Goal: Task Accomplishment & Management: Manage account settings

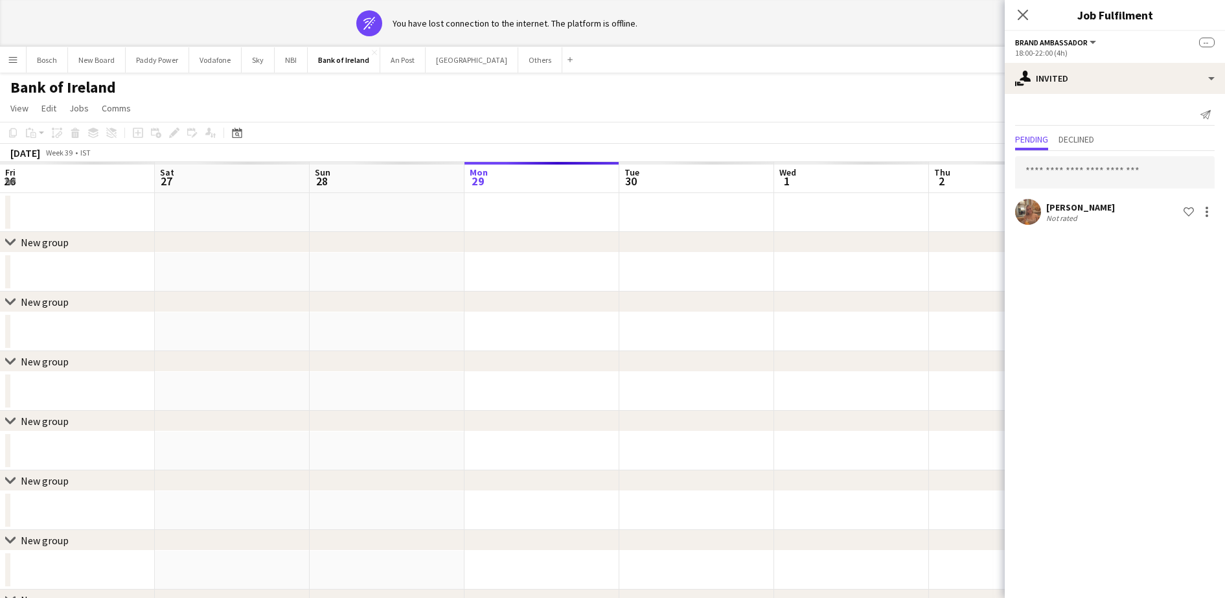
scroll to position [0, 397]
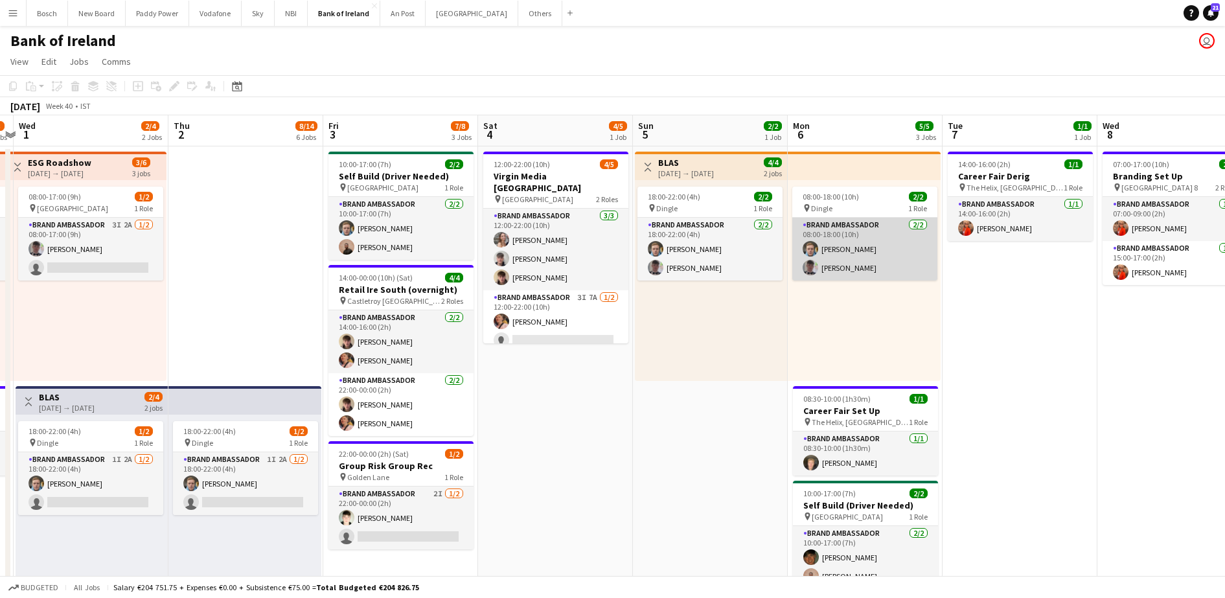
click at [855, 243] on app-card-role "Brand Ambassador 2/2 08:00-18:00 (10h) Dominik Morycki Myles Dunnion" at bounding box center [864, 249] width 145 height 63
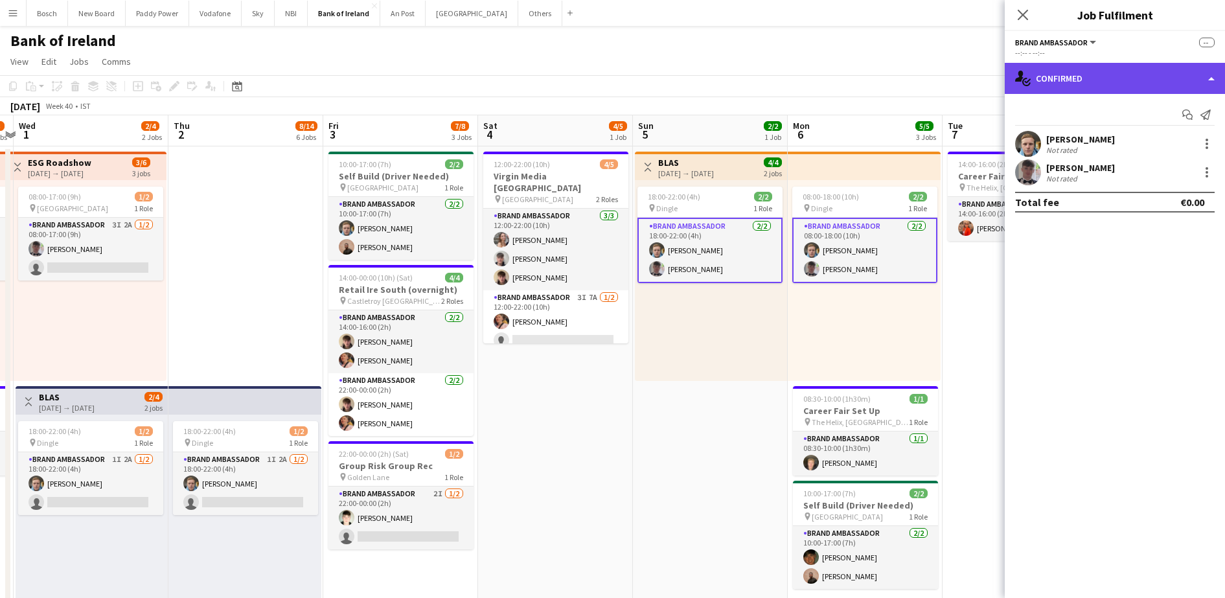
click at [1153, 85] on div "single-neutral-actions-check-2 Confirmed" at bounding box center [1115, 78] width 220 height 31
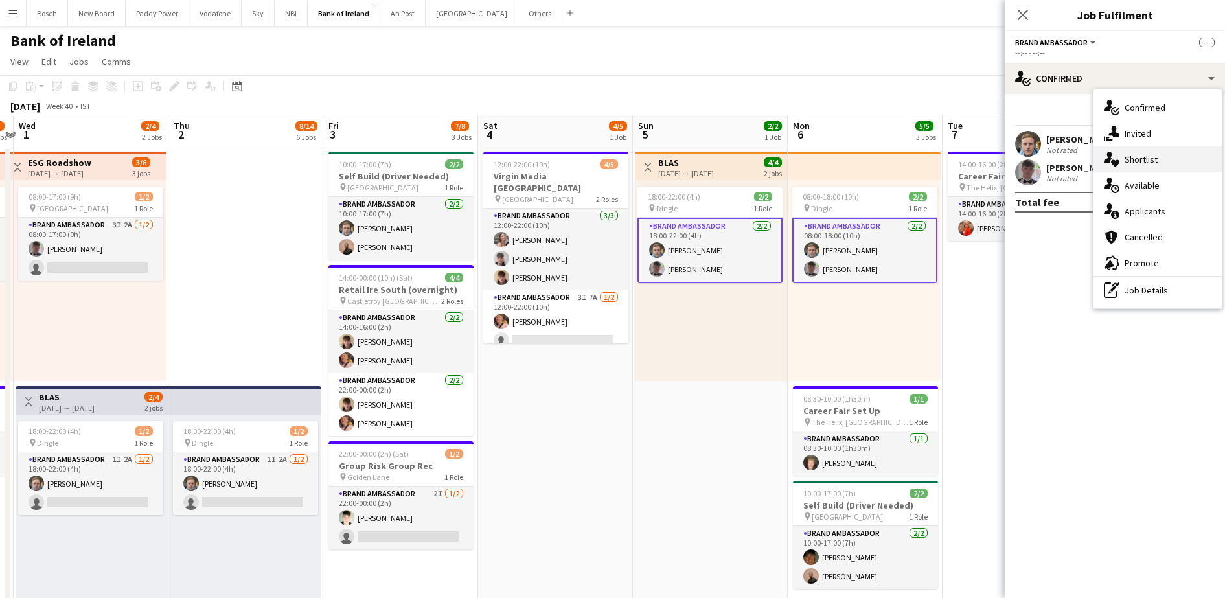
click at [1093, 171] on div "single-neutral-actions-heart Shortlist" at bounding box center [1157, 159] width 128 height 26
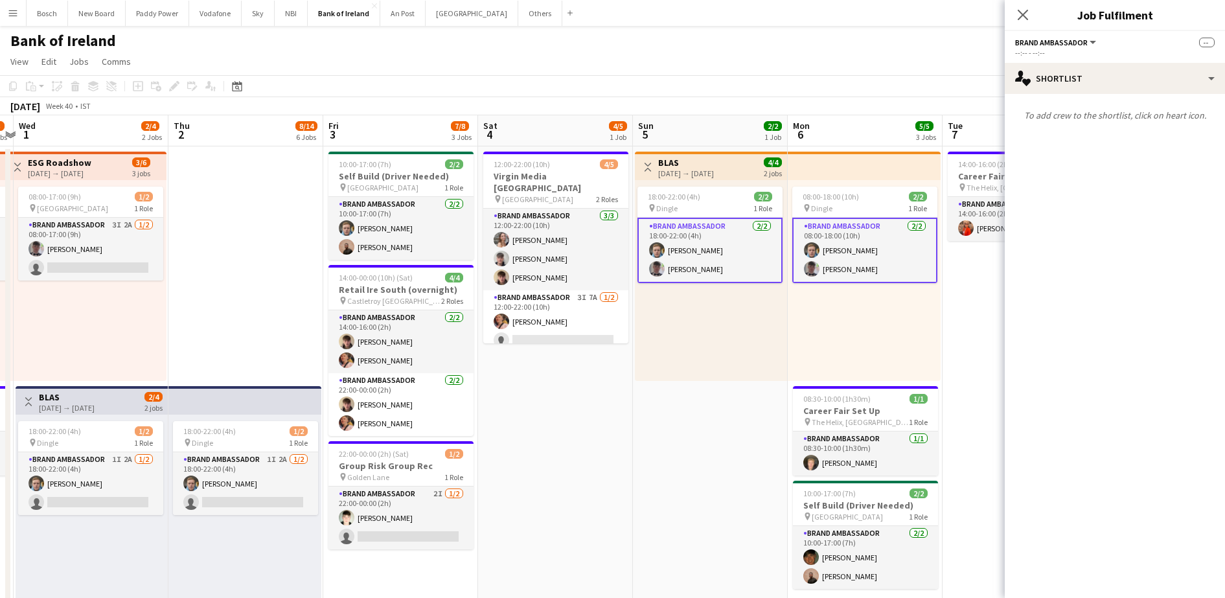
click at [646, 247] on app-card-role "Brand Ambassador 2/2 18:00-22:00 (4h) Dominik Morycki Myles Dunnion" at bounding box center [709, 250] width 145 height 65
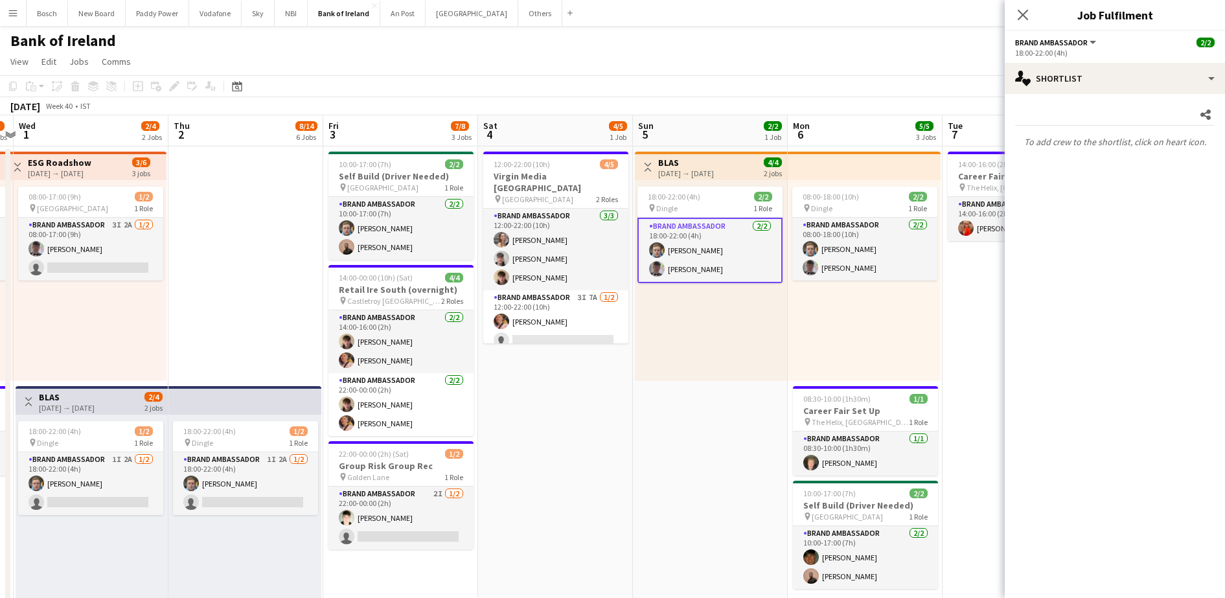
click at [1128, 51] on div "18:00-22:00 (4h)" at bounding box center [1115, 53] width 200 height 10
click at [1128, 61] on app-options-switcher "Brand Ambassador All roles Brand Ambassador 2/2 18:00-22:00 (4h)" at bounding box center [1115, 47] width 220 height 32
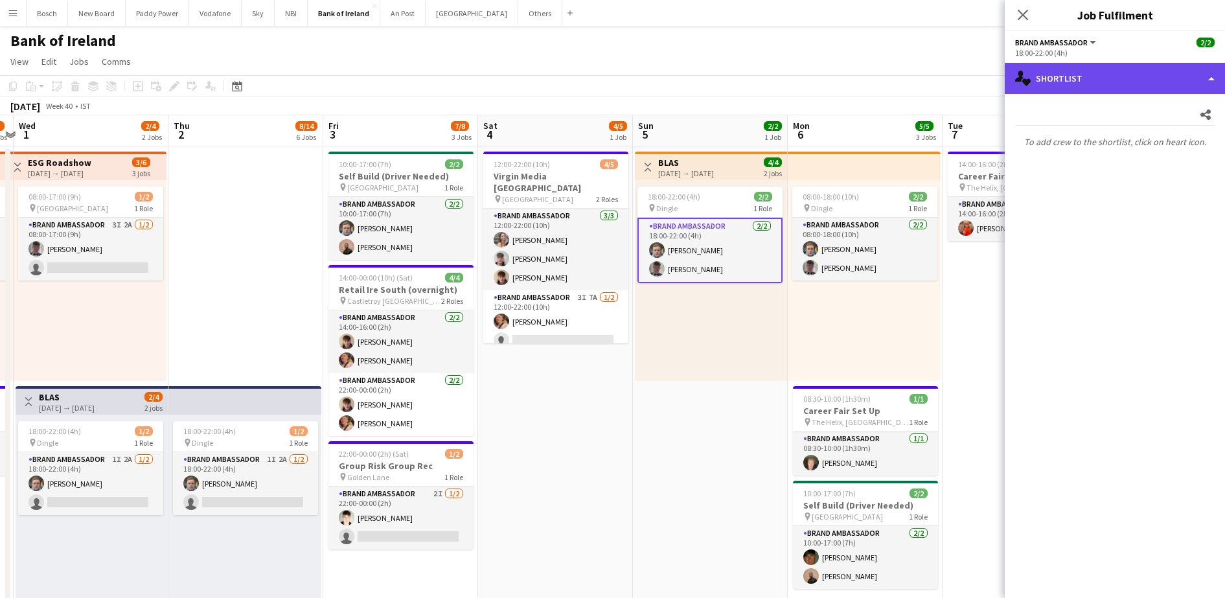
click at [1131, 82] on div "single-neutral-actions-heart Shortlist" at bounding box center [1115, 78] width 220 height 31
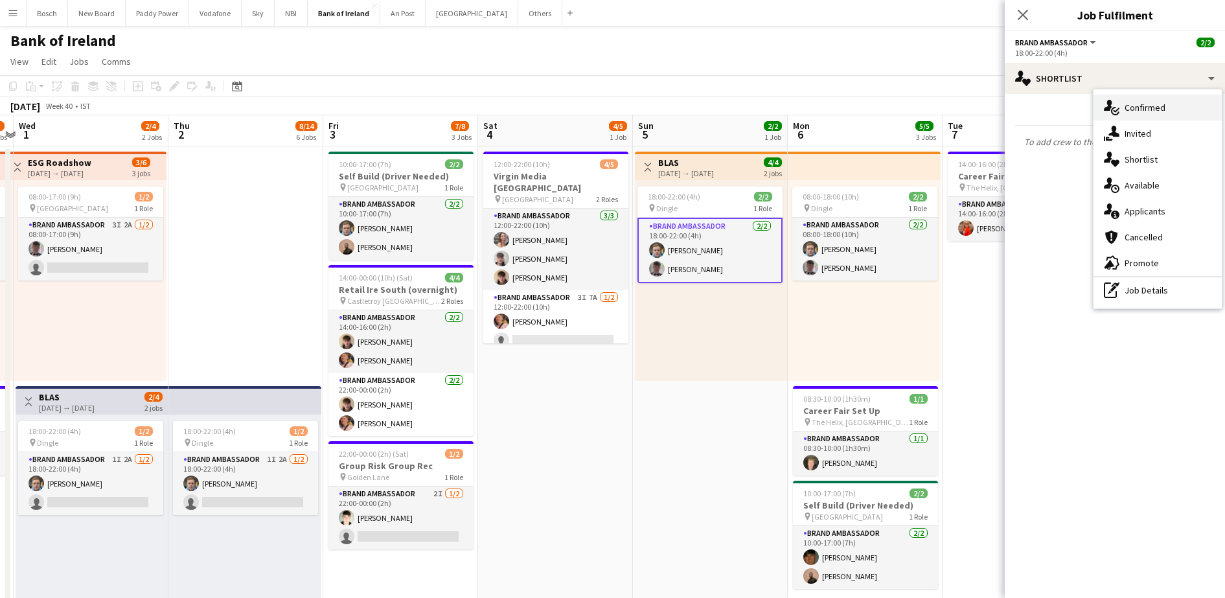
click at [1139, 111] on span "Confirmed" at bounding box center [1144, 108] width 41 height 12
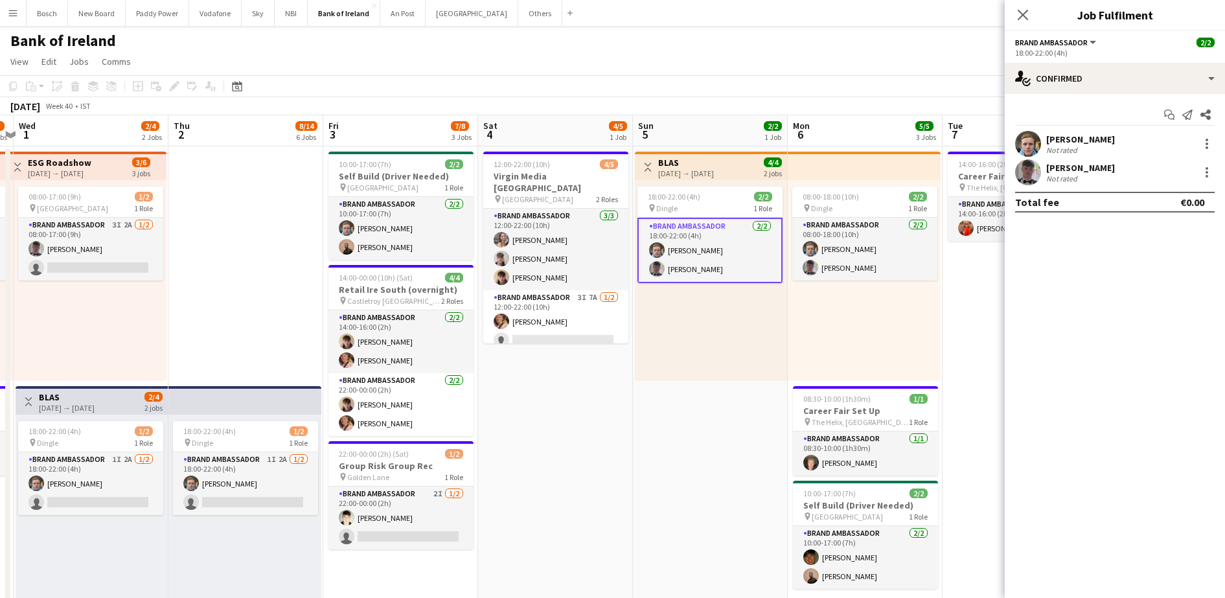
click at [1199, 174] on div at bounding box center [1207, 173] width 16 height 16
click at [1154, 290] on span "Remove" at bounding box center [1143, 289] width 39 height 11
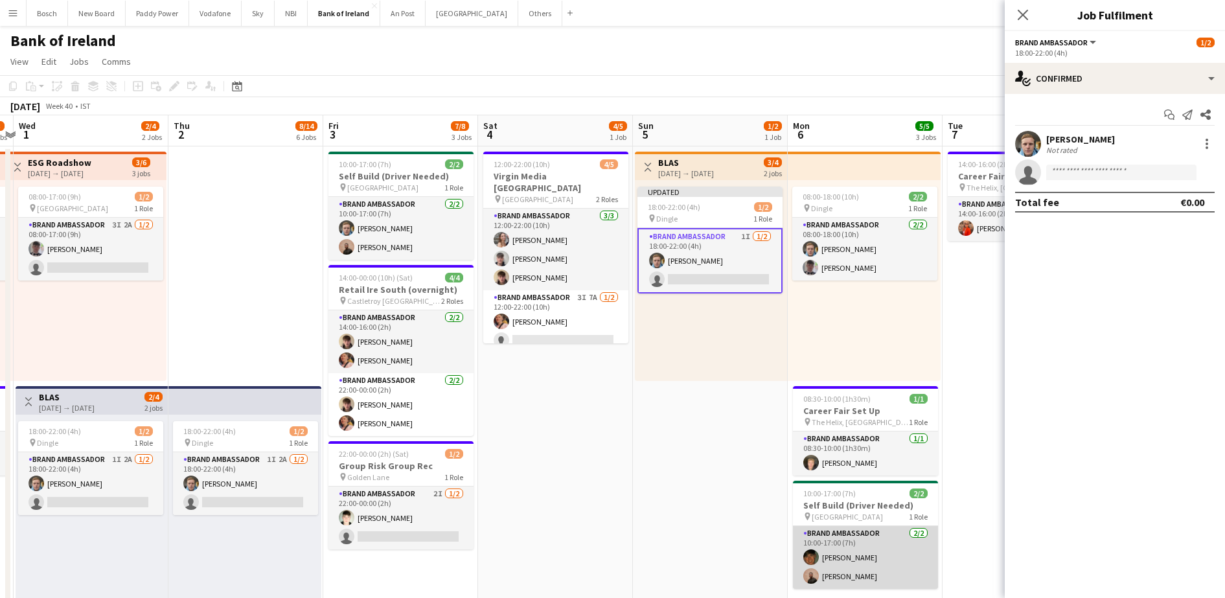
click at [889, 534] on app-card-role "Brand Ambassador 2/2 10:00-17:00 (7h) Stephen Jordan Andrew Ajetunmobi" at bounding box center [865, 557] width 145 height 63
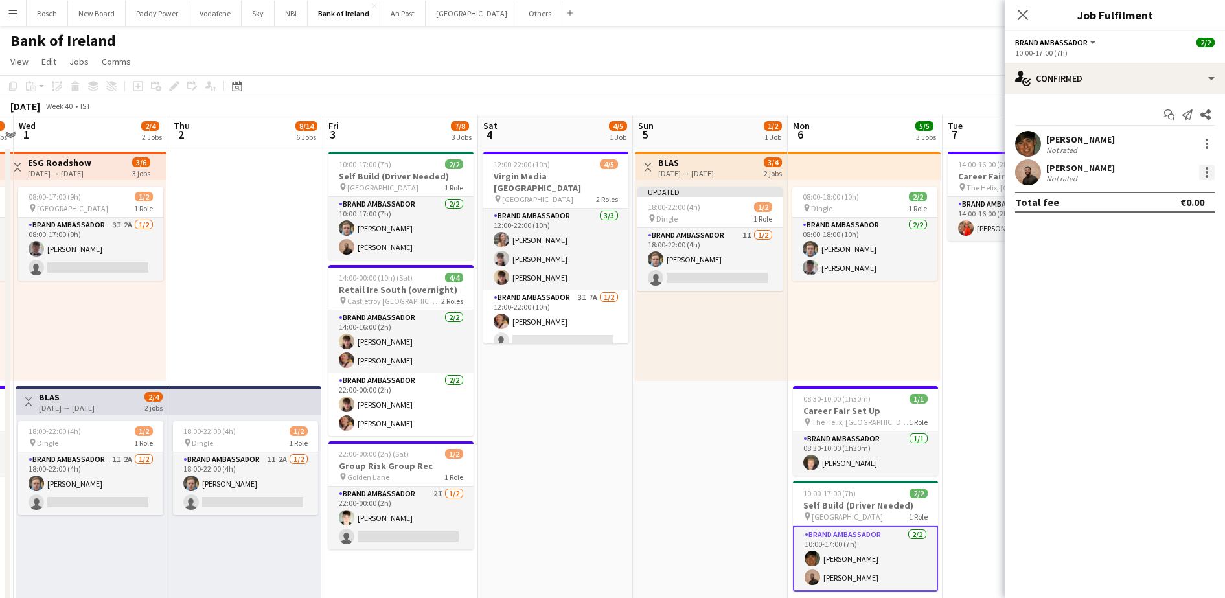
click at [1203, 177] on div at bounding box center [1207, 173] width 16 height 16
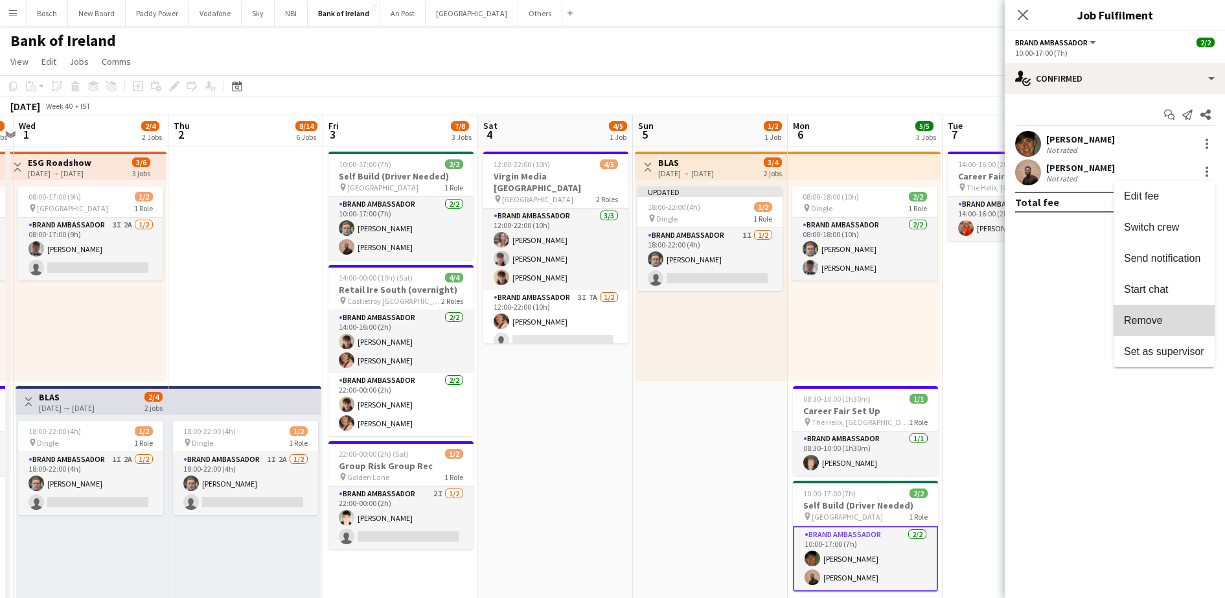
click at [1146, 325] on span "Remove" at bounding box center [1143, 320] width 39 height 11
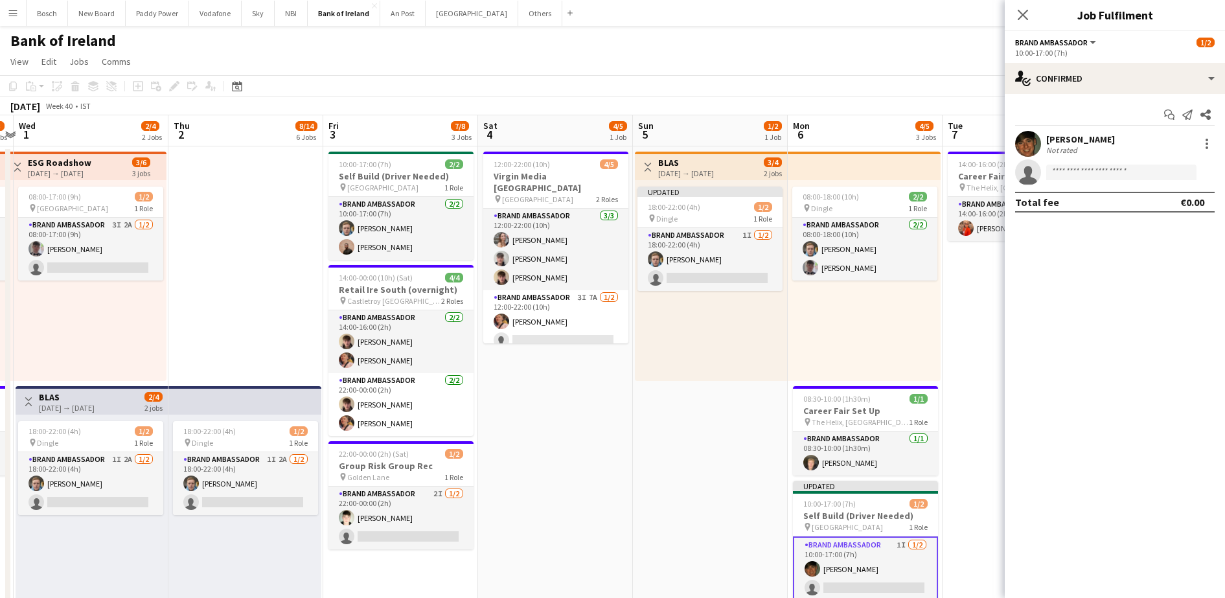
click at [964, 21] on app-navbar "Menu Boards Boards Boards All jobs Status Workforce Workforce My Workforce Recr…" at bounding box center [612, 13] width 1225 height 26
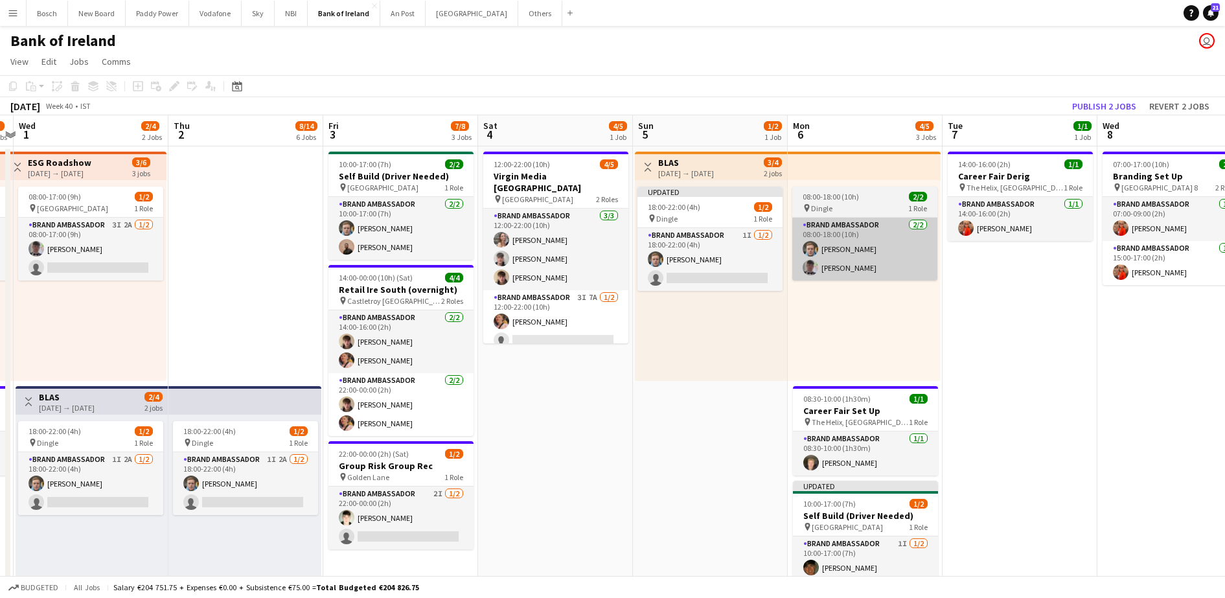
click at [858, 270] on app-card-role "Brand Ambassador 2/2 08:00-18:00 (10h) Dominik Morycki Myles Dunnion" at bounding box center [864, 249] width 145 height 63
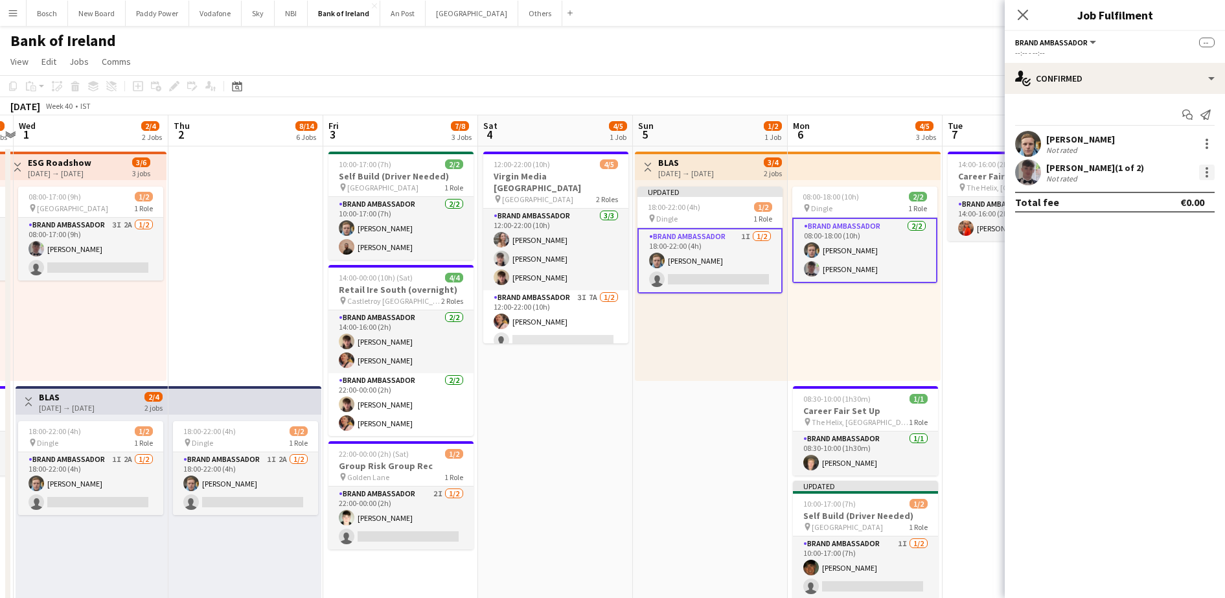
click at [1202, 168] on div at bounding box center [1207, 173] width 16 height 16
click at [1150, 293] on span "Remove" at bounding box center [1143, 289] width 39 height 11
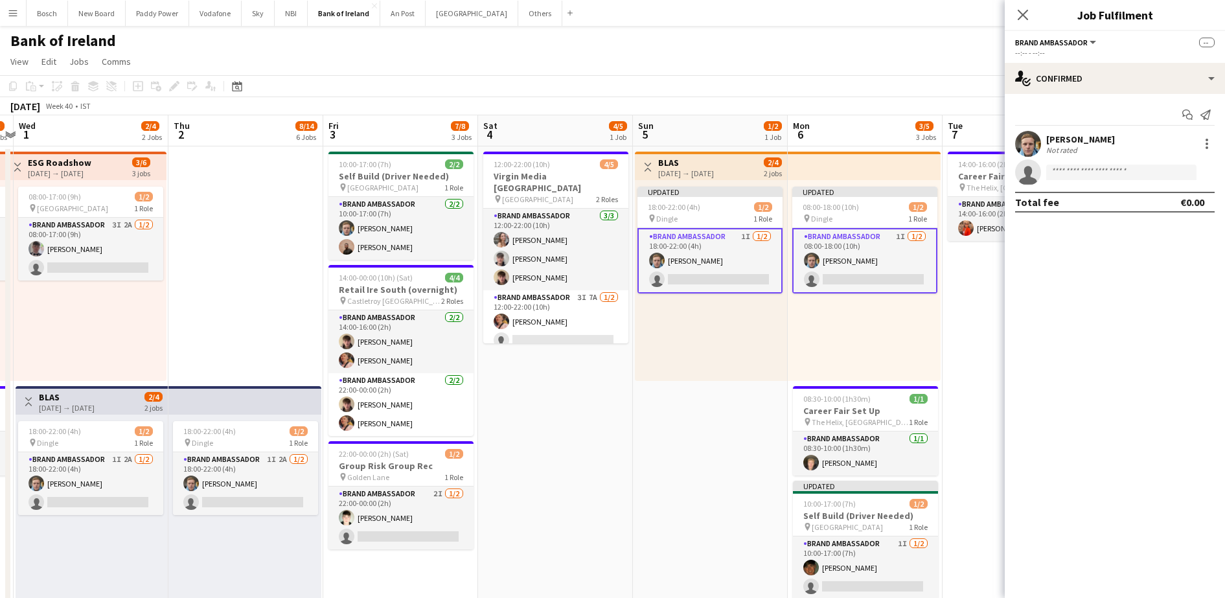
click at [928, 120] on div "3/5" at bounding box center [925, 126] width 21 height 12
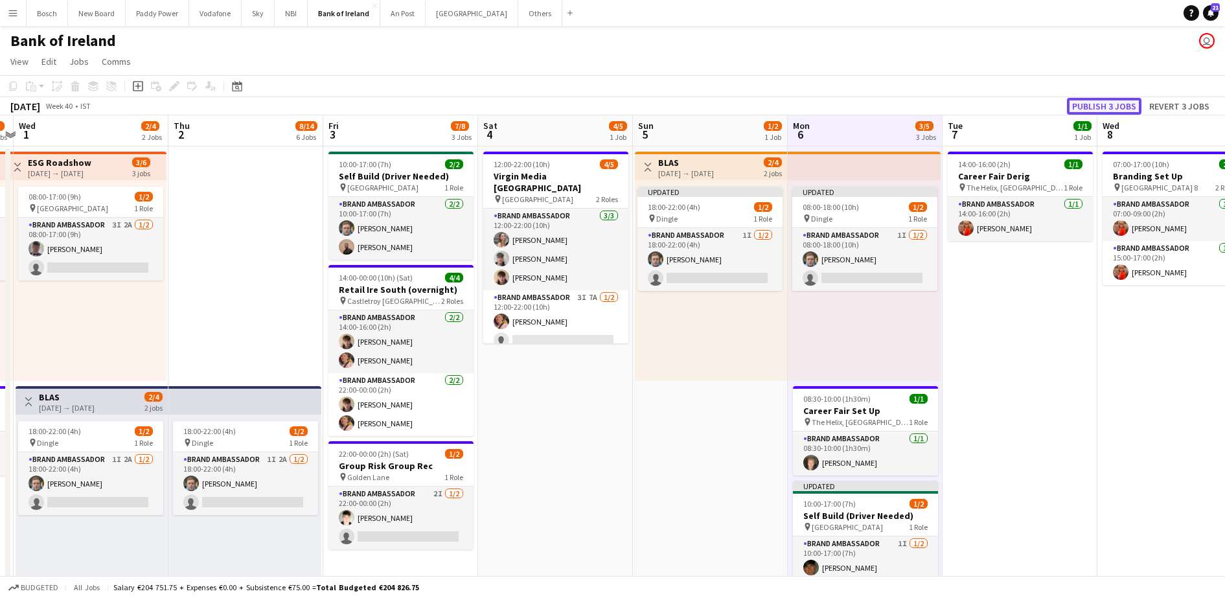
click at [1099, 113] on button "Publish 3 jobs" at bounding box center [1104, 106] width 74 height 17
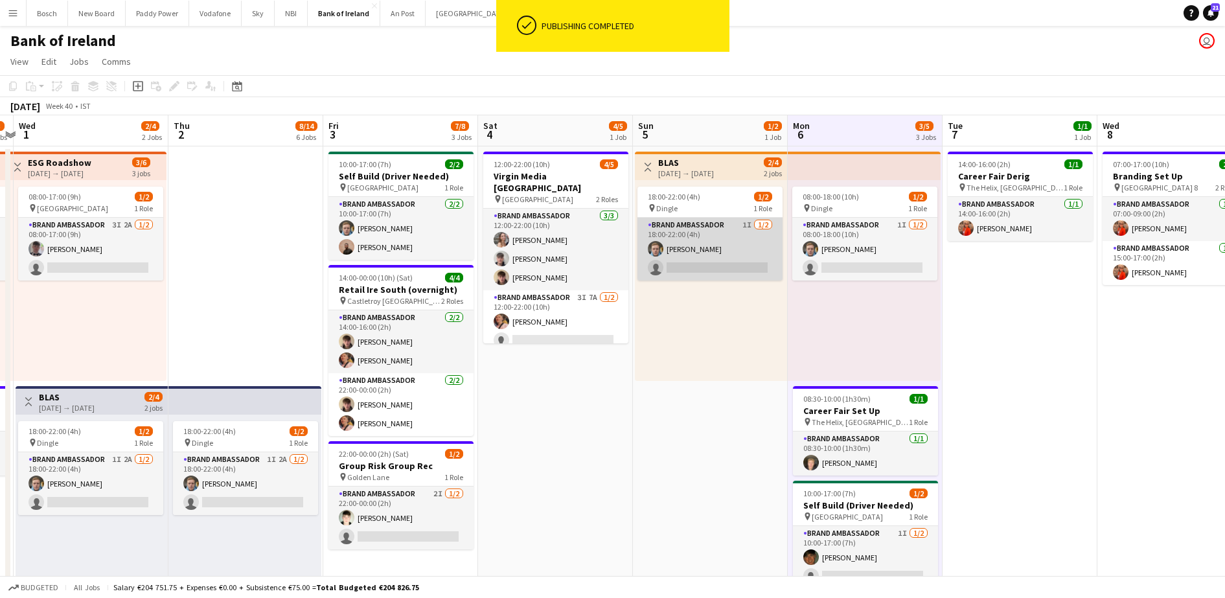
click at [701, 230] on app-card-role "Brand Ambassador 1I 1/2 18:00-22:00 (4h) Dominik Morycki single-neutral-actions" at bounding box center [709, 249] width 145 height 63
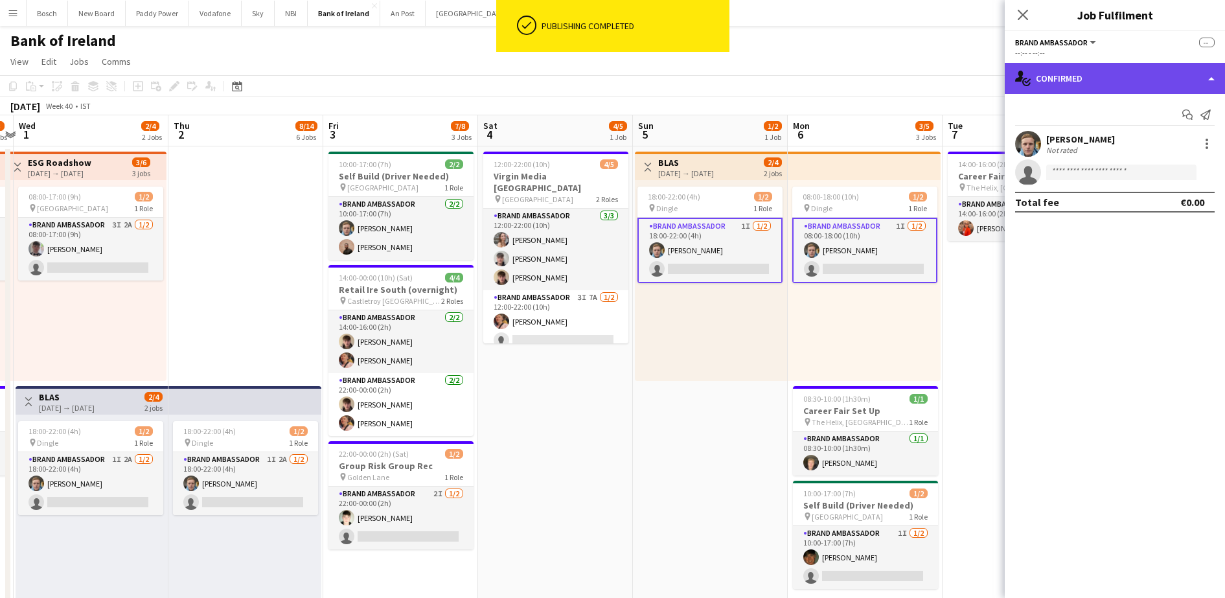
click at [1071, 88] on div "single-neutral-actions-check-2 Confirmed" at bounding box center [1115, 78] width 220 height 31
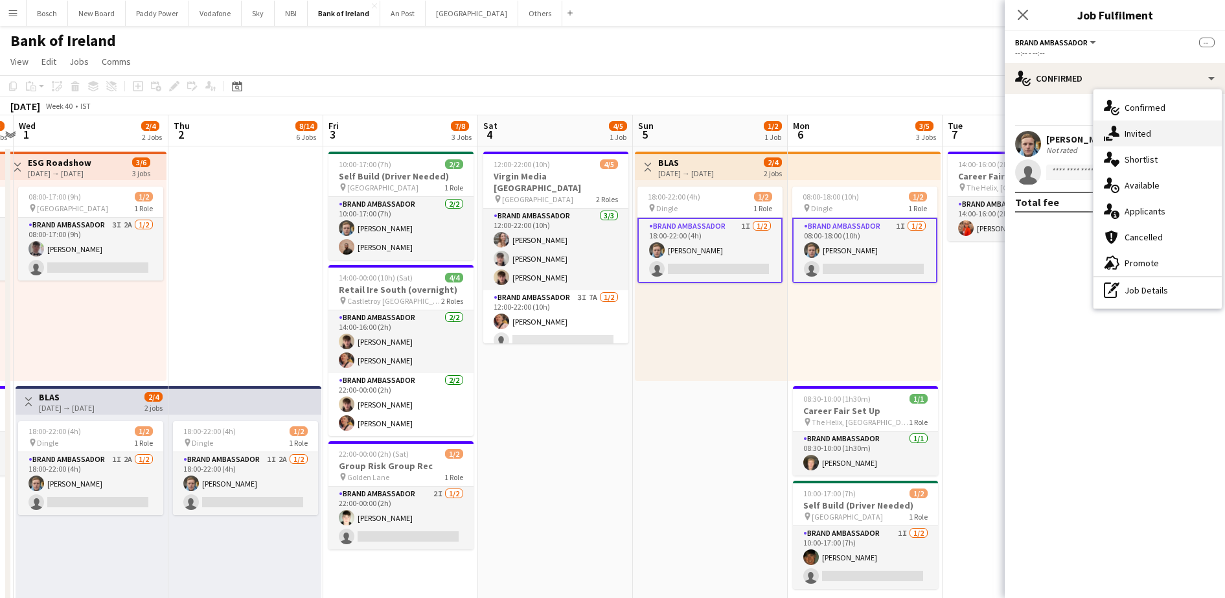
click at [1106, 120] on div "single-neutral-actions-share-1 Invited" at bounding box center [1157, 133] width 128 height 26
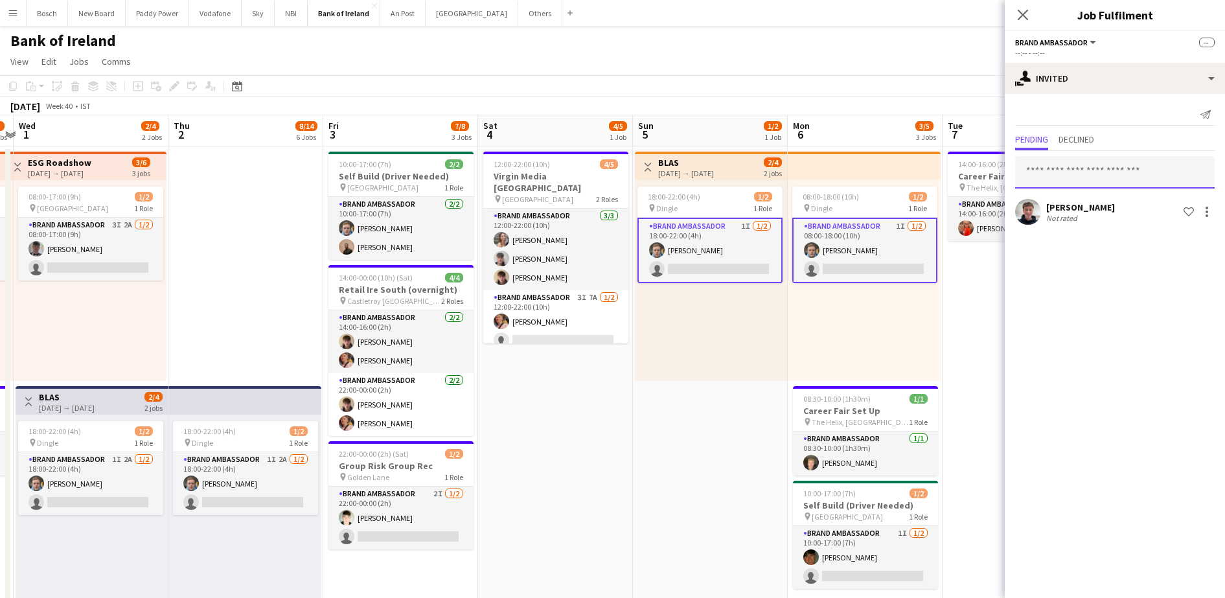
click at [1066, 171] on input "text" at bounding box center [1115, 172] width 200 height 32
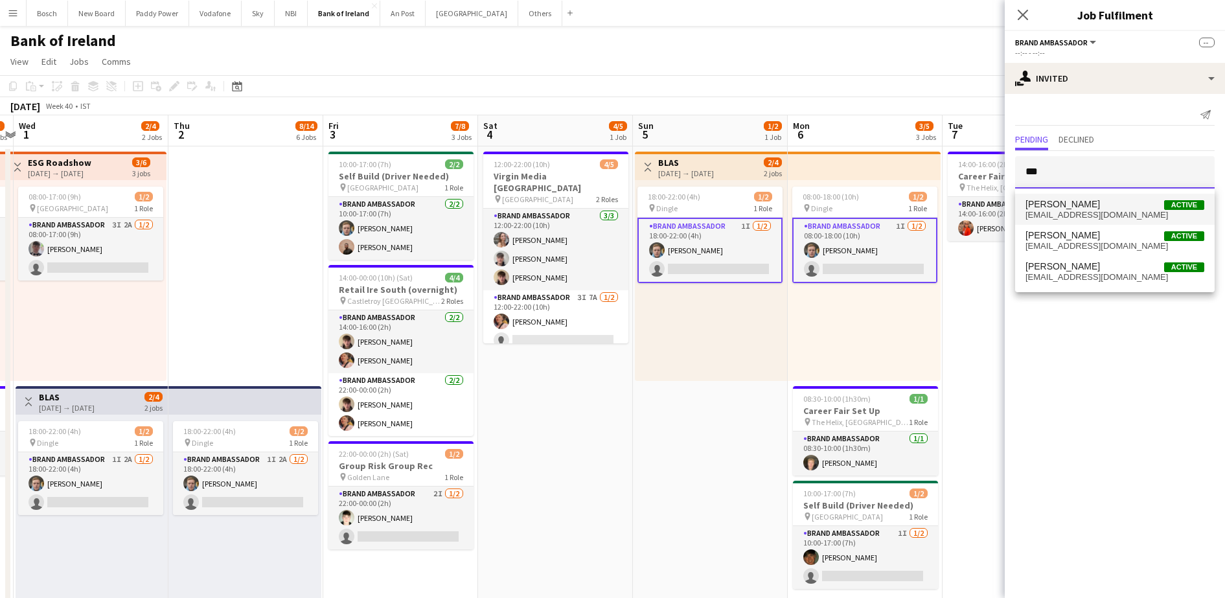
type input "***"
click at [1067, 198] on mat-option "Andrew Ajetunmobi Active ibkjet@gmail.com" at bounding box center [1115, 209] width 200 height 31
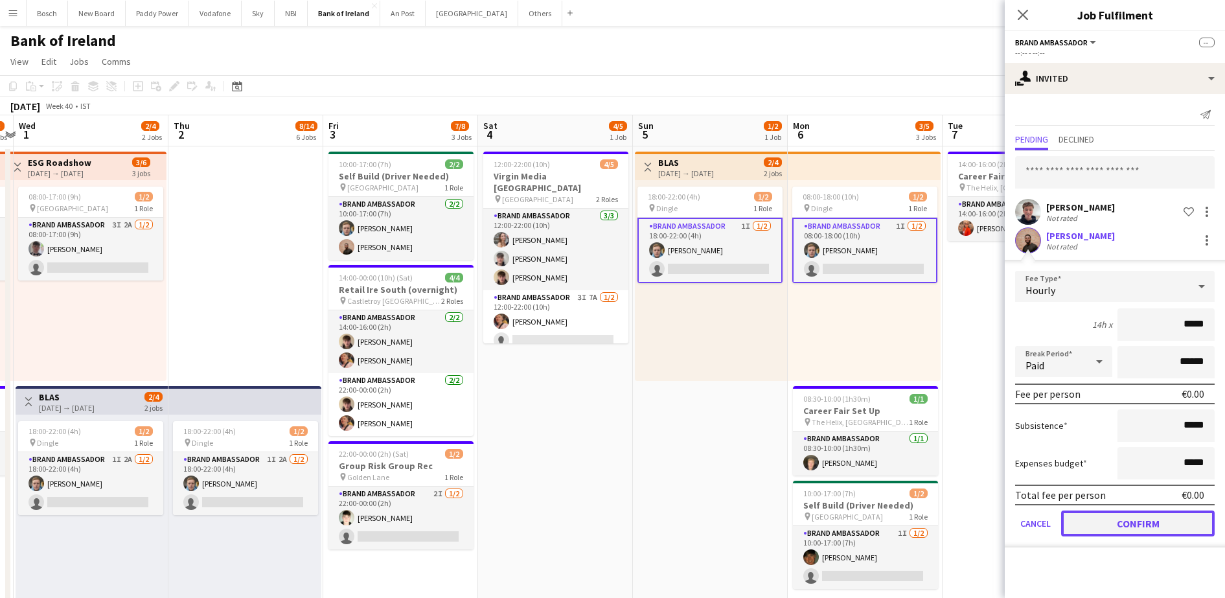
click at [1122, 514] on button "Confirm" at bounding box center [1138, 523] width 154 height 26
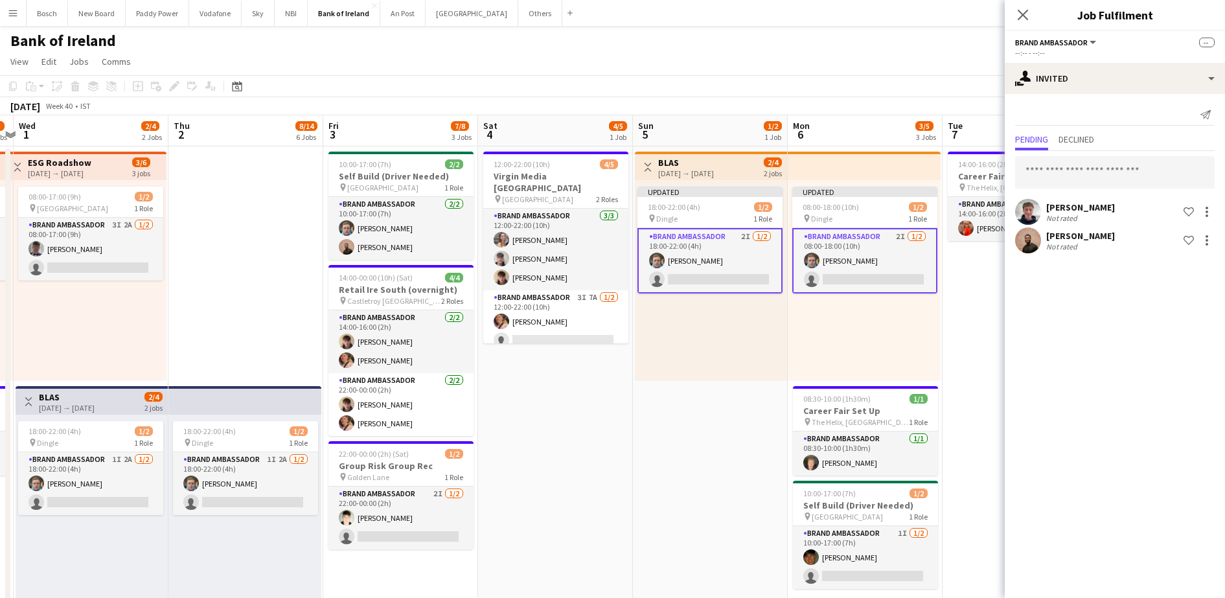
click at [869, 56] on app-page-menu "View Day view expanded Day view collapsed Month view Date picker Jump to today …" at bounding box center [612, 63] width 1225 height 25
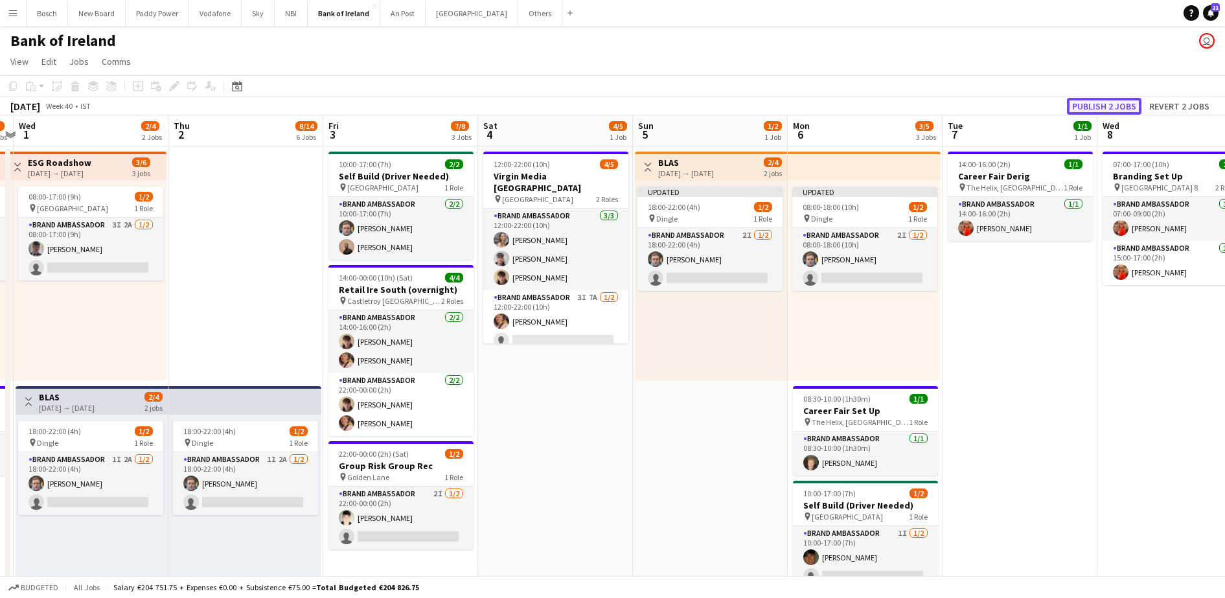
click at [1108, 98] on button "Publish 2 jobs" at bounding box center [1104, 106] width 74 height 17
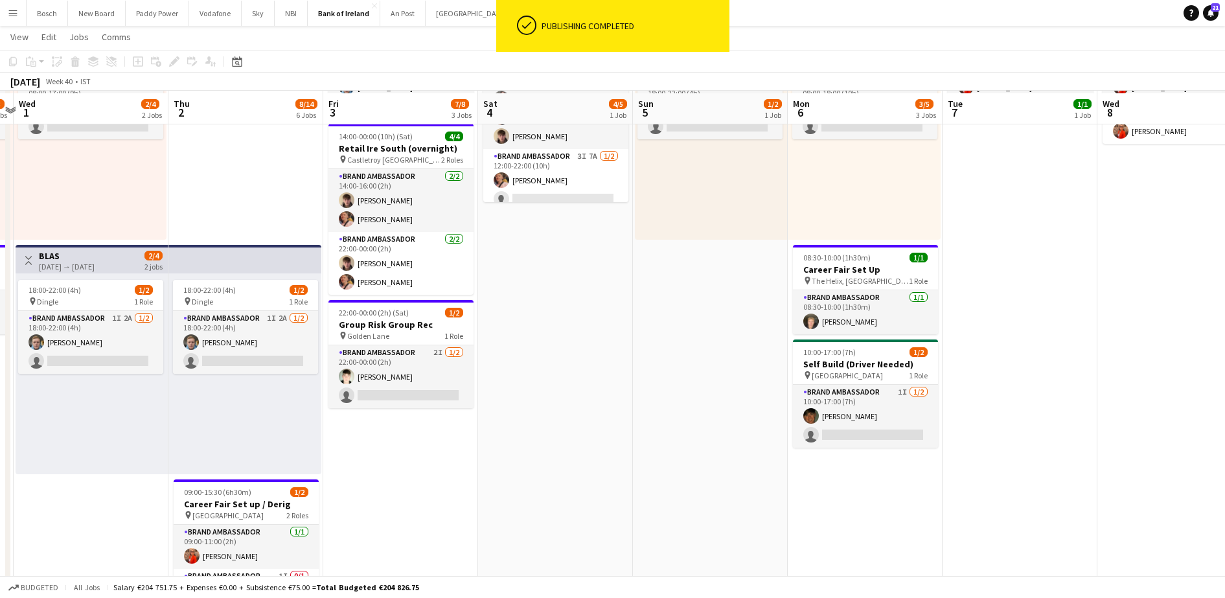
scroll to position [143, 0]
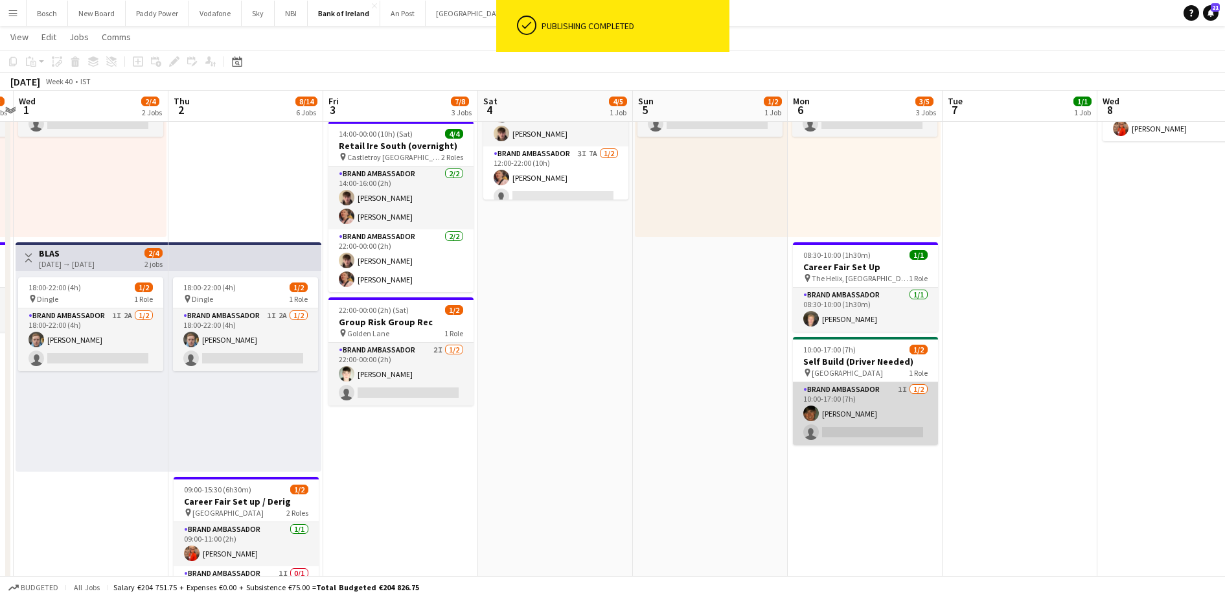
click at [823, 413] on app-card-role "Brand Ambassador 1I 1/2 10:00-17:00 (7h) Stephen Jordan single-neutral-actions" at bounding box center [865, 413] width 145 height 63
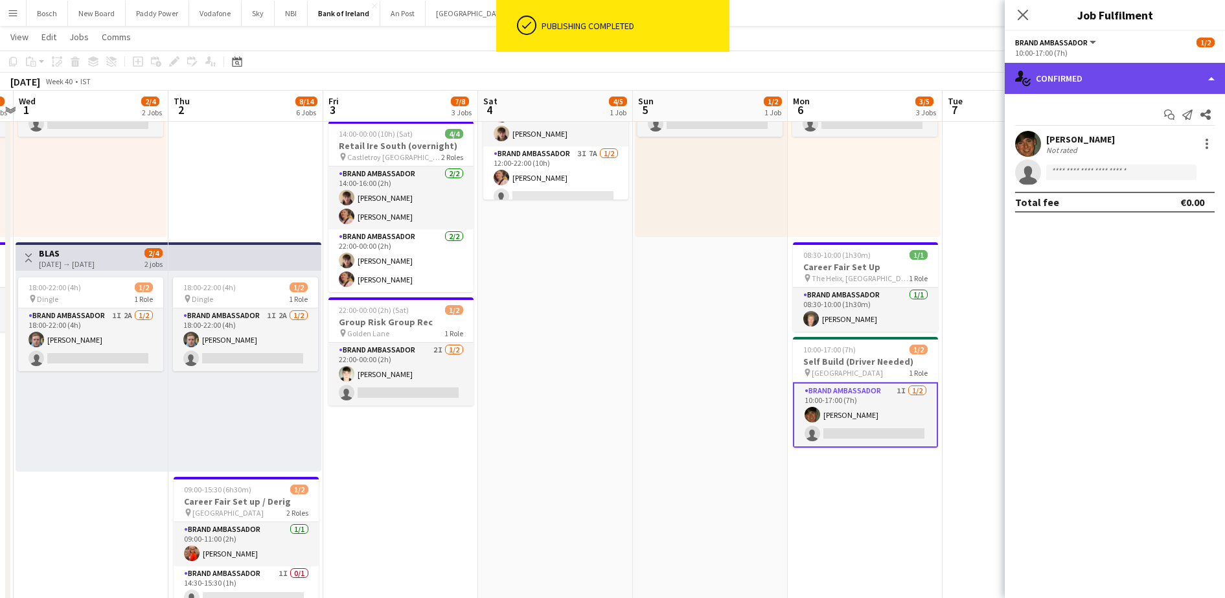
click at [1107, 87] on div "single-neutral-actions-check-2 Confirmed" at bounding box center [1115, 78] width 220 height 31
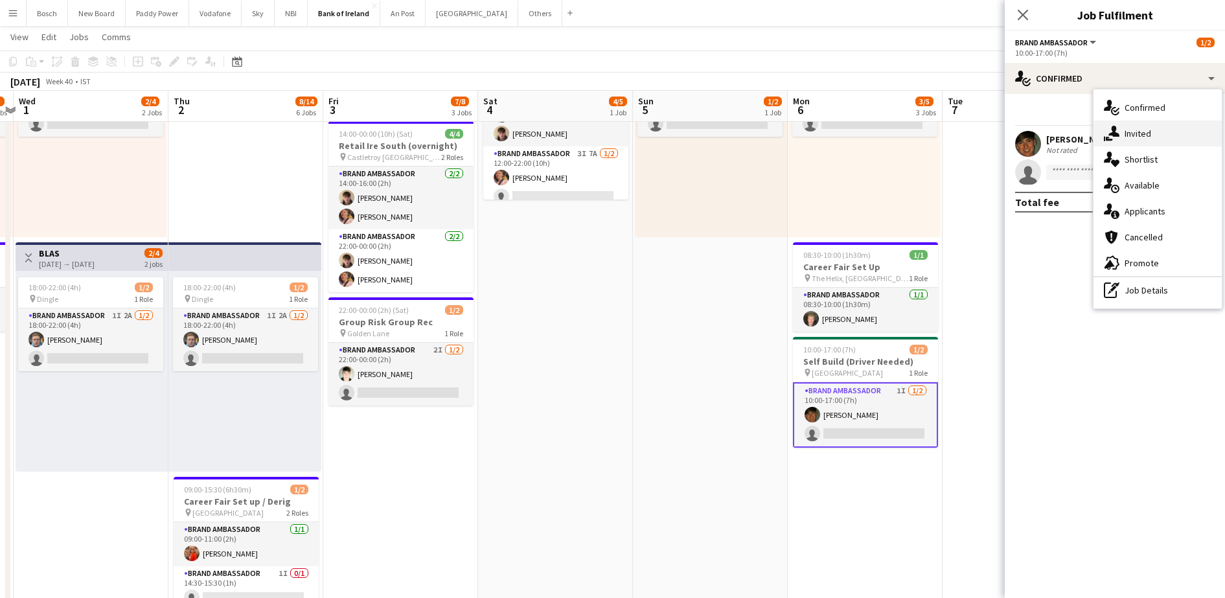
click at [1112, 124] on div "single-neutral-actions-share-1 Invited" at bounding box center [1157, 133] width 128 height 26
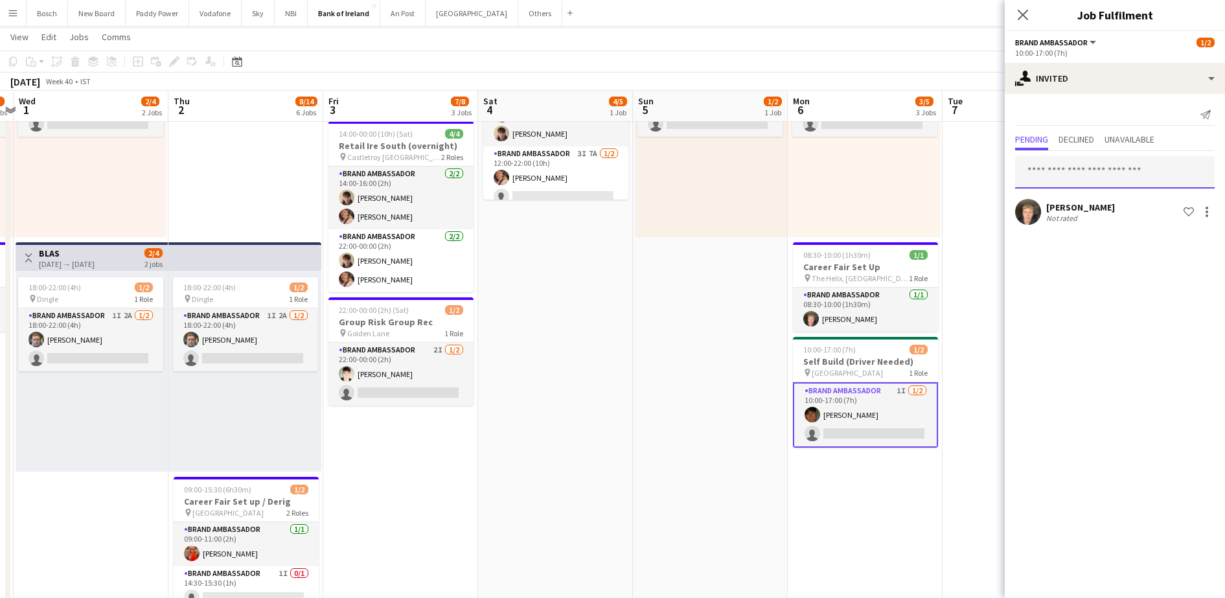
click at [1071, 175] on input "text" at bounding box center [1115, 172] width 200 height 32
type input "*****"
click at [1091, 189] on div "Myles Dunnion Active mylesdunn03@gmail.com" at bounding box center [1115, 208] width 200 height 41
click at [1091, 197] on mat-option "Myles Dunnion Active mylesdunn03@gmail.com" at bounding box center [1115, 209] width 200 height 31
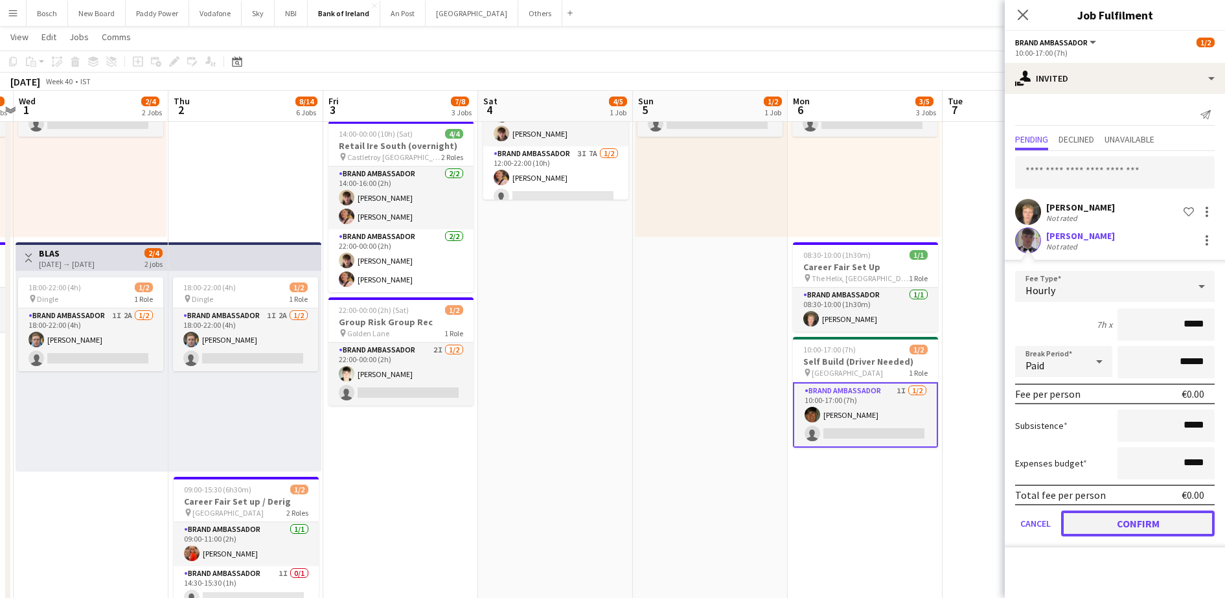
click at [1099, 516] on button "Confirm" at bounding box center [1138, 523] width 154 height 26
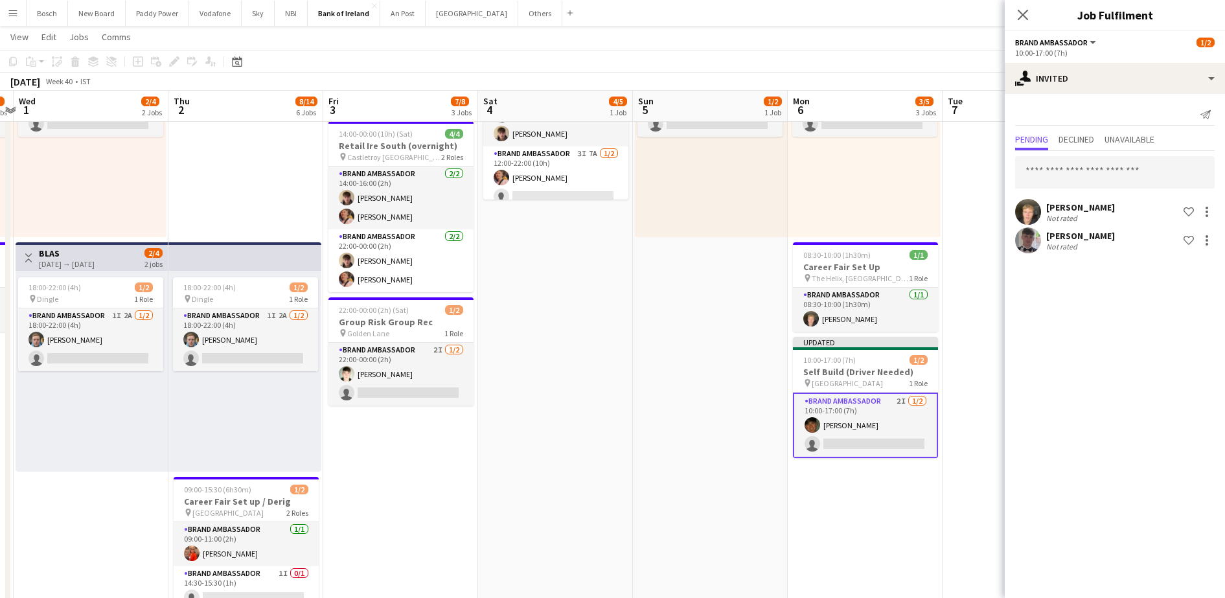
click at [879, 61] on app-toolbar "Copy Paste Paste Ctrl+V Paste with crew Ctrl+Shift+V Paste linked Job Delete Gr…" at bounding box center [612, 62] width 1225 height 22
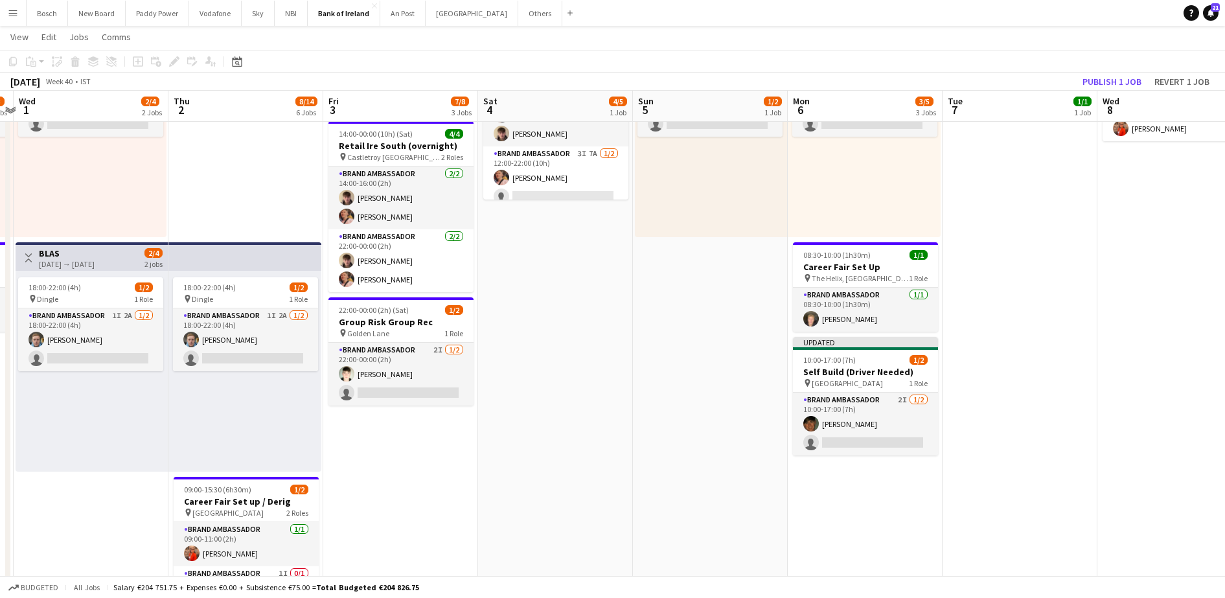
click at [1113, 73] on div "October 2025 Week 40 • IST Publish 1 job Revert 1 job" at bounding box center [612, 82] width 1225 height 18
click at [1112, 85] on button "Publish 1 job" at bounding box center [1111, 81] width 69 height 17
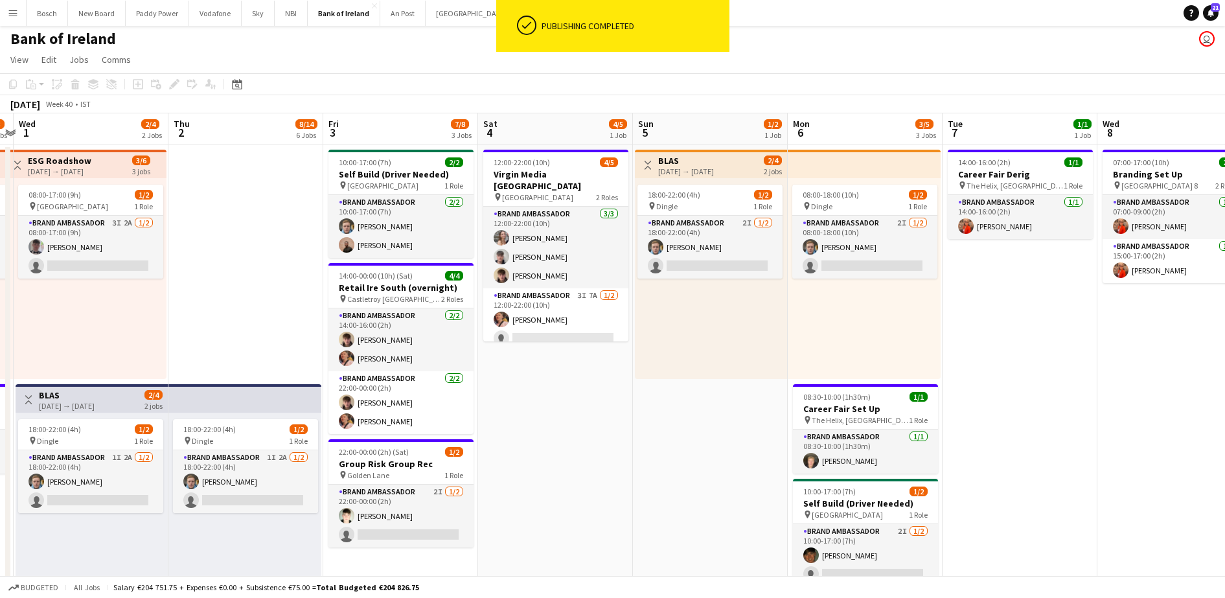
scroll to position [0, 0]
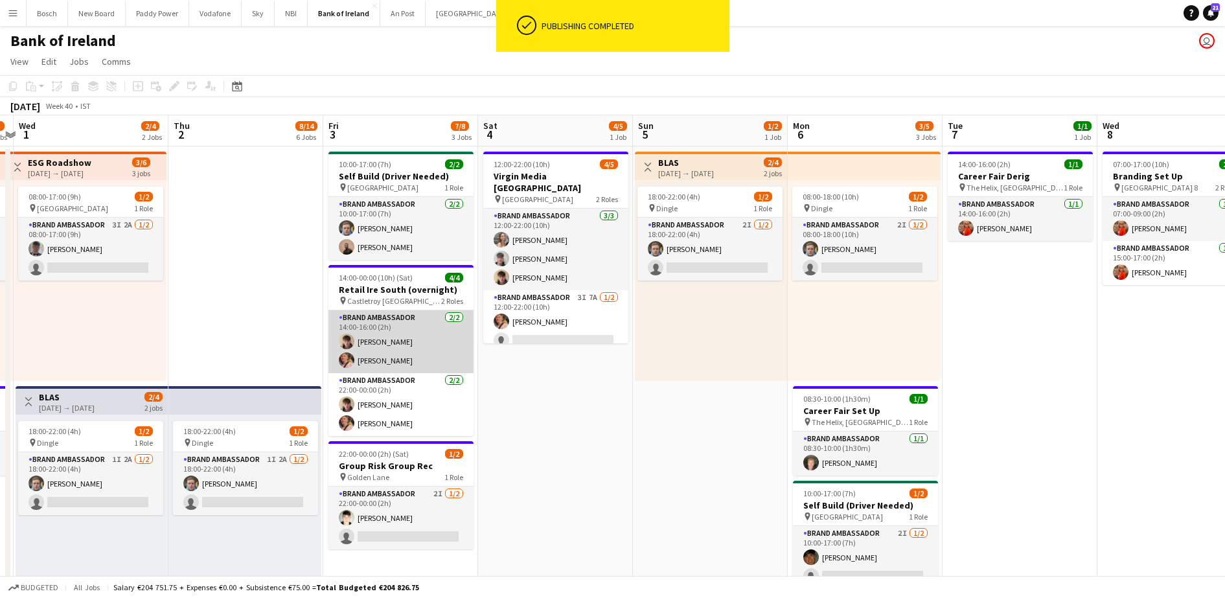
click at [383, 350] on app-card-role "Brand Ambassador 2/2 14:00-16:00 (2h) David Woods Mark O’Shea" at bounding box center [400, 341] width 145 height 63
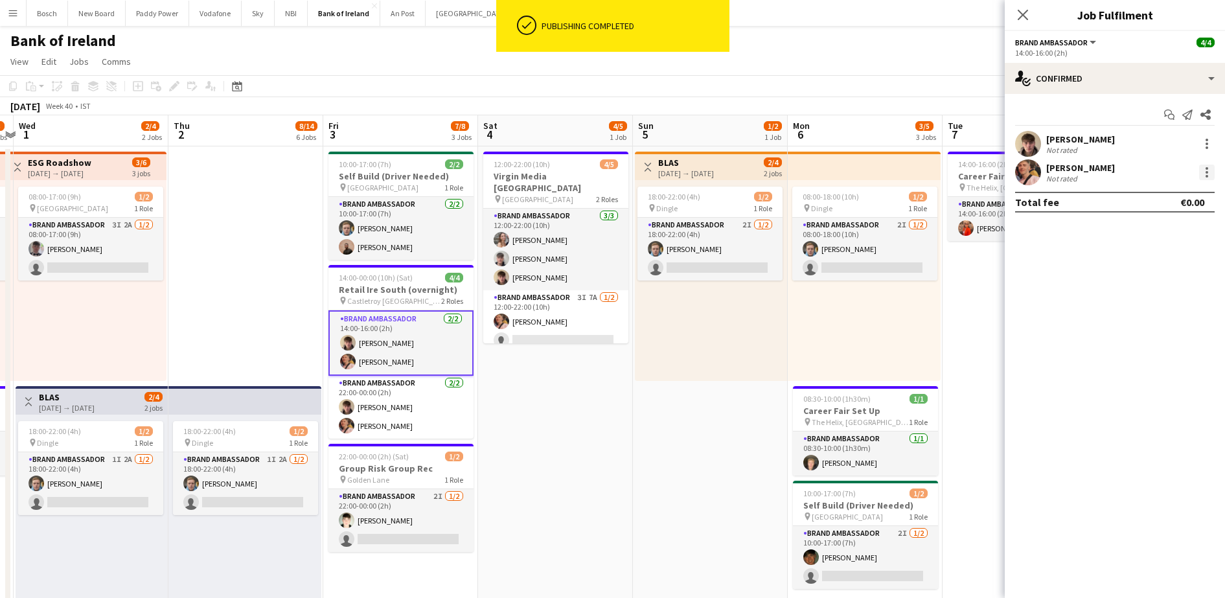
click at [1205, 176] on div at bounding box center [1206, 176] width 3 height 3
click at [1156, 328] on button "Remove" at bounding box center [1163, 320] width 101 height 31
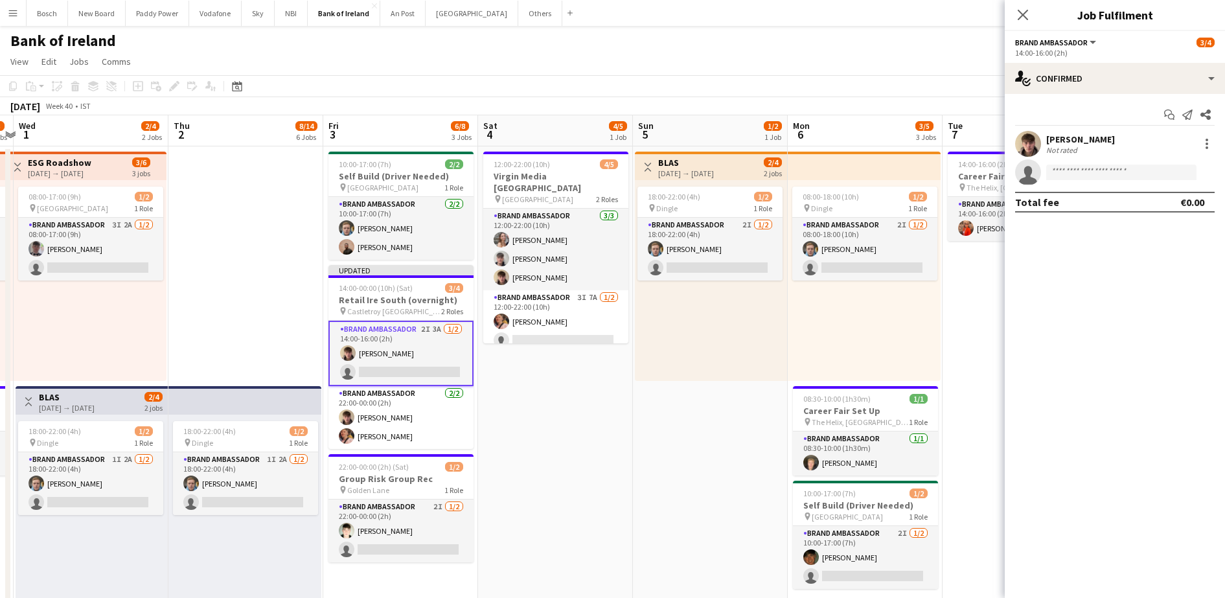
click at [1206, 152] on div "David Woods Not rated" at bounding box center [1115, 144] width 220 height 26
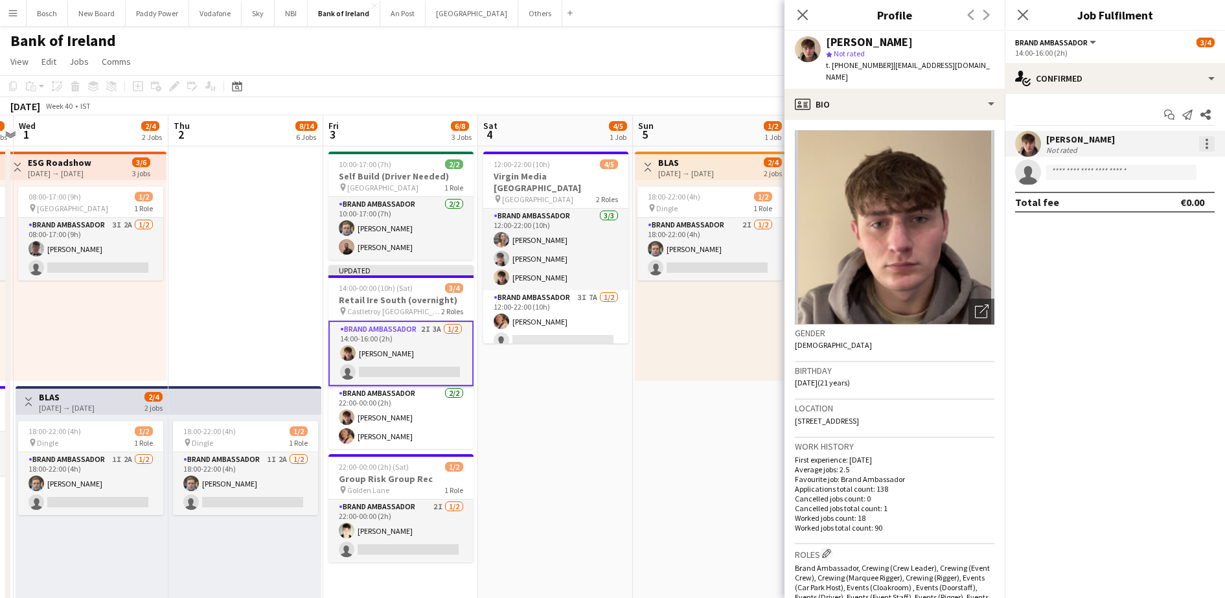
click at [1212, 143] on div at bounding box center [1207, 144] width 16 height 16
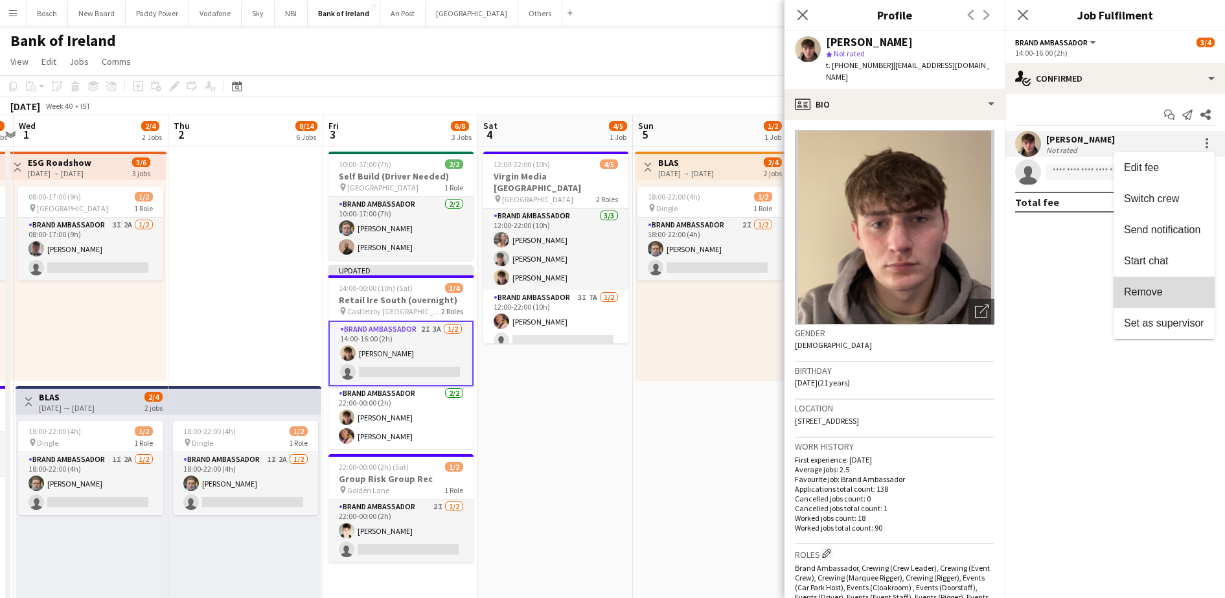
click at [1162, 297] on span "Remove" at bounding box center [1164, 292] width 80 height 12
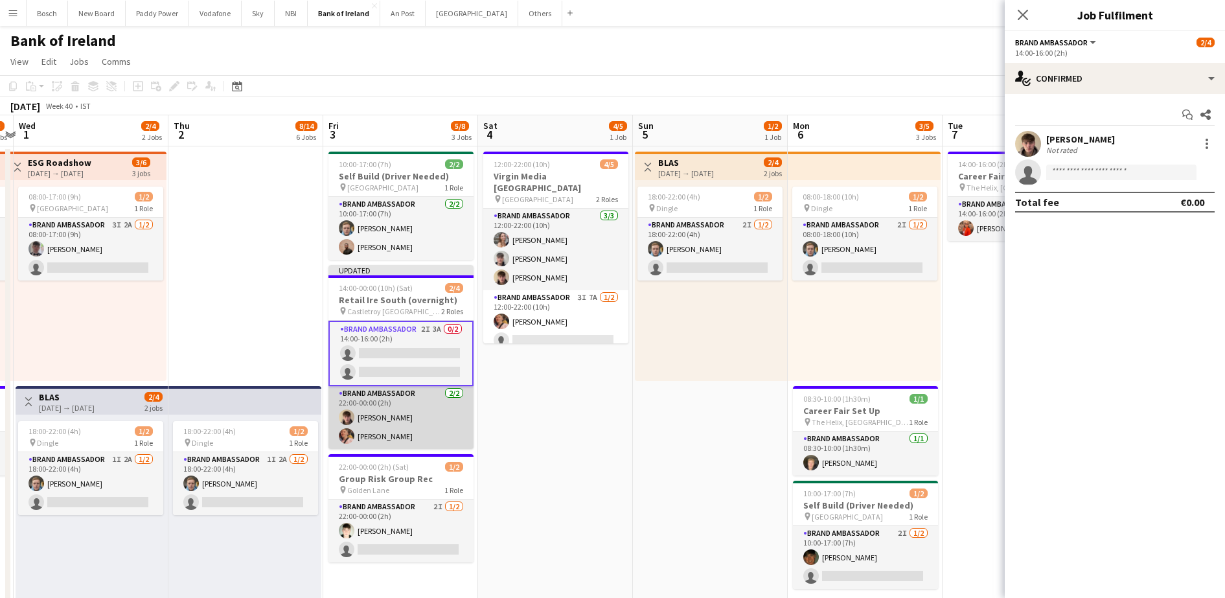
click at [435, 415] on app-card-role "Brand Ambassador 2/2 22:00-00:00 (2h) David Woods Mark O’Shea" at bounding box center [400, 417] width 145 height 63
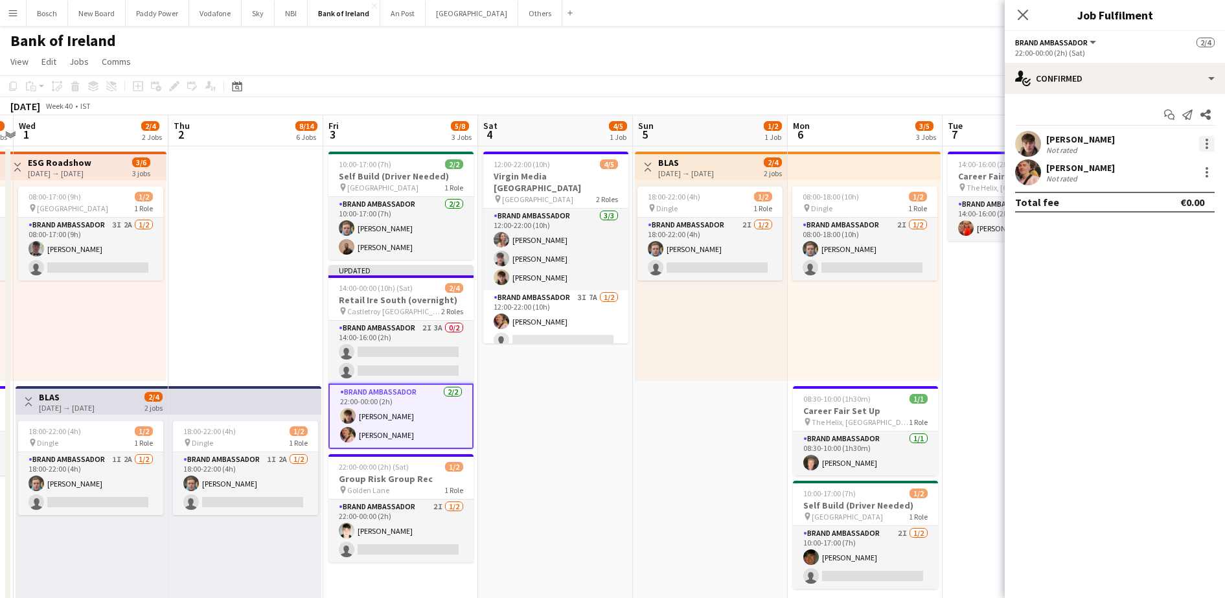
click at [1205, 148] on div at bounding box center [1206, 147] width 3 height 3
click at [1170, 293] on span "Remove" at bounding box center [1164, 292] width 80 height 12
click at [1212, 141] on div at bounding box center [1207, 144] width 16 height 16
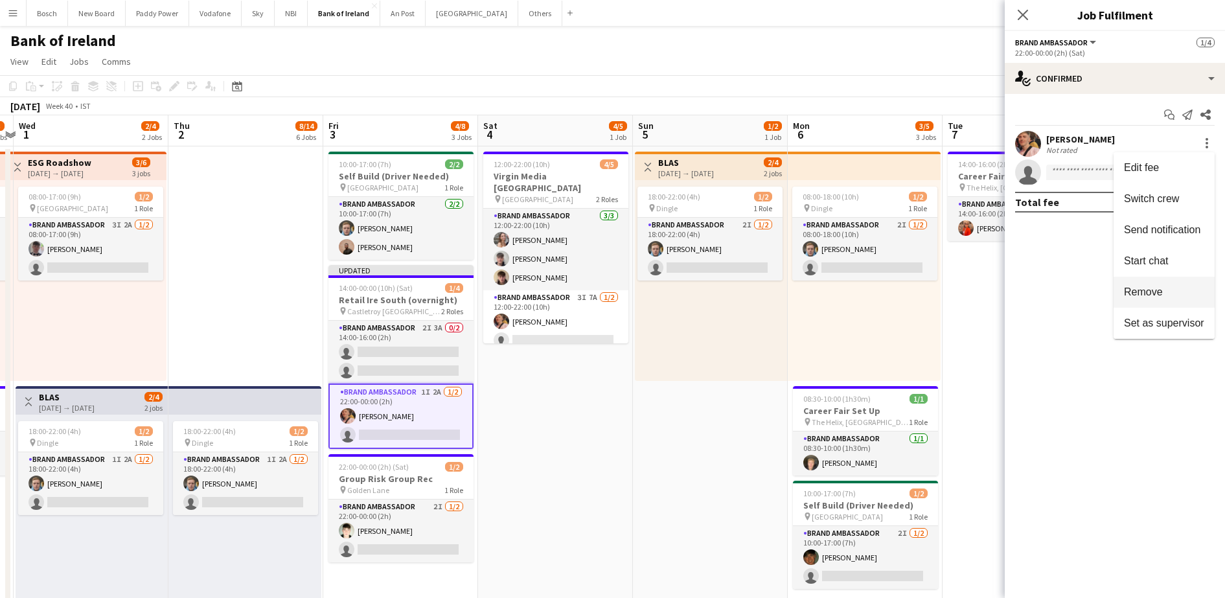
click at [1176, 293] on span "Remove" at bounding box center [1164, 292] width 80 height 12
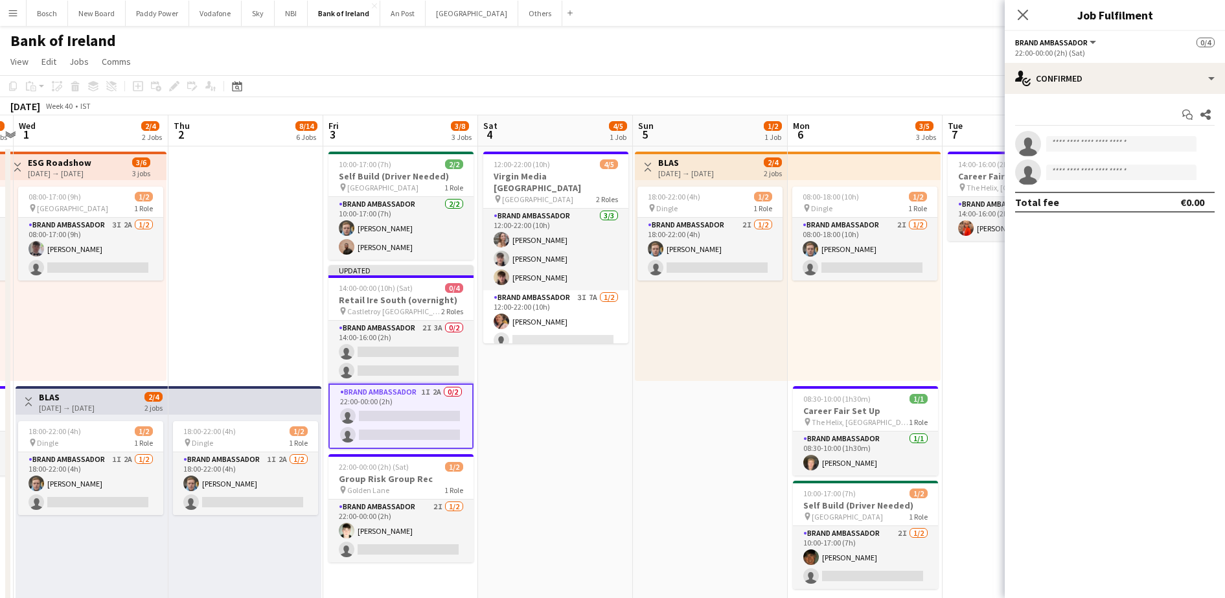
drag, startPoint x: 953, startPoint y: 51, endPoint x: 1038, endPoint y: 83, distance: 90.8
click at [952, 51] on app-page-menu "View Day view expanded Day view collapsed Month view Date picker Jump to today …" at bounding box center [612, 63] width 1225 height 25
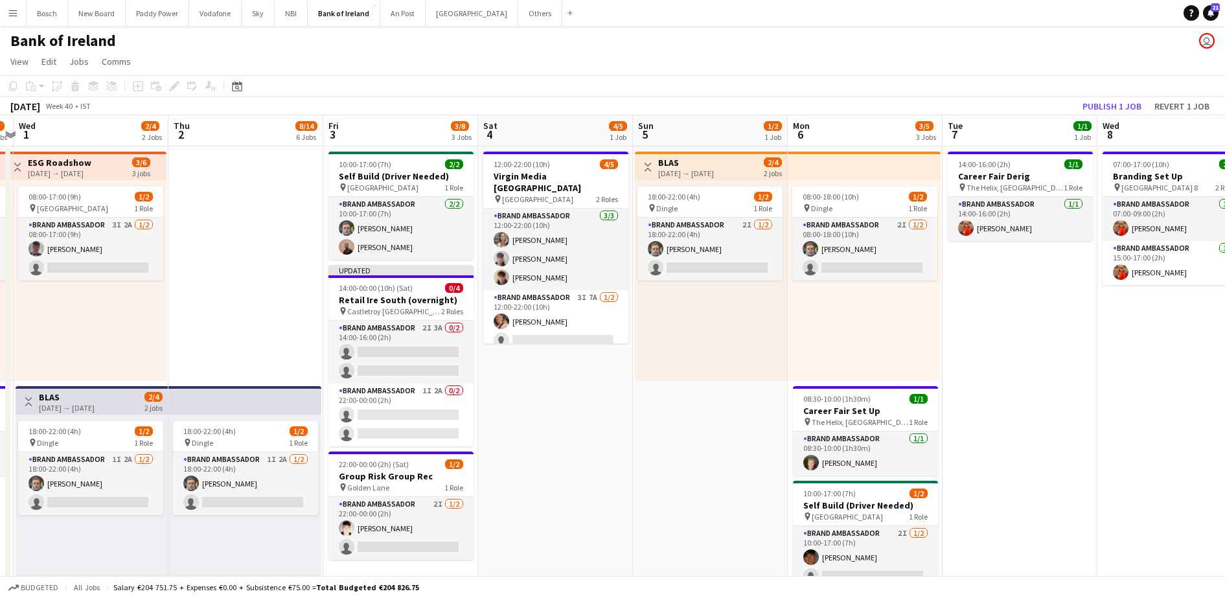
click at [1102, 115] on app-board-header-date "Wed 8 2/2 1 Job" at bounding box center [1174, 130] width 155 height 31
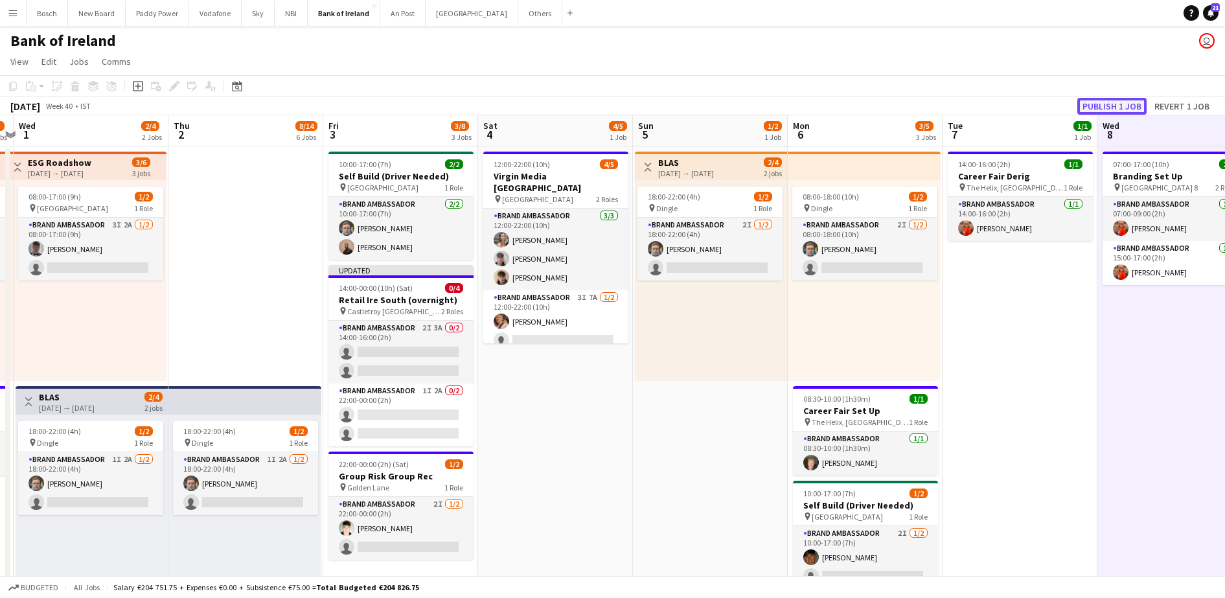
click at [1112, 109] on button "Publish 1 job" at bounding box center [1111, 106] width 69 height 17
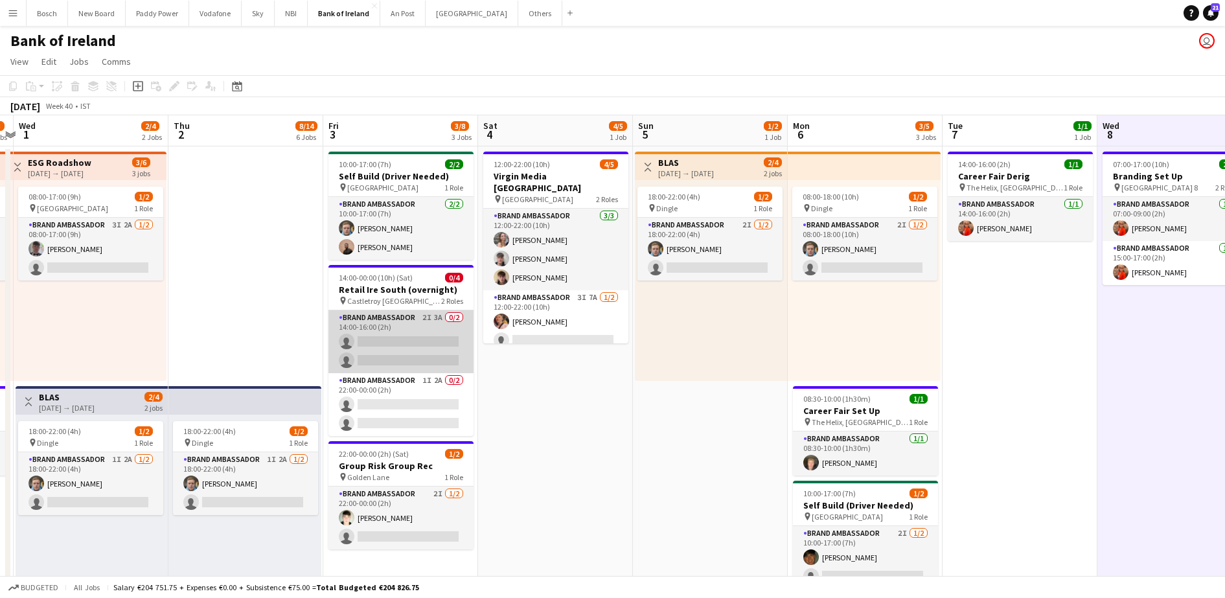
click at [404, 347] on app-card-role "Brand Ambassador 2I 3A 0/2 14:00-16:00 (2h) single-neutral-actions single-neutr…" at bounding box center [400, 341] width 145 height 63
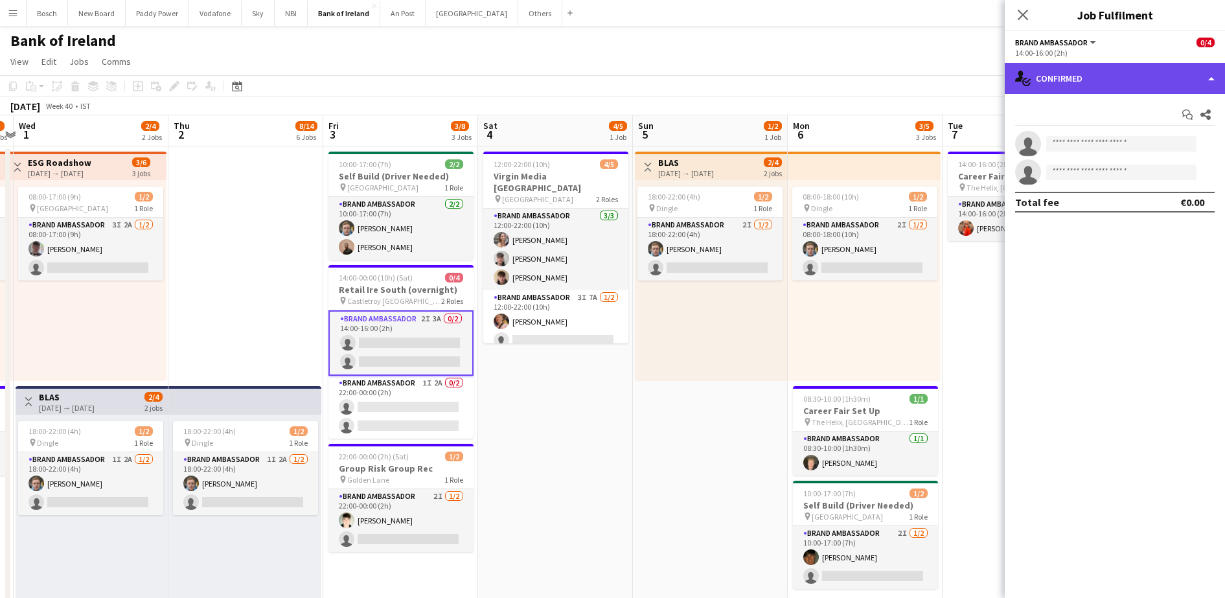
click at [1083, 69] on div "single-neutral-actions-check-2 Confirmed" at bounding box center [1115, 78] width 220 height 31
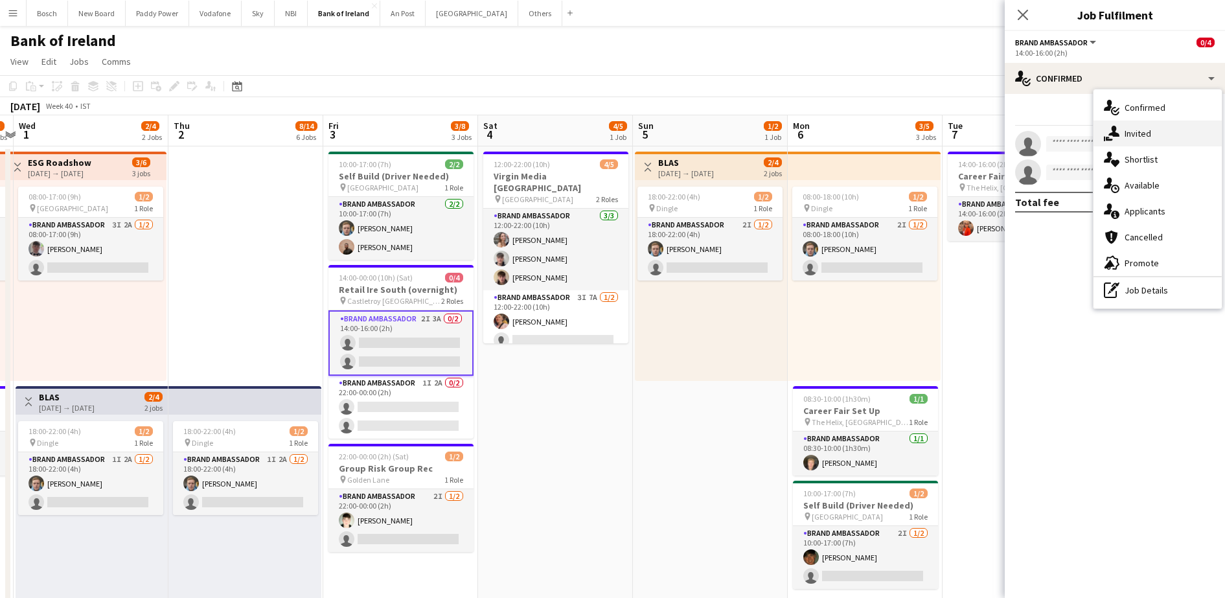
click at [1117, 124] on div "single-neutral-actions-share-1 Invited" at bounding box center [1157, 133] width 128 height 26
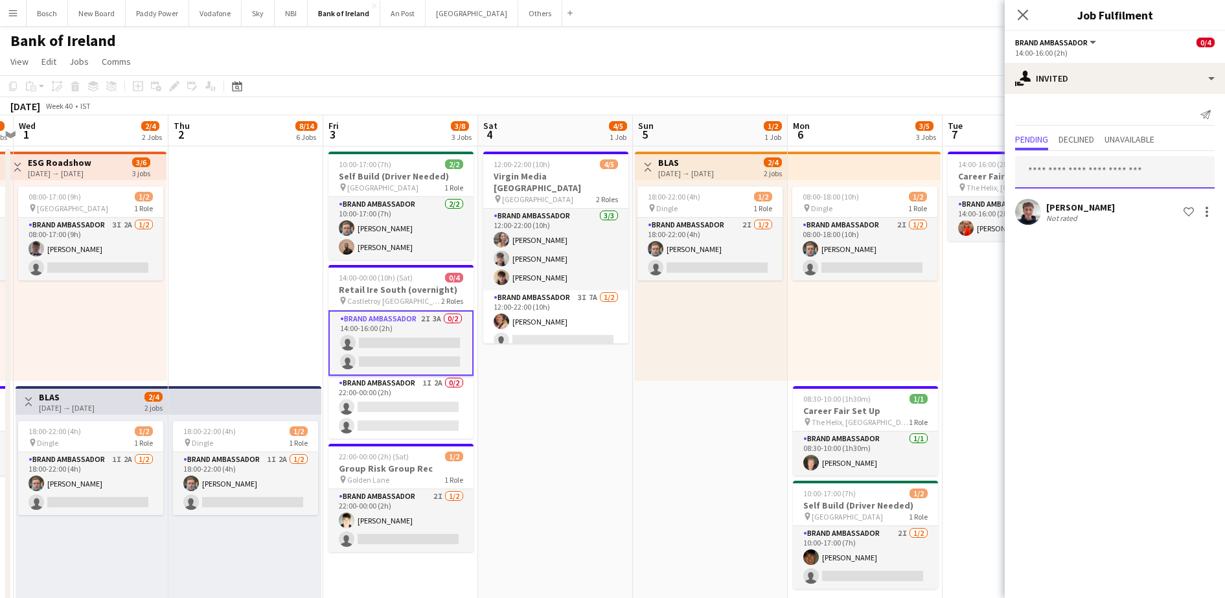
click at [1080, 173] on input "text" at bounding box center [1115, 172] width 200 height 32
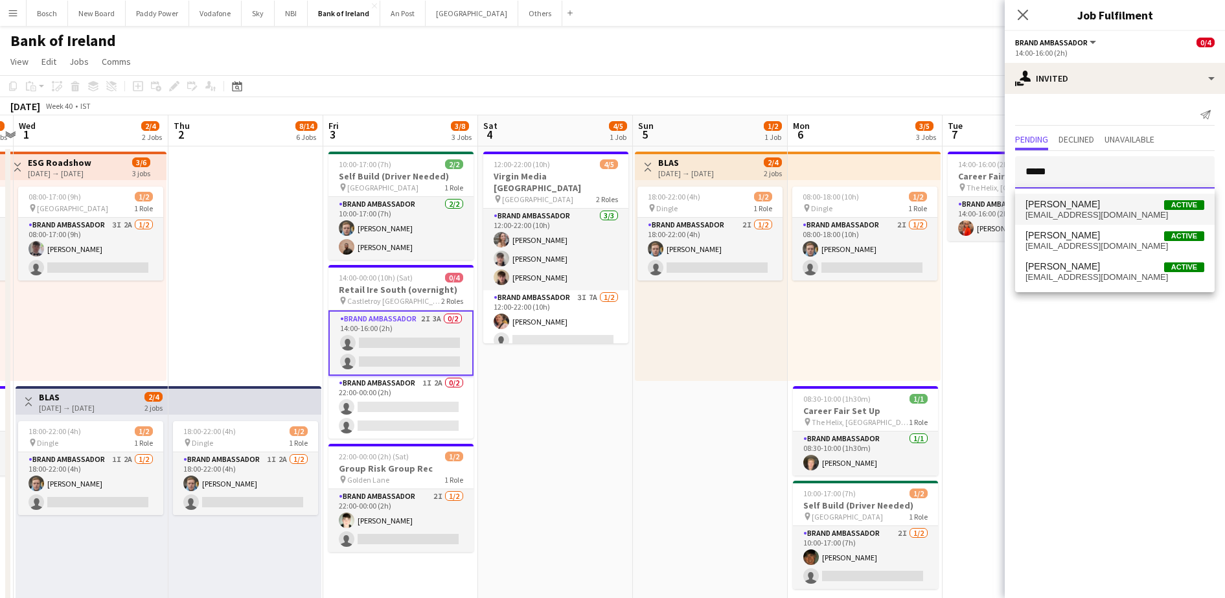
type input "*****"
click at [1092, 206] on span "Stephen Jordan Active" at bounding box center [1114, 204] width 179 height 11
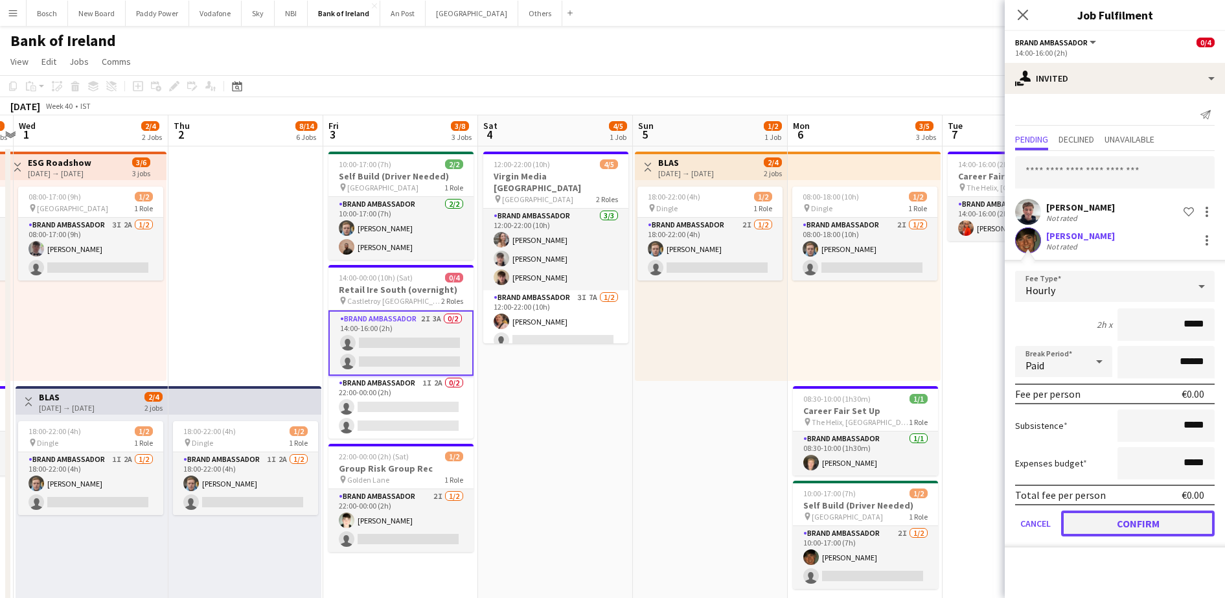
click at [1124, 524] on button "Confirm" at bounding box center [1138, 523] width 154 height 26
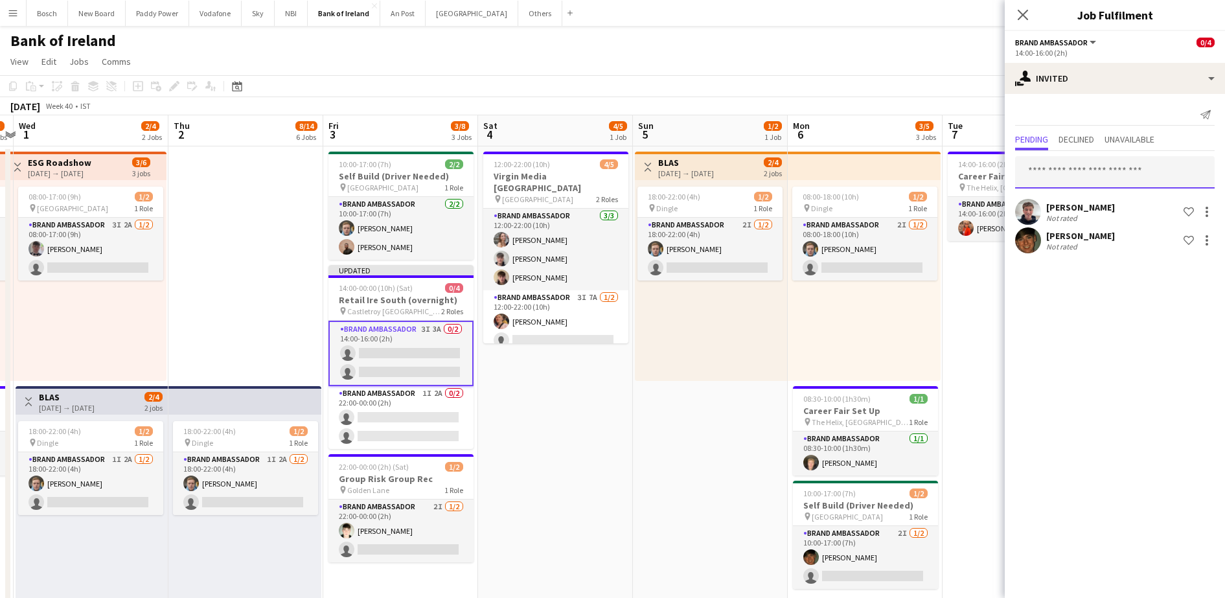
click at [1090, 179] on input "text" at bounding box center [1115, 172] width 200 height 32
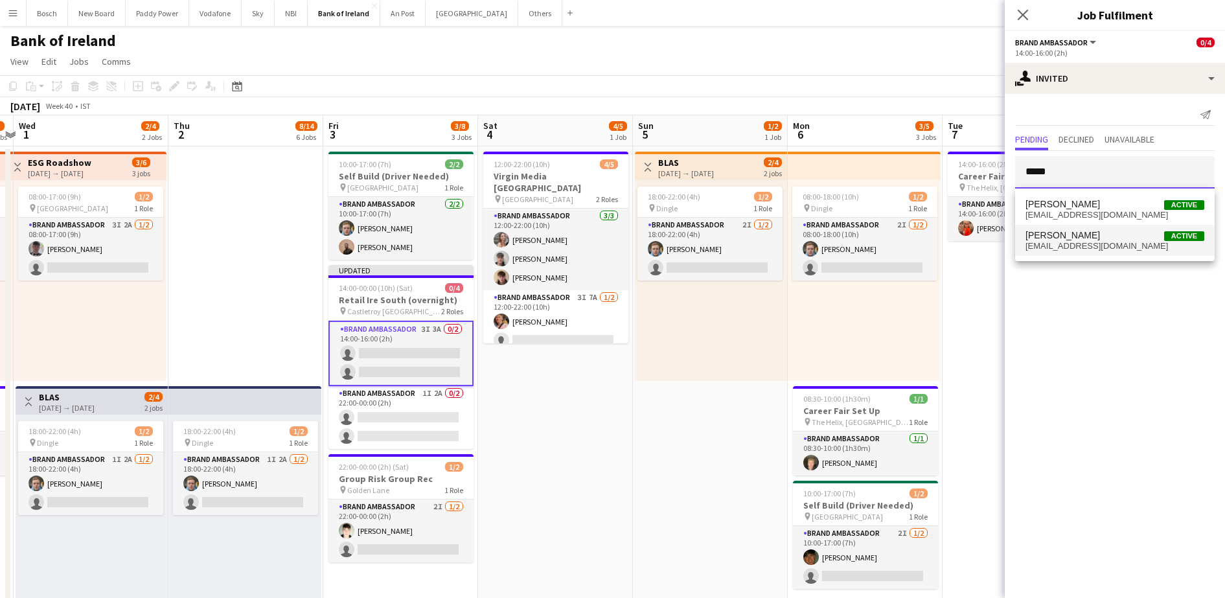
type input "*****"
click at [1099, 238] on span "Ronan Mcloughlin Active" at bounding box center [1114, 235] width 179 height 11
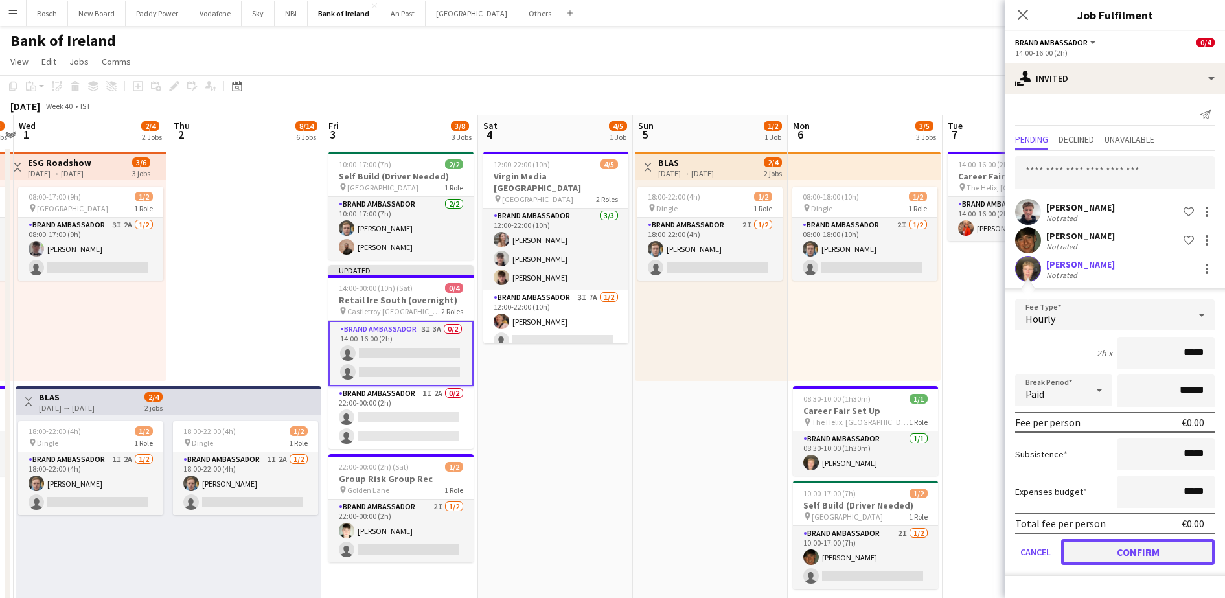
click at [1115, 552] on button "Confirm" at bounding box center [1138, 552] width 154 height 26
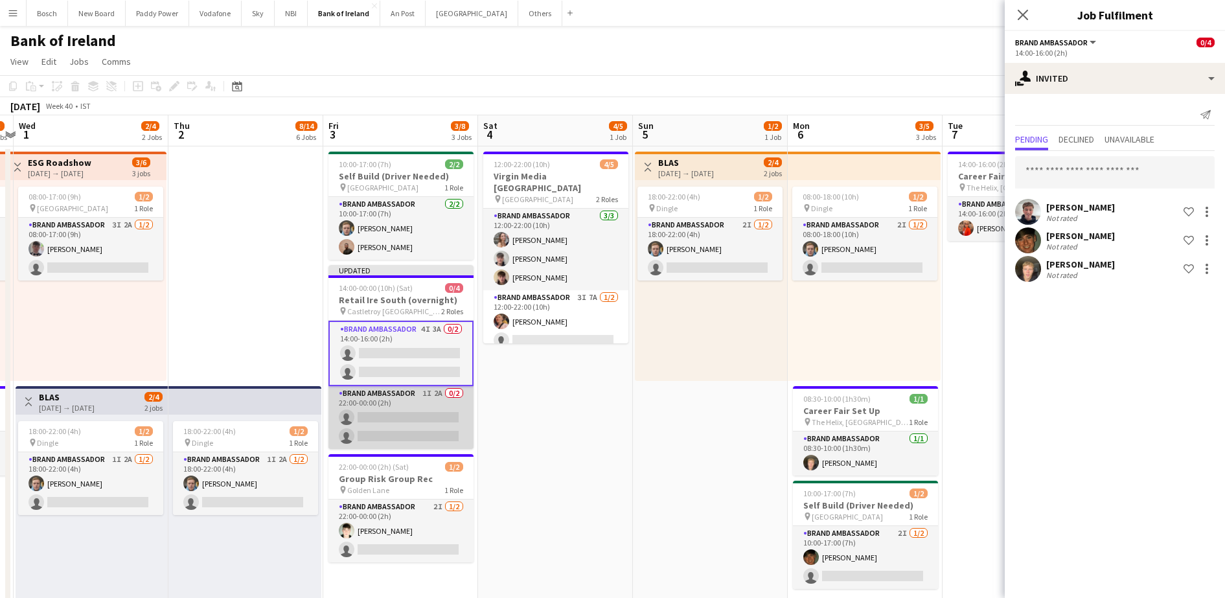
click at [381, 402] on app-card-role "Brand Ambassador 1I 2A 0/2 22:00-00:00 (2h) single-neutral-actions single-neutr…" at bounding box center [400, 417] width 145 height 63
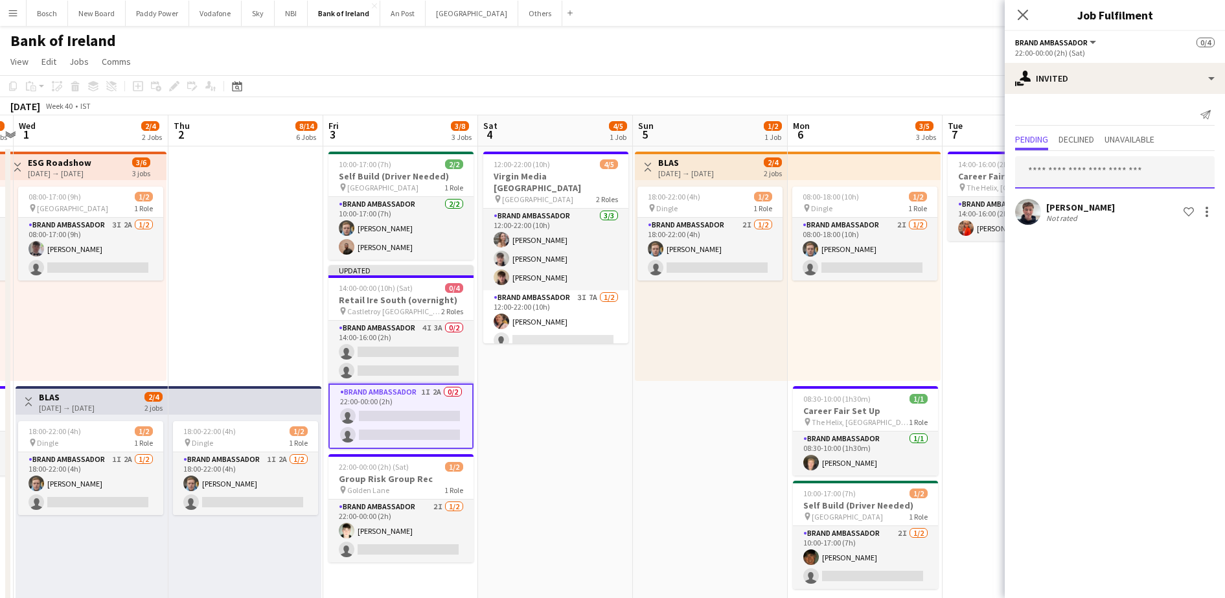
click at [1132, 157] on input "text" at bounding box center [1115, 172] width 200 height 32
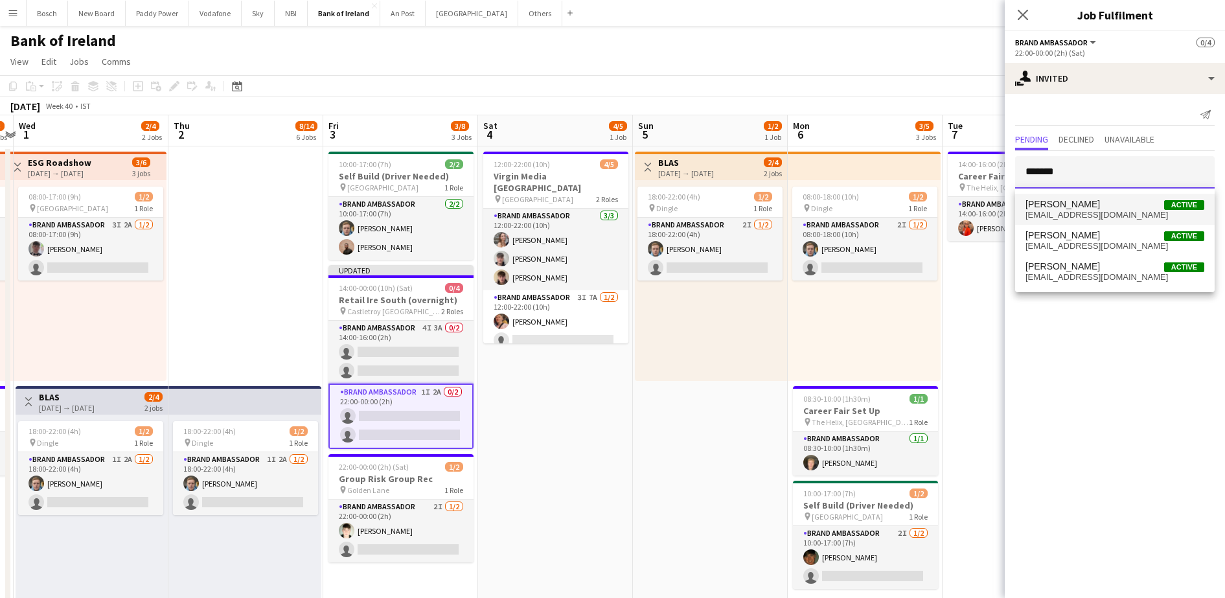
type input "*******"
click at [1108, 217] on span "stephenjordan12656@gmail.com" at bounding box center [1114, 215] width 179 height 10
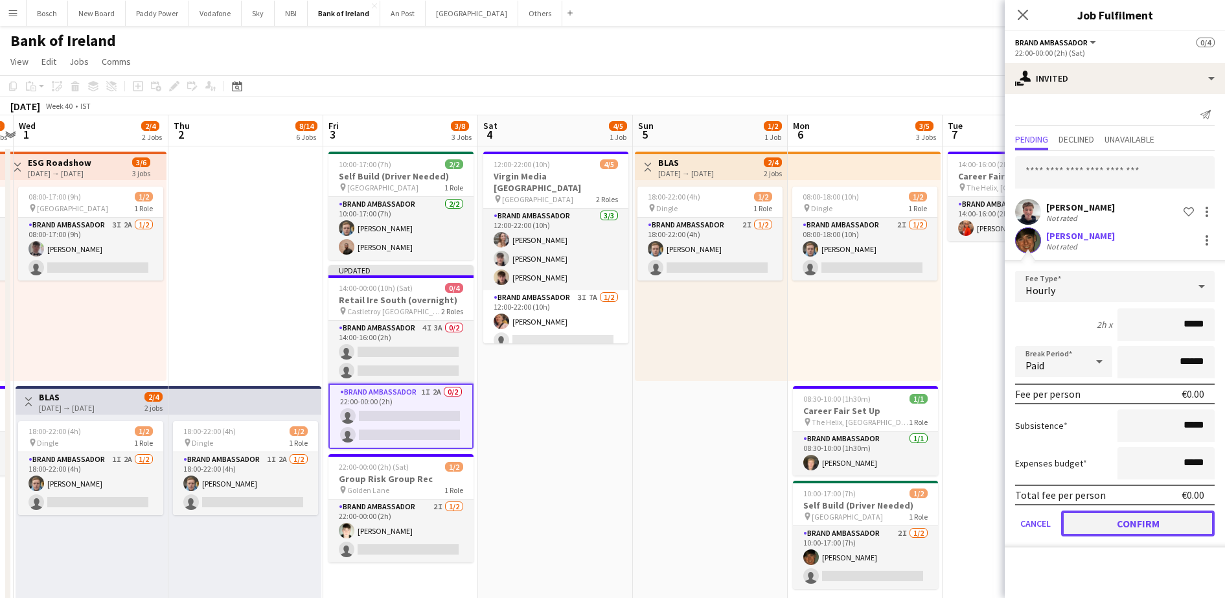
click at [1115, 534] on button "Confirm" at bounding box center [1138, 523] width 154 height 26
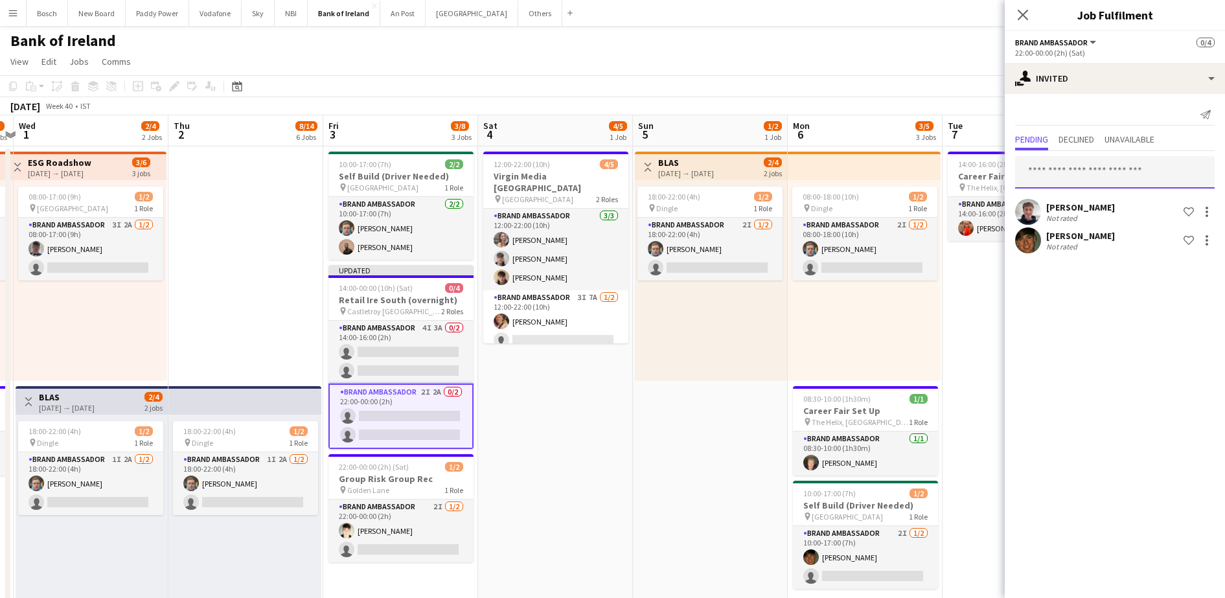
click at [1130, 175] on input "text" at bounding box center [1115, 172] width 200 height 32
type input "******"
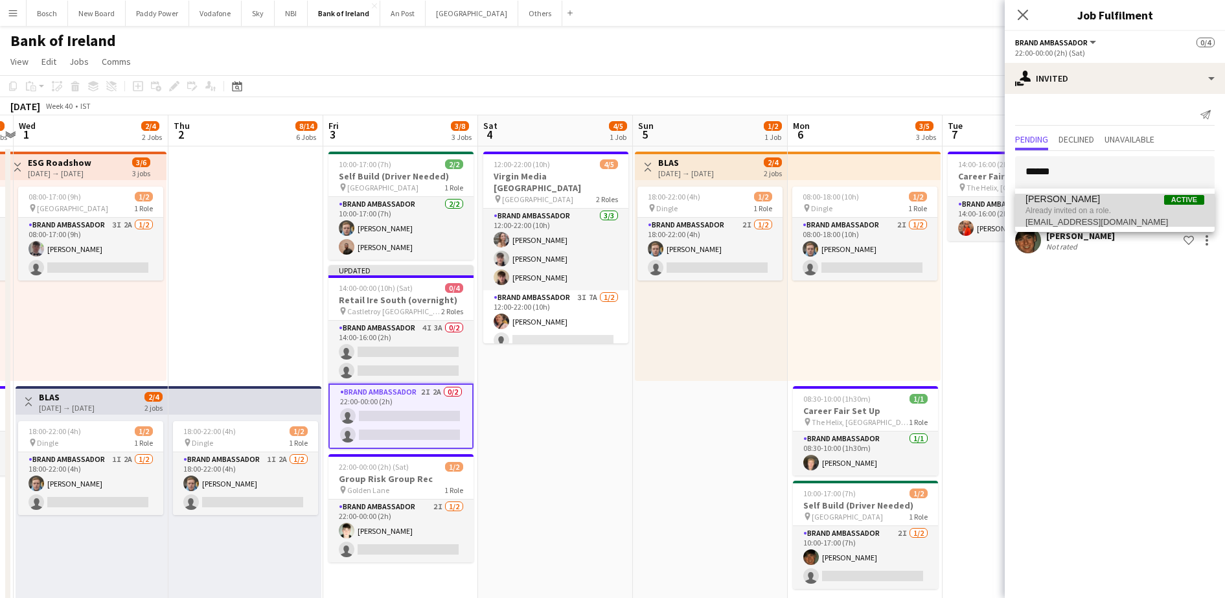
click at [1104, 214] on span "Already invited on a role." at bounding box center [1114, 211] width 179 height 12
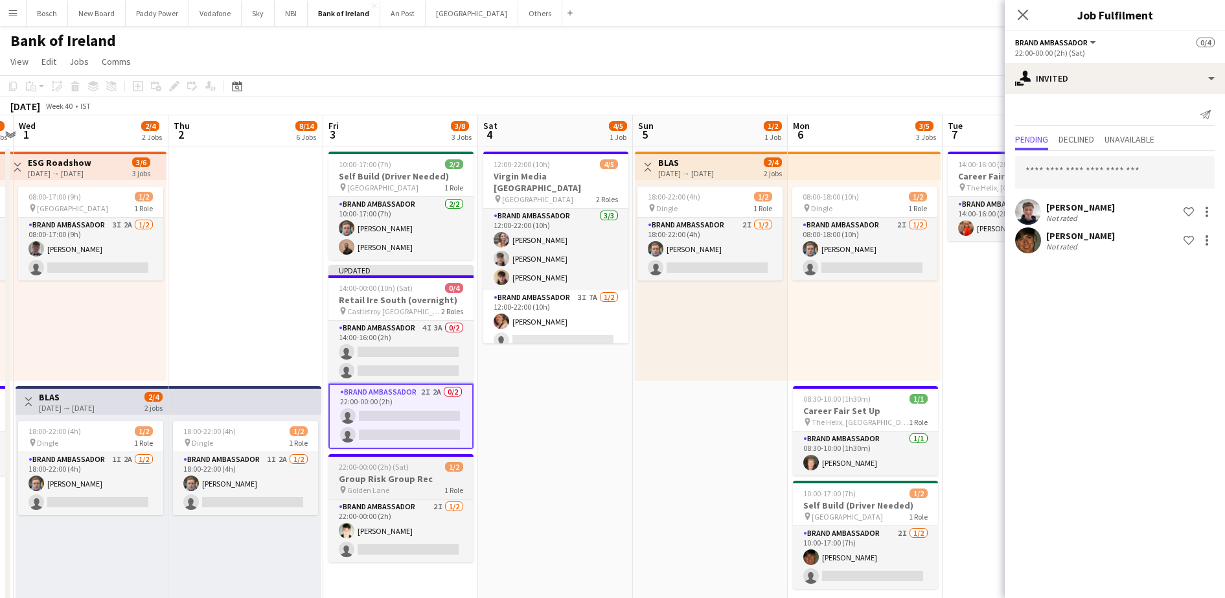
click at [459, 494] on span "1 Role" at bounding box center [453, 490] width 19 height 10
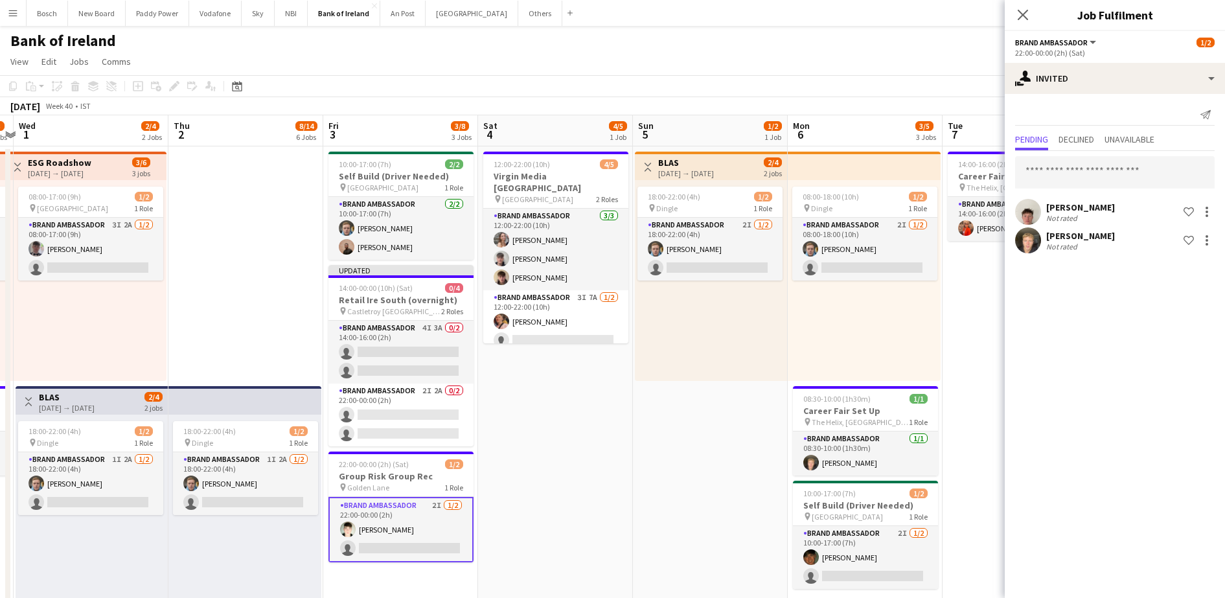
click at [403, 538] on app-card-role "Brand Ambassador 2I 1/2 22:00-00:00 (2h) David Greenan single-neutral-actions" at bounding box center [400, 529] width 145 height 65
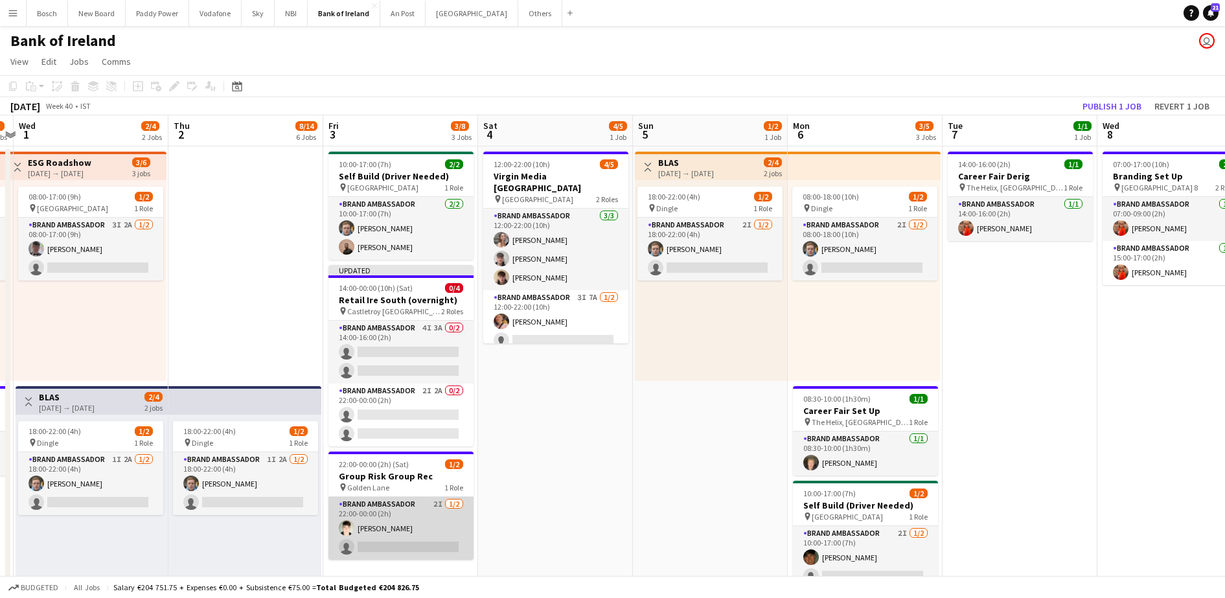
click at [421, 532] on app-card-role "Brand Ambassador 2I 1/2 22:00-00:00 (2h) David Greenan single-neutral-actions" at bounding box center [400, 528] width 145 height 63
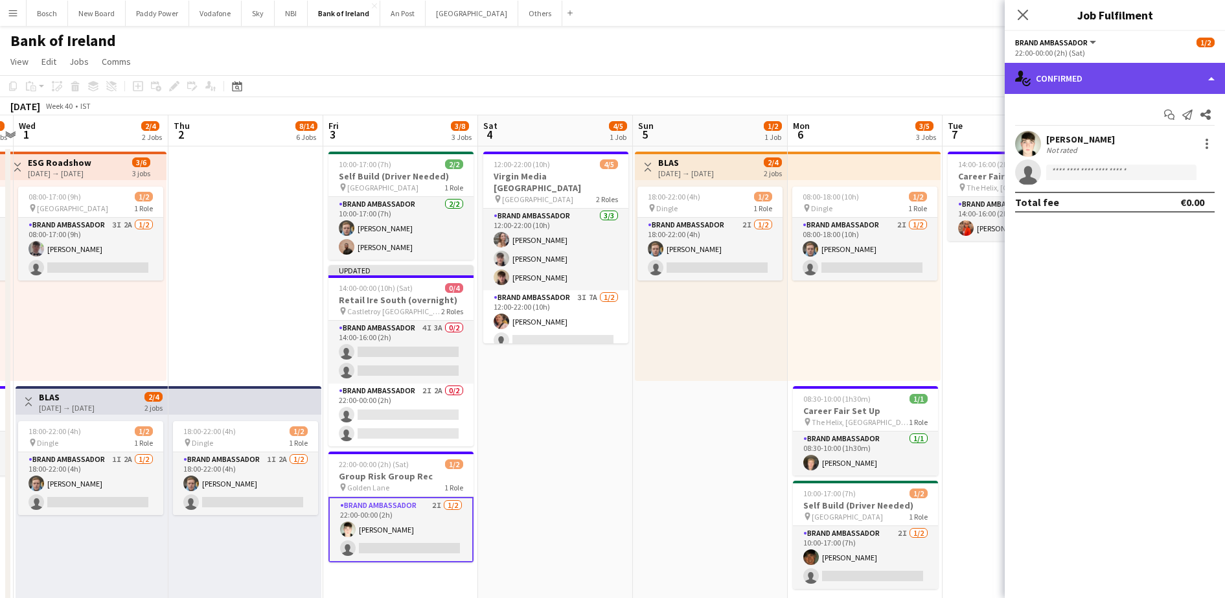
click at [1115, 88] on div "single-neutral-actions-check-2 Confirmed" at bounding box center [1115, 78] width 220 height 31
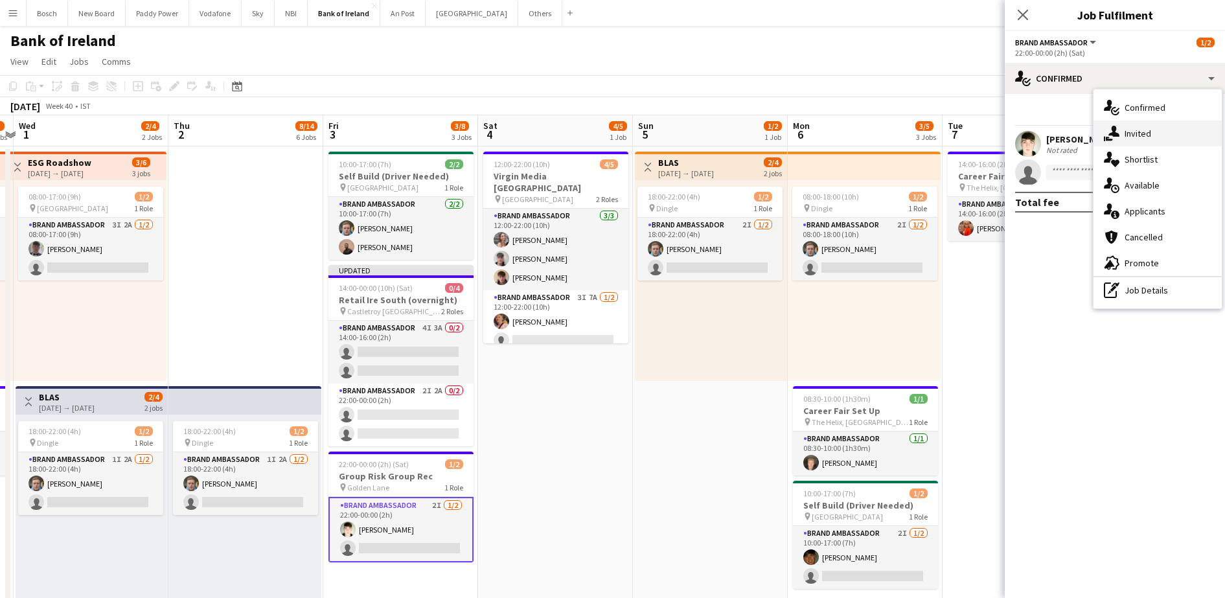
click at [1148, 129] on span "Invited" at bounding box center [1137, 134] width 27 height 12
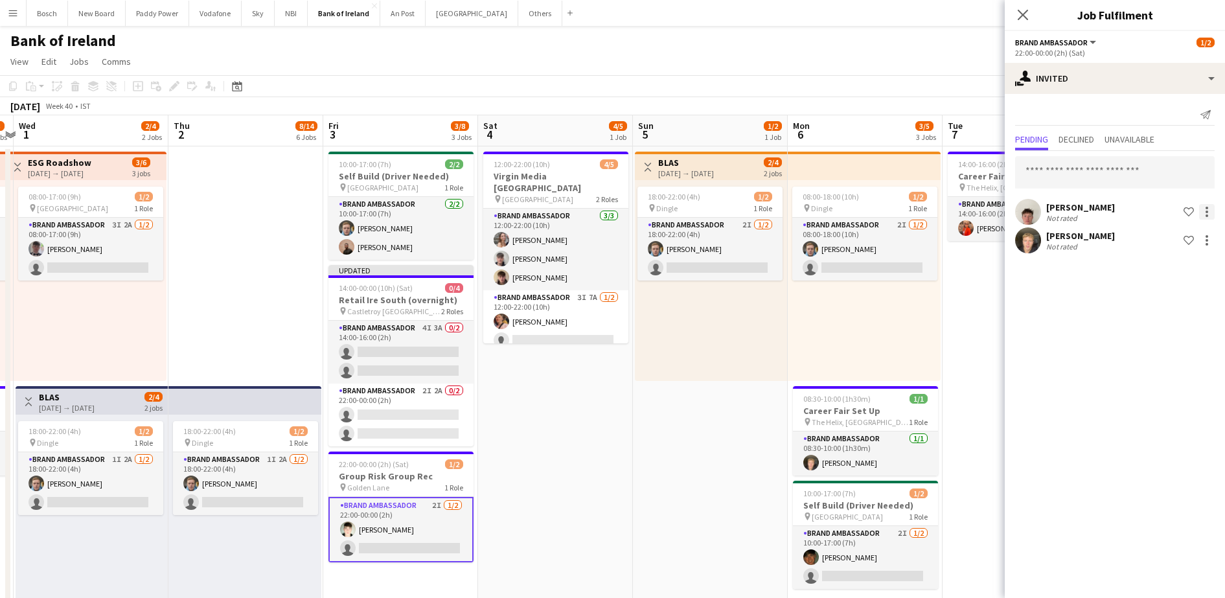
click at [1214, 209] on div "Robert Harvey Not rated Shortlist crew" at bounding box center [1115, 212] width 220 height 26
click at [1206, 211] on div at bounding box center [1206, 212] width 3 height 3
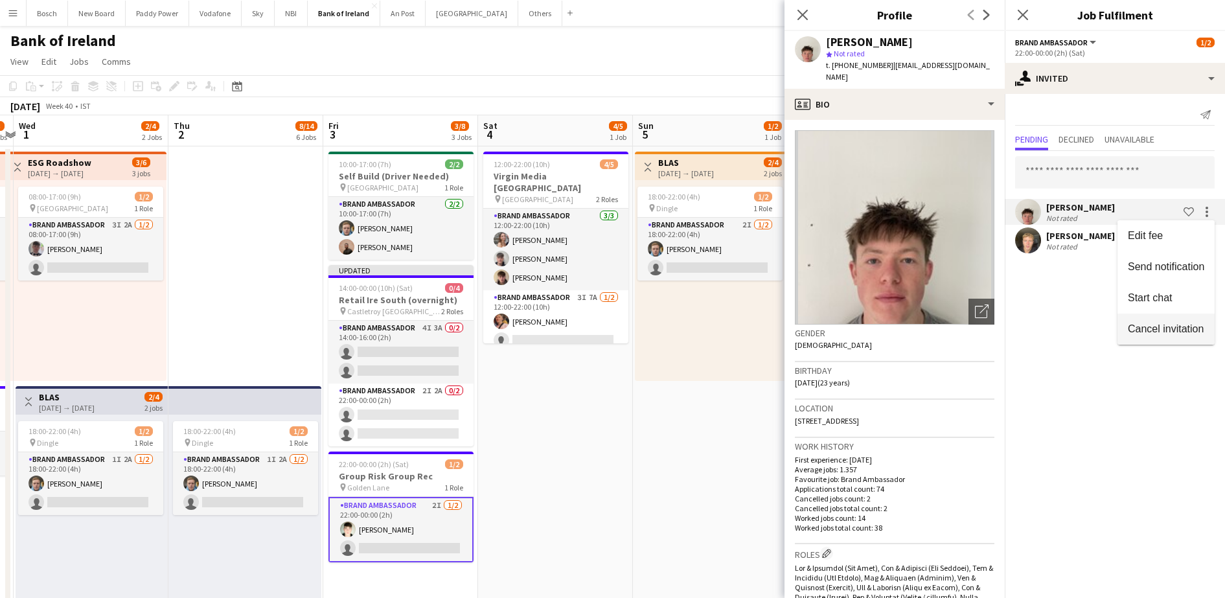
click at [1181, 318] on button "Cancel invitation" at bounding box center [1165, 329] width 97 height 31
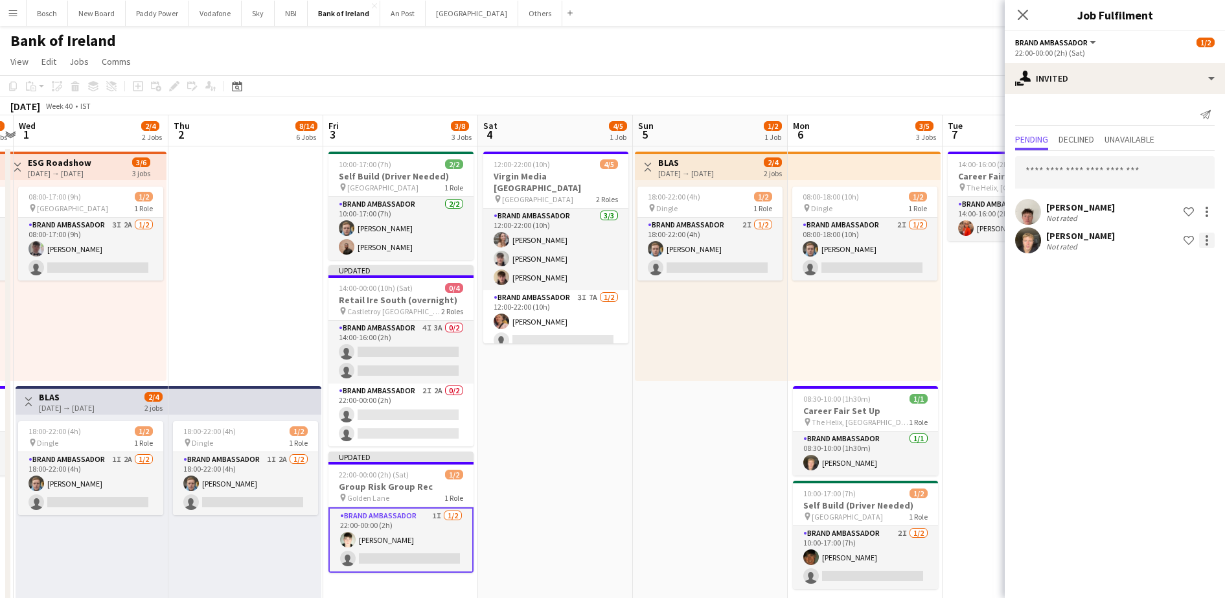
click at [1209, 241] on div at bounding box center [1207, 241] width 16 height 16
click at [1167, 352] on span "Cancel invitation" at bounding box center [1166, 357] width 76 height 11
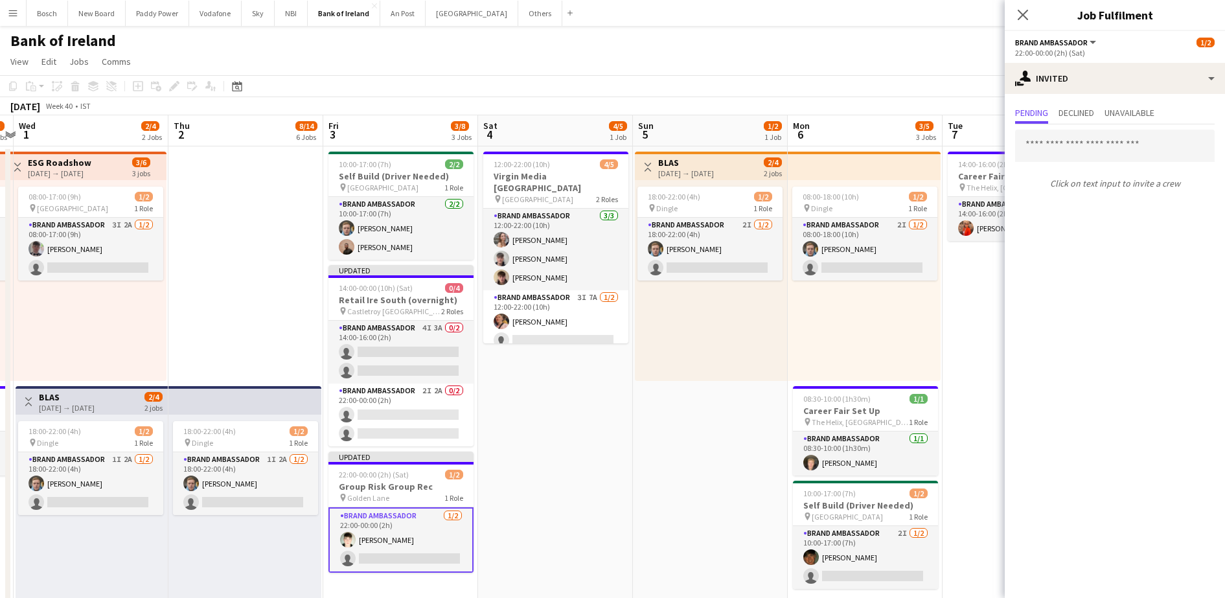
click at [911, 116] on app-board-header-date "Mon 6 3/5 3 Jobs" at bounding box center [865, 130] width 155 height 31
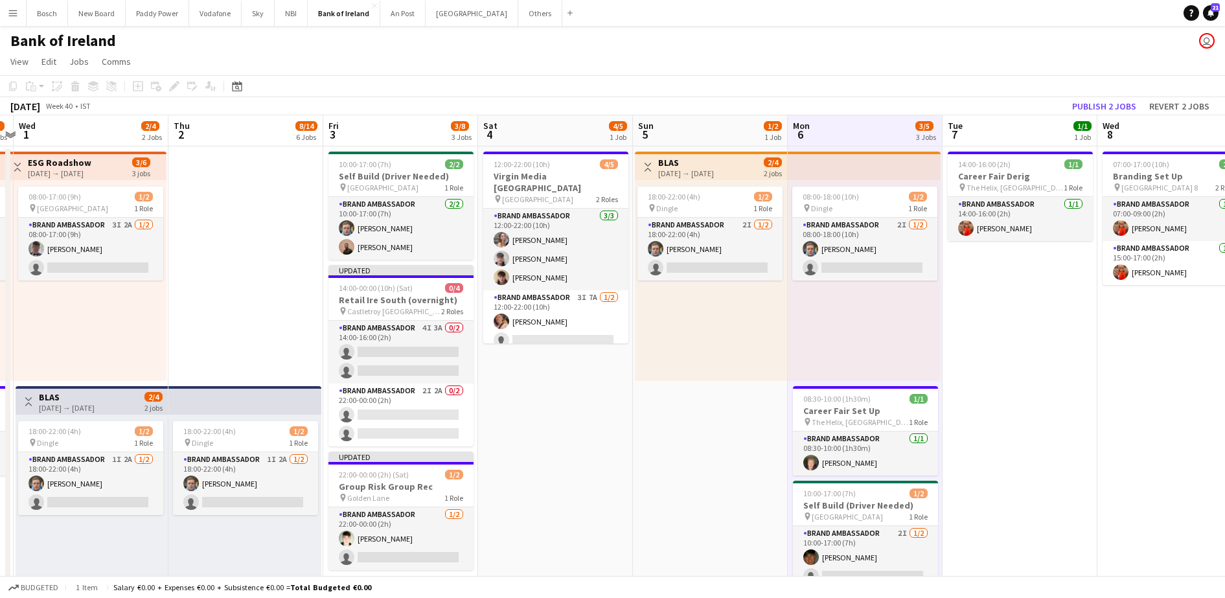
scroll to position [0, 450]
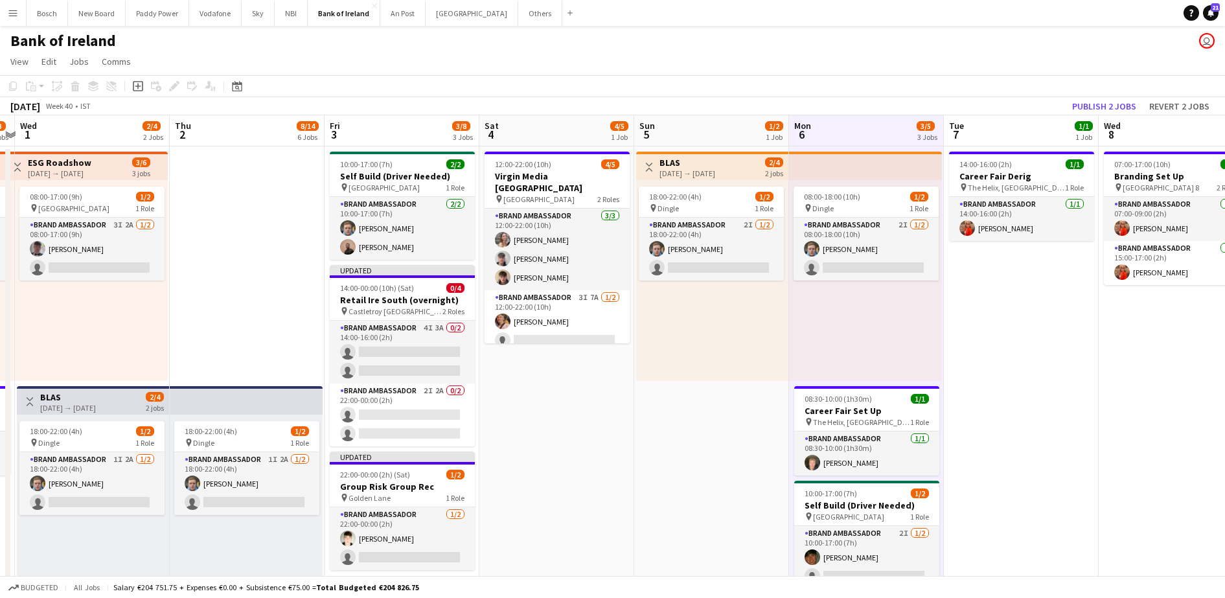
drag, startPoint x: 1033, startPoint y: 95, endPoint x: 1055, endPoint y: 104, distance: 23.2
click at [1052, 102] on div "Copy Paste Paste Ctrl+V Paste with crew Ctrl+Shift+V Paste linked Job Delete Gr…" at bounding box center [612, 95] width 1225 height 40
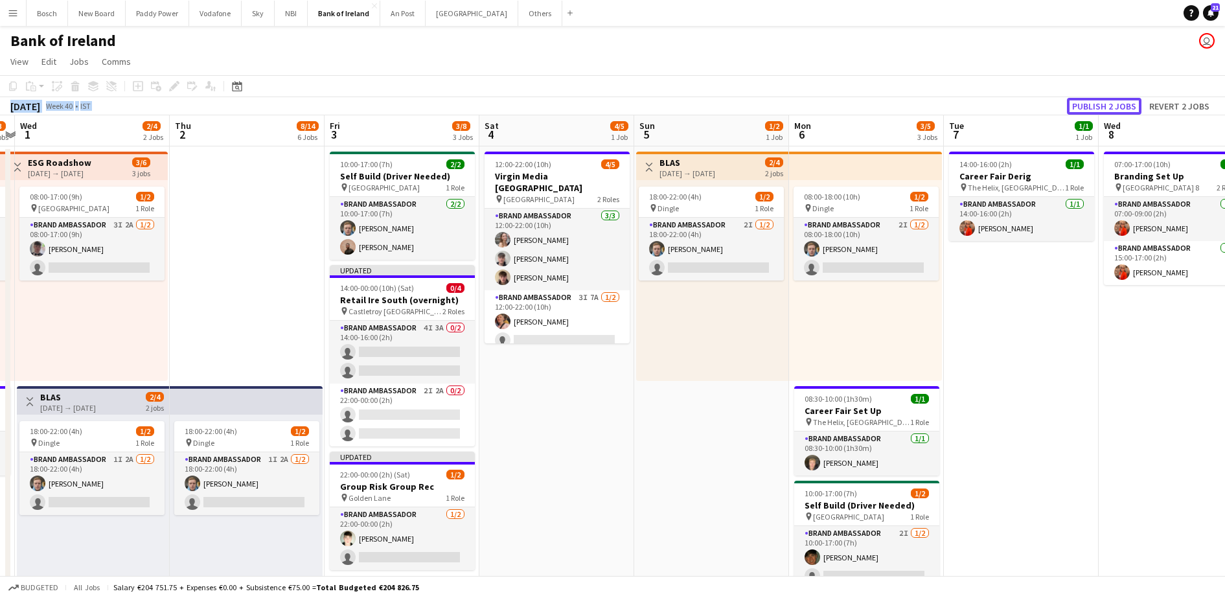
drag, startPoint x: 1055, startPoint y: 104, endPoint x: 1093, endPoint y: 113, distance: 39.9
click at [1093, 113] on button "Publish 2 jobs" at bounding box center [1104, 106] width 74 height 17
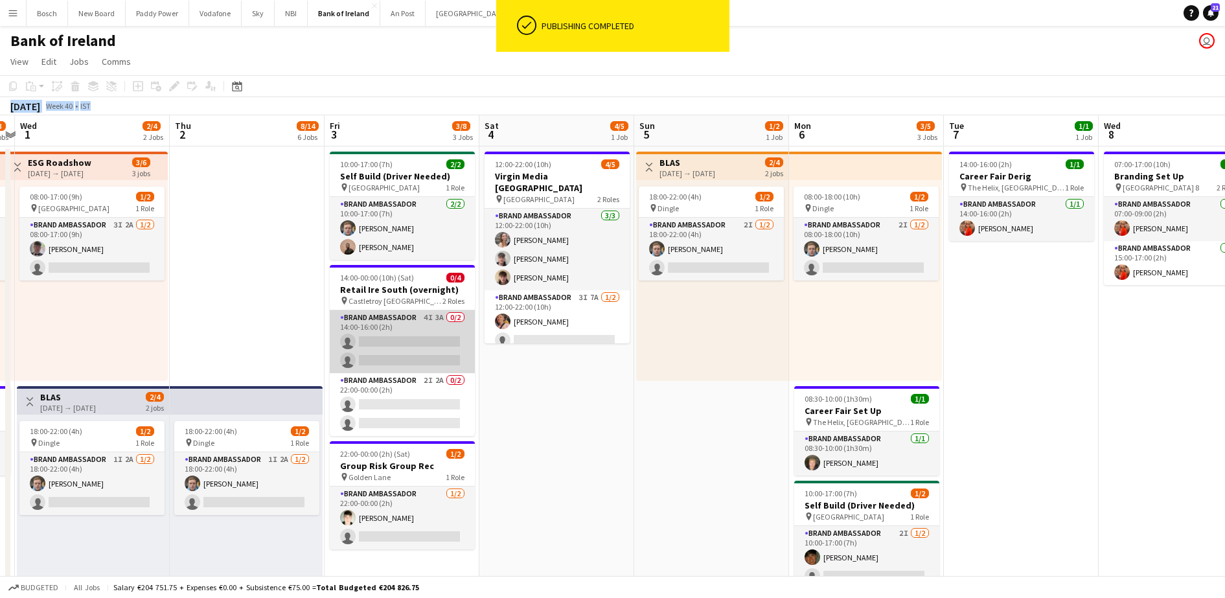
click at [413, 349] on app-card-role "Brand Ambassador 4I 3A 0/2 14:00-16:00 (2h) single-neutral-actions single-neutr…" at bounding box center [402, 341] width 145 height 63
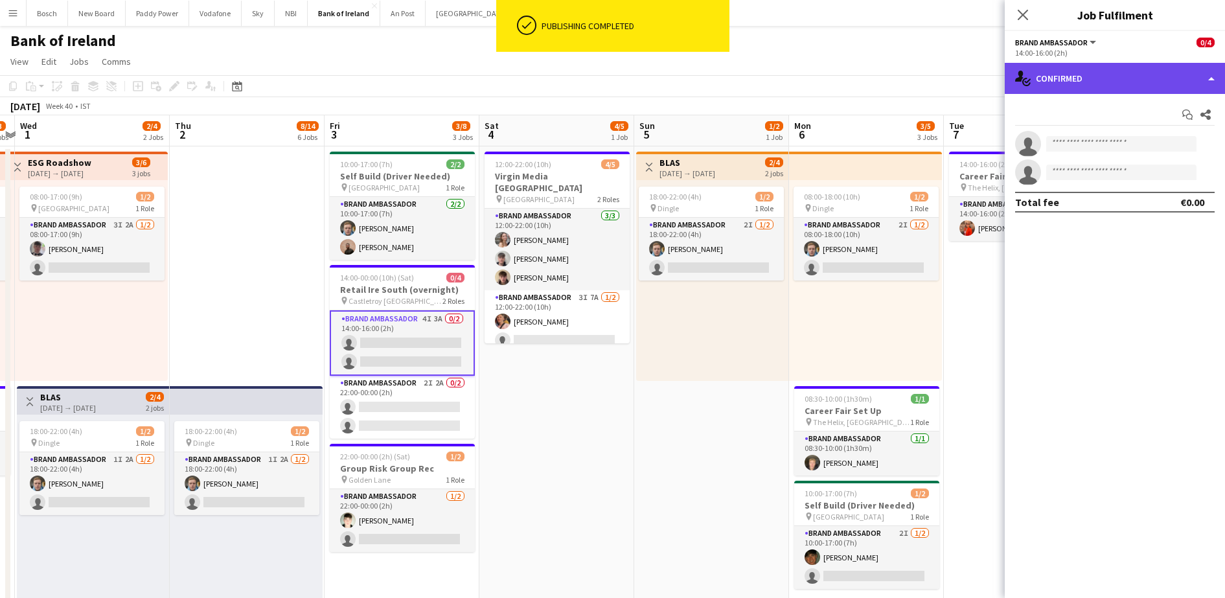
click at [1146, 73] on div "single-neutral-actions-check-2 Confirmed" at bounding box center [1115, 78] width 220 height 31
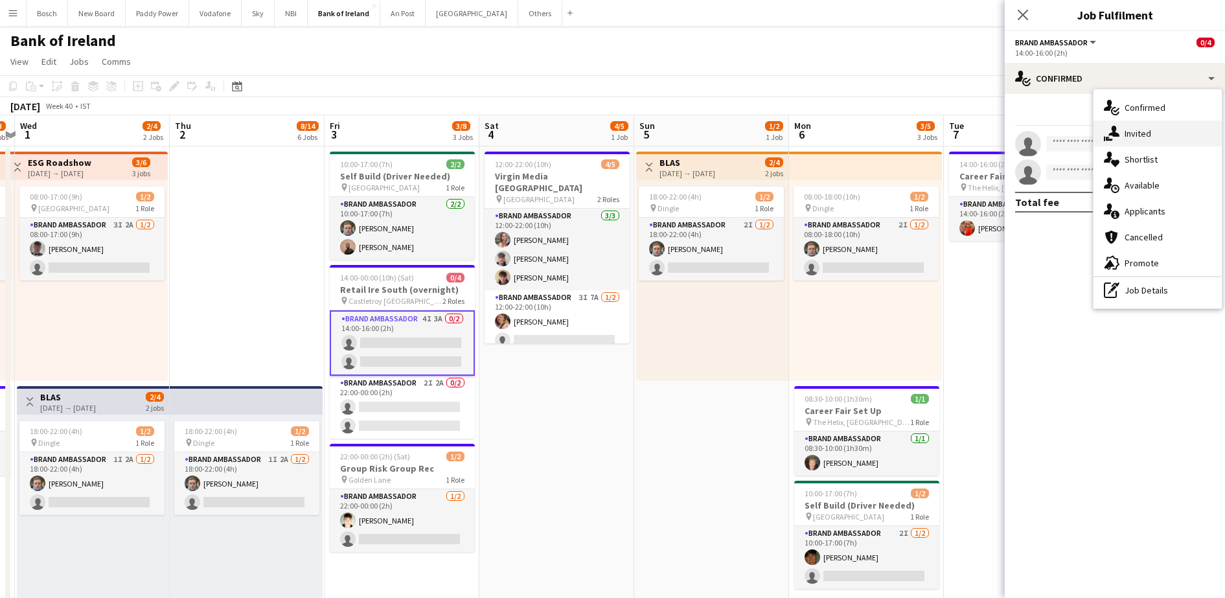
click at [1161, 124] on div "single-neutral-actions-share-1 Invited" at bounding box center [1157, 133] width 128 height 26
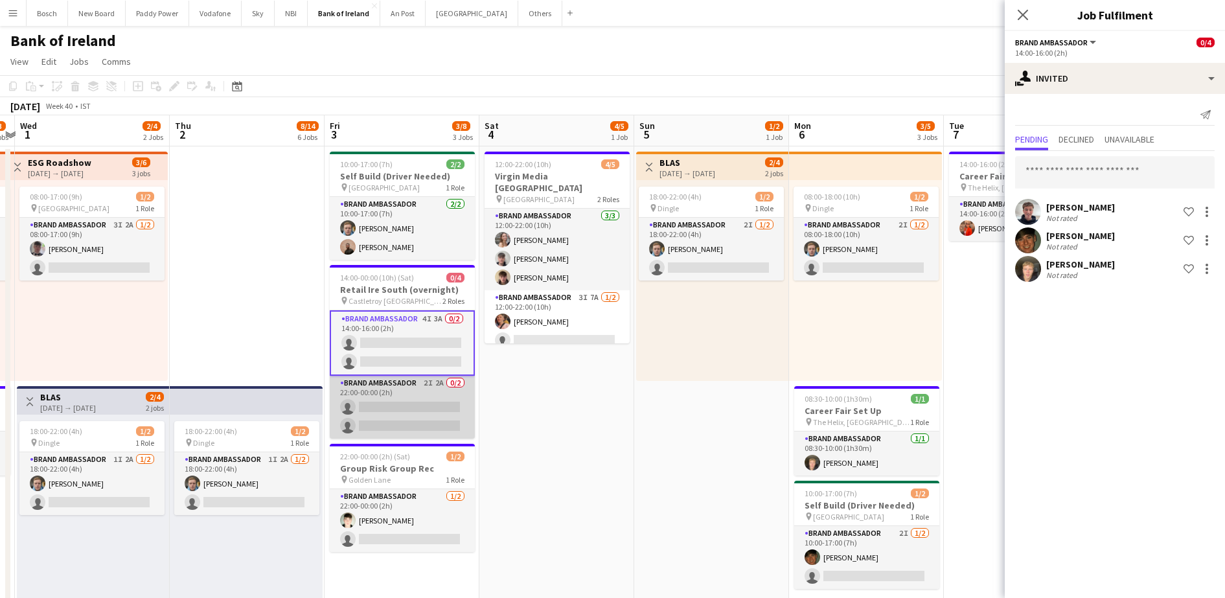
click at [410, 402] on app-card-role "Brand Ambassador 2I 2A 0/2 22:00-00:00 (2h) single-neutral-actions single-neutr…" at bounding box center [402, 407] width 145 height 63
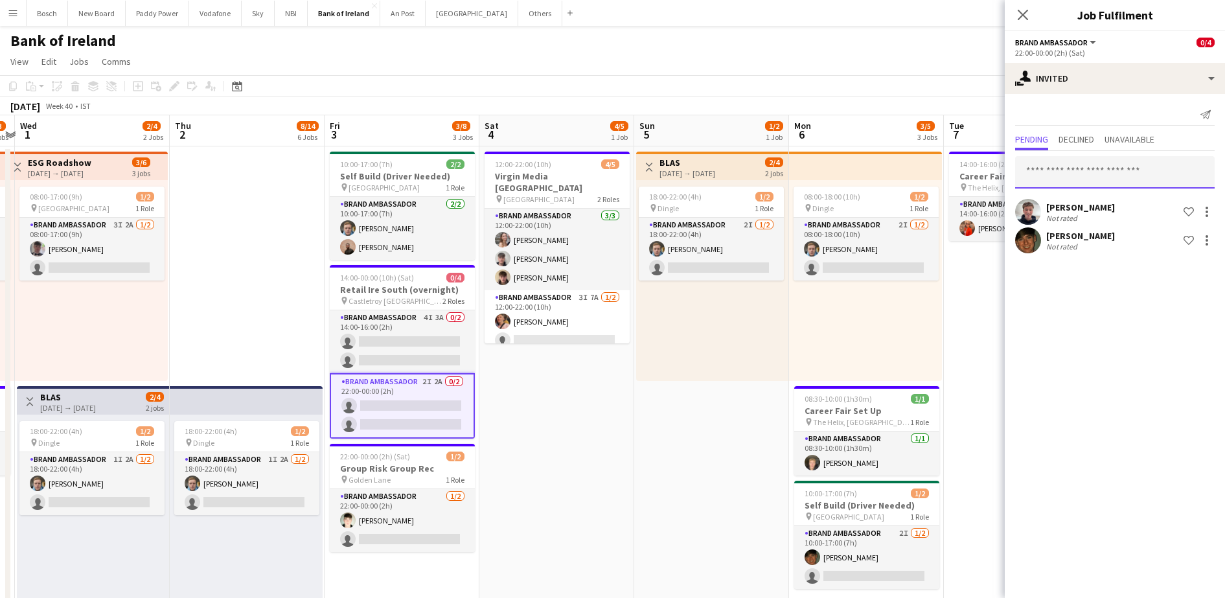
click at [1106, 174] on input "text" at bounding box center [1115, 172] width 200 height 32
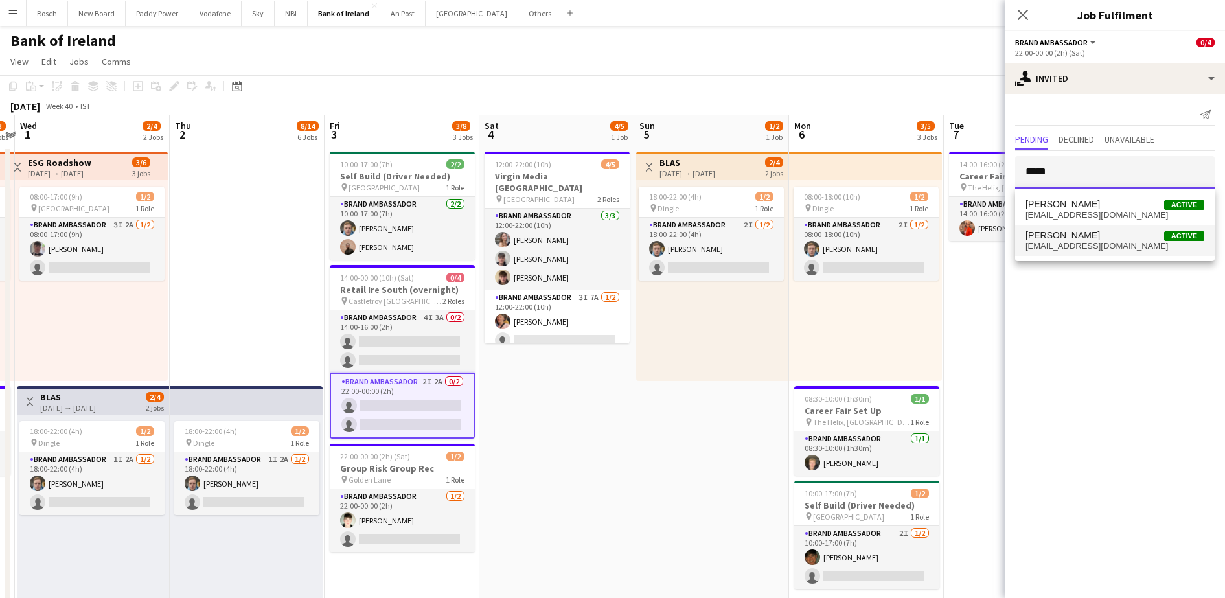
type input "*****"
click at [1093, 234] on span "Ronan Mcloughlin" at bounding box center [1062, 235] width 74 height 11
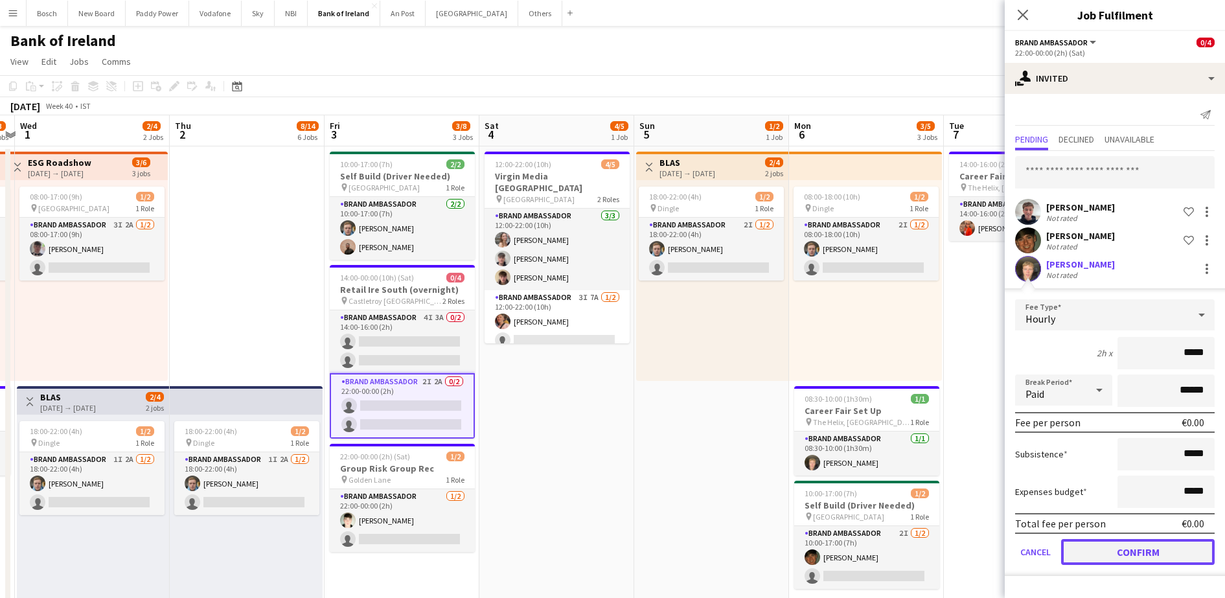
click at [1141, 544] on button "Confirm" at bounding box center [1138, 552] width 154 height 26
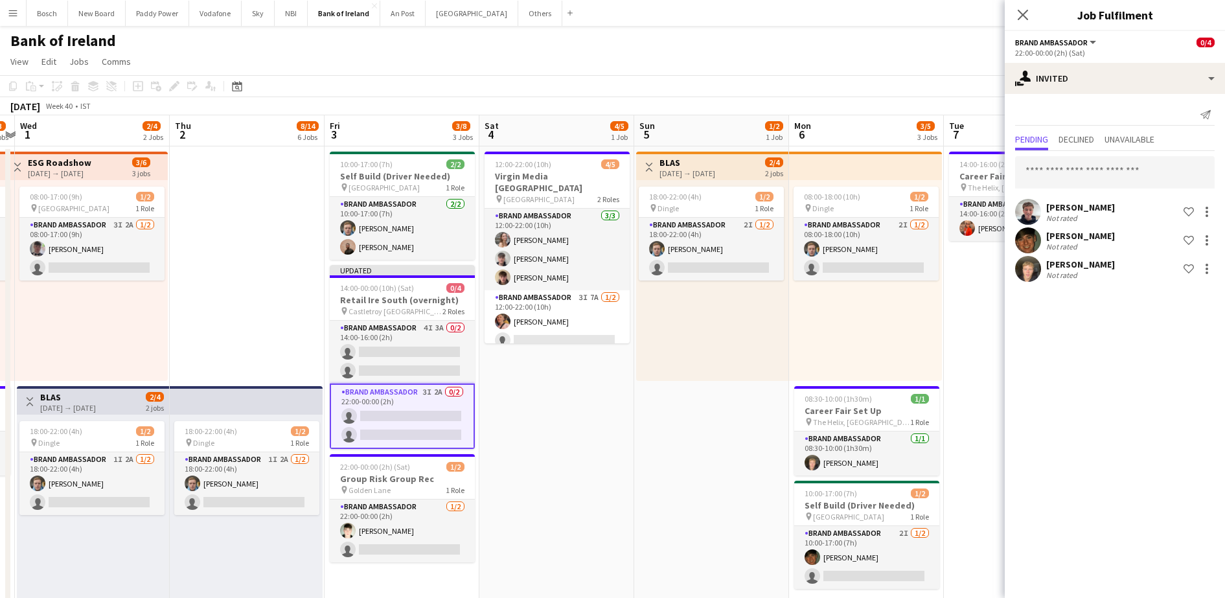
click at [970, 58] on app-page-menu "View Day view expanded Day view collapsed Month view Date picker Jump to today …" at bounding box center [612, 63] width 1225 height 25
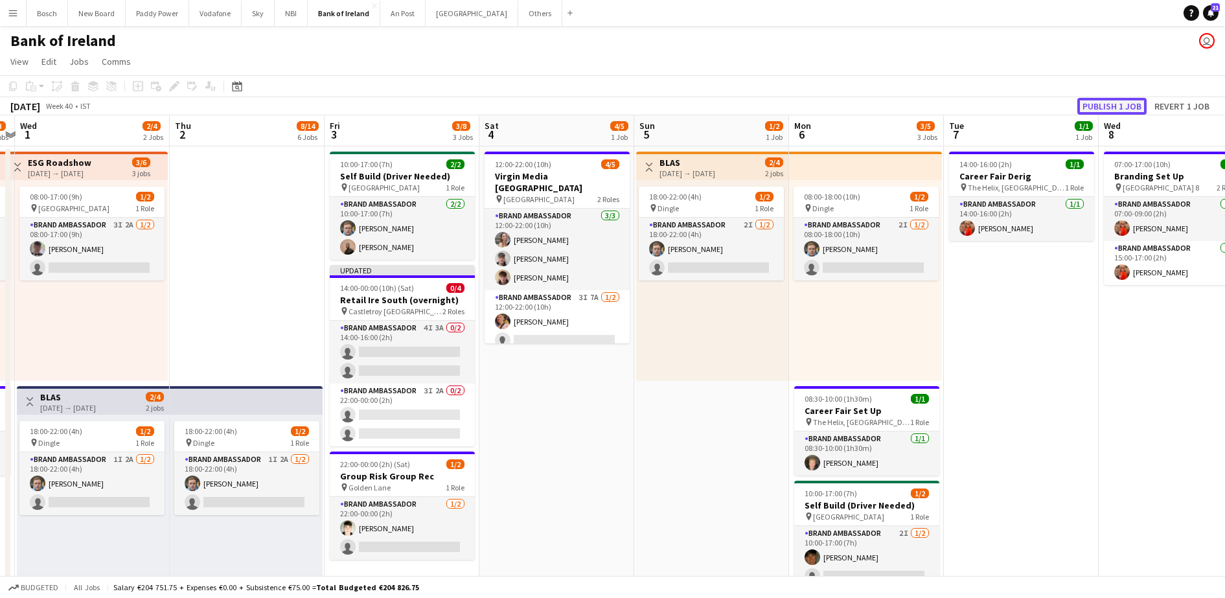
click at [1095, 113] on button "Publish 1 job" at bounding box center [1111, 106] width 69 height 17
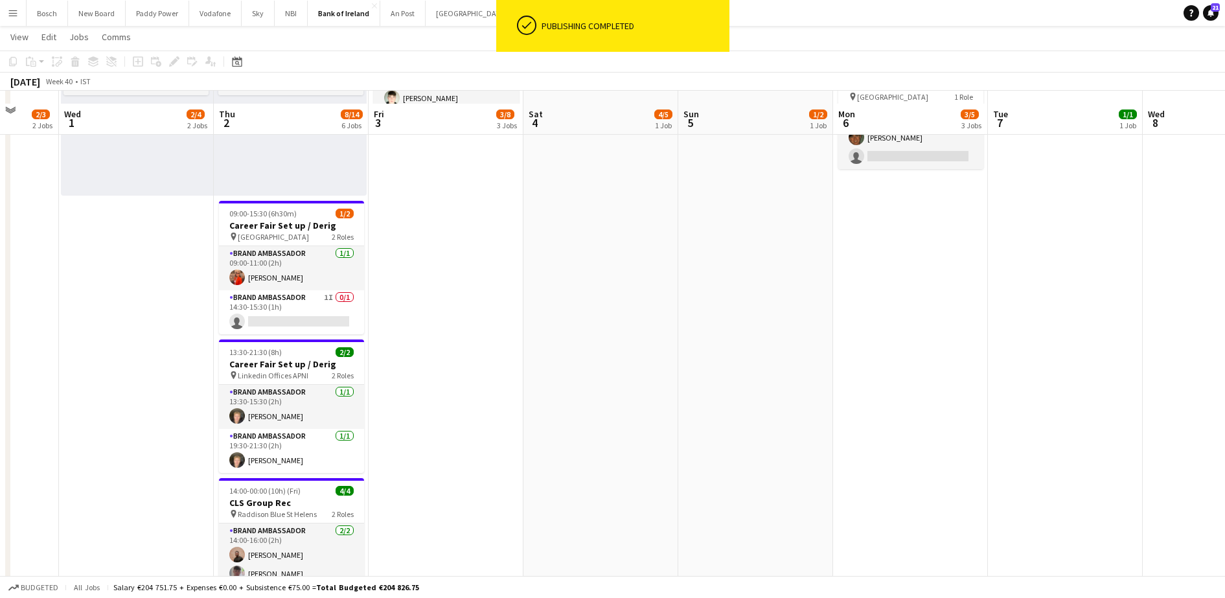
scroll to position [431, 0]
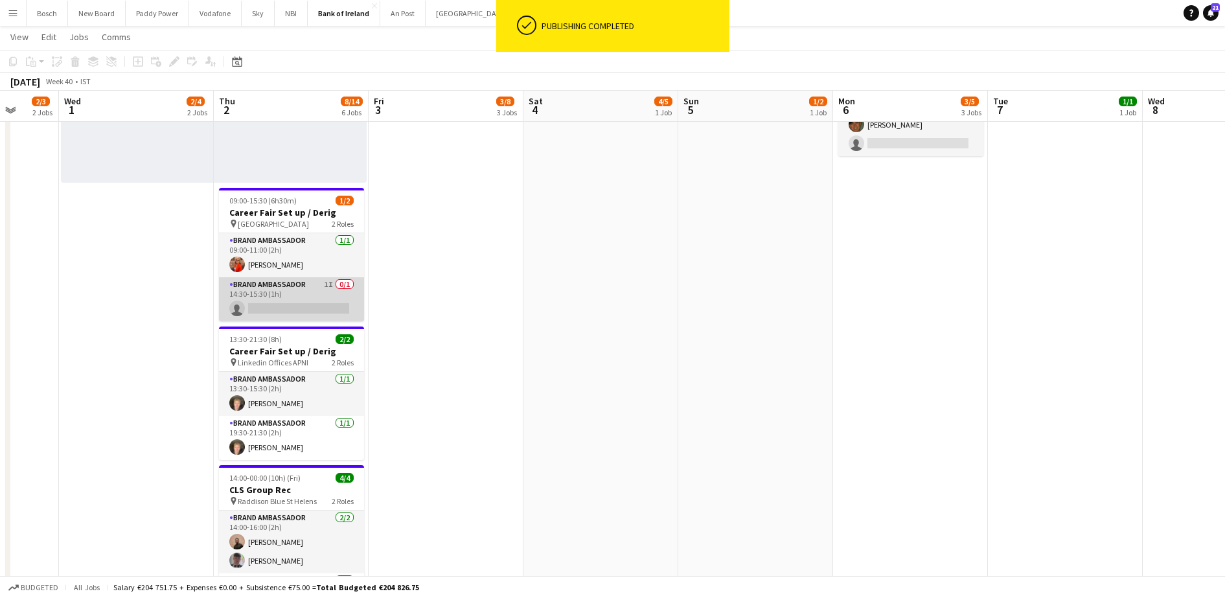
click at [306, 293] on app-card-role "Brand Ambassador 1I 0/1 14:30-15:30 (1h) single-neutral-actions" at bounding box center [291, 299] width 145 height 44
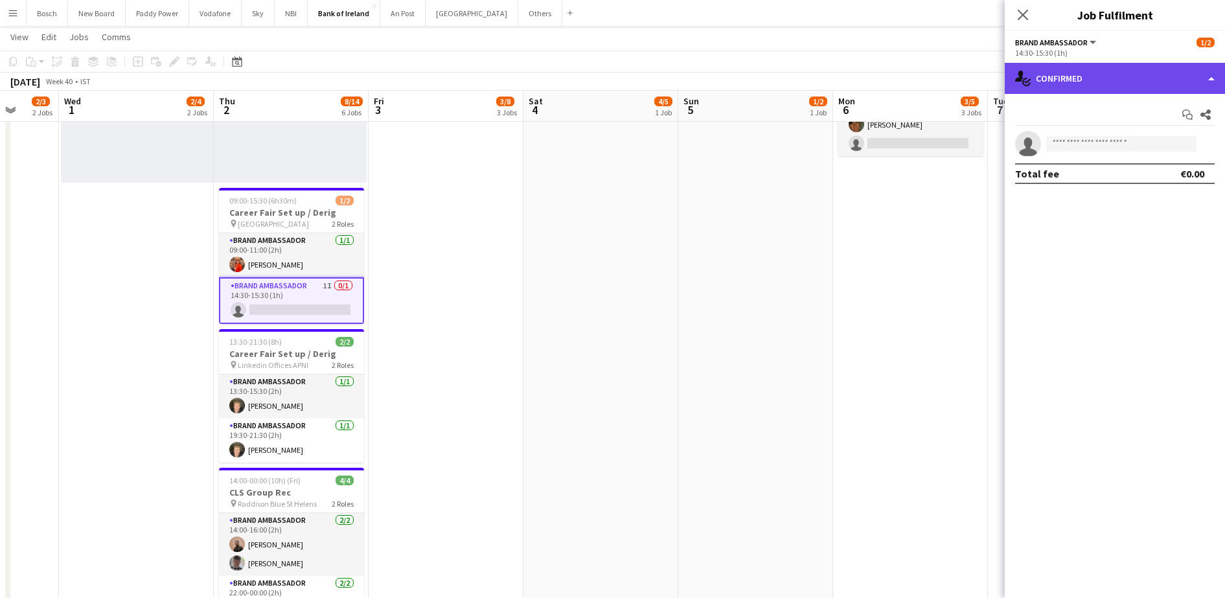
click at [1183, 70] on div "single-neutral-actions-check-2 Confirmed" at bounding box center [1115, 78] width 220 height 31
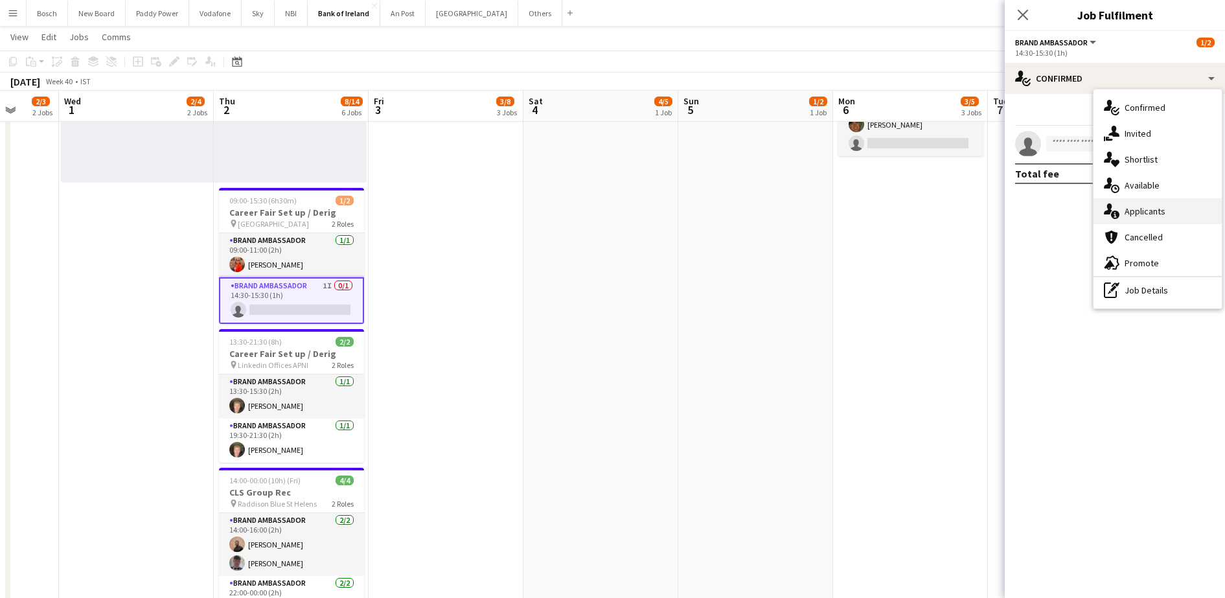
click at [1157, 213] on span "Applicants" at bounding box center [1144, 211] width 41 height 12
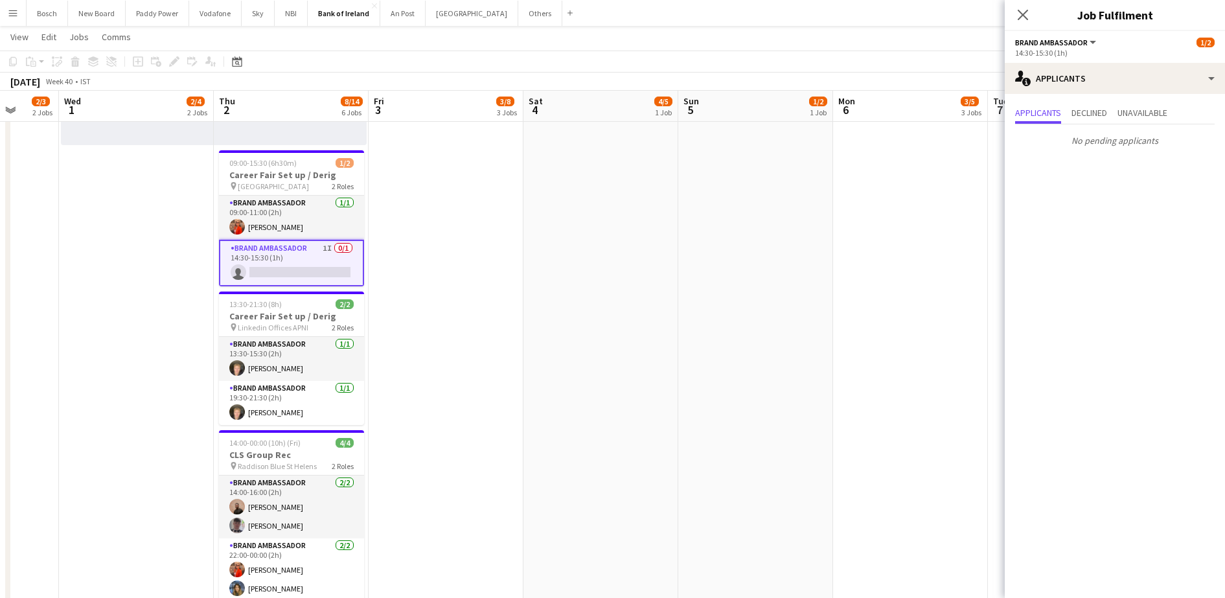
scroll to position [541, 0]
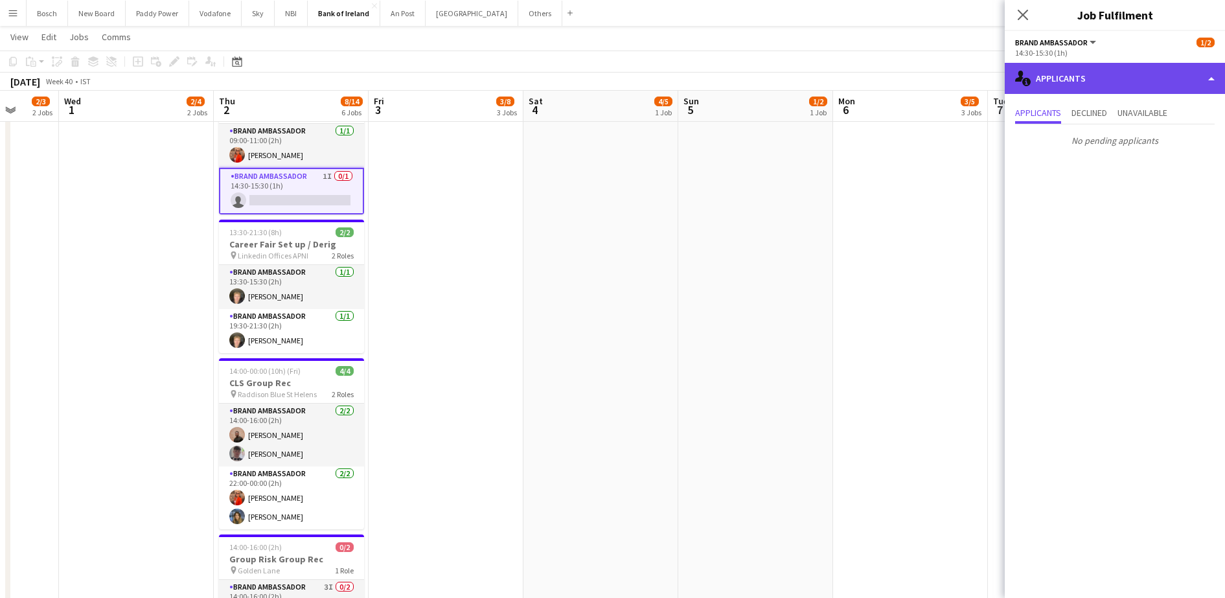
click at [1084, 78] on div "single-neutral-actions-information Applicants" at bounding box center [1115, 78] width 220 height 31
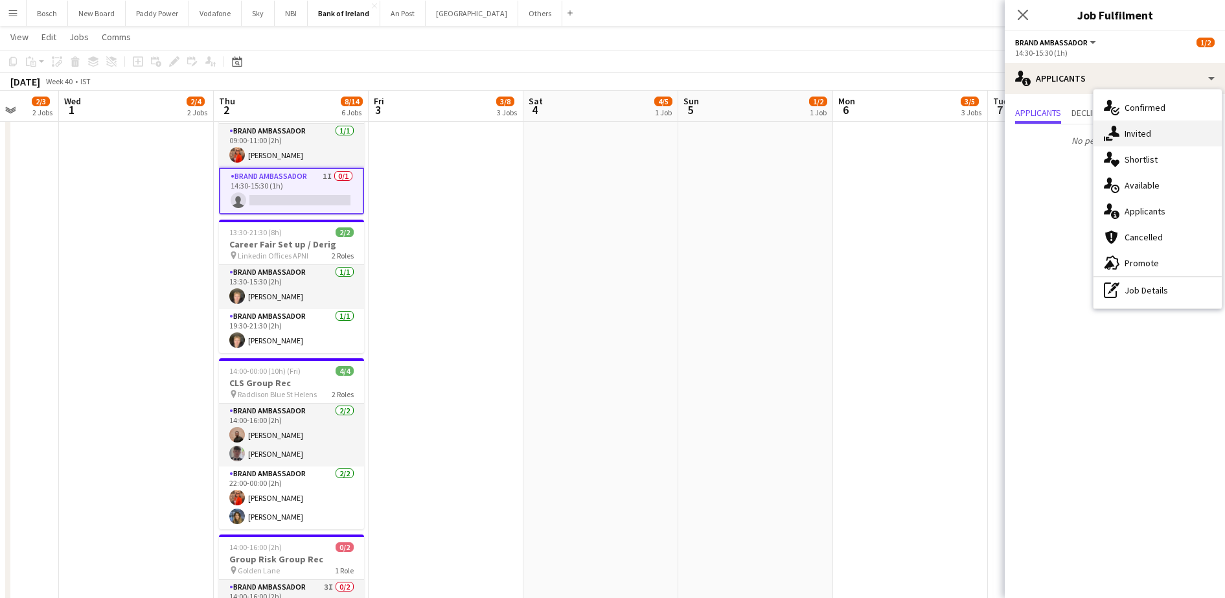
click at [1121, 133] on div "single-neutral-actions-share-1 Invited" at bounding box center [1157, 133] width 128 height 26
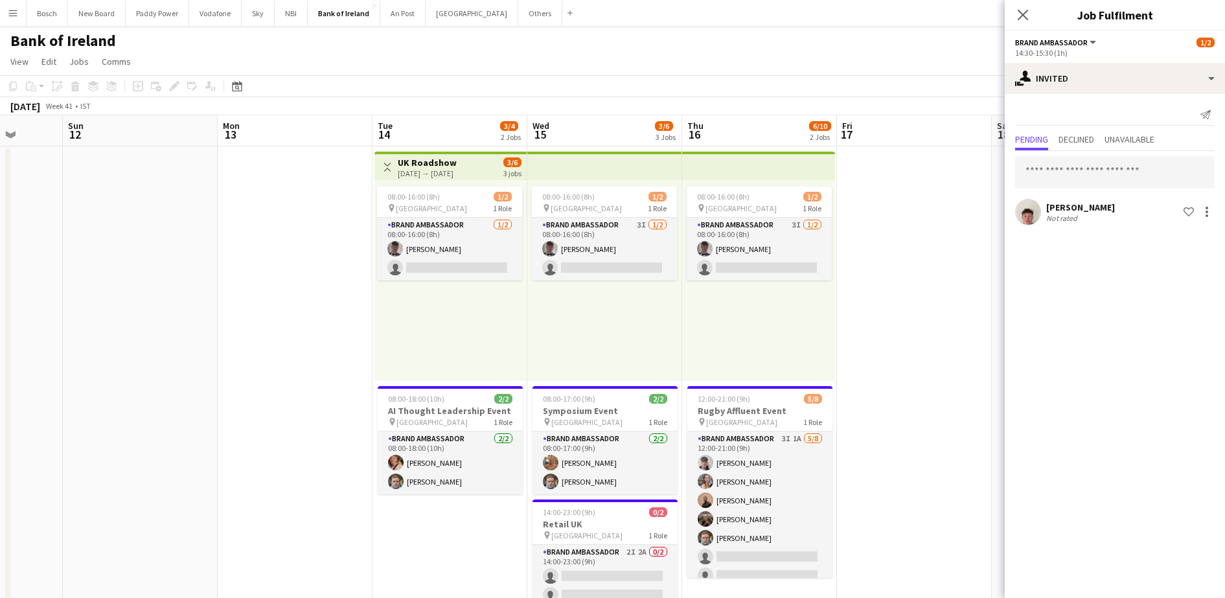
scroll to position [0, 454]
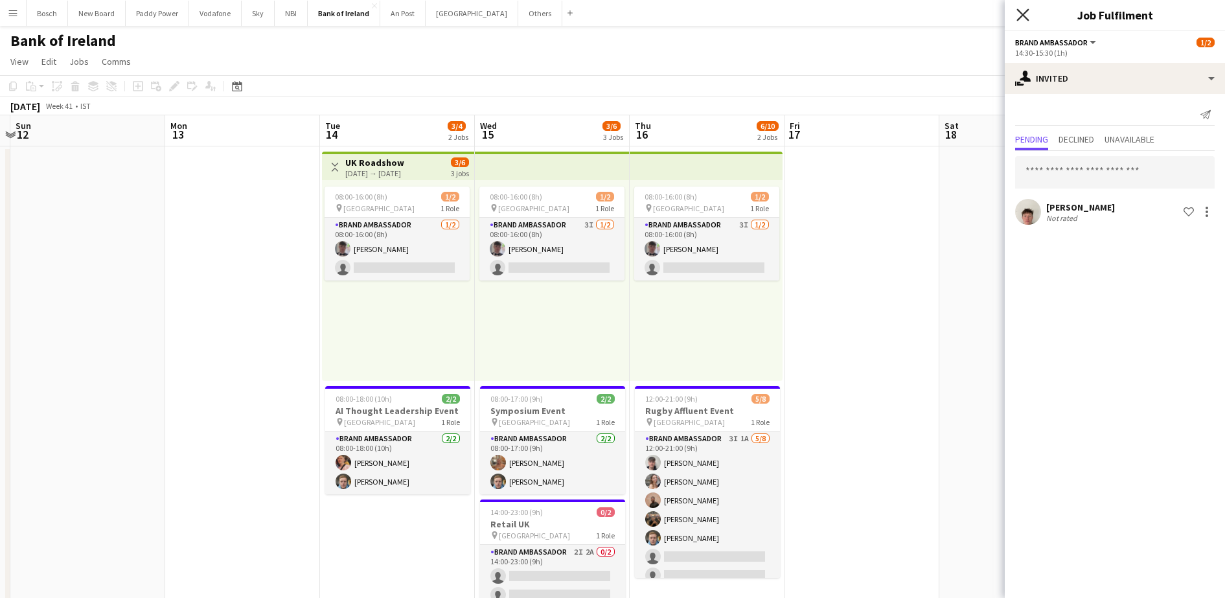
click at [1023, 9] on icon "Close pop-in" at bounding box center [1022, 14] width 12 height 12
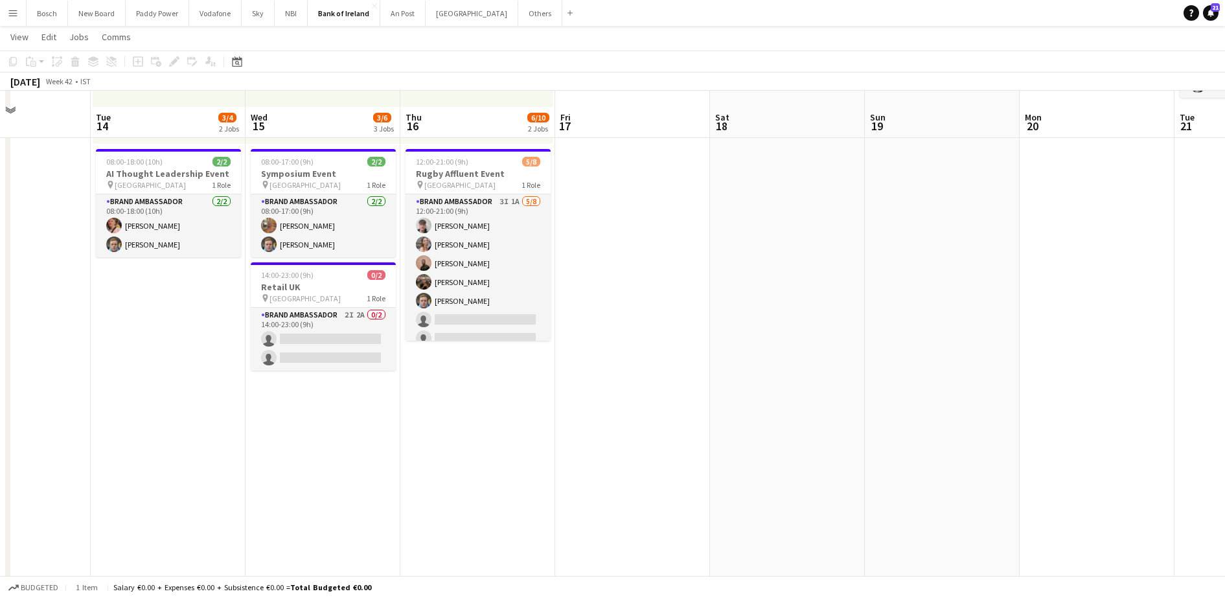
scroll to position [255, 0]
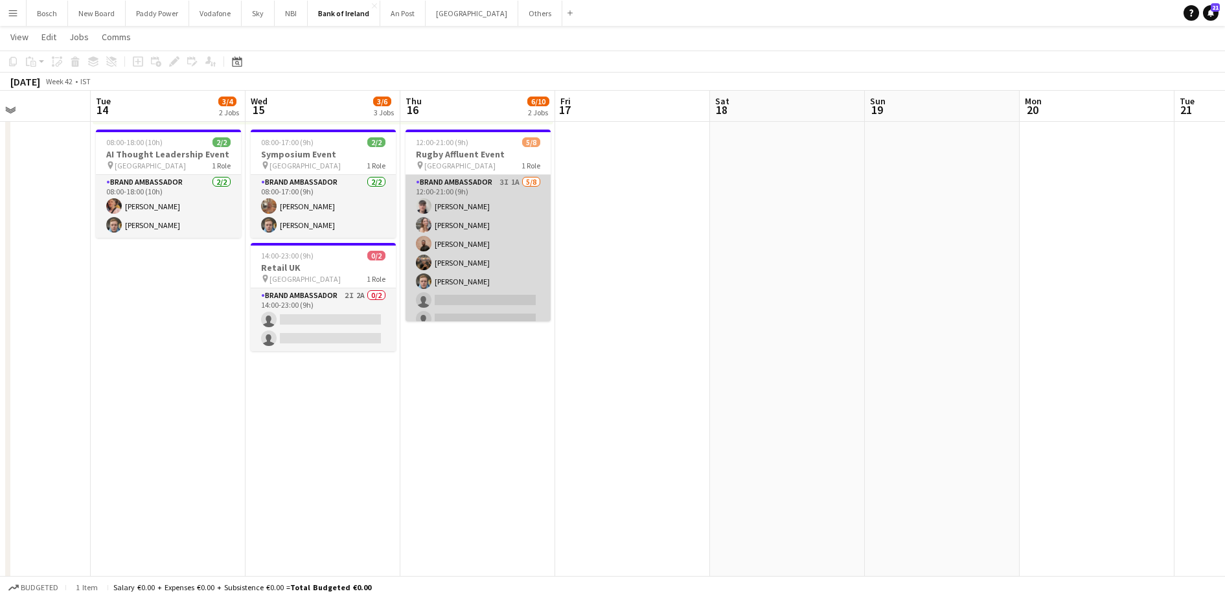
click at [467, 238] on app-card-role "Brand Ambassador 3I 1A 5/8 12:00-21:00 (9h) David Allen Clodagh O’ Callaghan An…" at bounding box center [477, 263] width 145 height 176
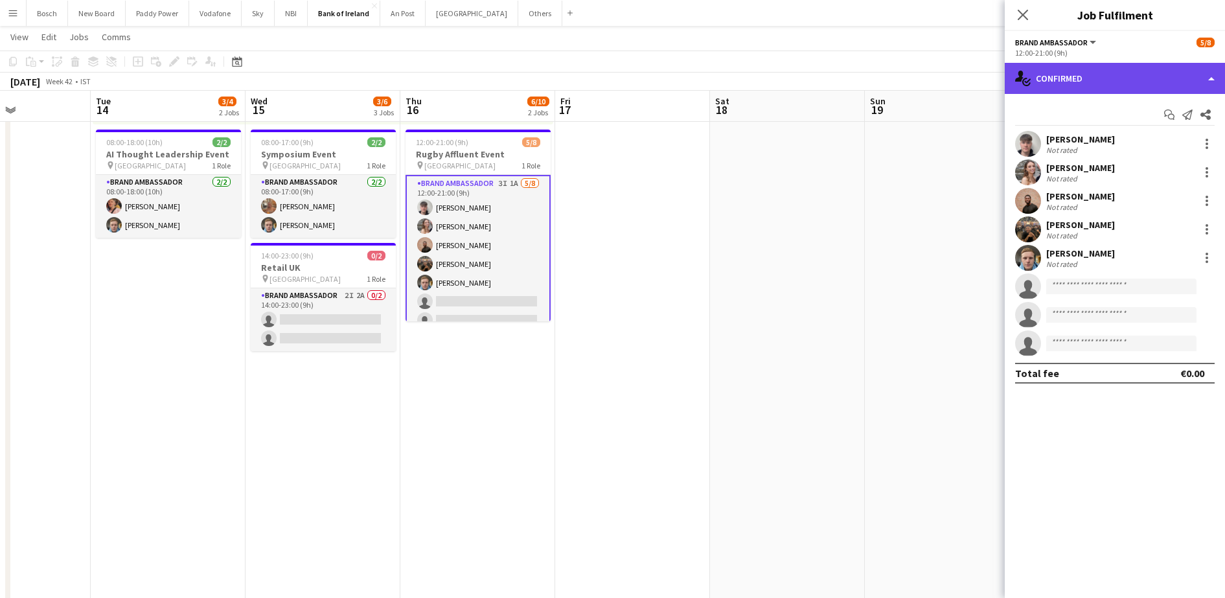
click at [1086, 75] on div "single-neutral-actions-check-2 Confirmed" at bounding box center [1115, 78] width 220 height 31
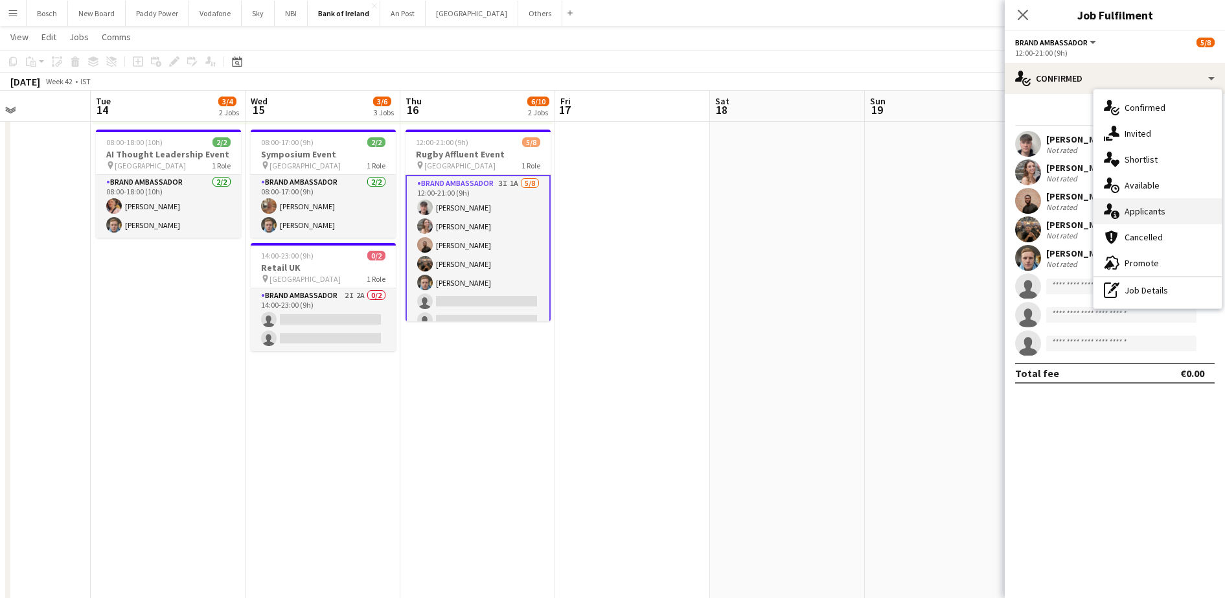
click at [1169, 212] on div "single-neutral-actions-information Applicants" at bounding box center [1157, 211] width 128 height 26
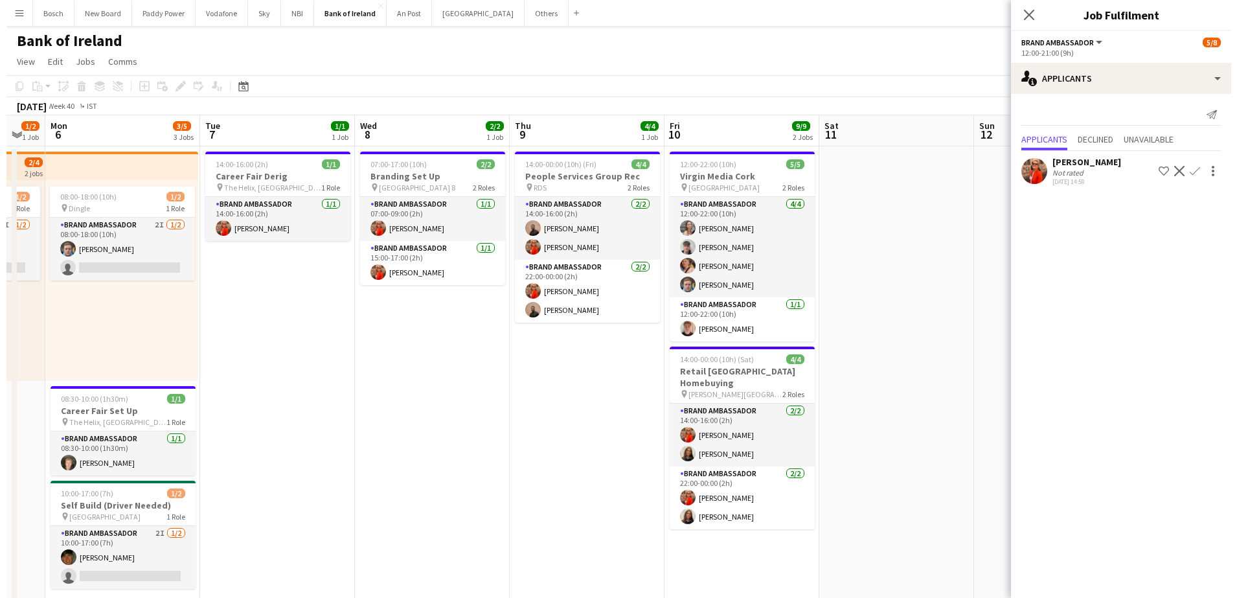
scroll to position [0, 270]
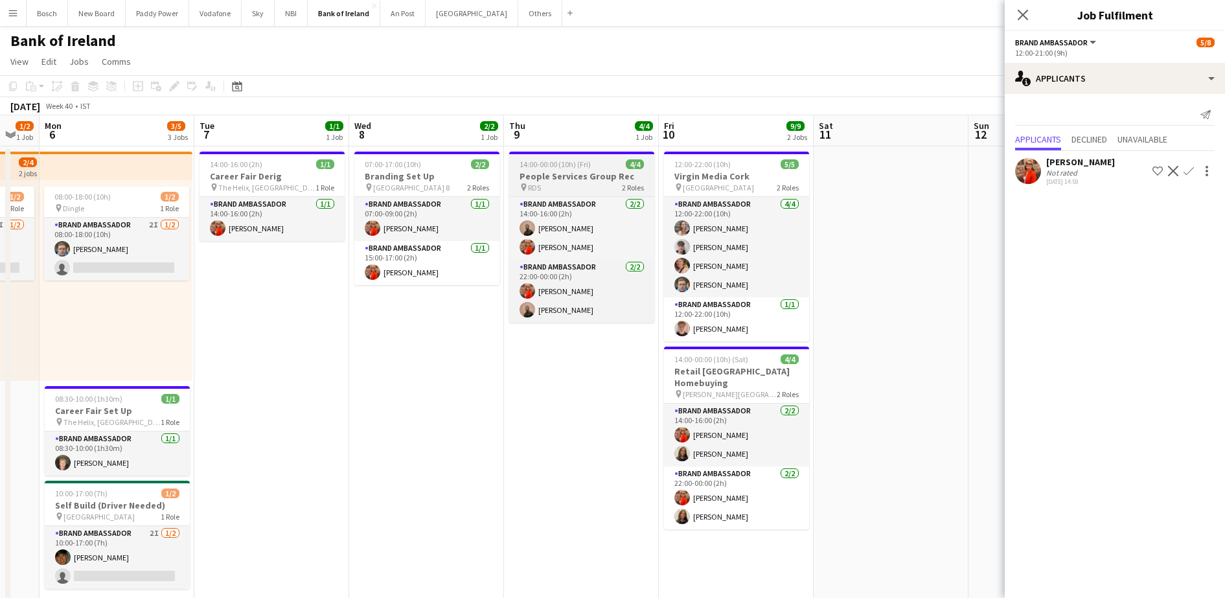
click at [576, 183] on div "pin RDS 2 Roles" at bounding box center [581, 187] width 145 height 10
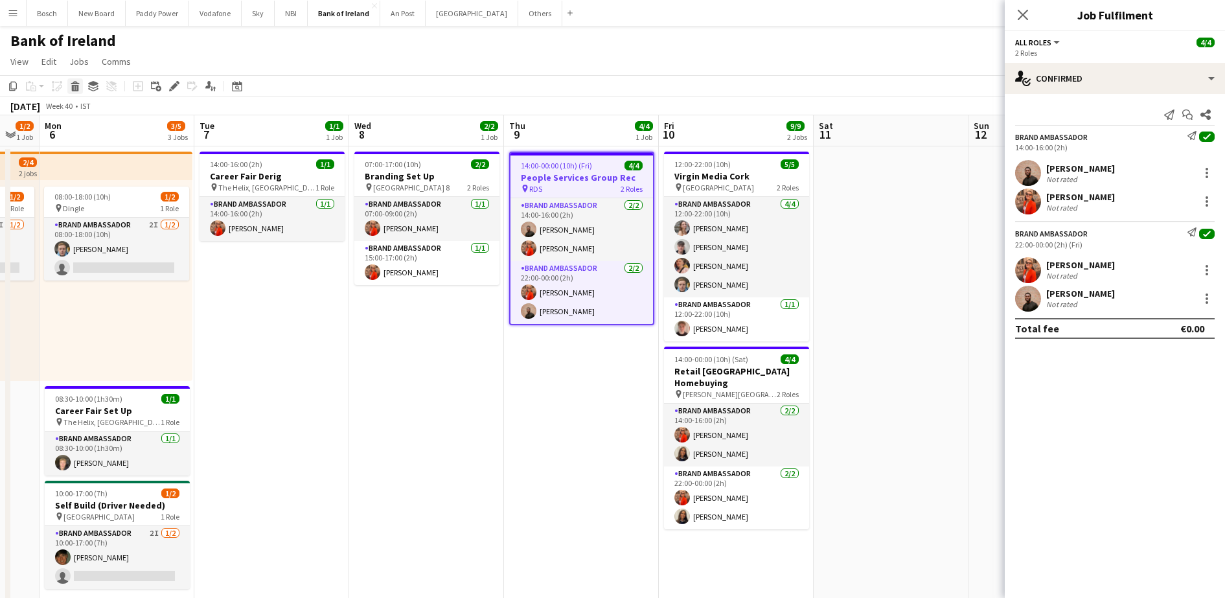
click at [72, 86] on icon at bounding box center [75, 88] width 7 height 6
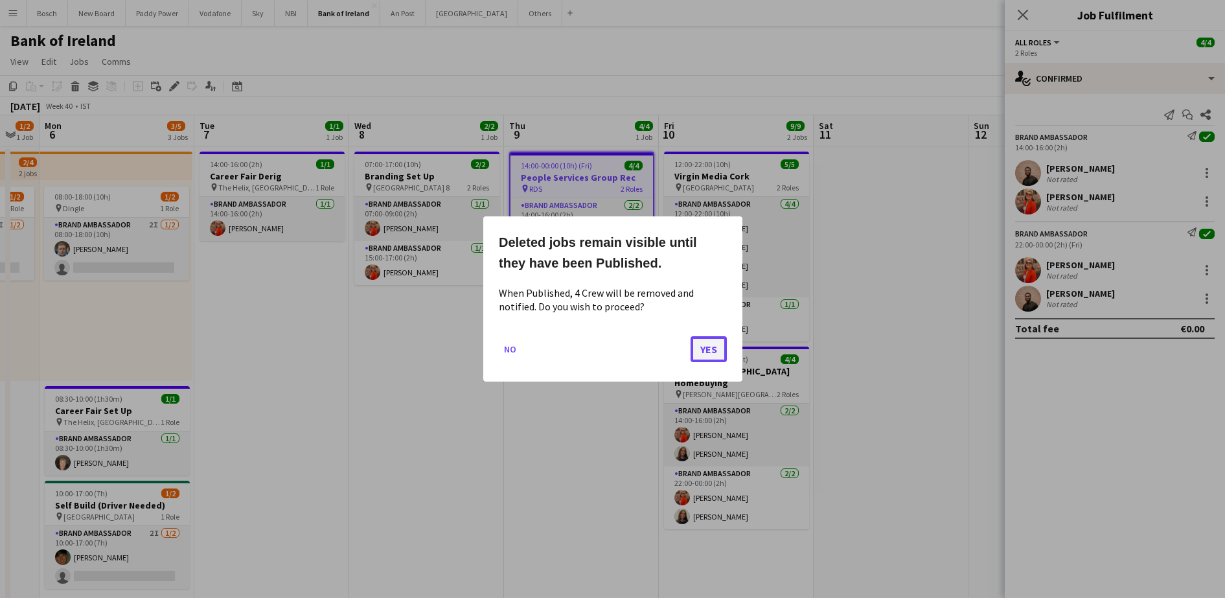
click at [715, 356] on button "Yes" at bounding box center [708, 349] width 36 height 26
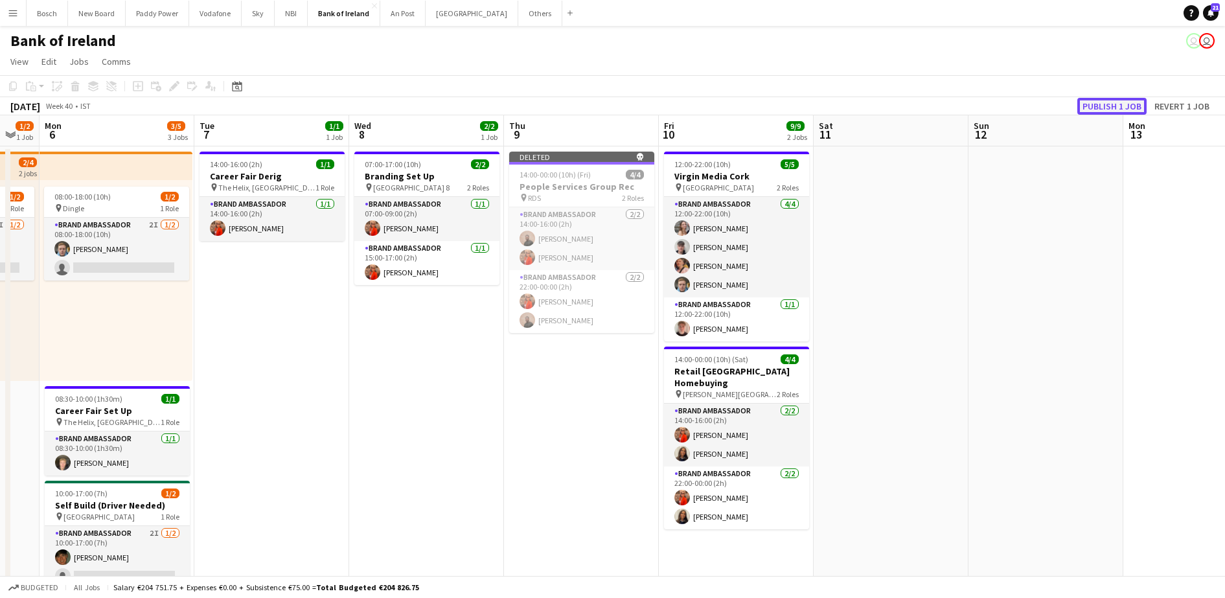
click at [1128, 101] on button "Publish 1 job" at bounding box center [1111, 106] width 69 height 17
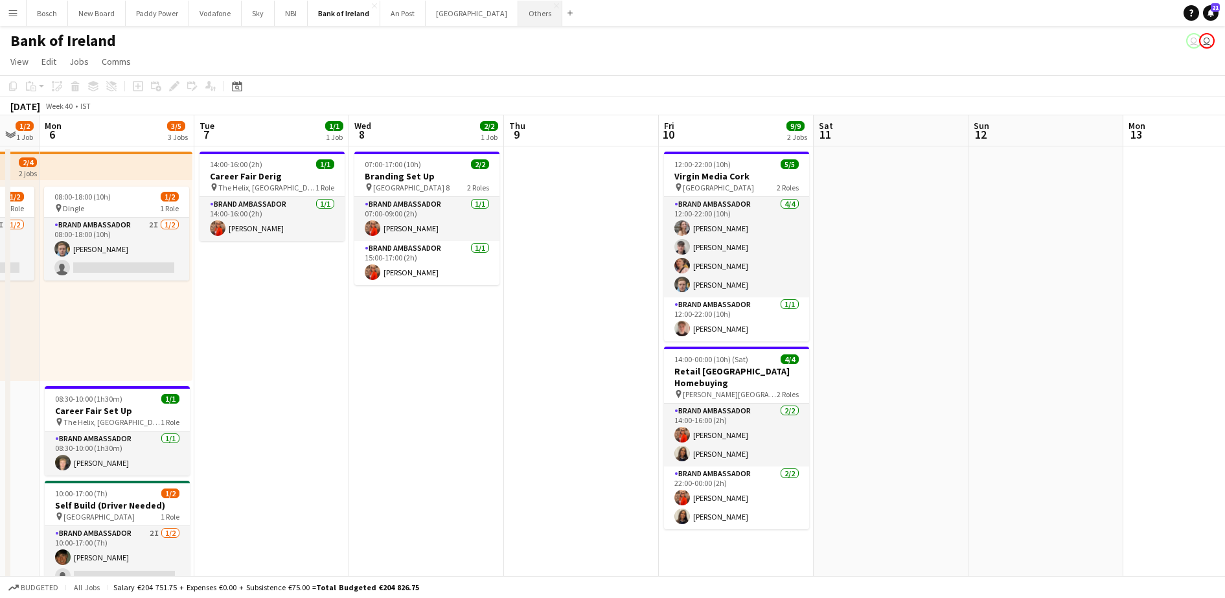
click at [518, 19] on button "Others Close" at bounding box center [540, 13] width 44 height 25
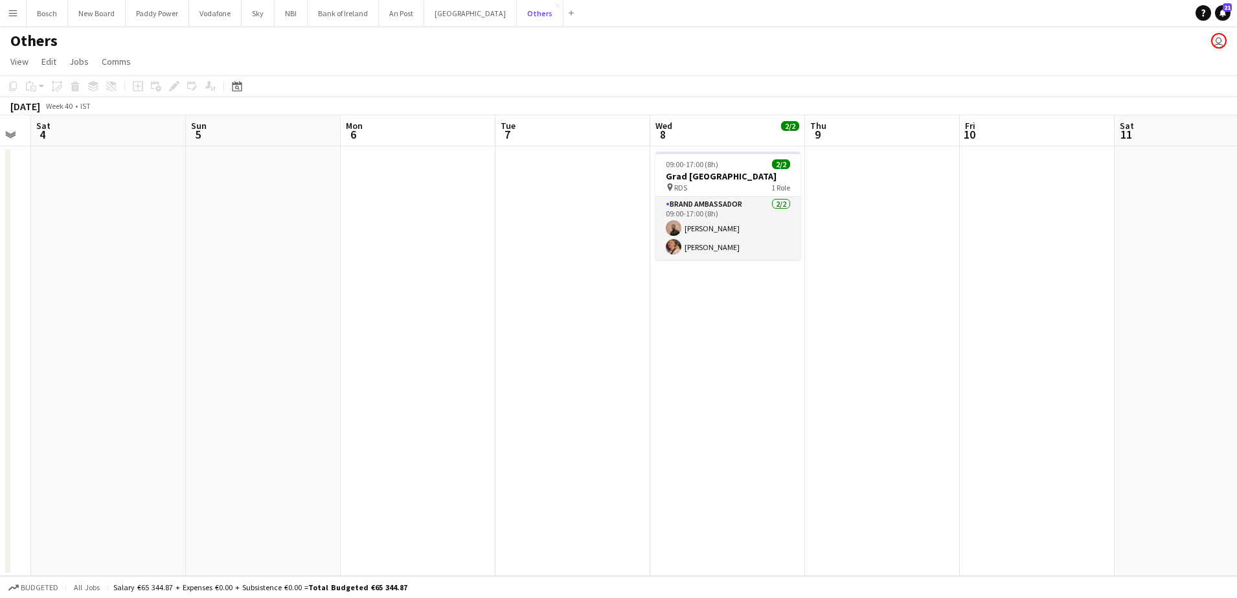
scroll to position [0, 448]
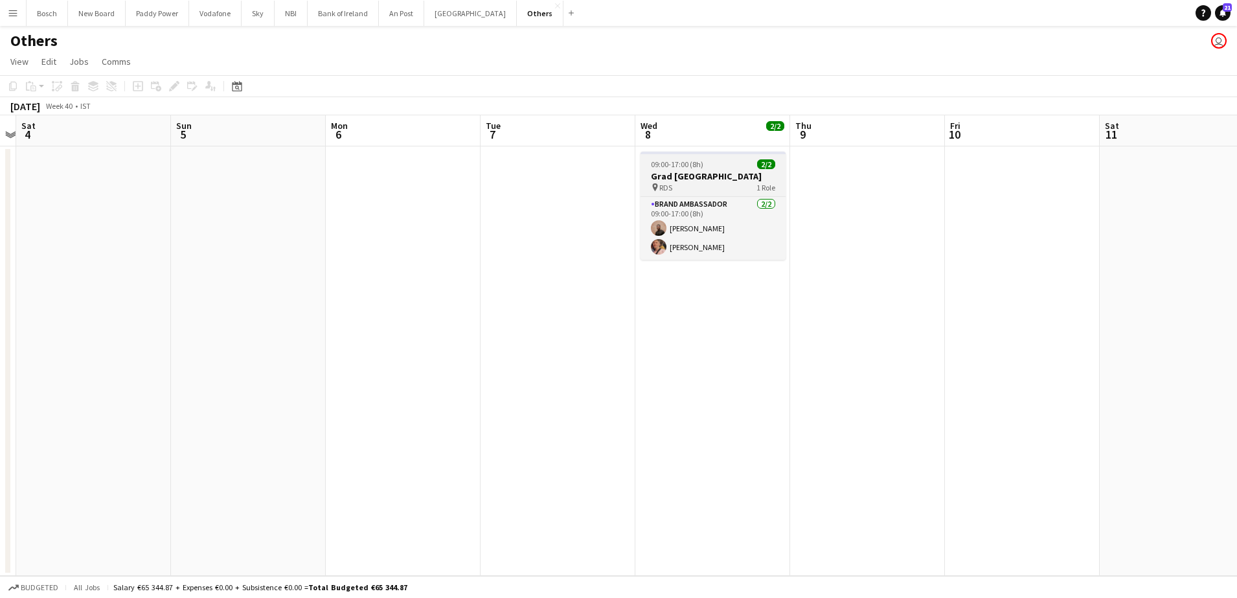
click at [680, 159] on span "09:00-17:00 (8h)" at bounding box center [677, 164] width 52 height 10
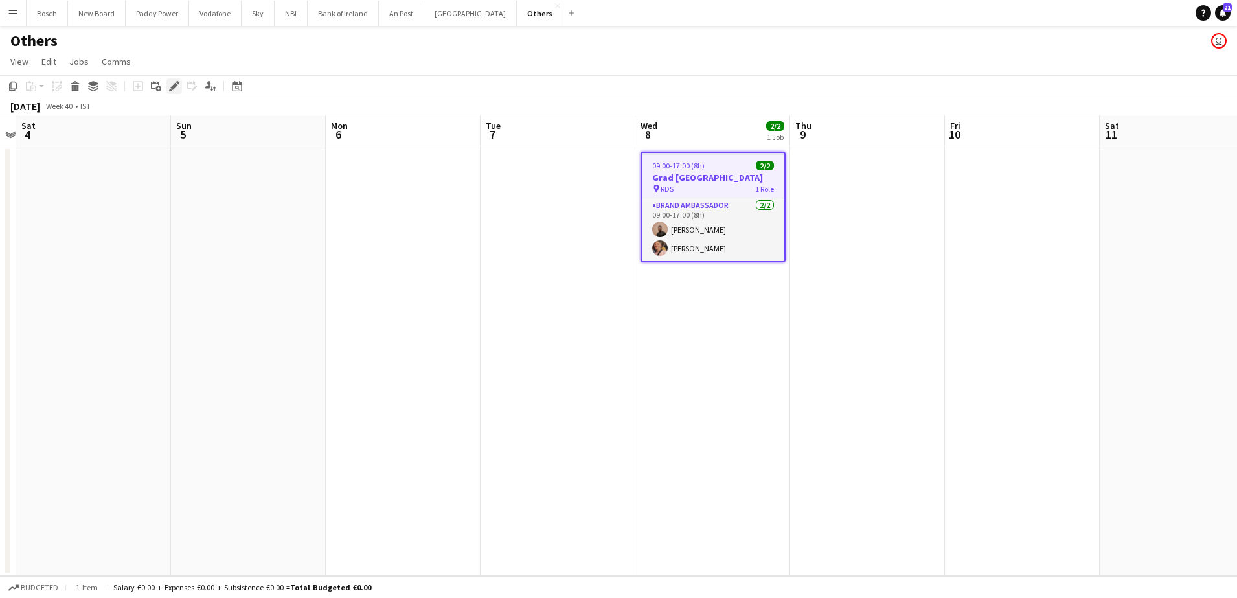
click at [176, 87] on icon "Edit" at bounding box center [174, 86] width 10 height 10
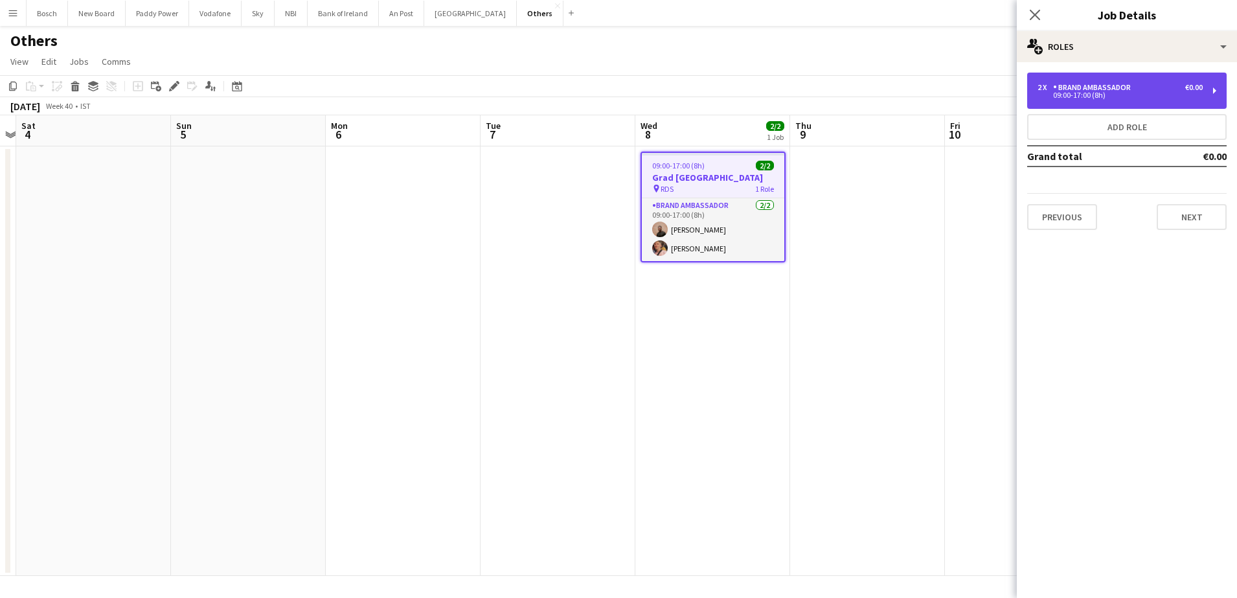
click at [1116, 98] on div "2 x Brand Ambassador €0.00 09:00-17:00 (8h)" at bounding box center [1127, 91] width 200 height 36
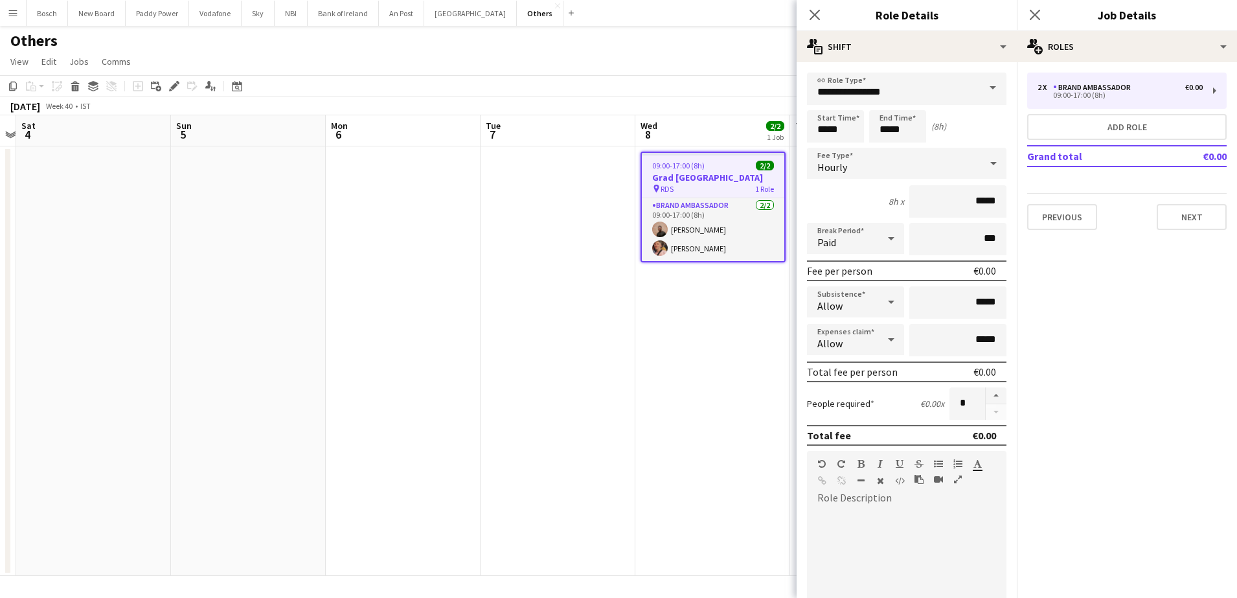
click at [302, 74] on app-page-menu "View Day view expanded Day view collapsed Month view Date picker Jump to today …" at bounding box center [618, 63] width 1237 height 25
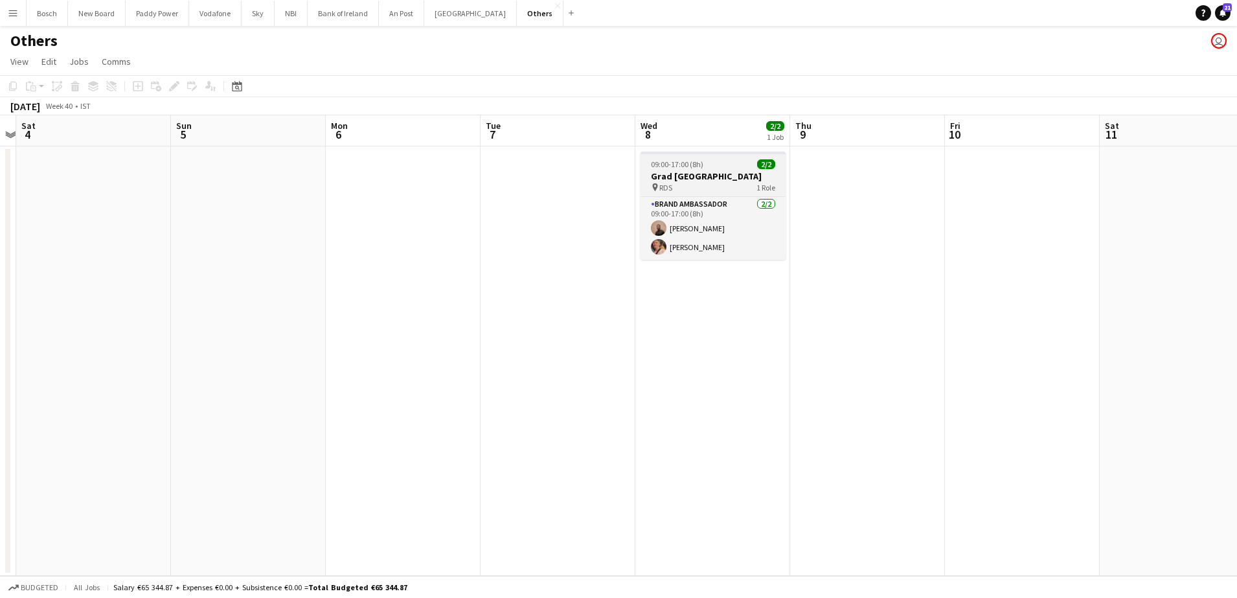
click at [661, 159] on span "09:00-17:00 (8h)" at bounding box center [677, 164] width 52 height 10
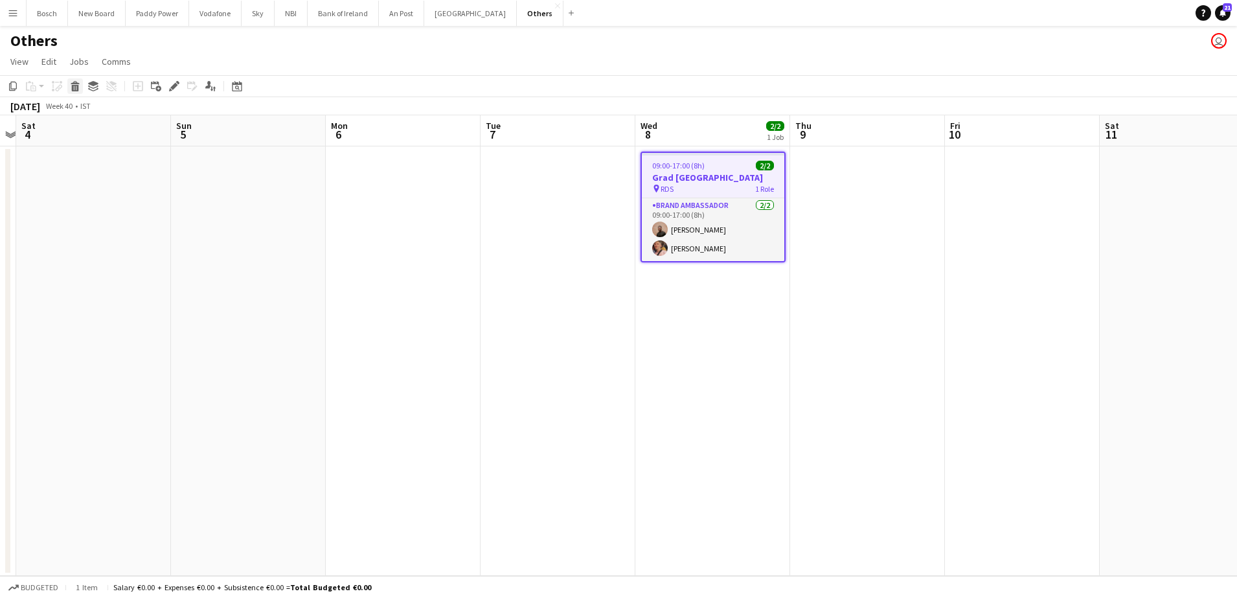
click at [78, 90] on icon at bounding box center [75, 88] width 7 height 6
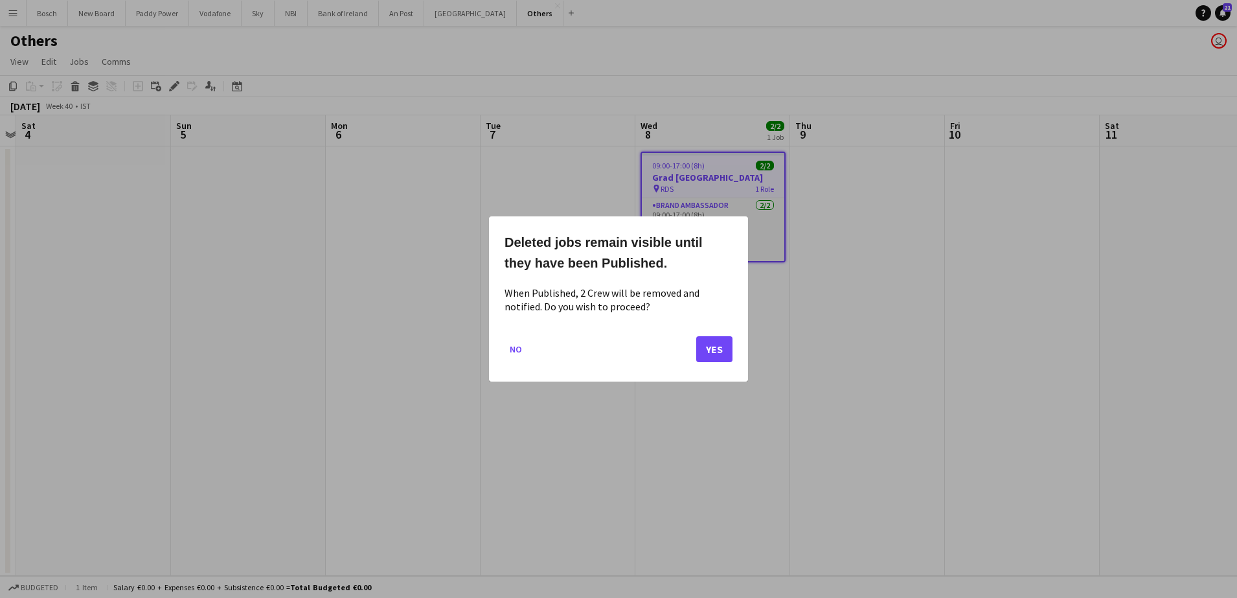
click at [755, 340] on div at bounding box center [618, 299] width 1237 height 598
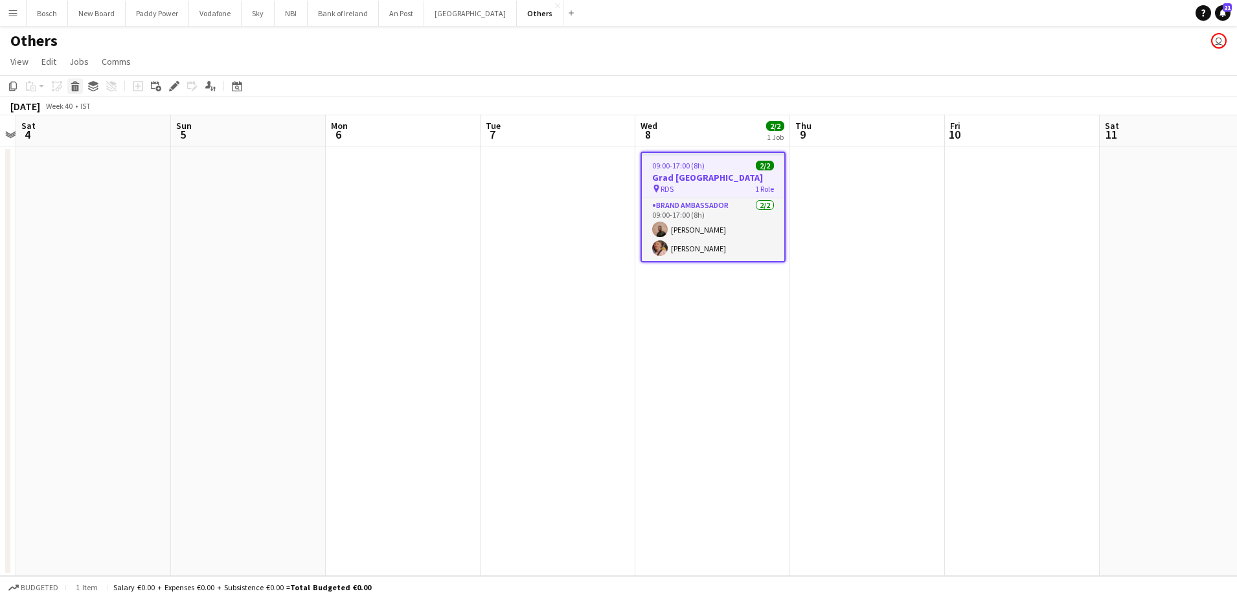
click at [73, 86] on icon at bounding box center [75, 88] width 7 height 6
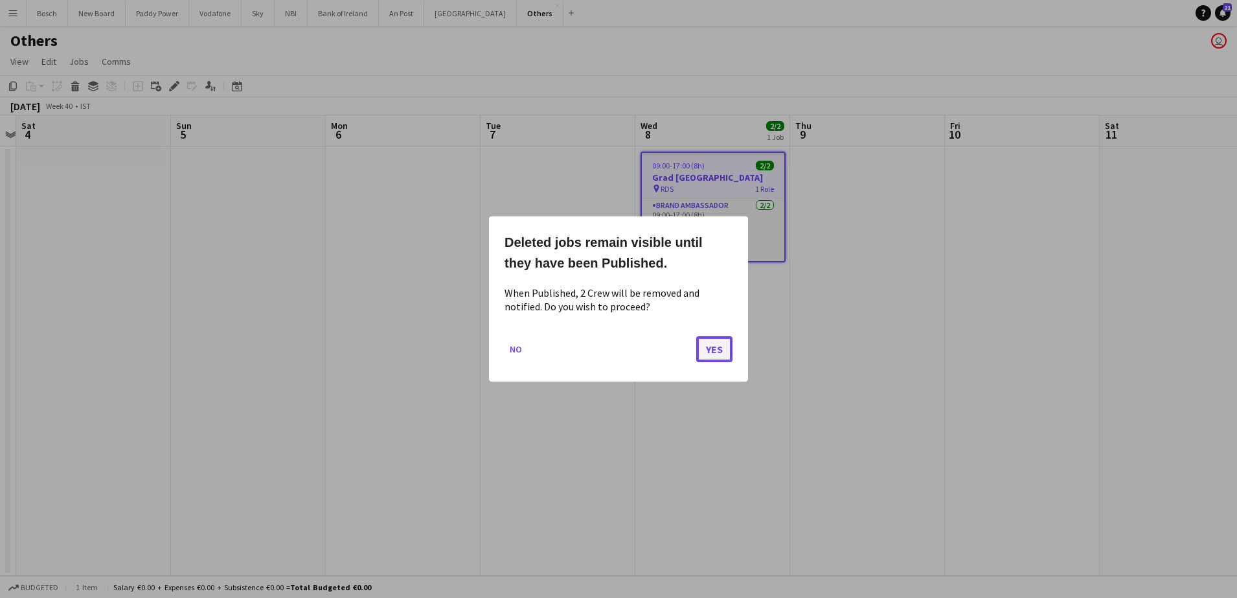
click at [716, 342] on button "Yes" at bounding box center [714, 349] width 36 height 26
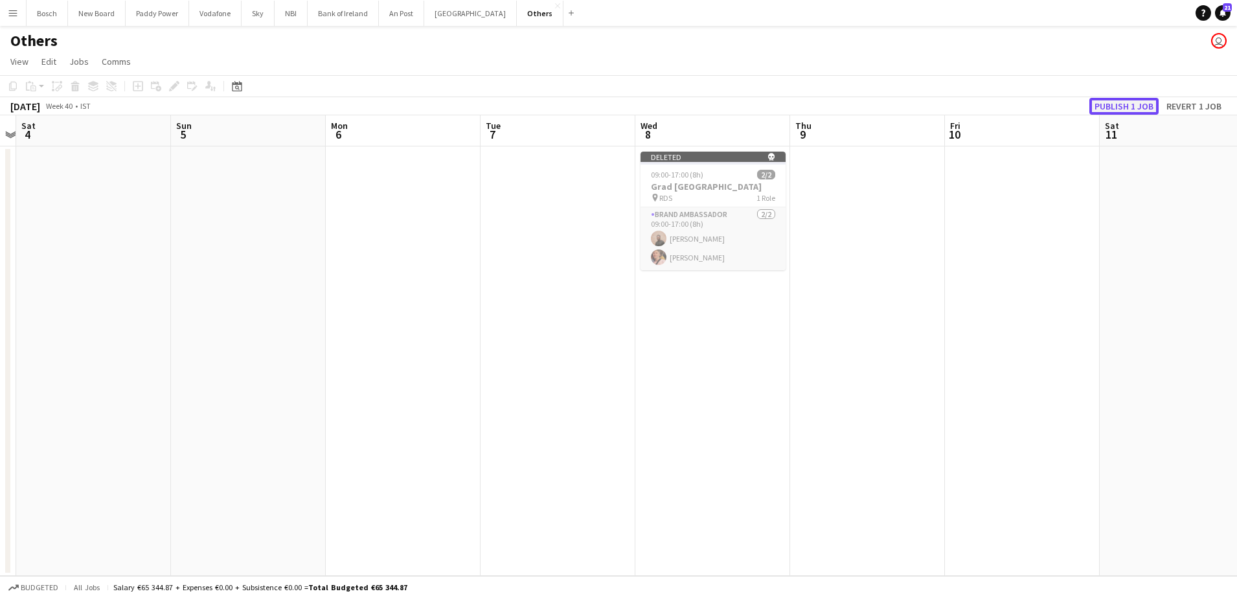
click at [1122, 104] on button "Publish 1 job" at bounding box center [1123, 106] width 69 height 17
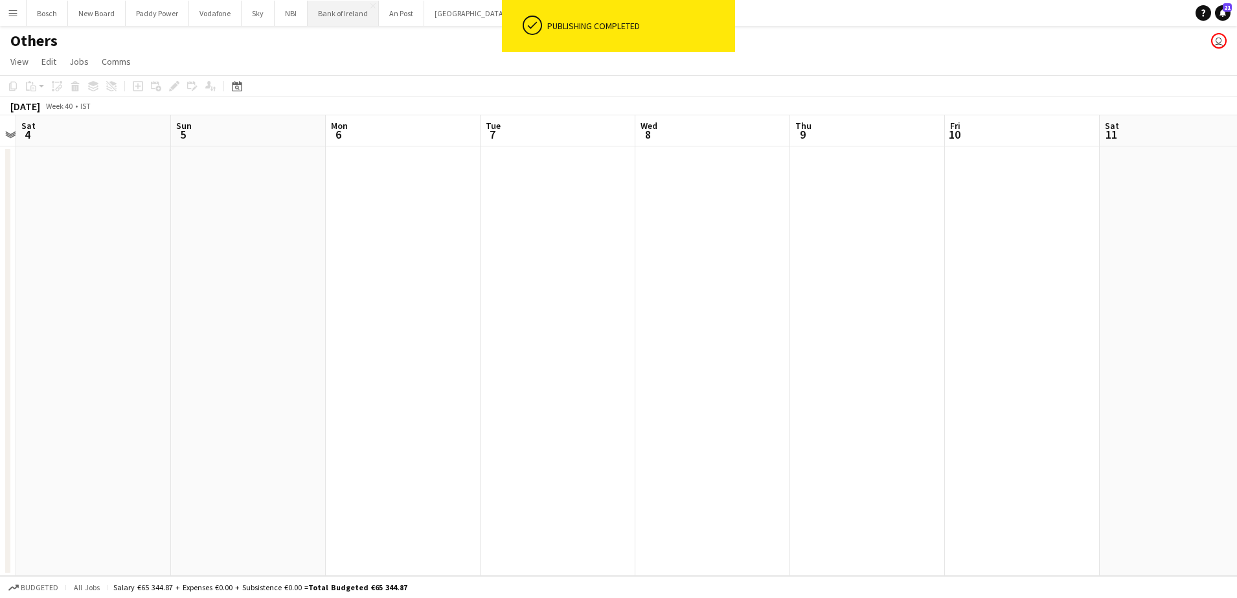
click at [337, 11] on button "Bank of Ireland Close" at bounding box center [343, 13] width 71 height 25
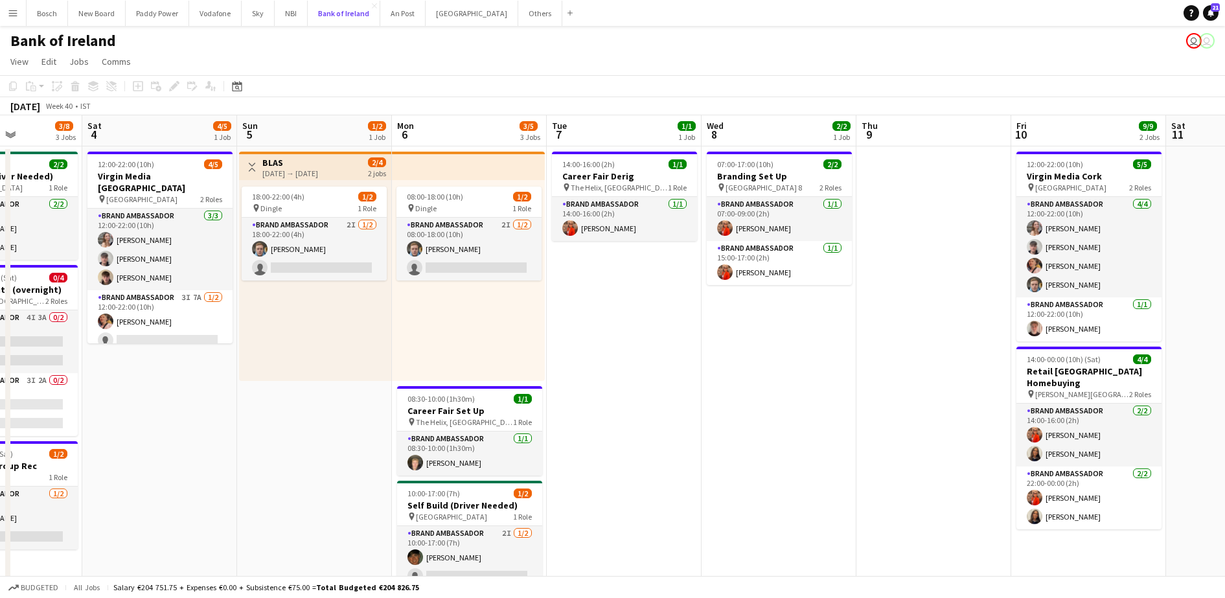
scroll to position [0, 510]
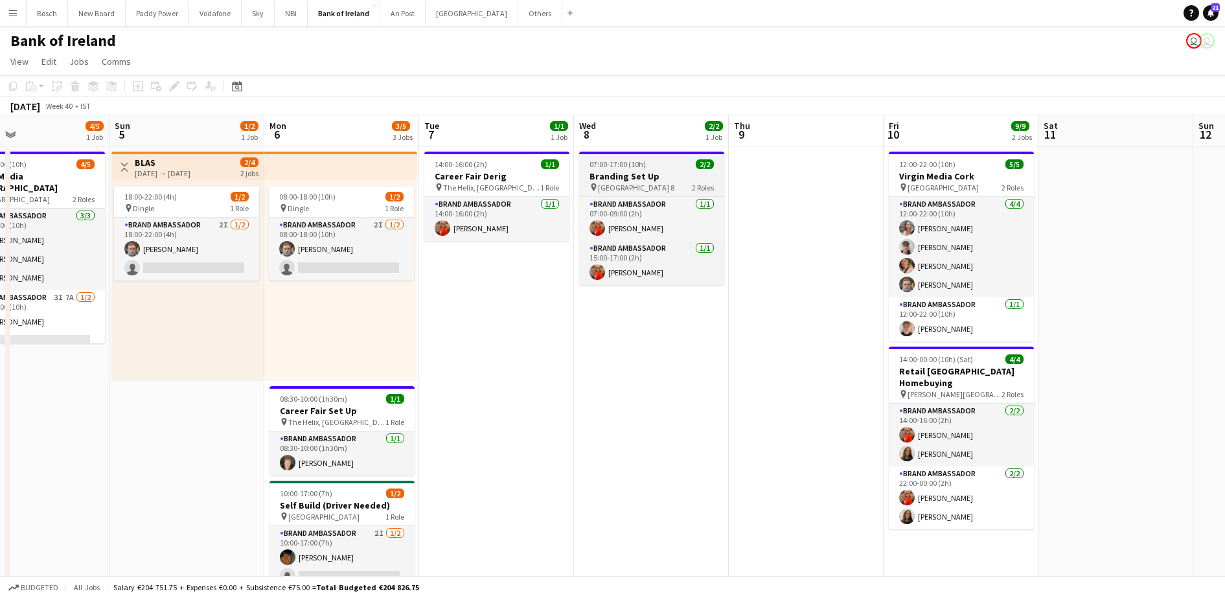
click at [657, 190] on div "pin RDS Hall 8 2 Roles" at bounding box center [651, 187] width 145 height 10
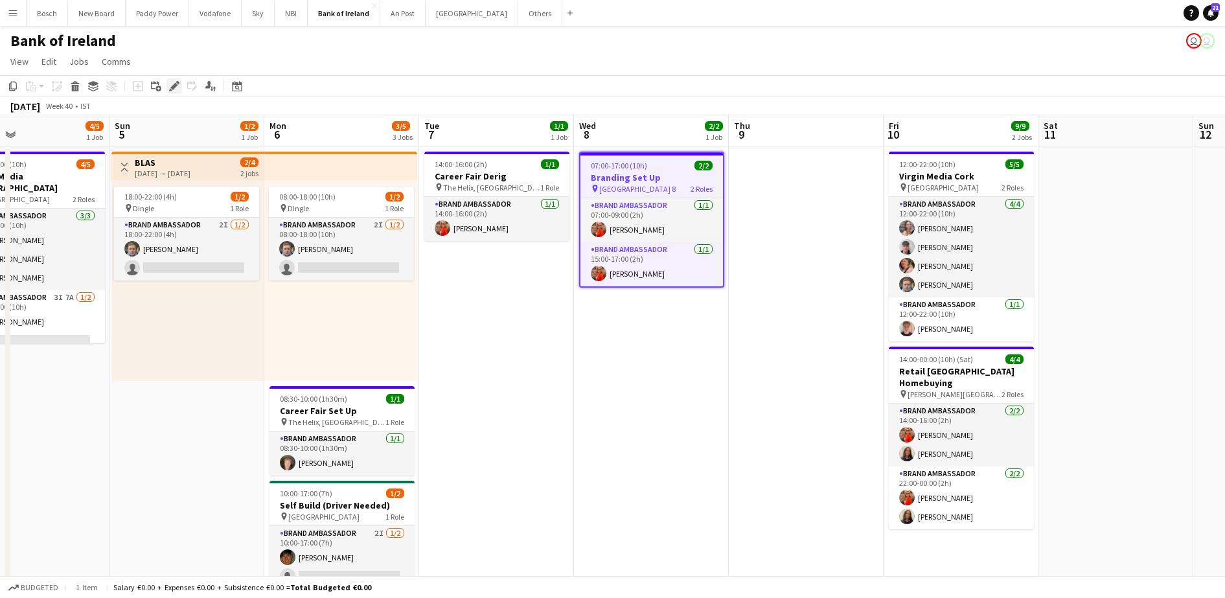
click at [179, 89] on div "Edit" at bounding box center [174, 86] width 16 height 16
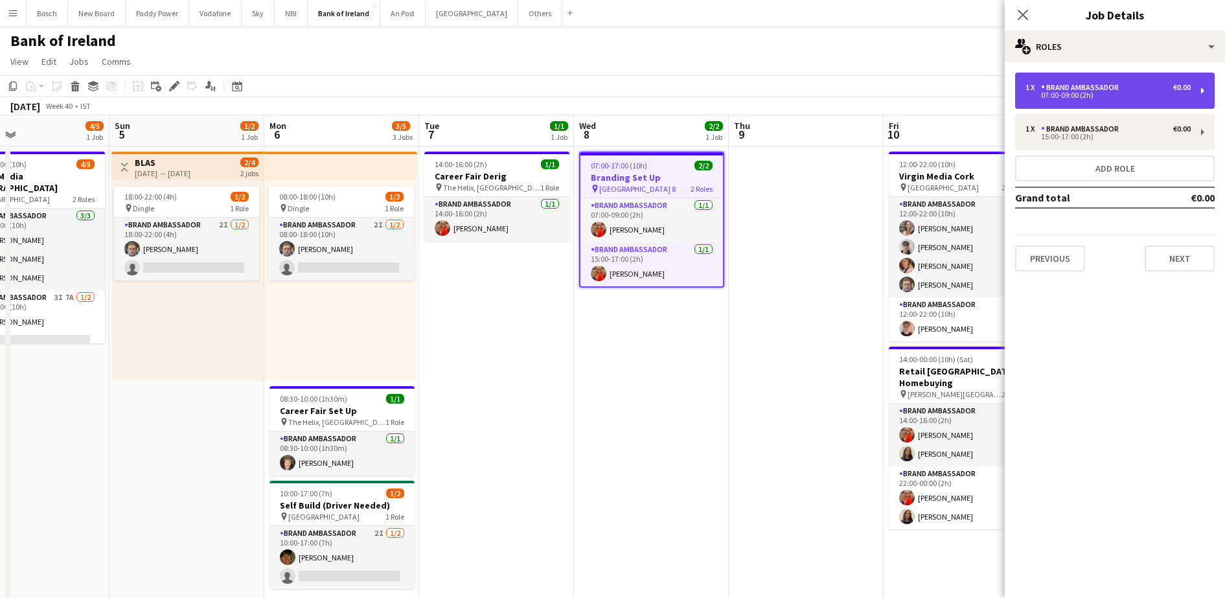
click at [1172, 87] on div "1 x Brand Ambassador €0.00" at bounding box center [1107, 87] width 165 height 9
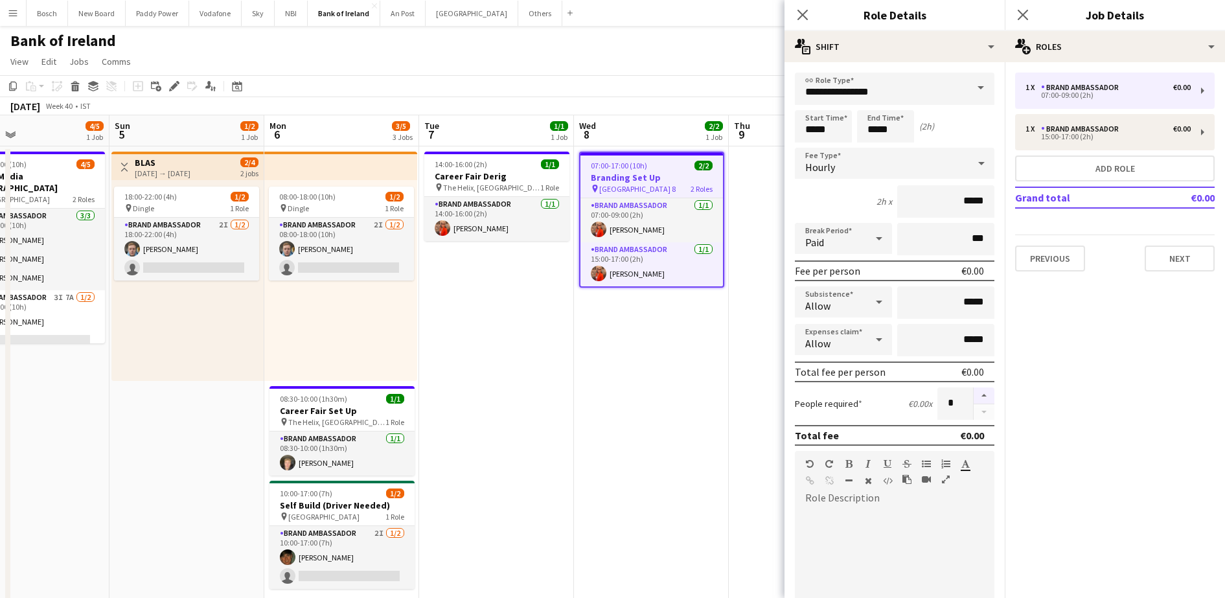
click at [974, 393] on button "button" at bounding box center [984, 395] width 21 height 17
type input "*"
click at [648, 258] on app-card-role "Brand Ambassador 1/1 15:00-17:00 (2h) Muireann O'Gorman" at bounding box center [651, 264] width 143 height 44
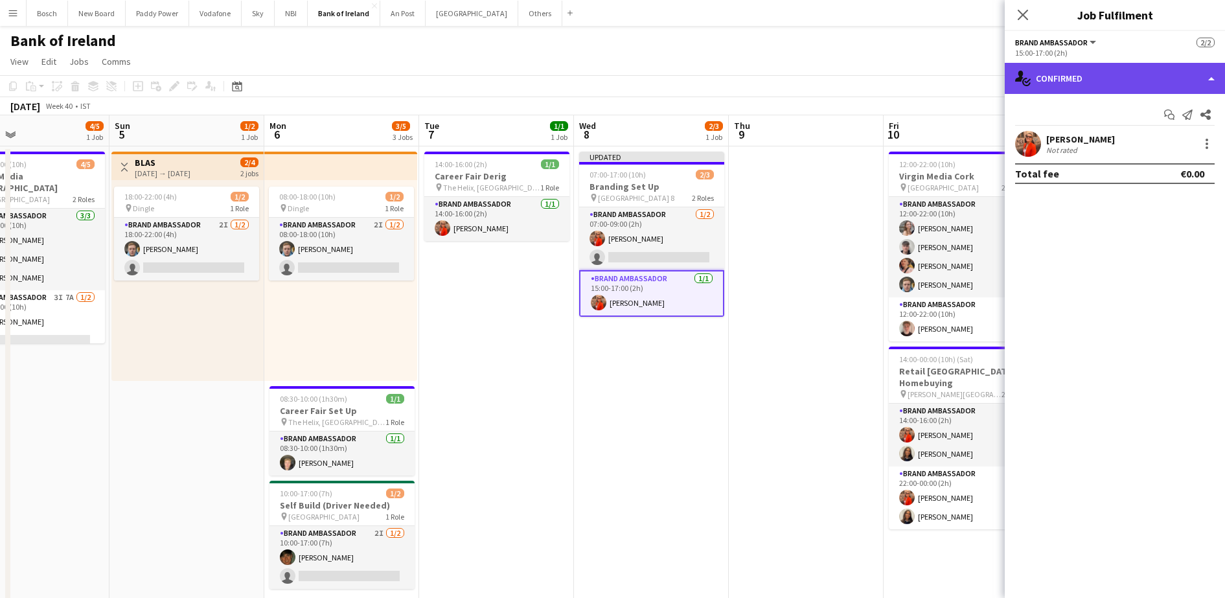
click at [1193, 84] on div "single-neutral-actions-check-2 Confirmed" at bounding box center [1115, 78] width 220 height 31
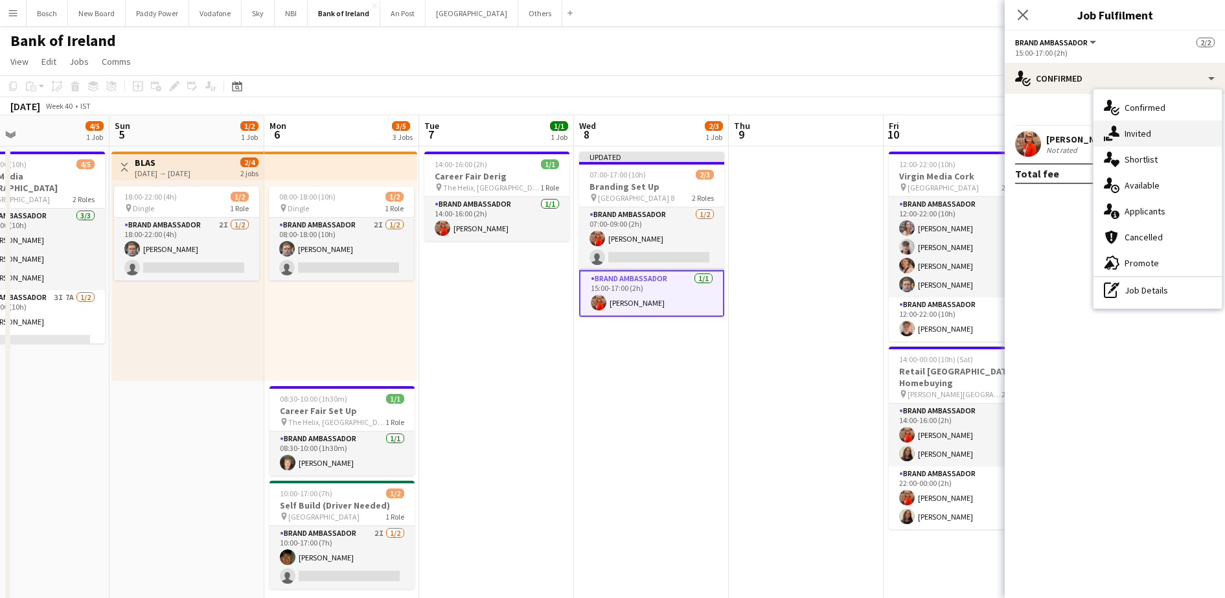
click at [1143, 135] on span "Invited" at bounding box center [1137, 134] width 27 height 12
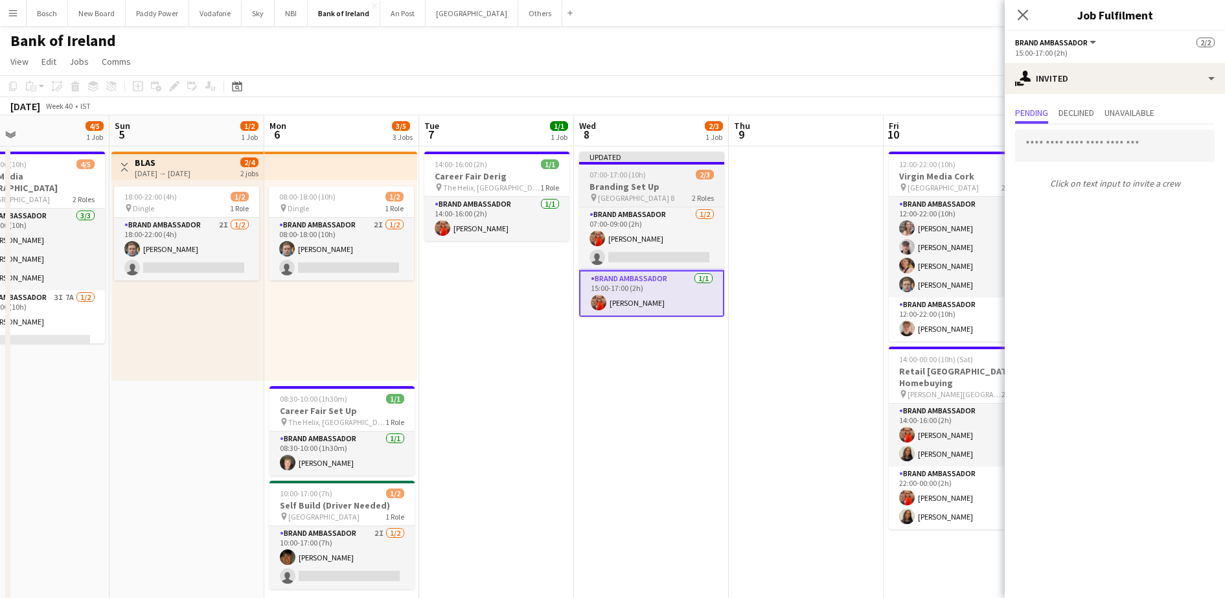
click at [661, 191] on h3 "Branding Set Up" at bounding box center [651, 187] width 145 height 12
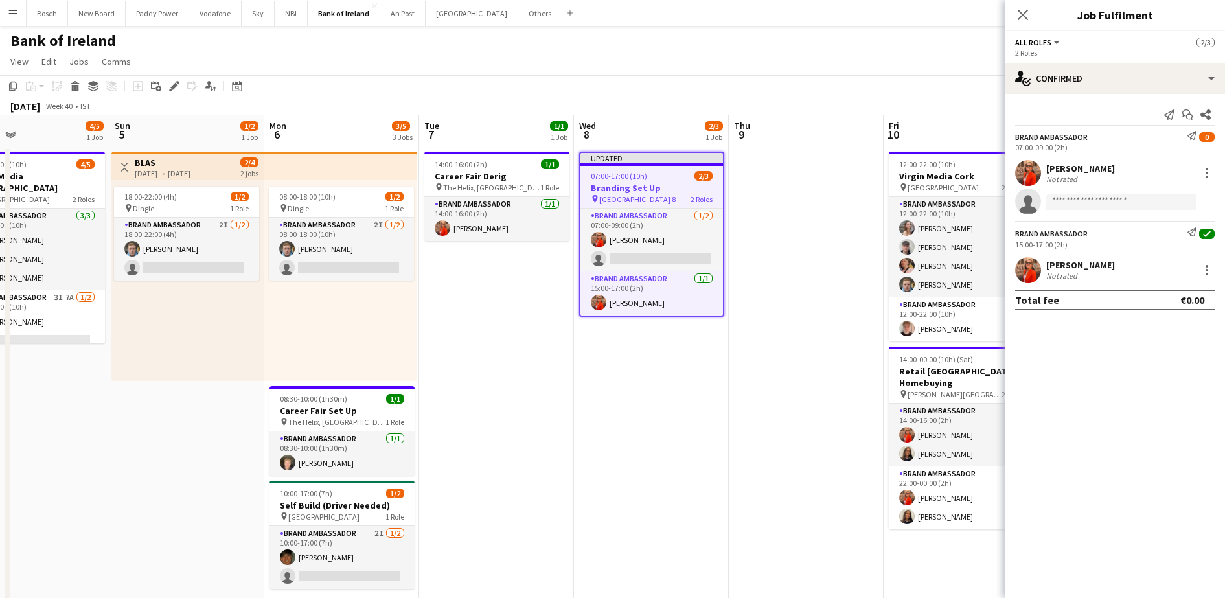
click at [165, 81] on div "Add job Add linked Job Edit Edit linked Job Applicants" at bounding box center [168, 86] width 99 height 16
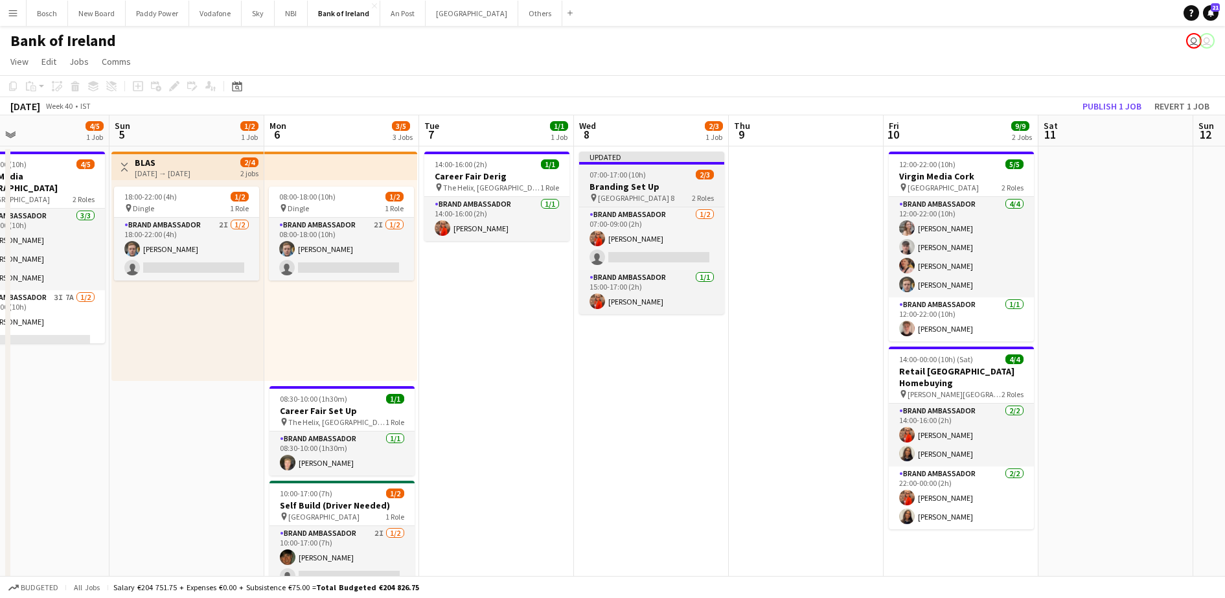
click at [619, 183] on h3 "Branding Set Up" at bounding box center [651, 187] width 145 height 12
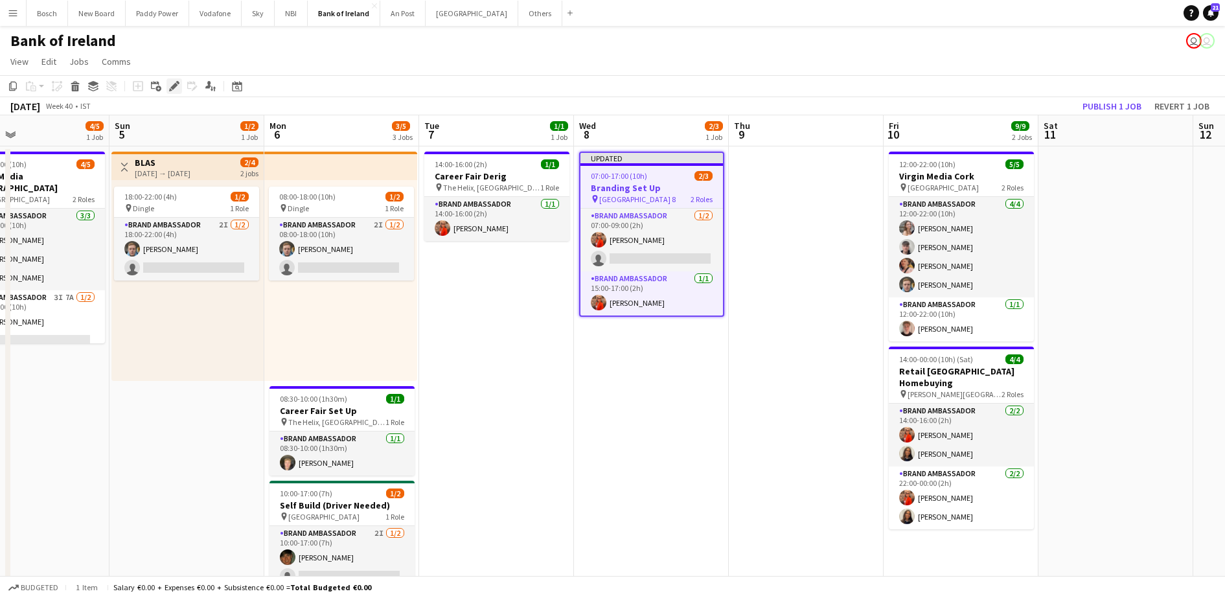
click at [174, 89] on icon "Edit" at bounding box center [174, 86] width 10 height 10
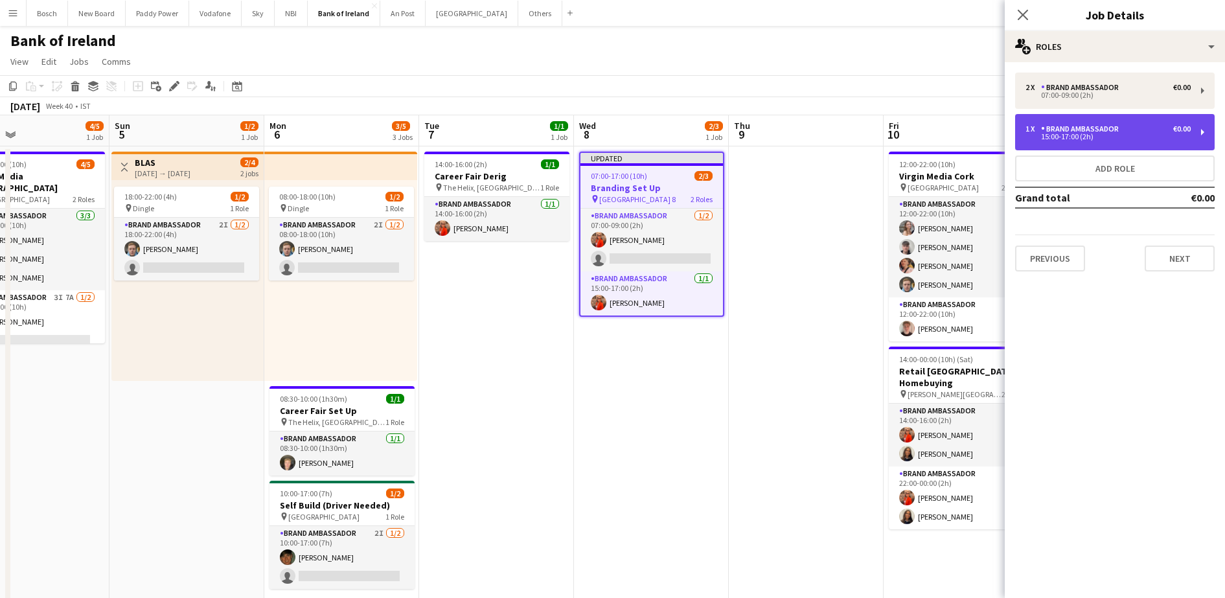
click at [1124, 143] on div "1 x Brand Ambassador €0.00 15:00-17:00 (2h)" at bounding box center [1115, 132] width 200 height 36
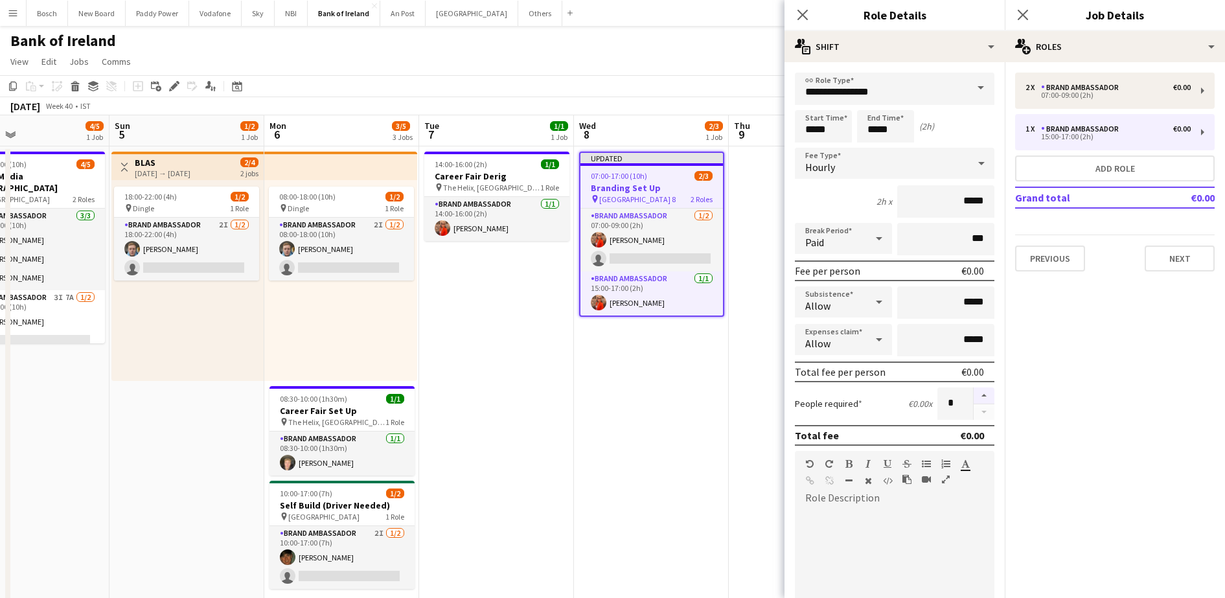
click at [974, 388] on button "button" at bounding box center [984, 395] width 21 height 17
type input "*"
click at [731, 67] on app-page-menu "View Day view expanded Day view collapsed Month view Date picker Jump to today …" at bounding box center [612, 63] width 1225 height 25
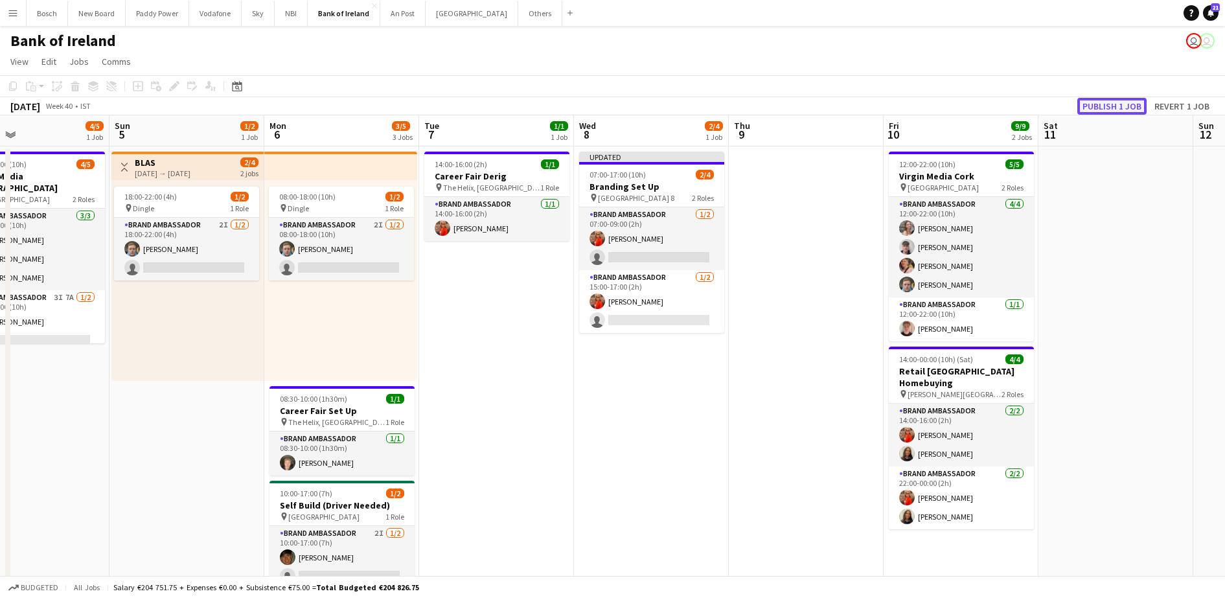
click at [1092, 106] on button "Publish 1 job" at bounding box center [1111, 106] width 69 height 17
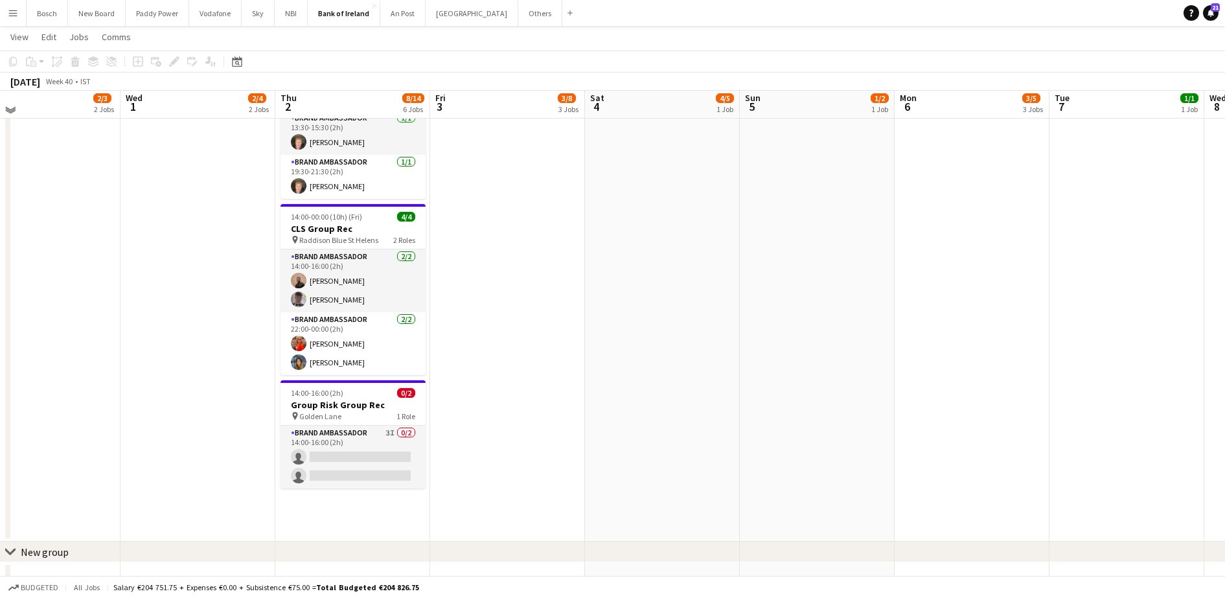
scroll to position [693, 0]
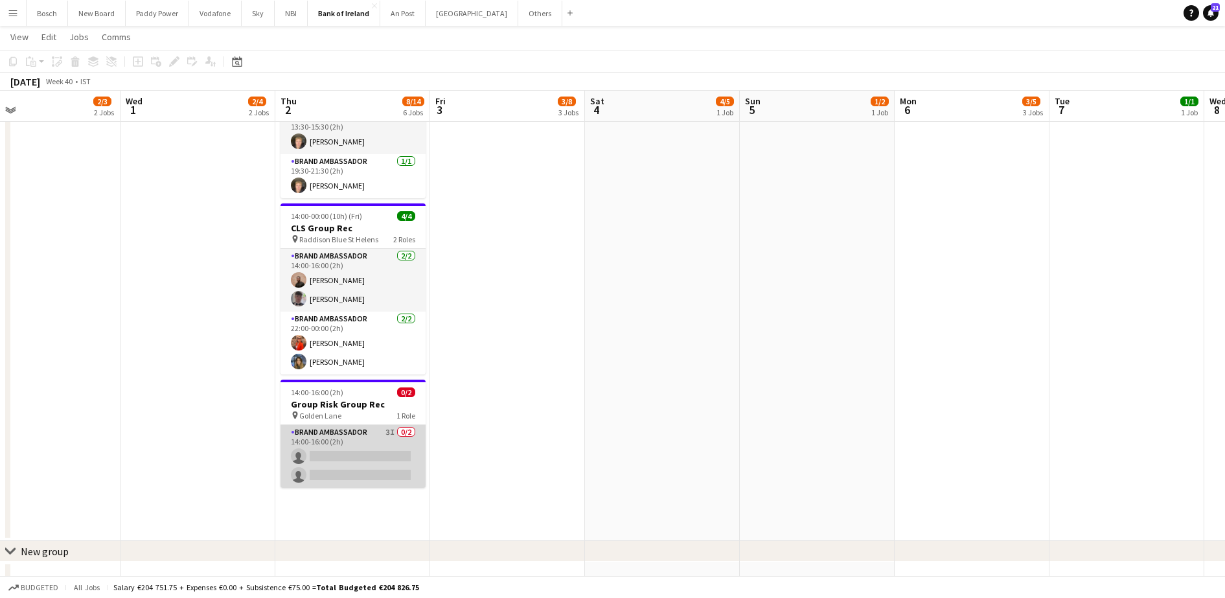
click at [369, 431] on app-card-role "Brand Ambassador 3I 0/2 14:00-16:00 (2h) single-neutral-actions single-neutral-…" at bounding box center [352, 456] width 145 height 63
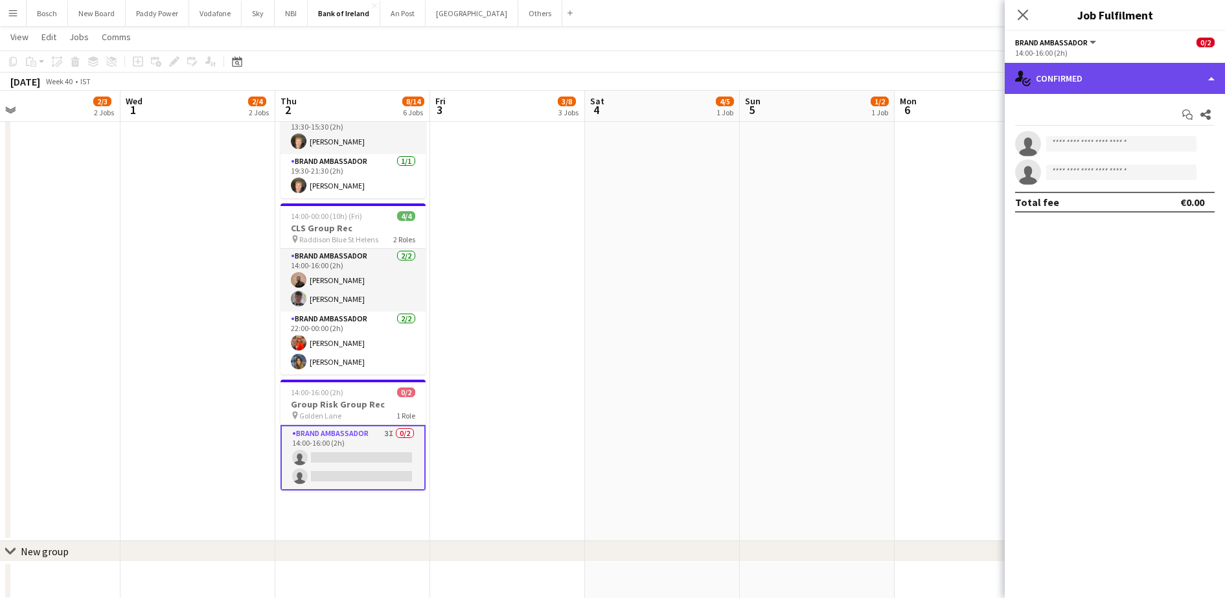
click at [1146, 85] on div "single-neutral-actions-check-2 Confirmed" at bounding box center [1115, 78] width 220 height 31
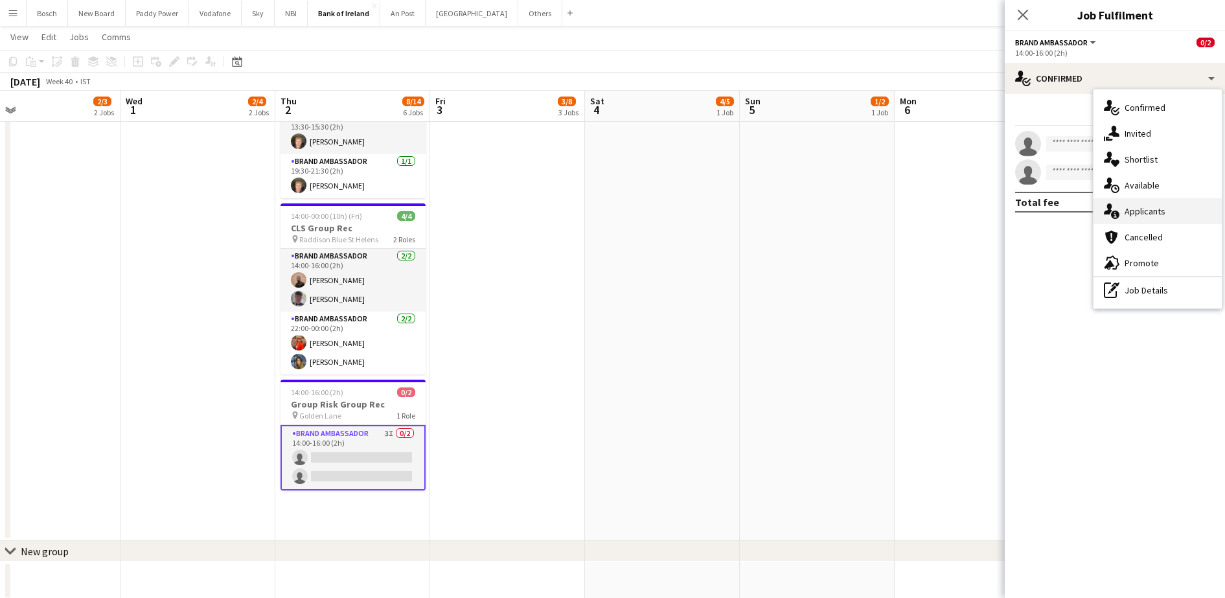
click at [1192, 208] on div "single-neutral-actions-information Applicants" at bounding box center [1157, 211] width 128 height 26
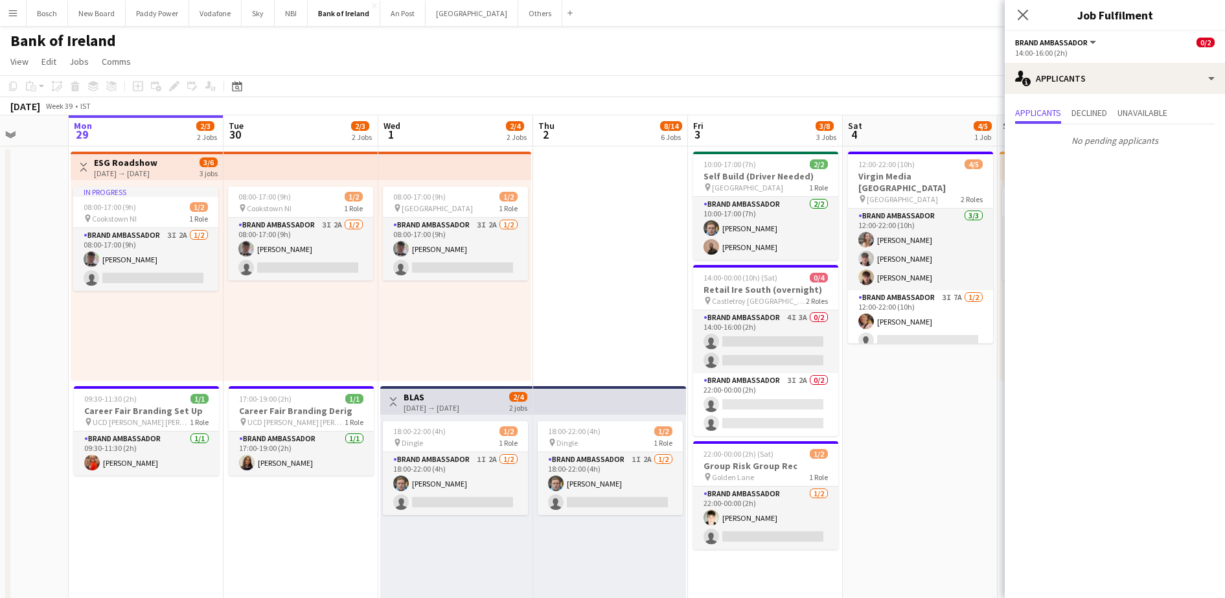
scroll to position [0, 429]
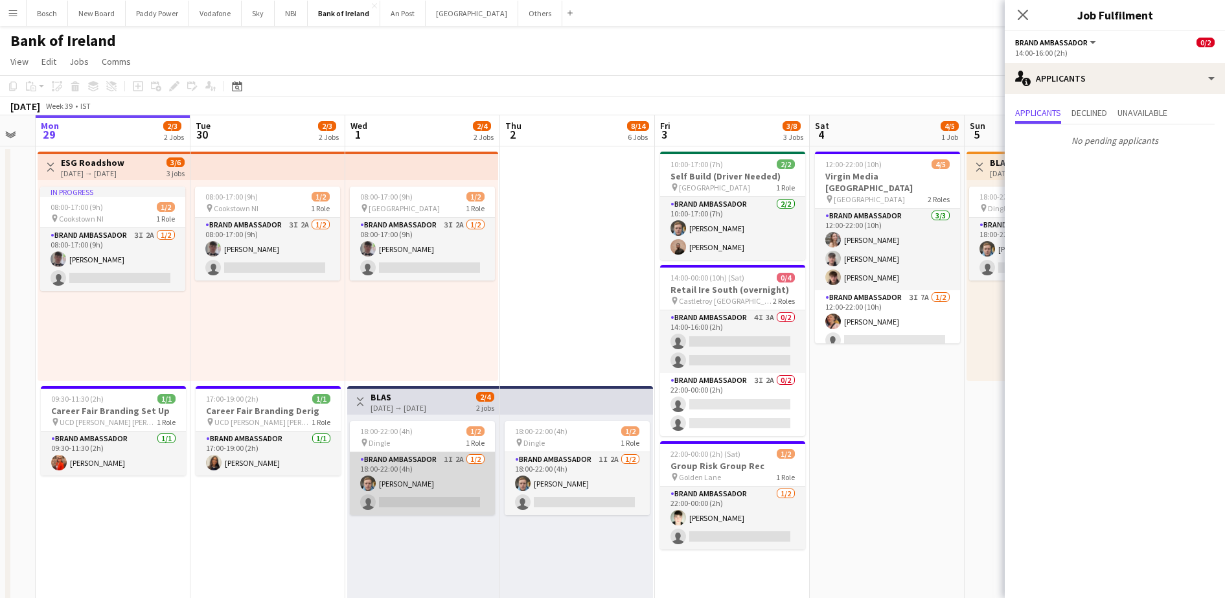
click at [443, 475] on app-card-role "Brand Ambassador 1I 2A 1/2 18:00-22:00 (4h) Dominik Morycki single-neutral-acti…" at bounding box center [422, 483] width 145 height 63
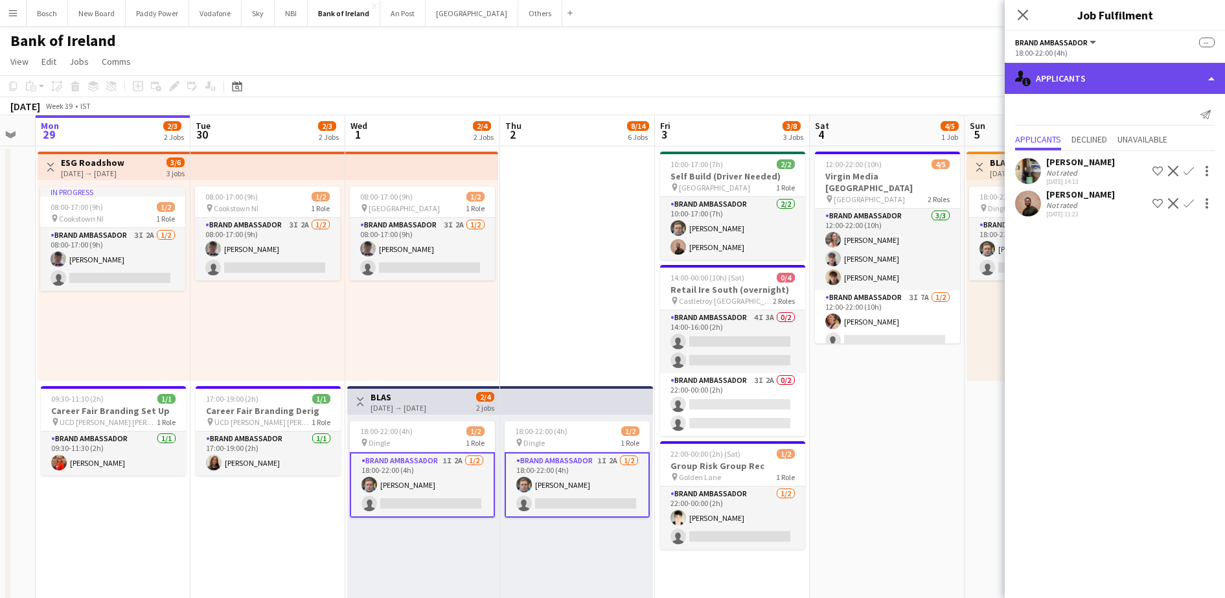
click at [1083, 86] on div "single-neutral-actions-information Applicants" at bounding box center [1115, 78] width 220 height 31
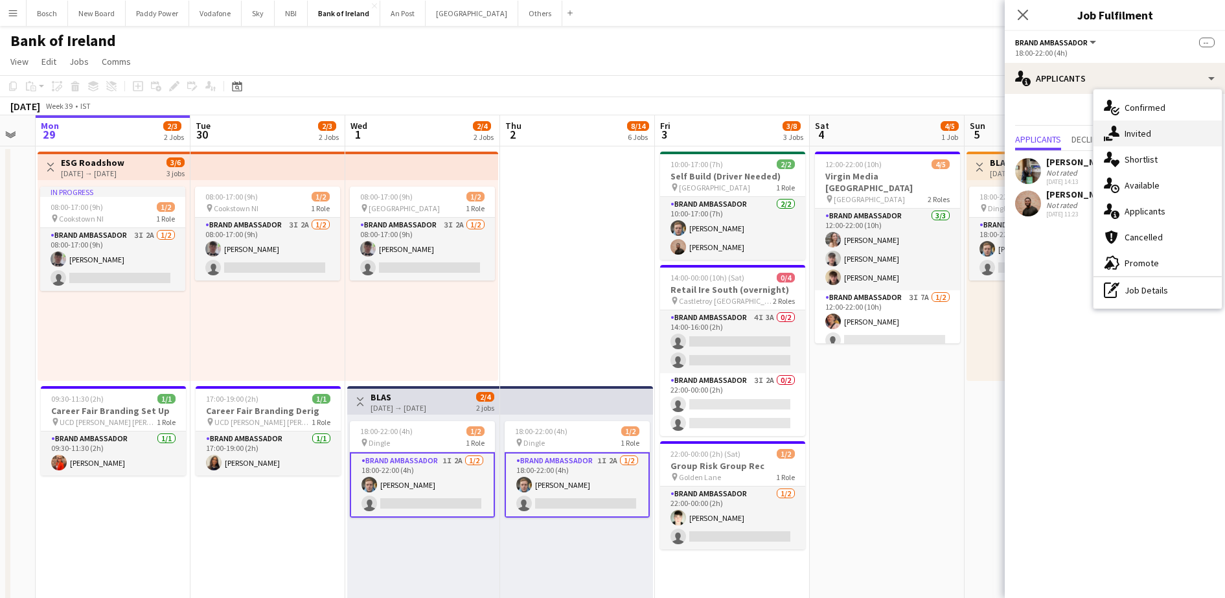
click at [1134, 128] on span "Invited" at bounding box center [1137, 134] width 27 height 12
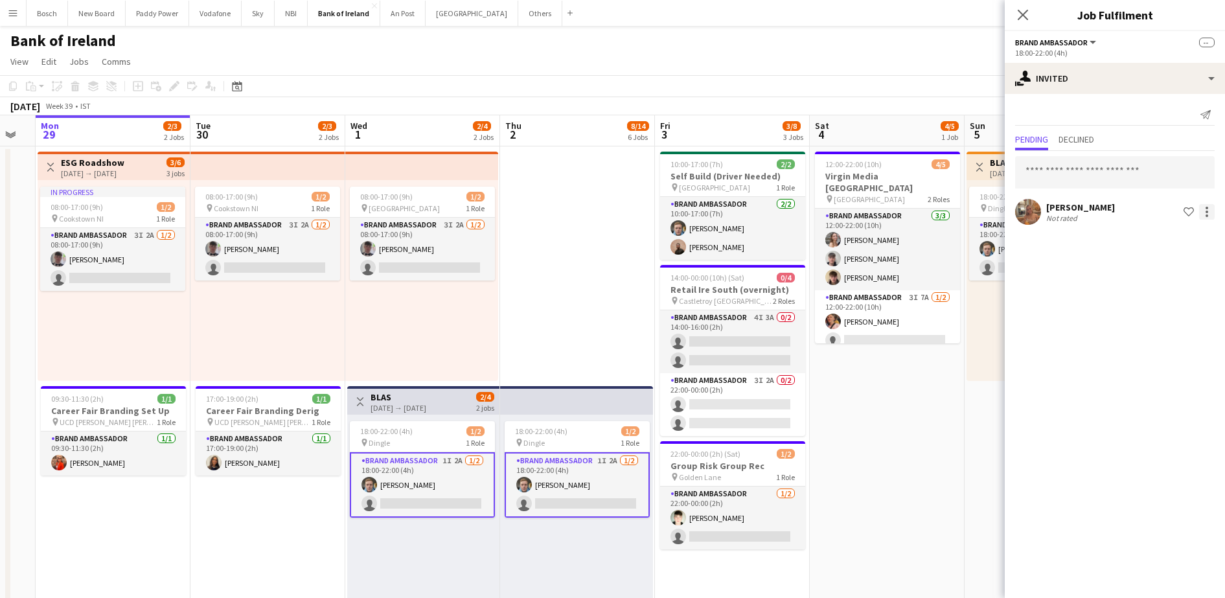
click at [1206, 208] on div at bounding box center [1206, 208] width 3 height 3
click at [1169, 271] on span "Send notification" at bounding box center [1166, 266] width 76 height 11
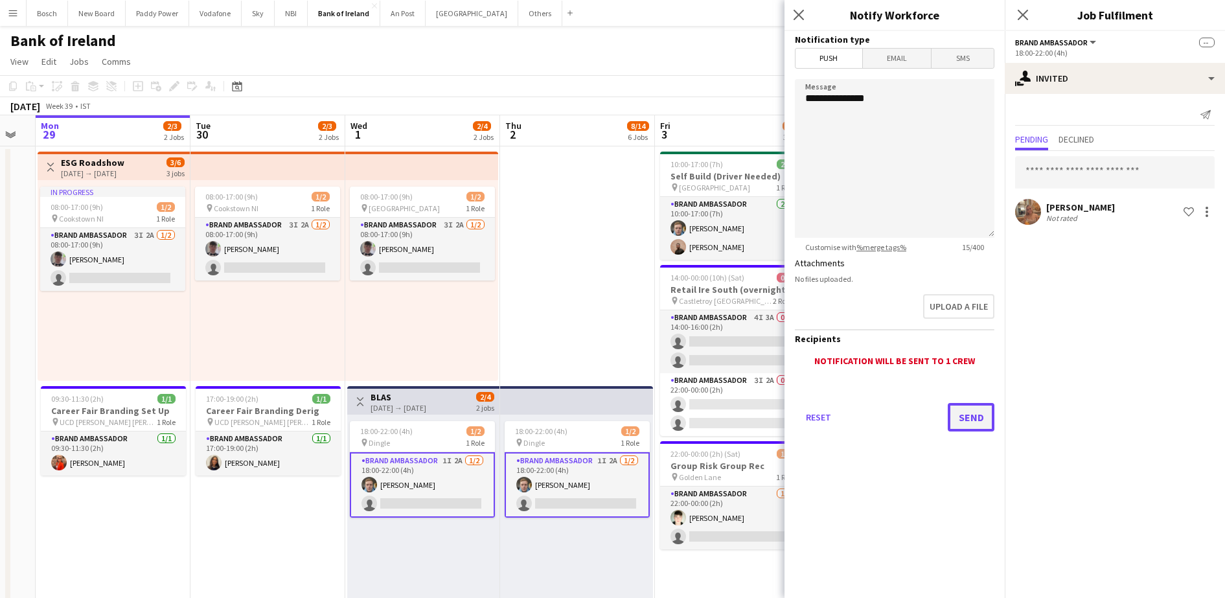
click at [982, 419] on button "Send" at bounding box center [971, 417] width 47 height 29
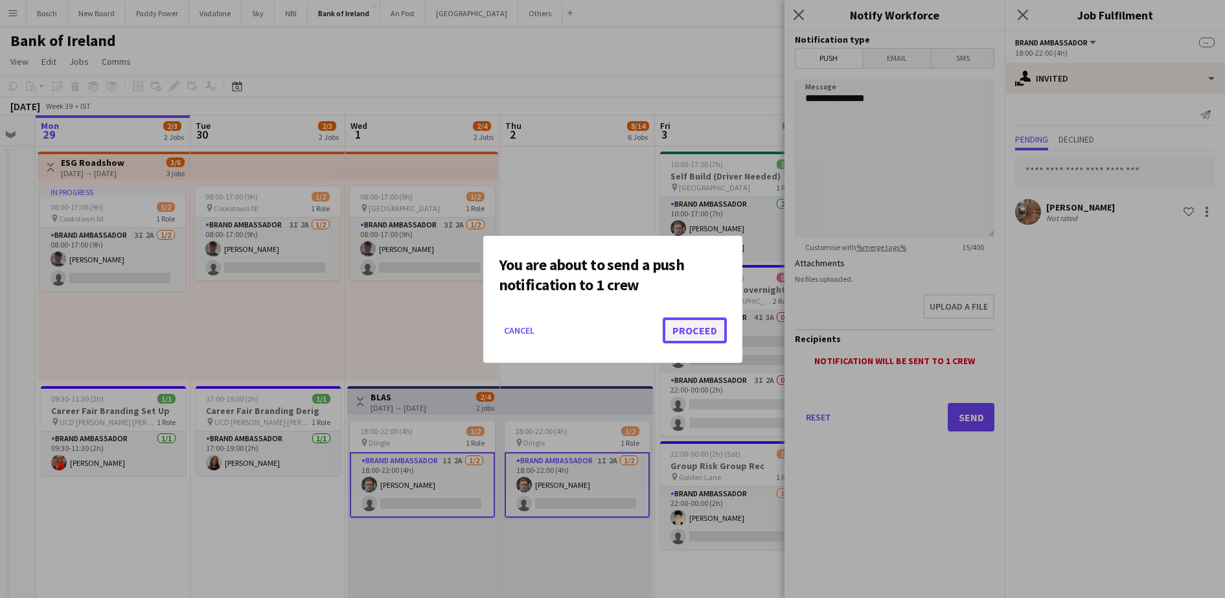
click at [678, 336] on button "Proceed" at bounding box center [695, 330] width 64 height 26
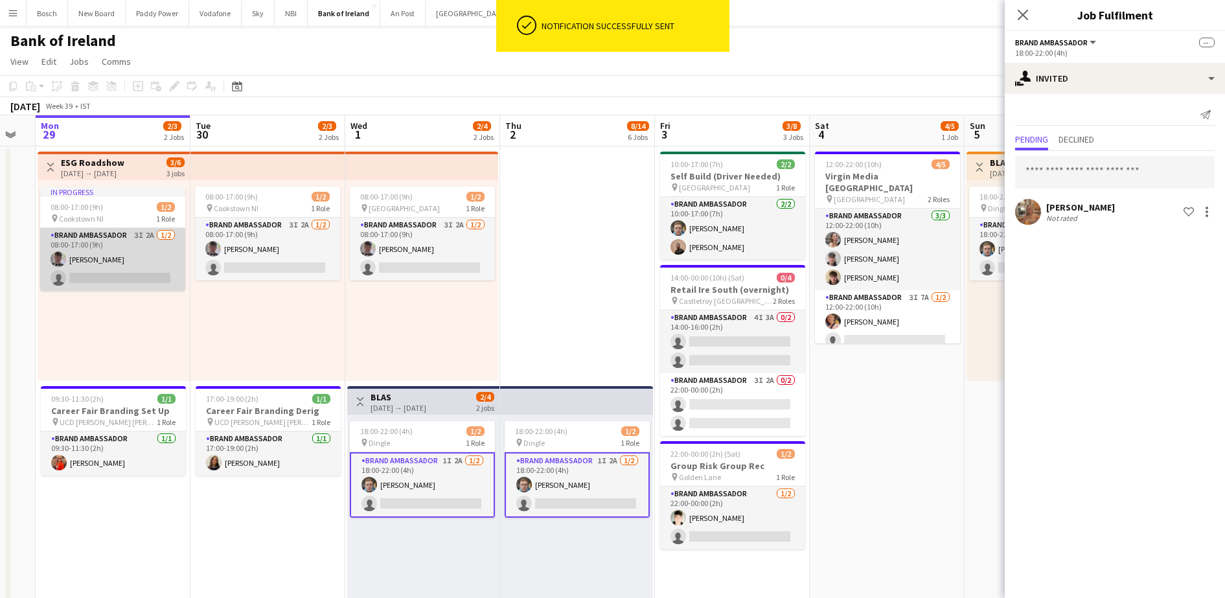
click at [146, 264] on app-card-role "Brand Ambassador 3I 2A 1/2 08:00-17:00 (9h) Myles Dunnion single-neutral-actions" at bounding box center [112, 259] width 145 height 63
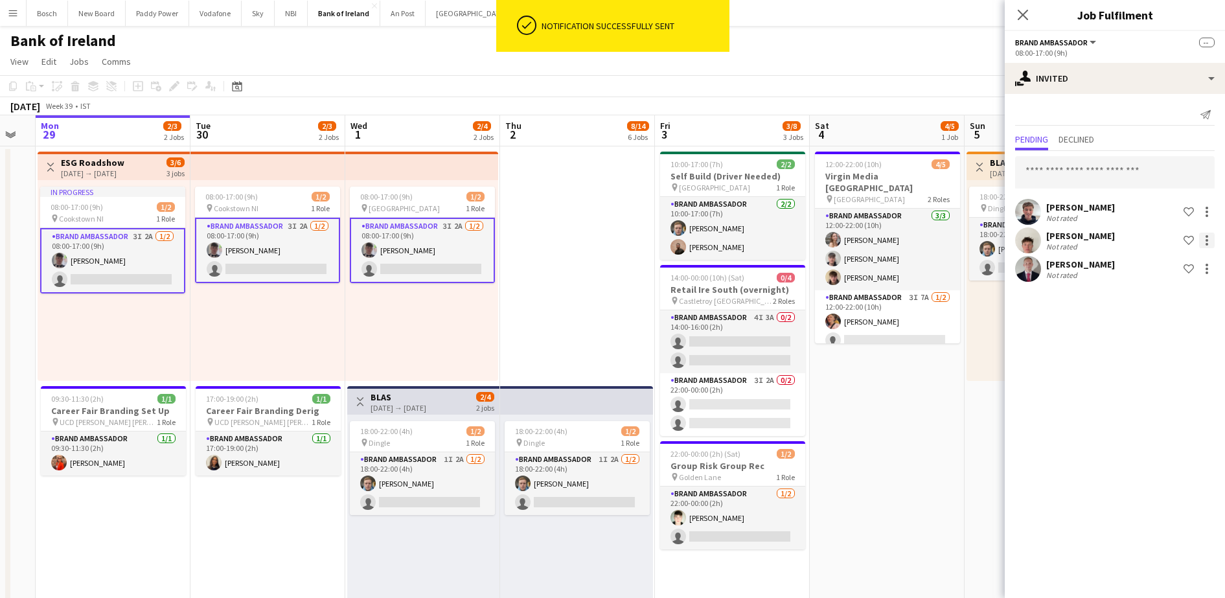
click at [1211, 247] on div at bounding box center [1207, 241] width 16 height 16
click at [1177, 276] on button "Send notification" at bounding box center [1165, 264] width 97 height 31
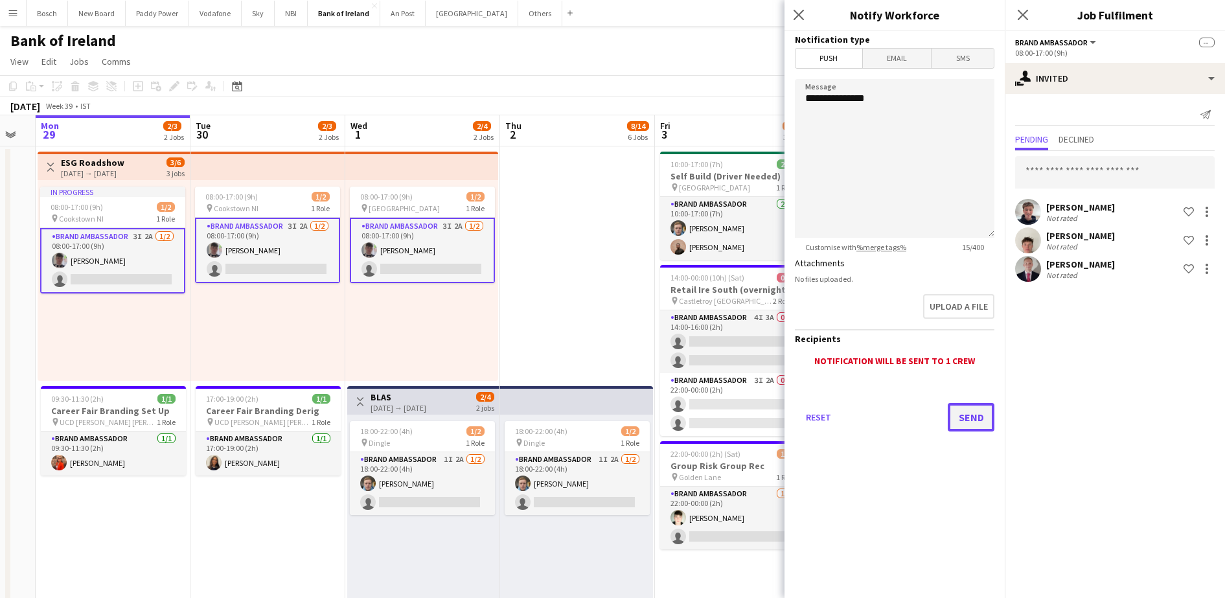
click at [963, 415] on button "Send" at bounding box center [971, 417] width 47 height 29
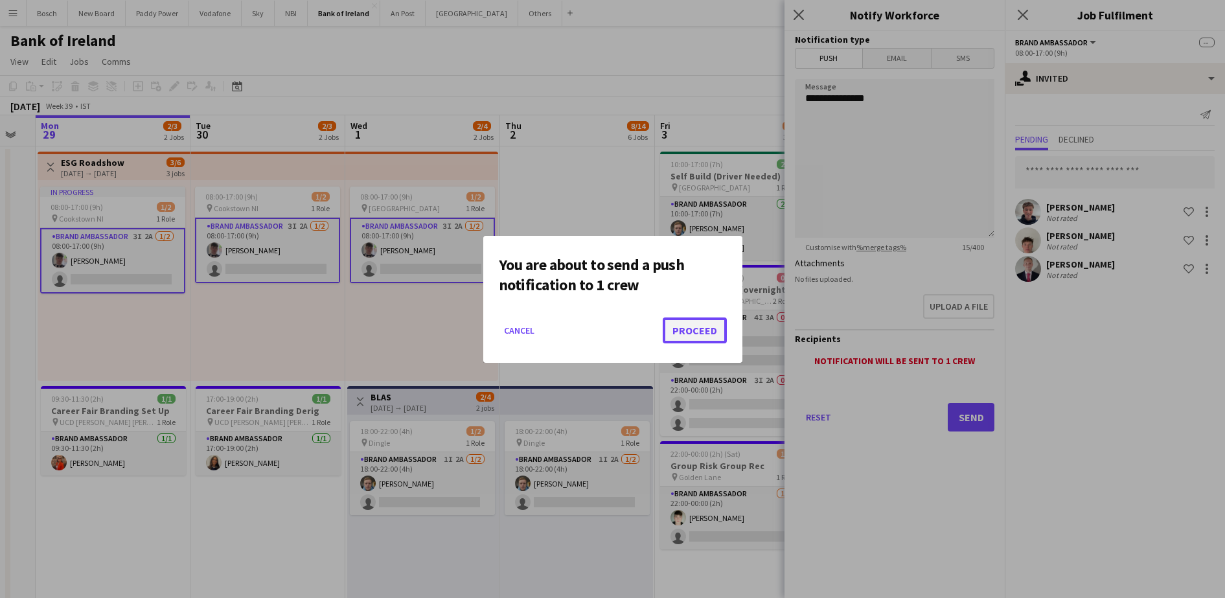
click at [694, 325] on button "Proceed" at bounding box center [695, 330] width 64 height 26
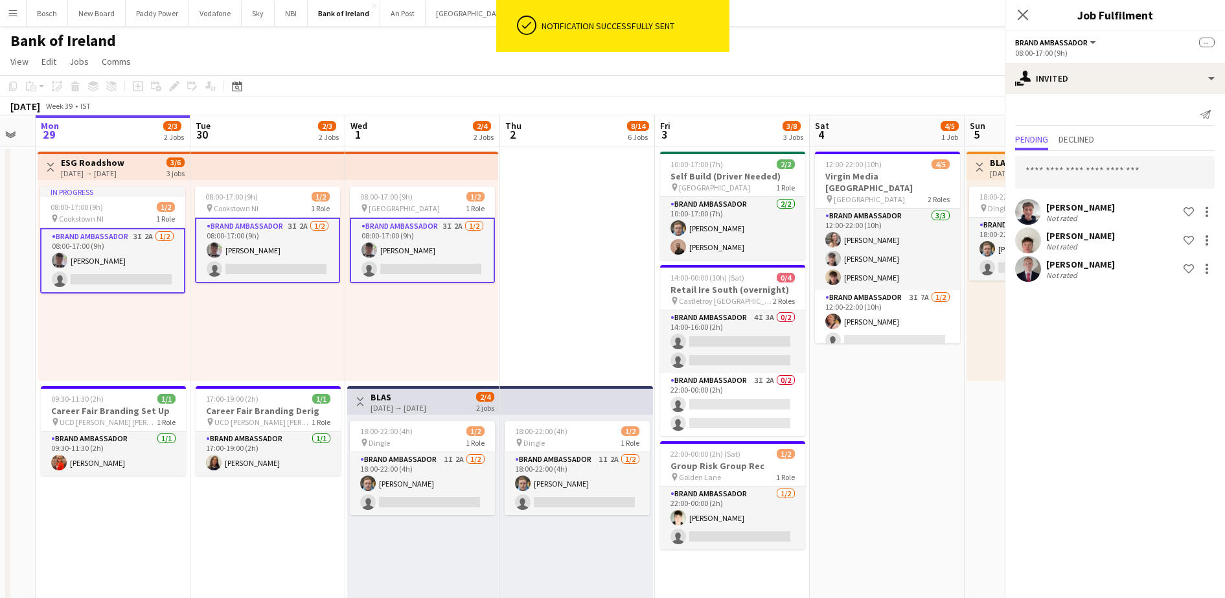
click at [709, 49] on app-system-notification "ok-circled Notification successfully sent" at bounding box center [612, 29] width 233 height 58
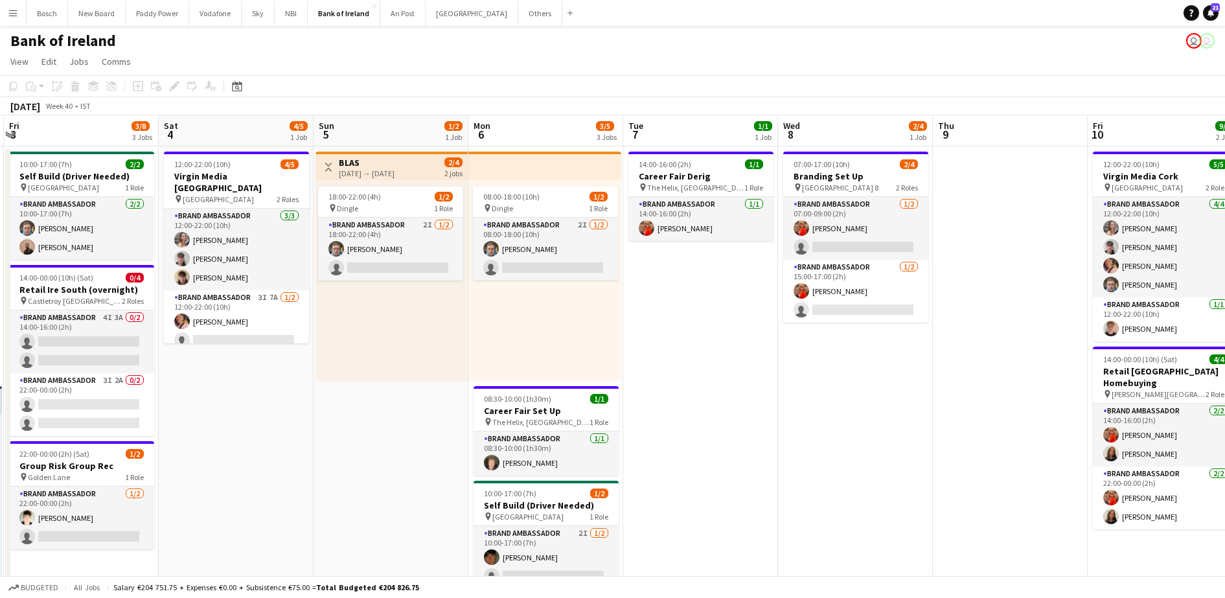
scroll to position [0, 464]
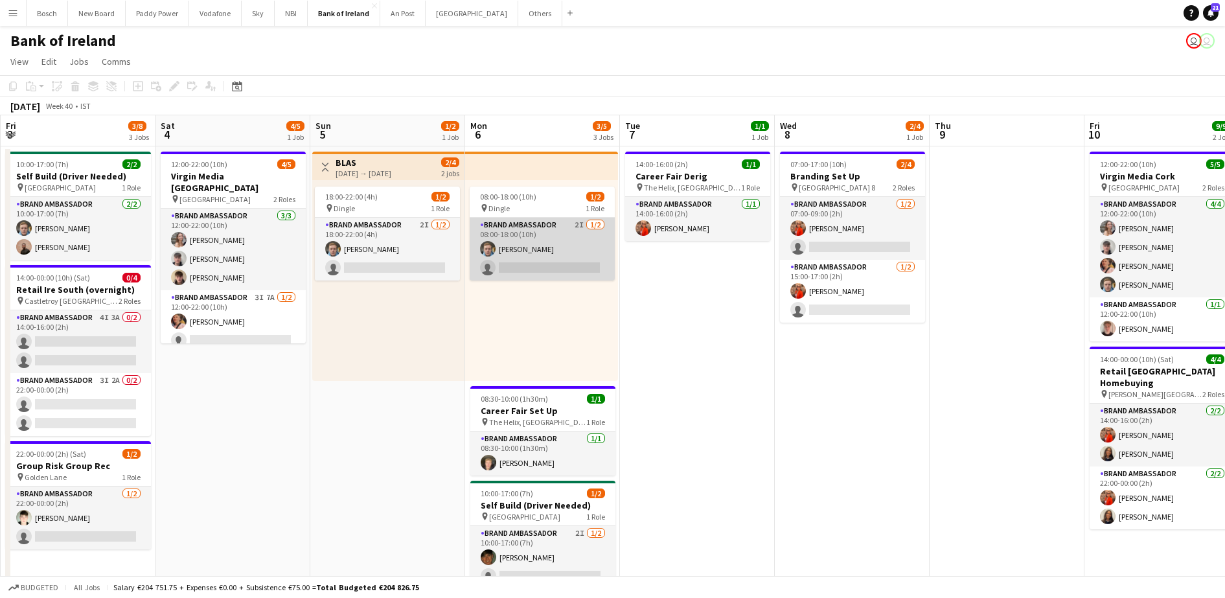
click at [525, 265] on app-card-role "Brand Ambassador 2I 1/2 08:00-18:00 (10h) Dominik Morycki single-neutral-actions" at bounding box center [542, 249] width 145 height 63
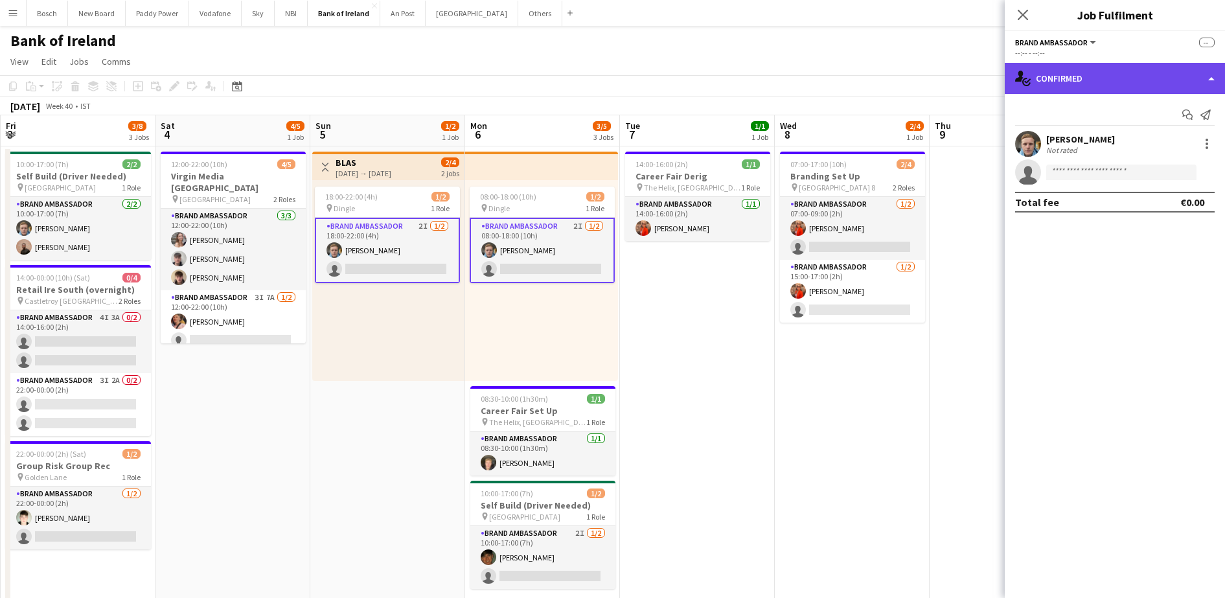
click at [1107, 69] on div "single-neutral-actions-check-2 Confirmed" at bounding box center [1115, 78] width 220 height 31
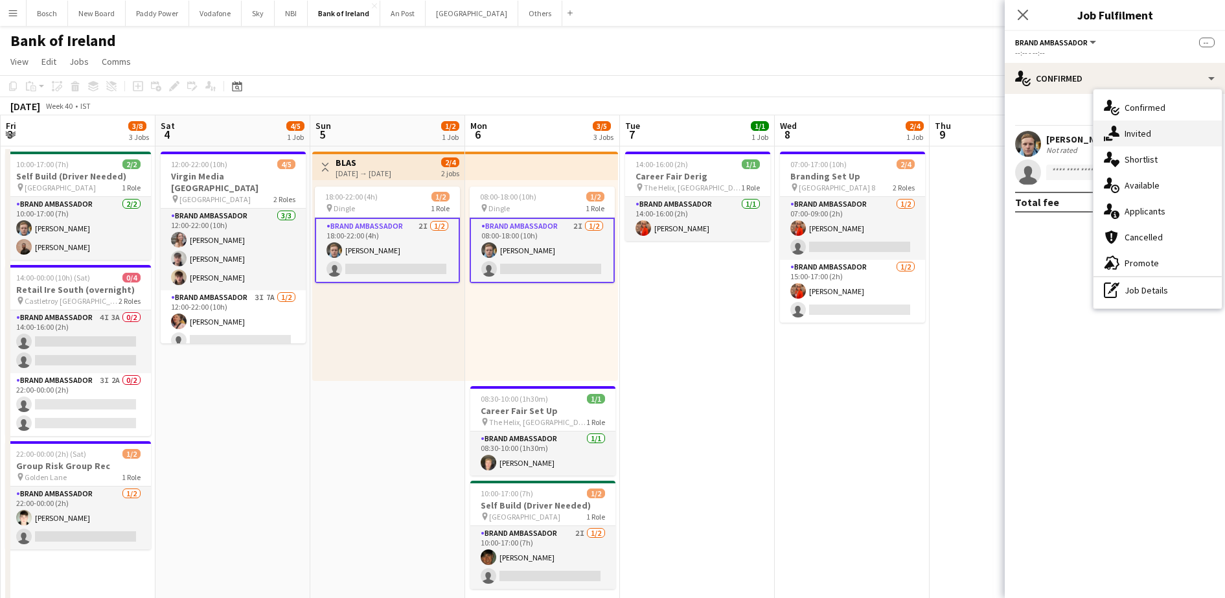
click at [1132, 144] on div "single-neutral-actions-share-1 Invited" at bounding box center [1157, 133] width 128 height 26
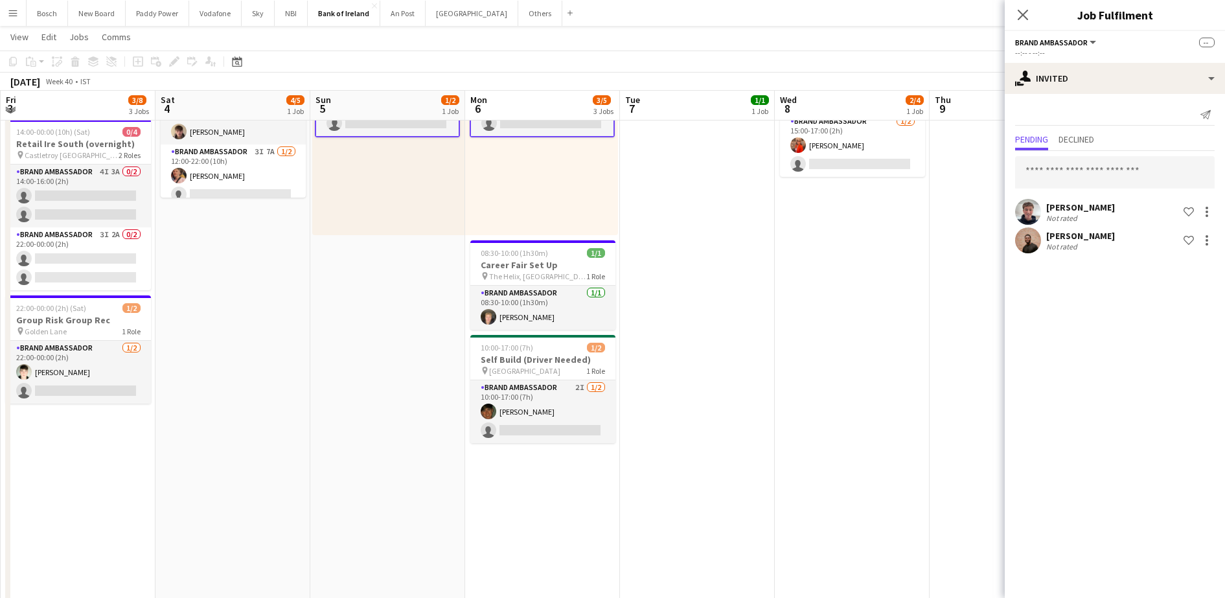
scroll to position [143, 0]
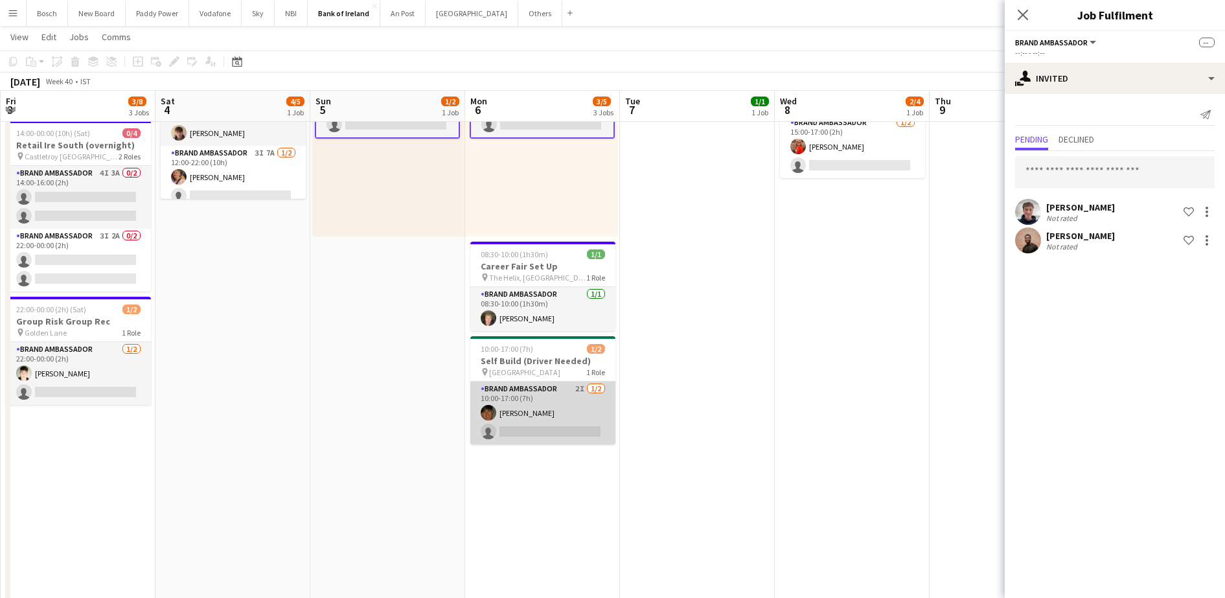
click at [530, 406] on app-card-role "Brand Ambassador 2I 1/2 10:00-17:00 (7h) Stephen Jordan single-neutral-actions" at bounding box center [542, 413] width 145 height 63
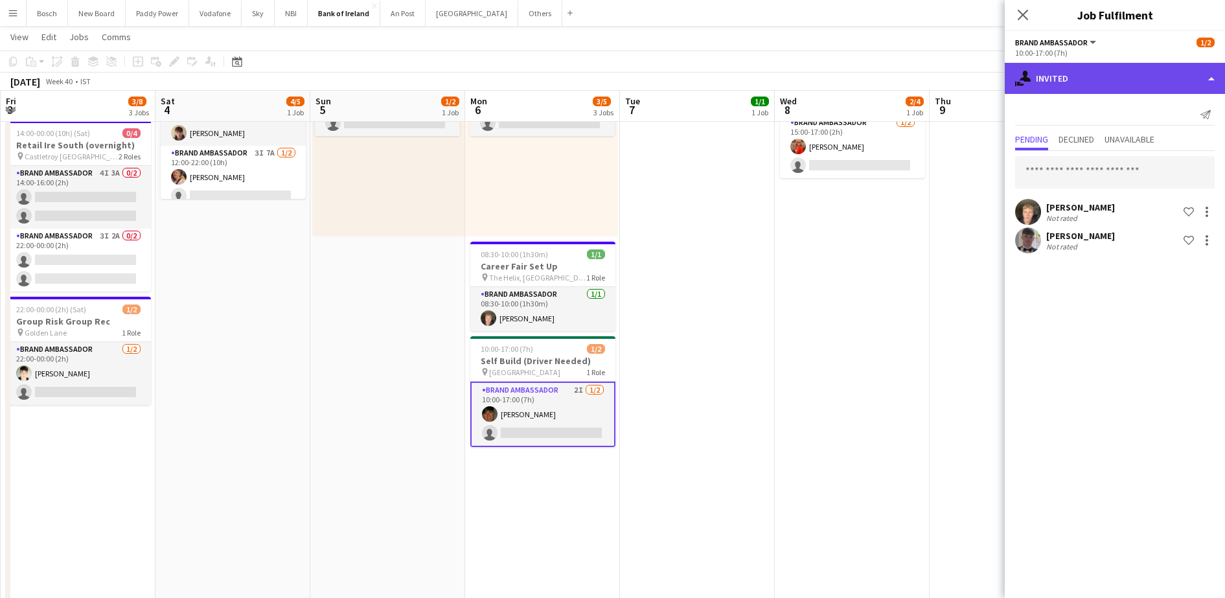
click at [1121, 74] on div "single-neutral-actions-share-1 Invited" at bounding box center [1115, 78] width 220 height 31
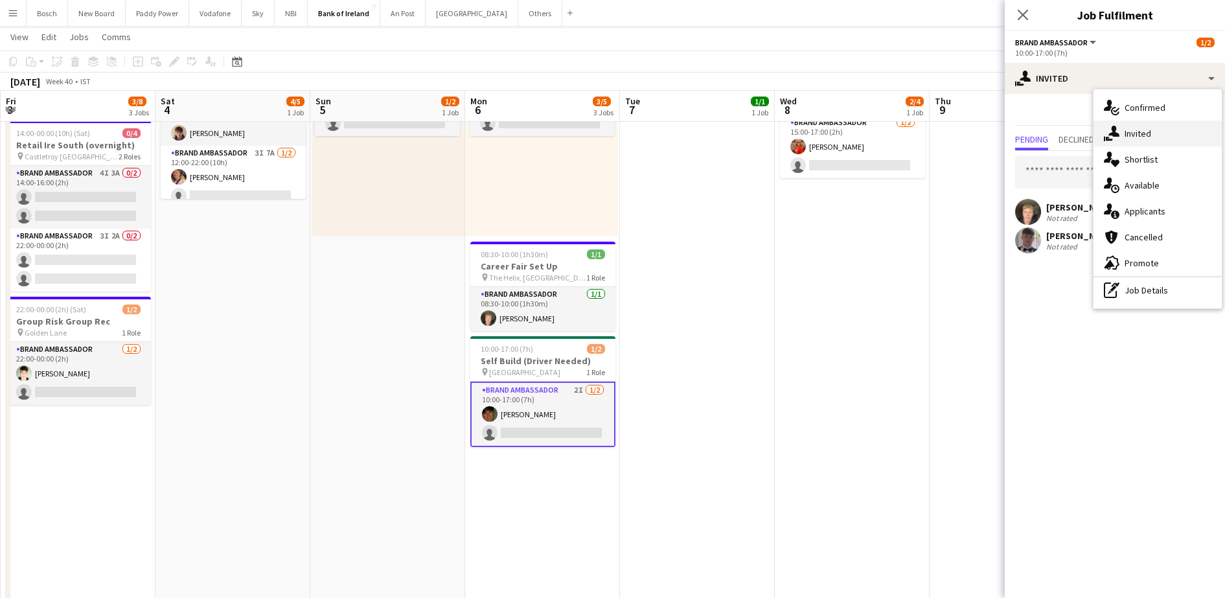
click at [1138, 134] on span "Invited" at bounding box center [1137, 134] width 27 height 12
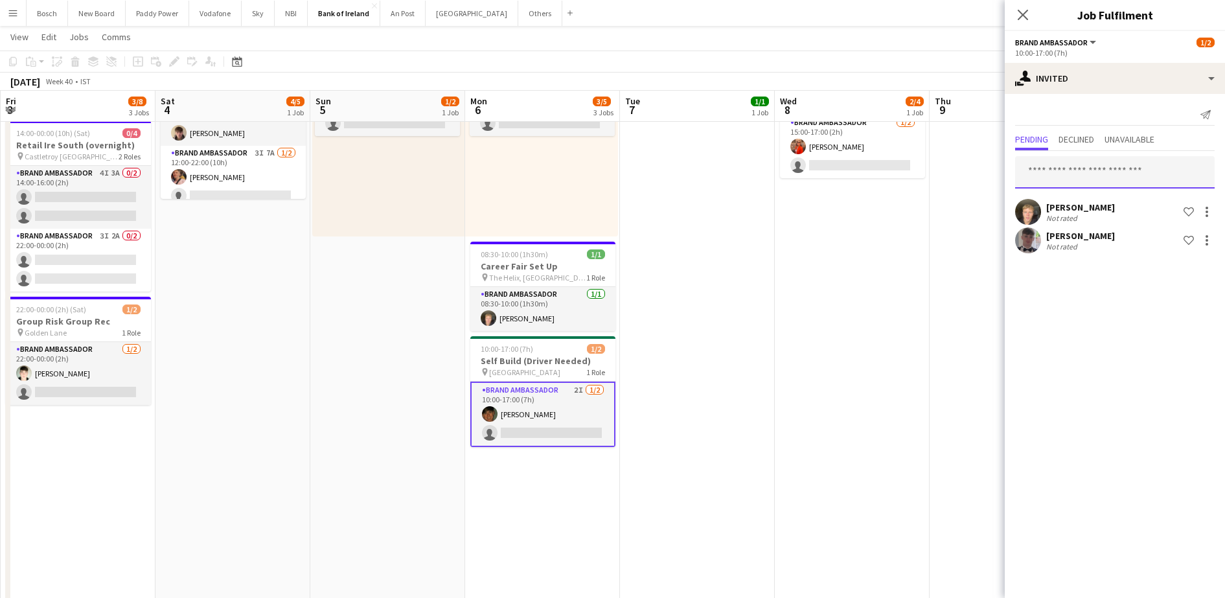
click at [1100, 166] on input "text" at bounding box center [1115, 172] width 200 height 32
click at [1210, 211] on div at bounding box center [1207, 212] width 16 height 16
click at [1175, 269] on span "Send notification" at bounding box center [1166, 266] width 76 height 11
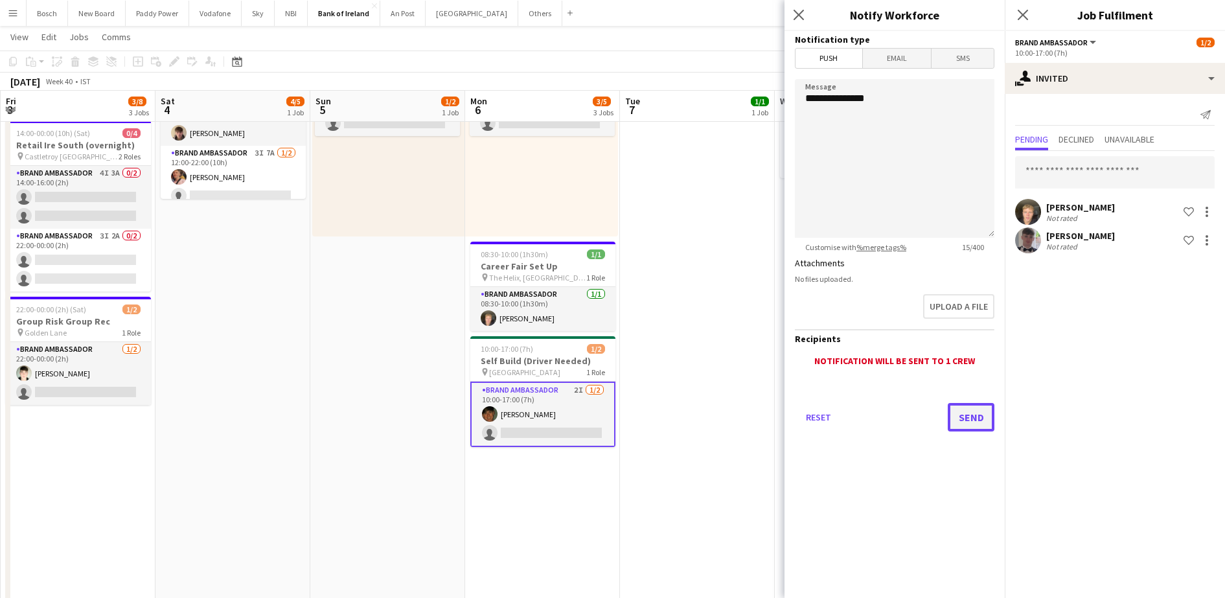
click at [981, 417] on button "Send" at bounding box center [971, 417] width 47 height 29
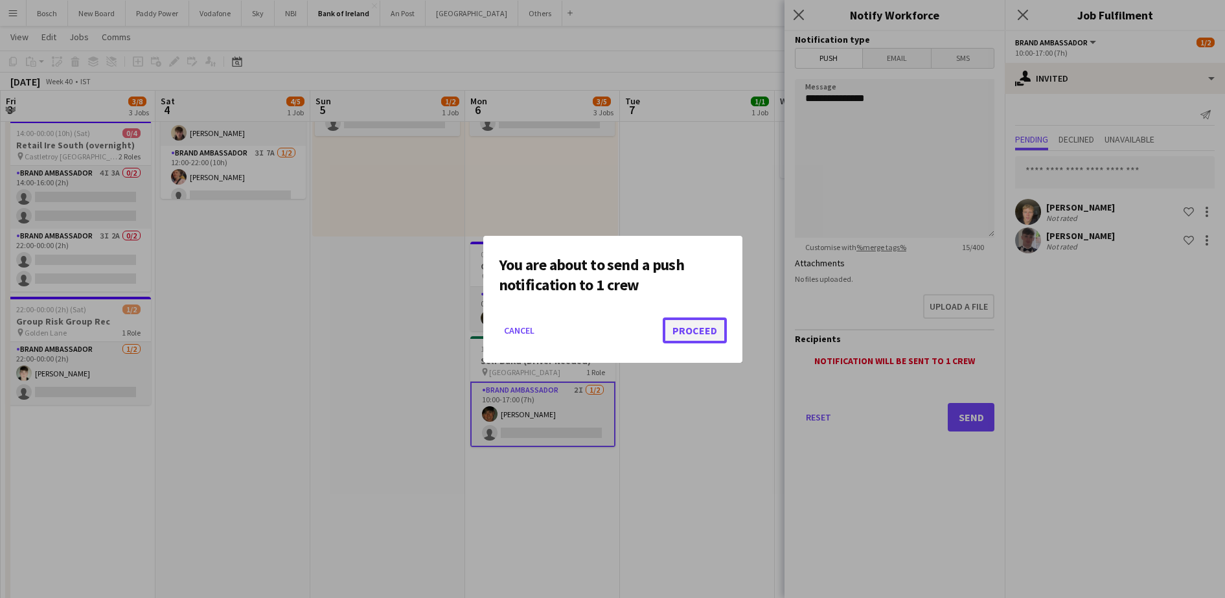
click at [699, 324] on button "Proceed" at bounding box center [695, 330] width 64 height 26
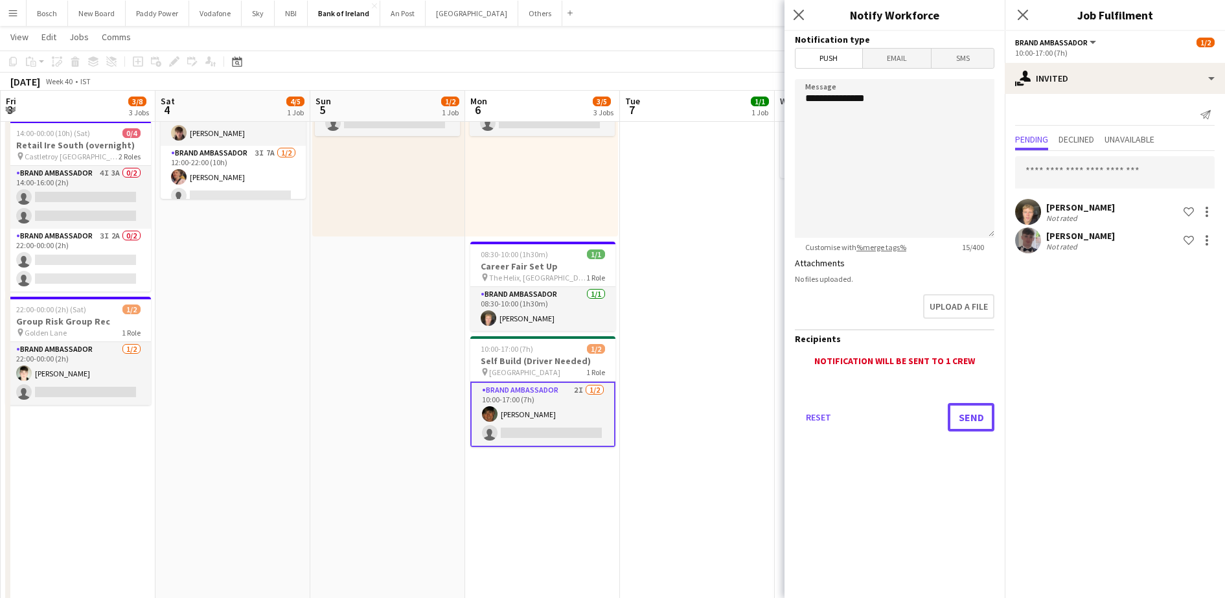
scroll to position [143, 0]
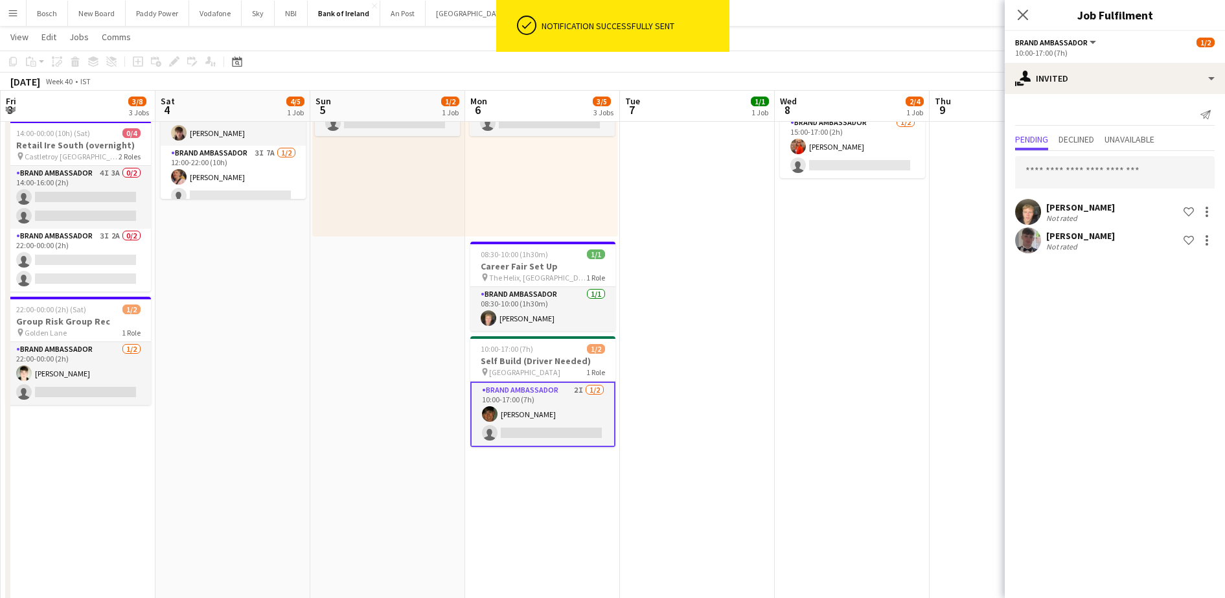
click at [740, 86] on div "October 2025 Week 40 • IST" at bounding box center [612, 82] width 1225 height 18
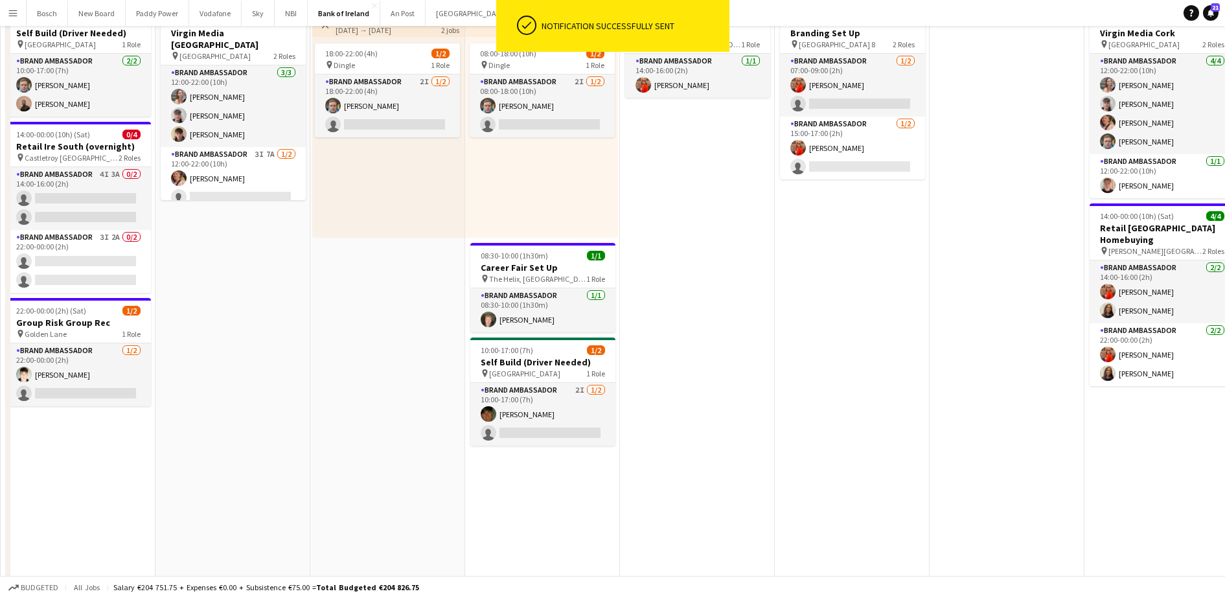
scroll to position [0, 0]
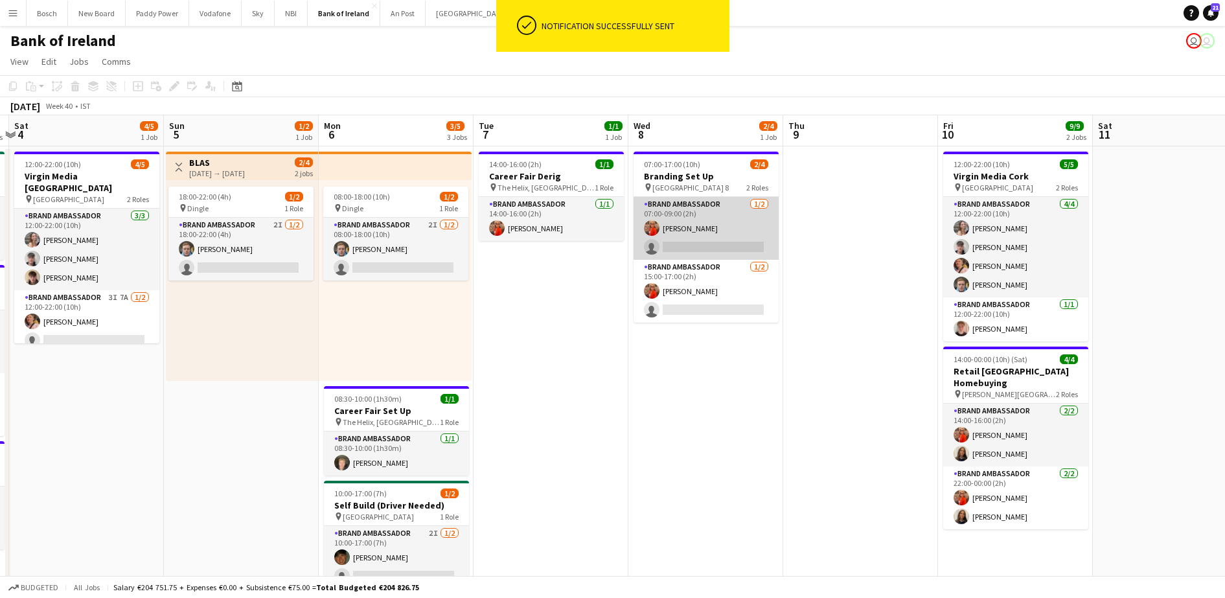
click at [720, 235] on app-card-role "Brand Ambassador 1/2 07:00-09:00 (2h) Muireann O'Gorman single-neutral-actions" at bounding box center [705, 228] width 145 height 63
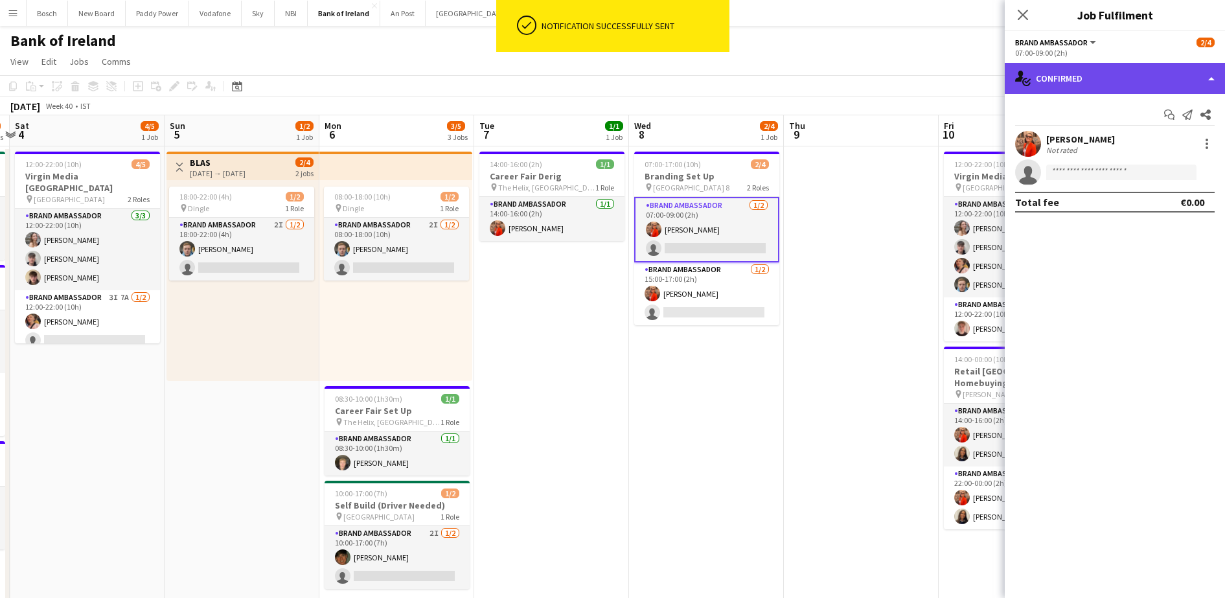
click at [1151, 82] on div "single-neutral-actions-check-2 Confirmed" at bounding box center [1115, 78] width 220 height 31
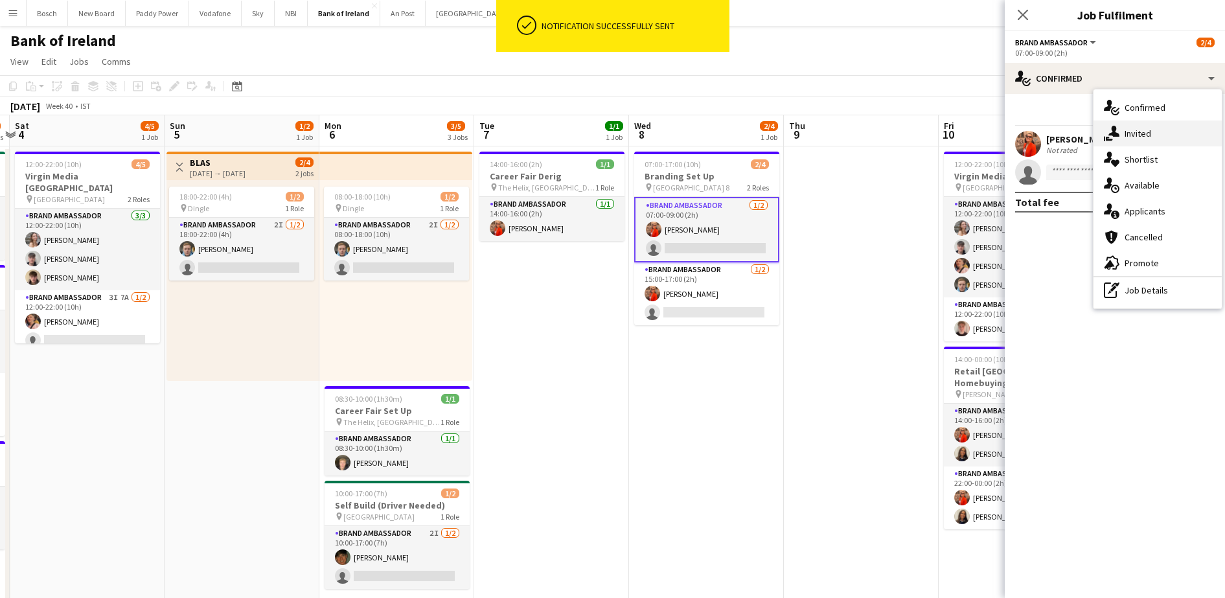
click at [1157, 126] on div "single-neutral-actions-share-1 Invited" at bounding box center [1157, 133] width 128 height 26
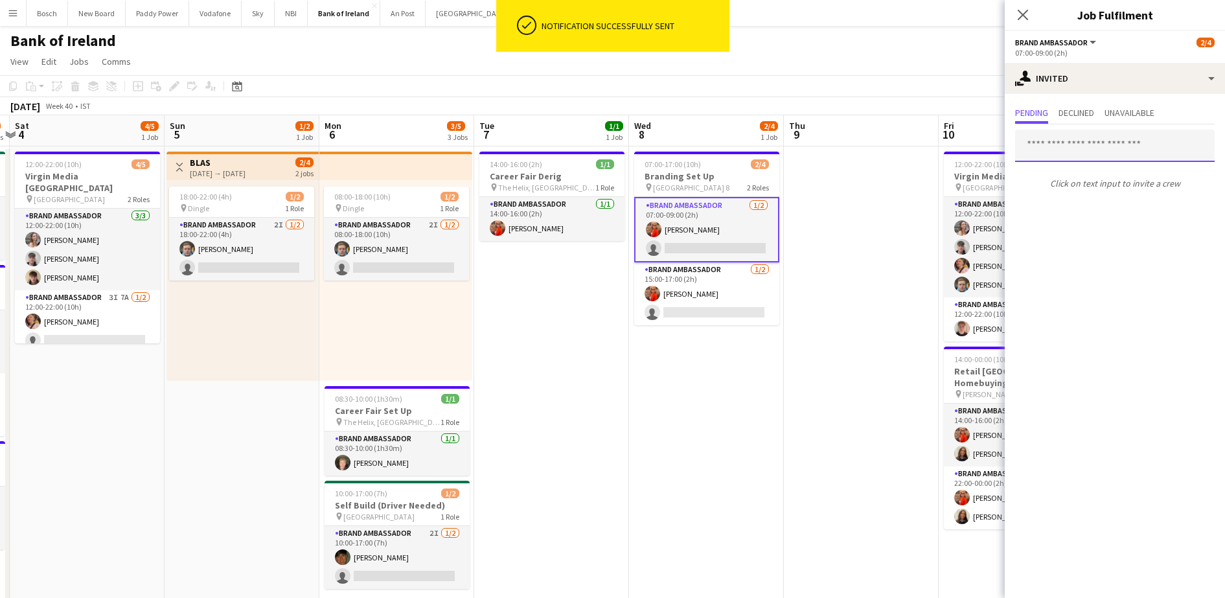
click at [1079, 148] on input "text" at bounding box center [1115, 146] width 200 height 32
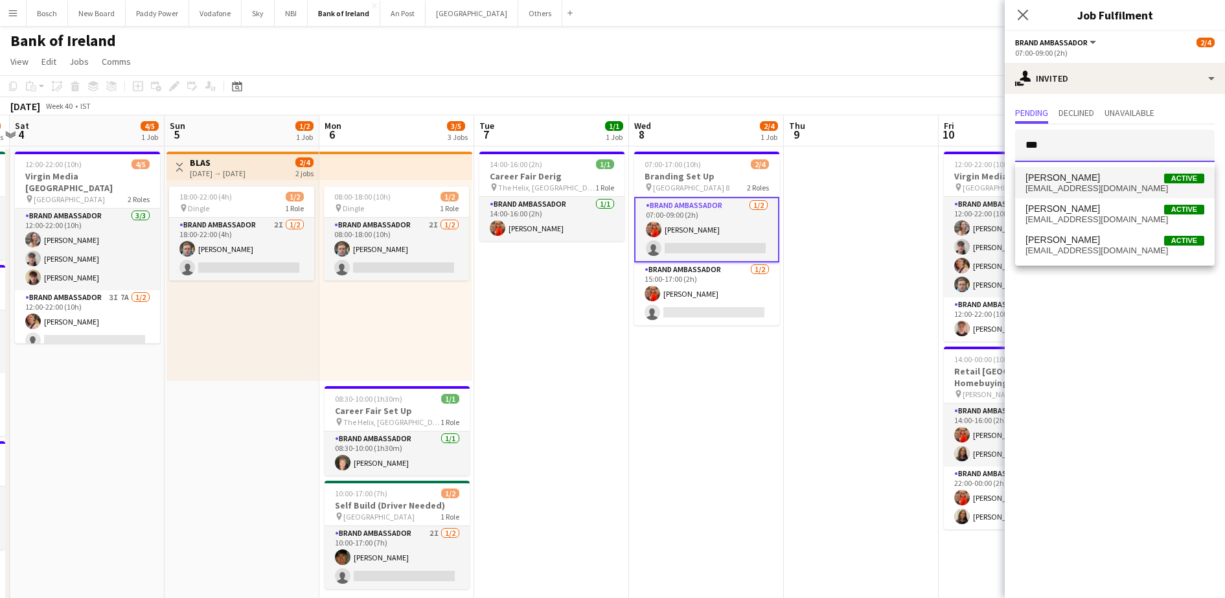
type input "***"
click at [1132, 187] on span "ibkjet@gmail.com" at bounding box center [1114, 188] width 179 height 10
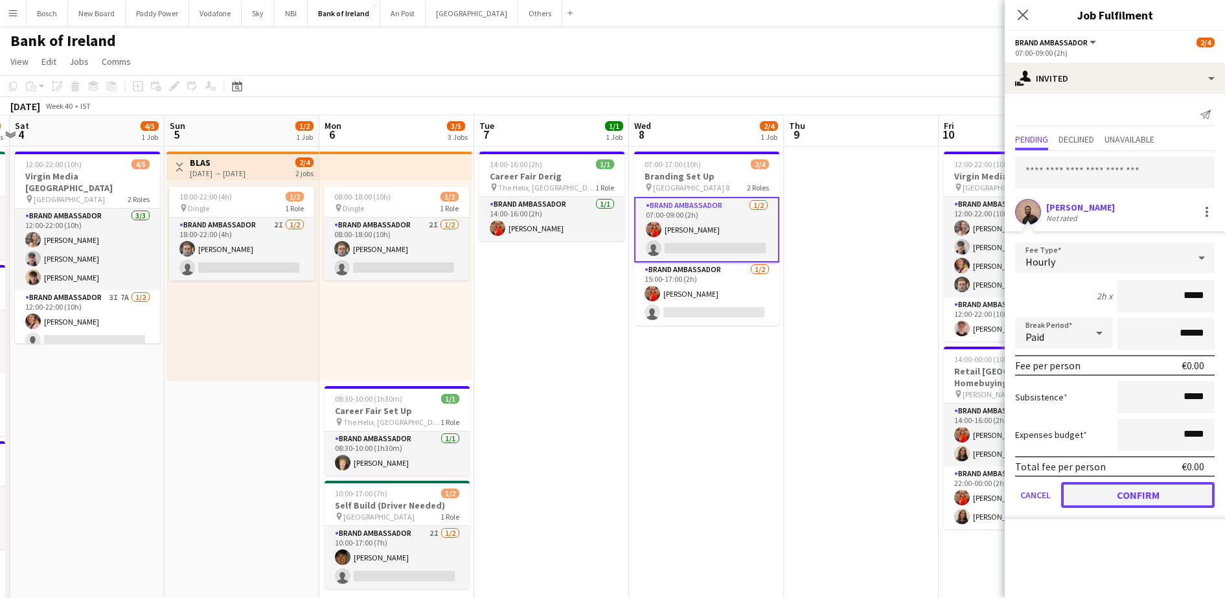
click at [1091, 492] on button "Confirm" at bounding box center [1138, 495] width 154 height 26
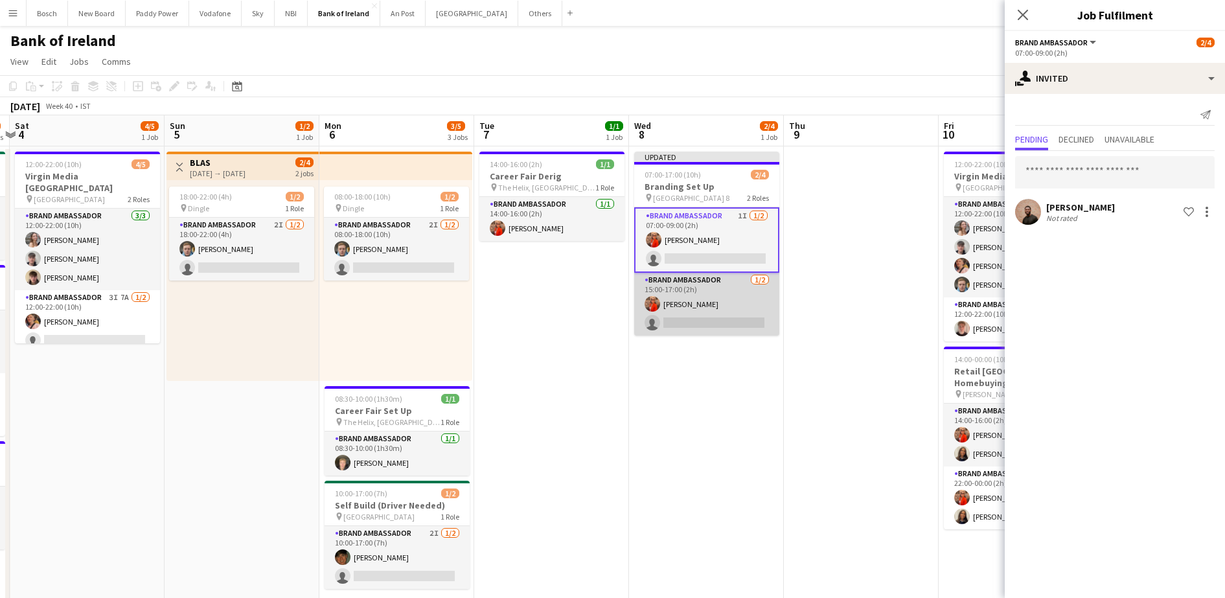
click at [727, 315] on app-card-role "Brand Ambassador 1/2 15:00-17:00 (2h) Muireann O'Gorman single-neutral-actions" at bounding box center [706, 304] width 145 height 63
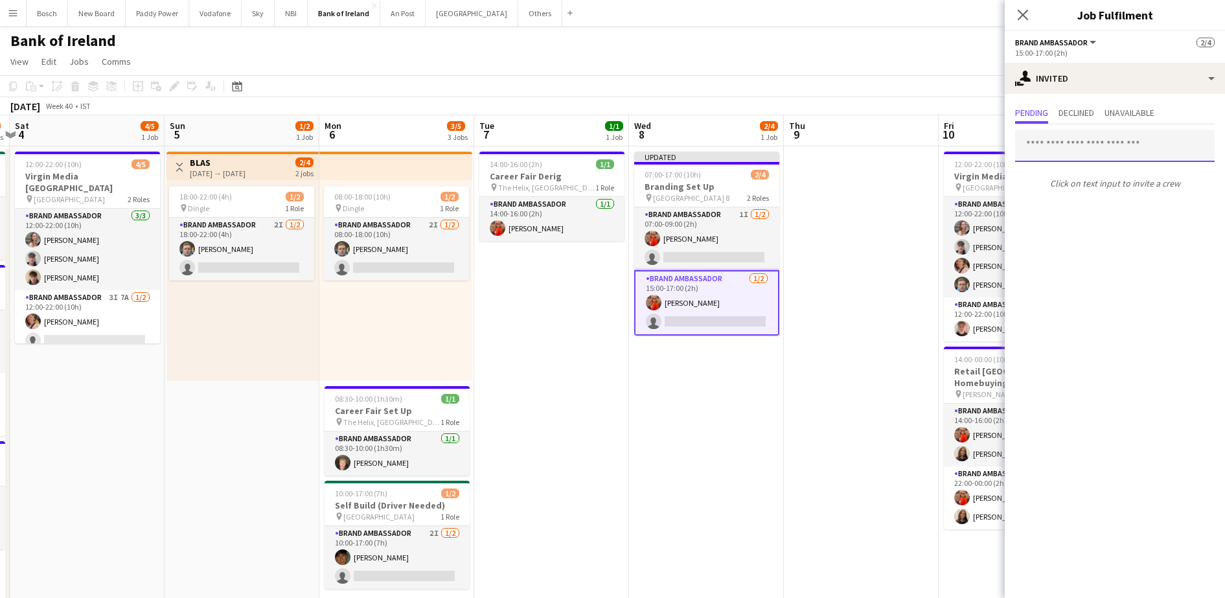
click at [1079, 154] on input "text" at bounding box center [1115, 146] width 200 height 32
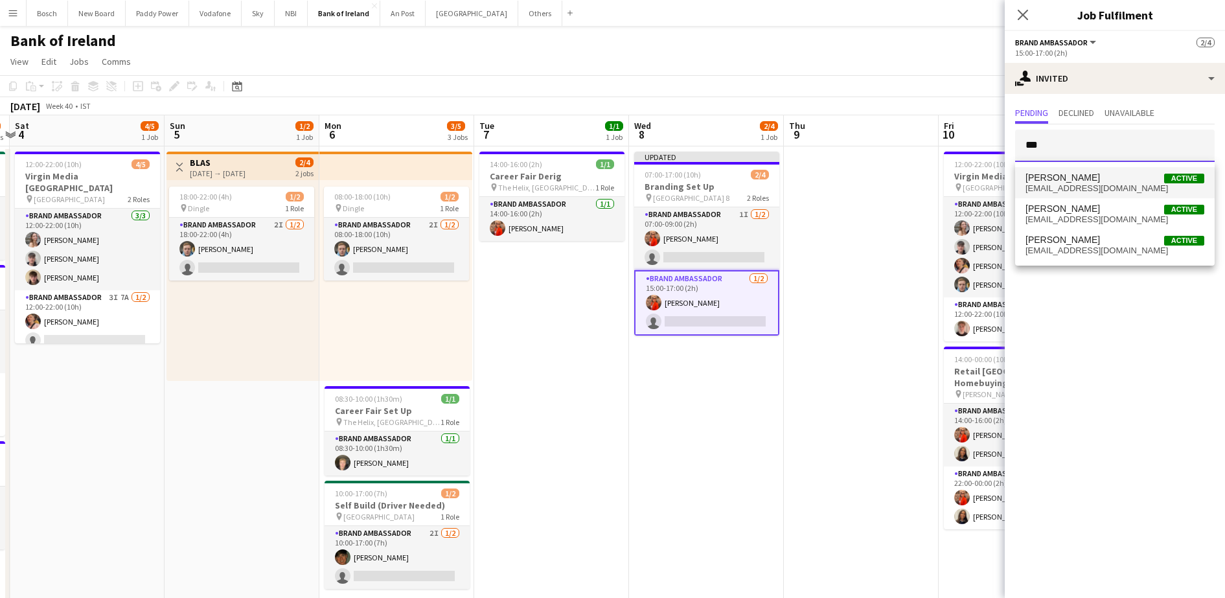
type input "***"
click at [1137, 187] on span "ibkjet@gmail.com" at bounding box center [1114, 188] width 179 height 10
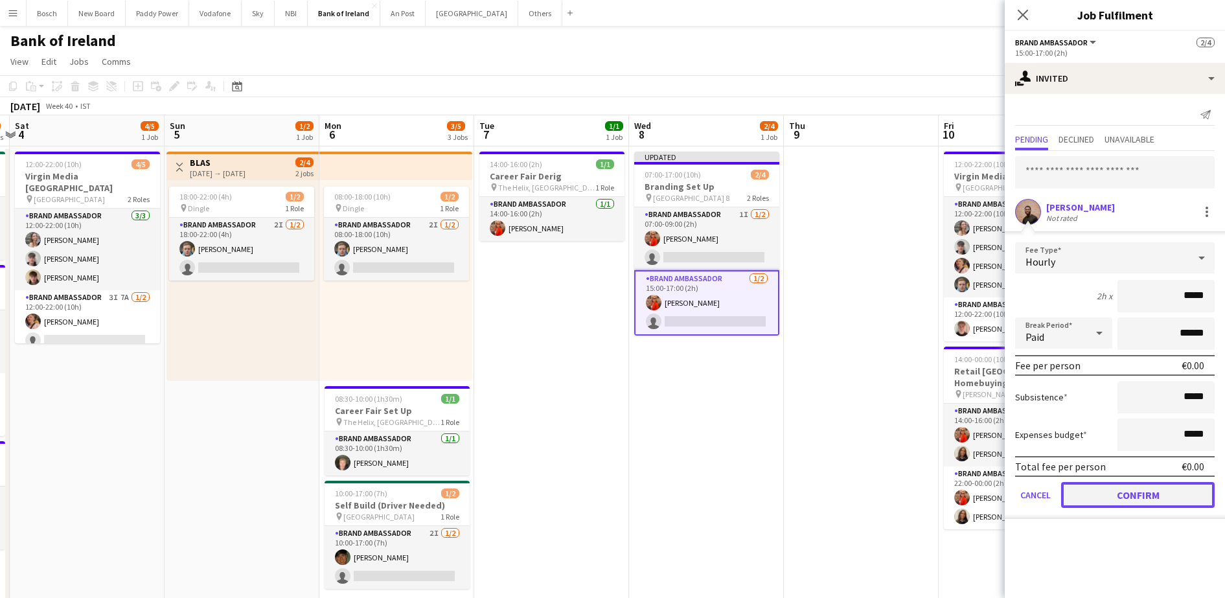
click at [1106, 484] on button "Confirm" at bounding box center [1138, 495] width 154 height 26
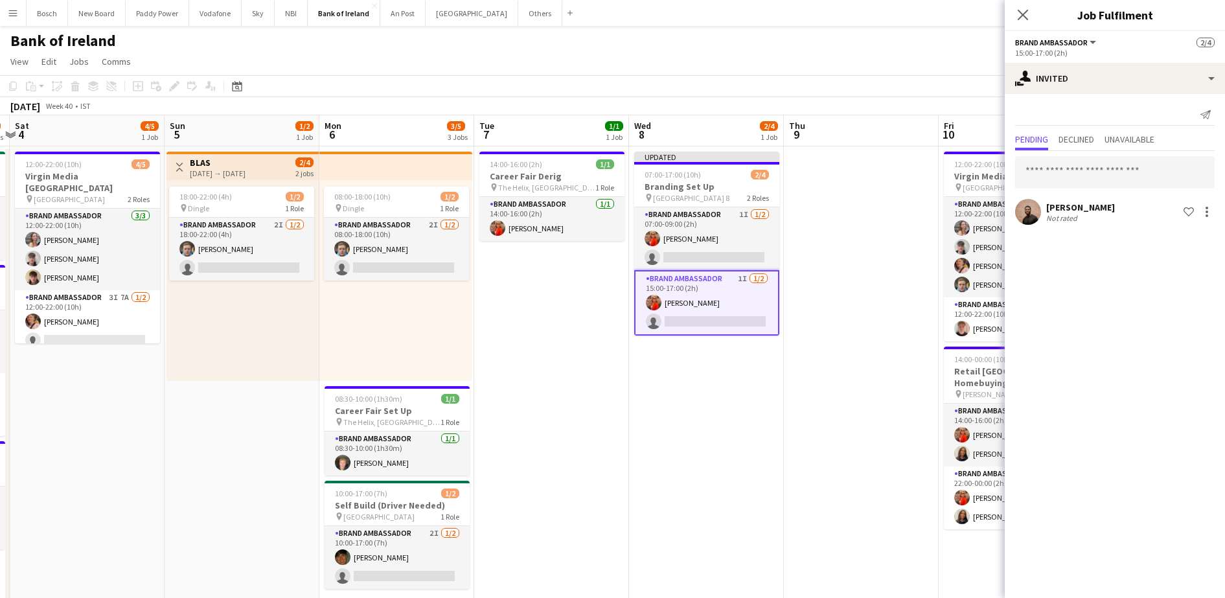
click at [901, 74] on app-page-menu "View Day view expanded Day view collapsed Month view Date picker Jump to today …" at bounding box center [612, 63] width 1225 height 25
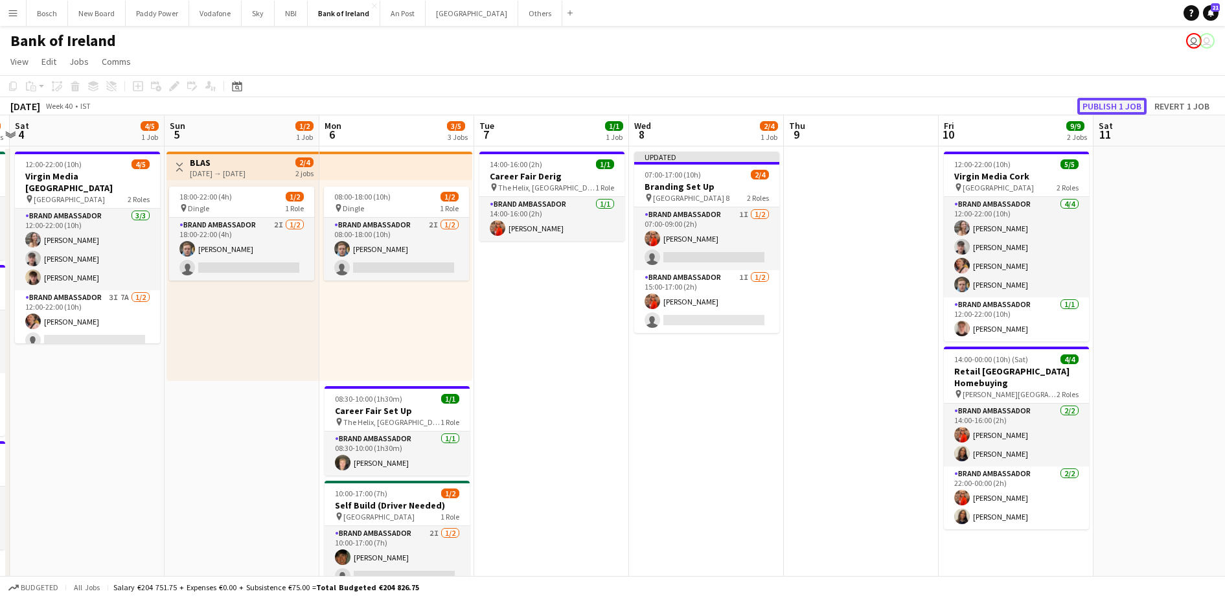
click at [1126, 102] on button "Publish 1 job" at bounding box center [1111, 106] width 69 height 17
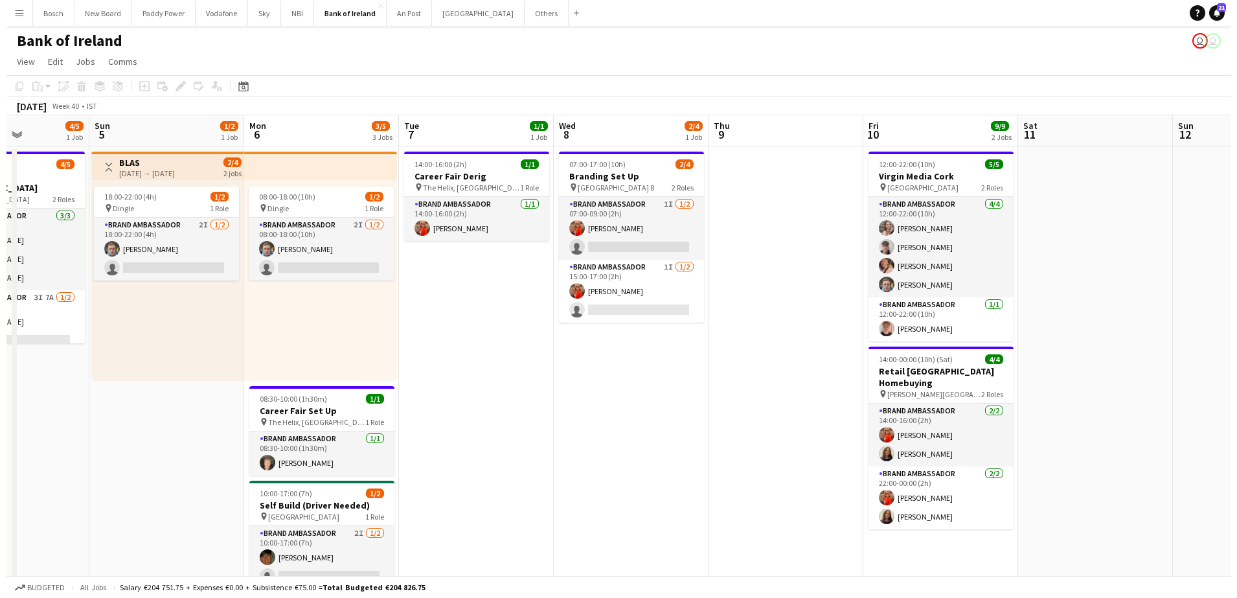
scroll to position [0, 505]
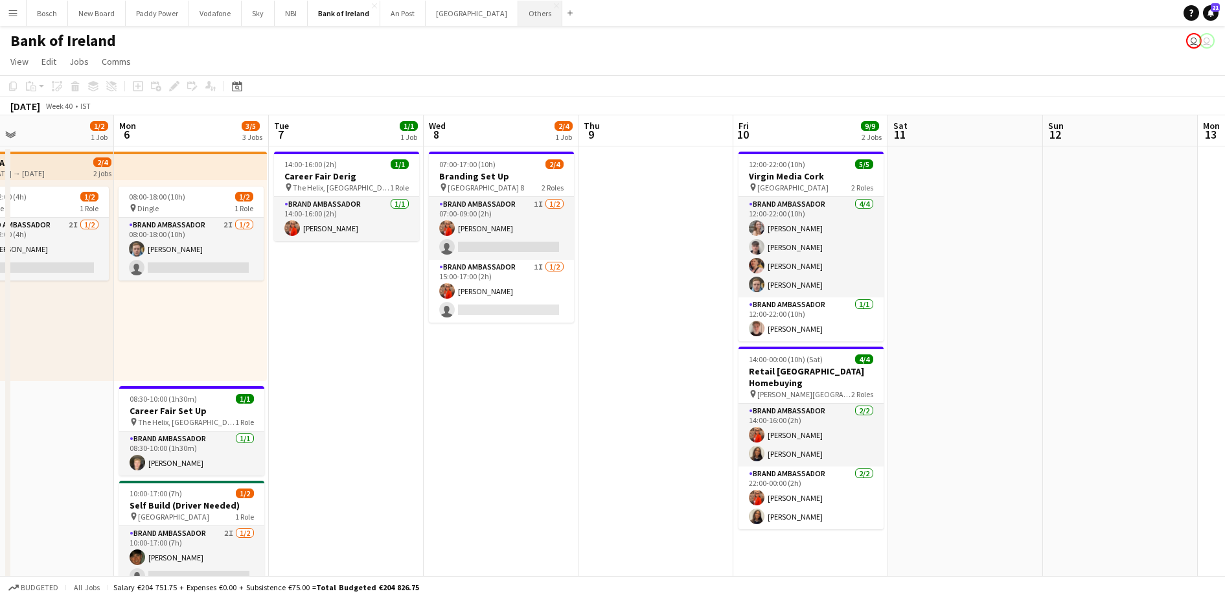
click at [518, 12] on button "Others Close" at bounding box center [540, 13] width 44 height 25
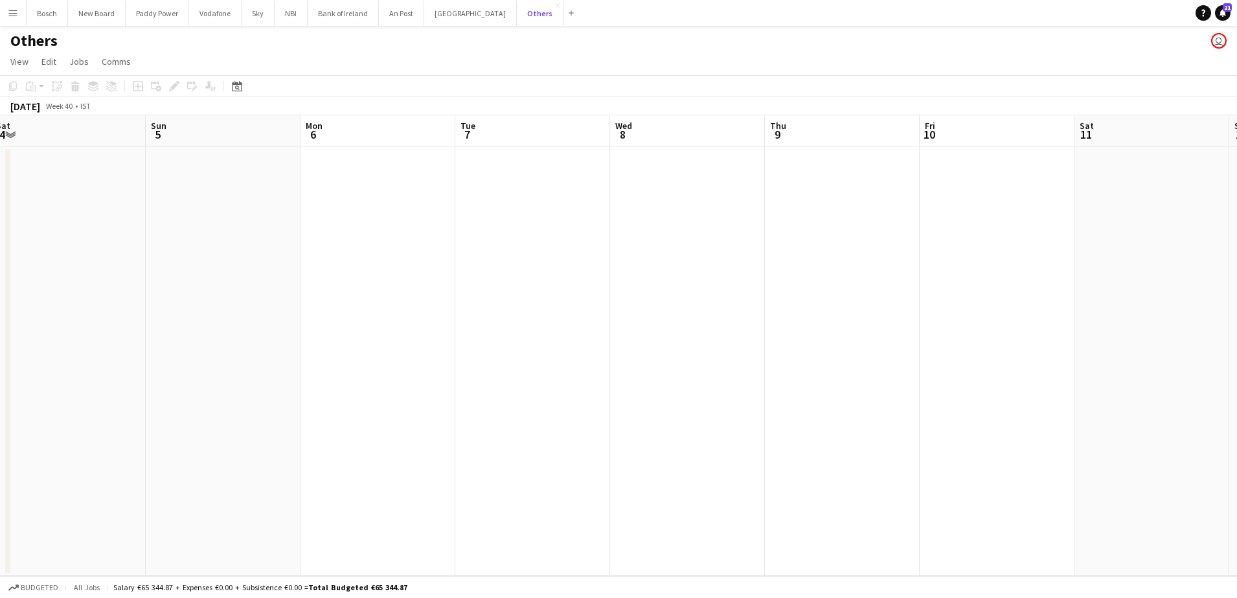
scroll to position [0, 507]
click at [642, 184] on app-date-cell at bounding box center [653, 360] width 155 height 429
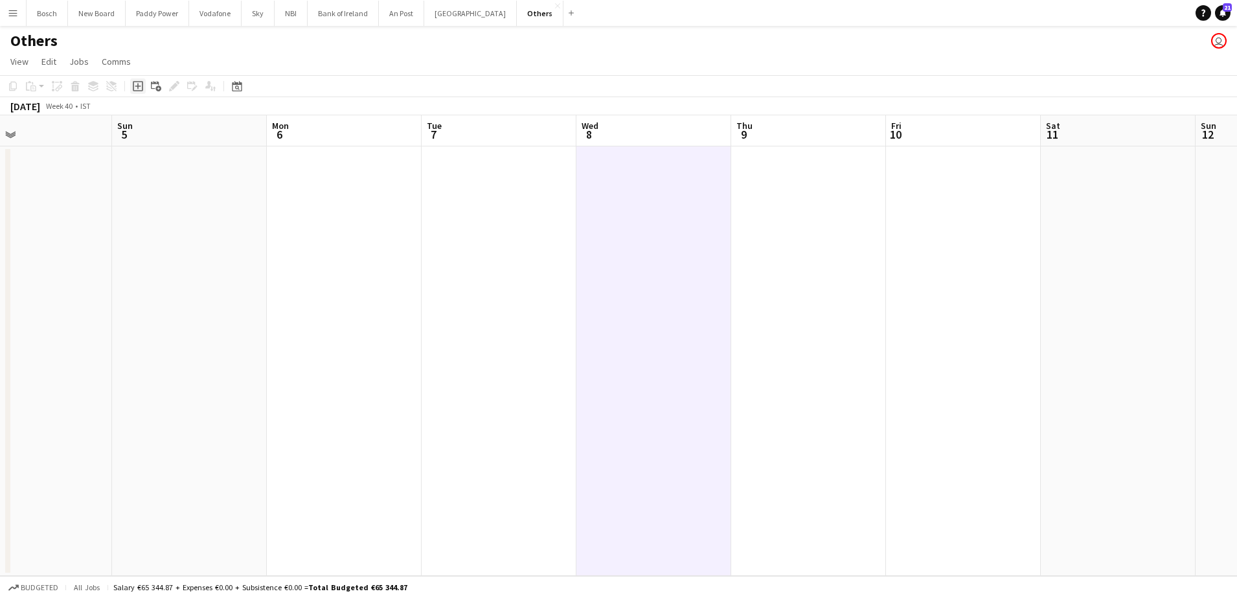
click at [139, 84] on icon "Add job" at bounding box center [138, 86] width 10 height 10
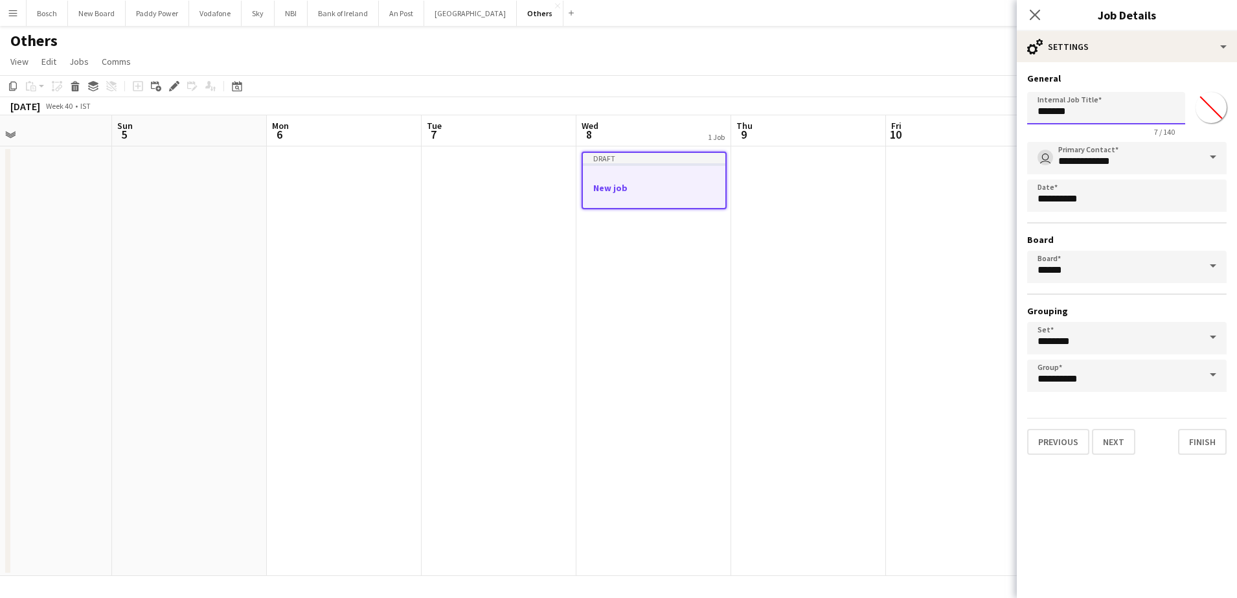
click at [1077, 117] on input "*******" at bounding box center [1106, 108] width 158 height 32
type input "**********"
click at [1145, 62] on div "**********" at bounding box center [1127, 263] width 220 height 403
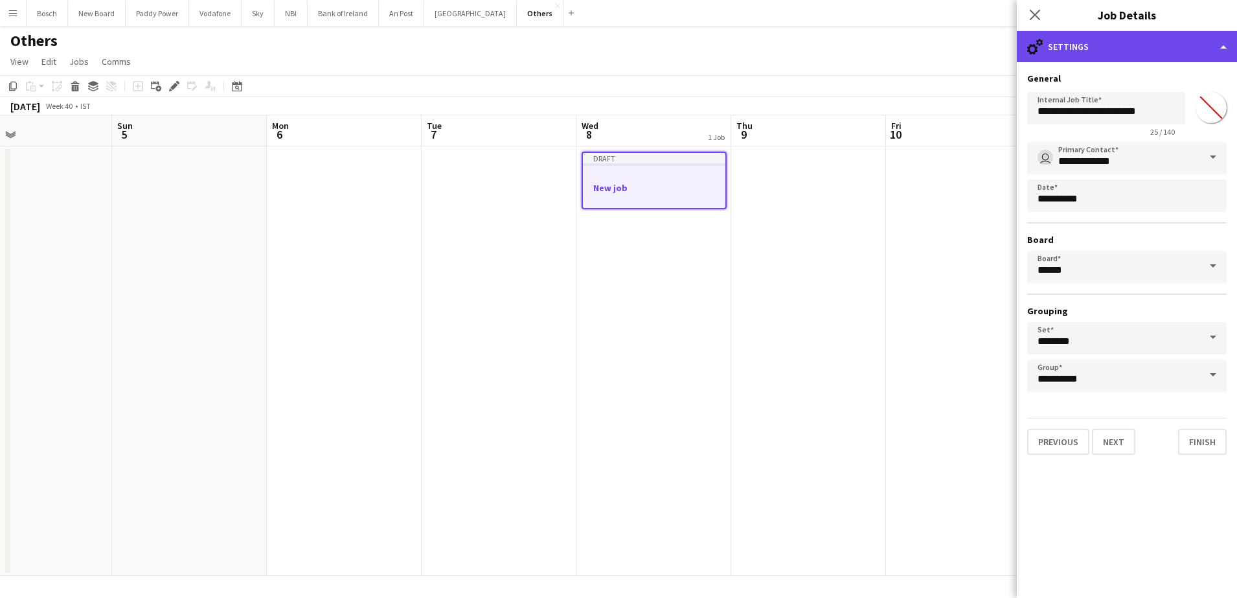
click at [1186, 47] on div "cog-double-3 Settings" at bounding box center [1127, 46] width 220 height 31
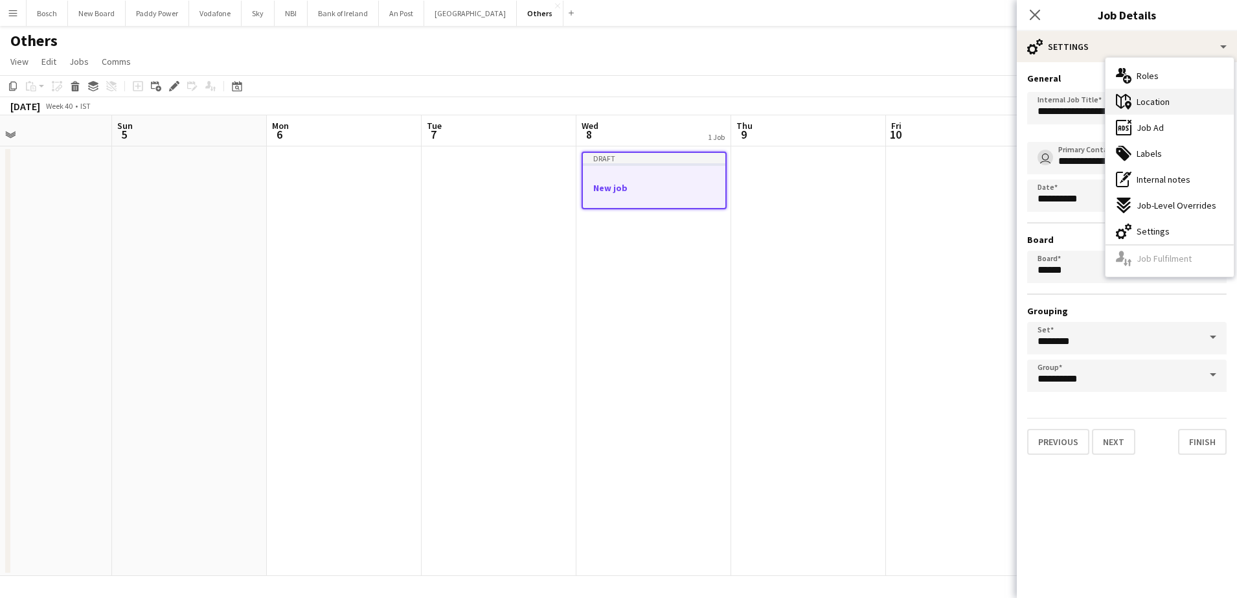
click at [1183, 97] on div "maps-pin-1 Location" at bounding box center [1170, 102] width 128 height 26
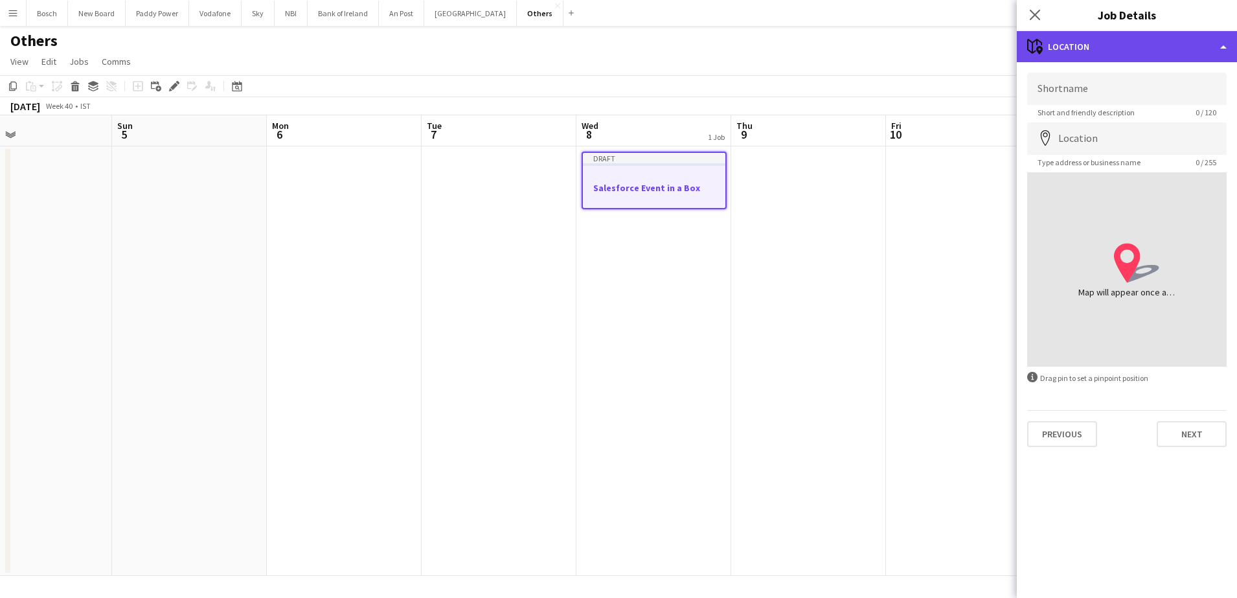
click at [1159, 45] on div "maps-pin-1 Location" at bounding box center [1127, 46] width 220 height 31
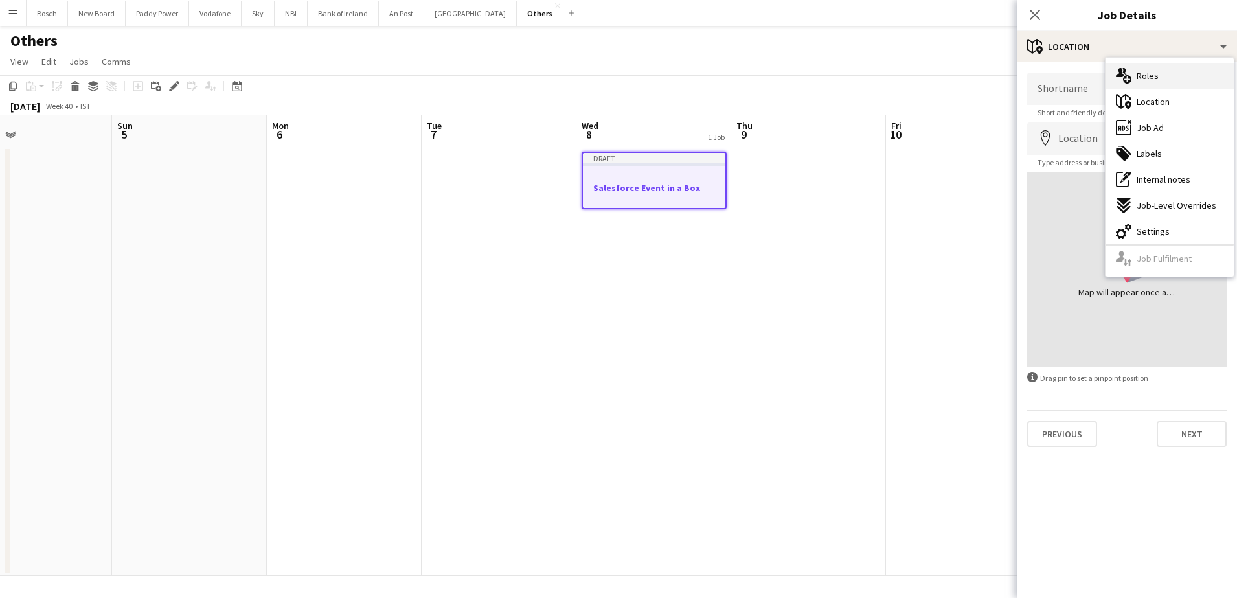
click at [1165, 71] on div "multiple-users-add Roles" at bounding box center [1170, 76] width 128 height 26
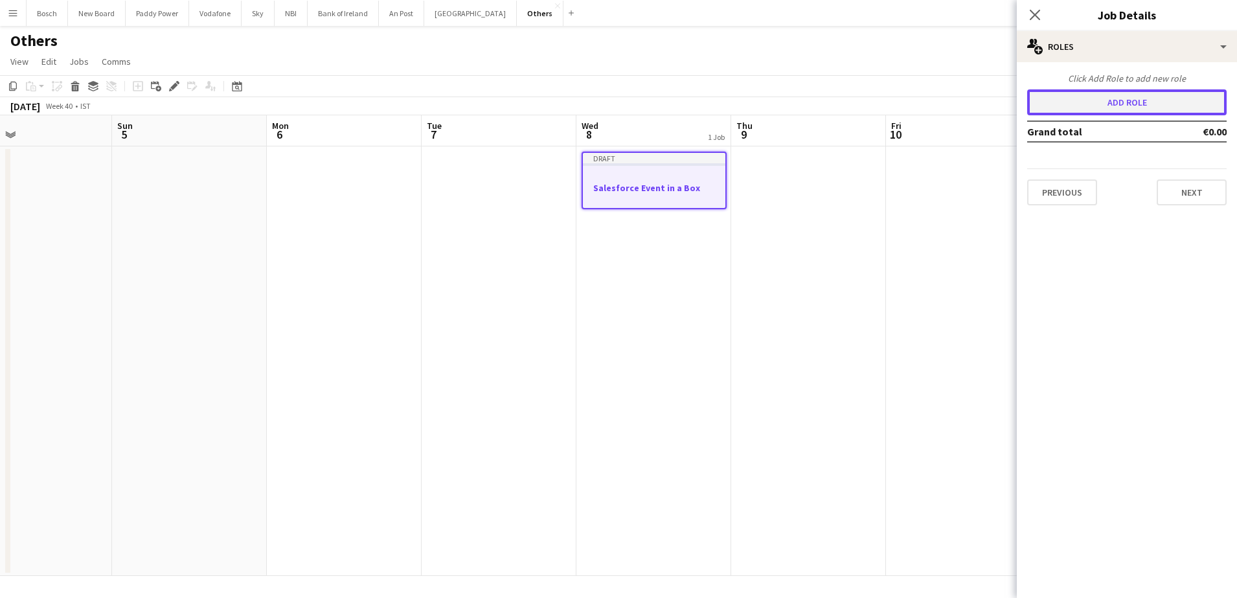
click at [1148, 108] on button "Add role" at bounding box center [1127, 102] width 200 height 26
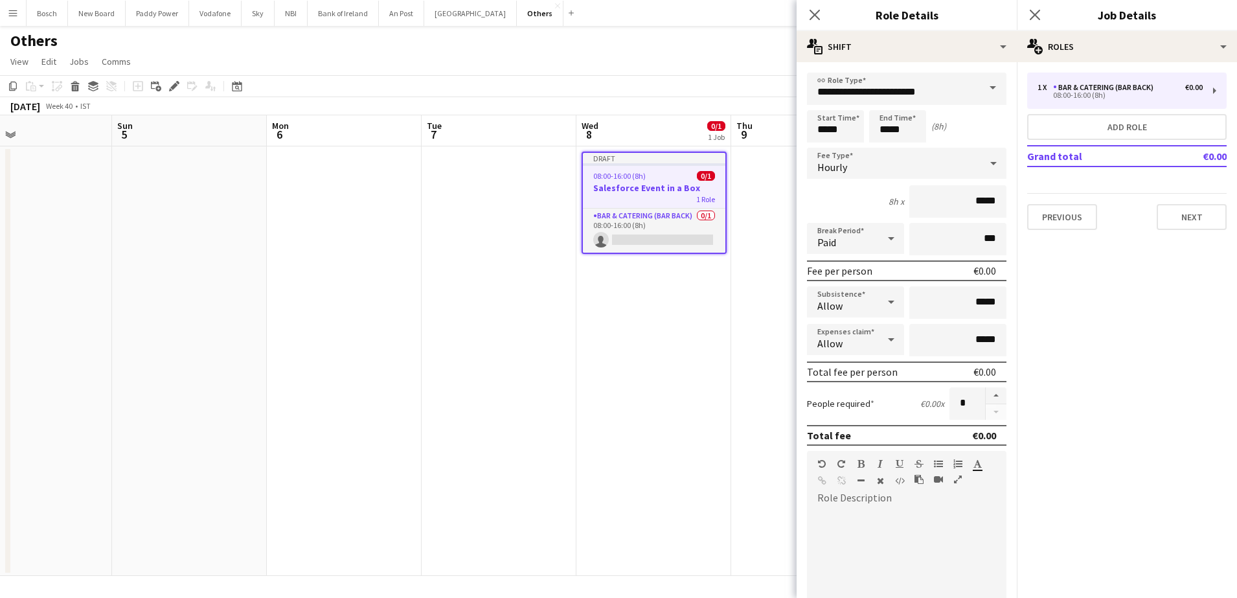
click at [979, 87] on span at bounding box center [992, 88] width 27 height 31
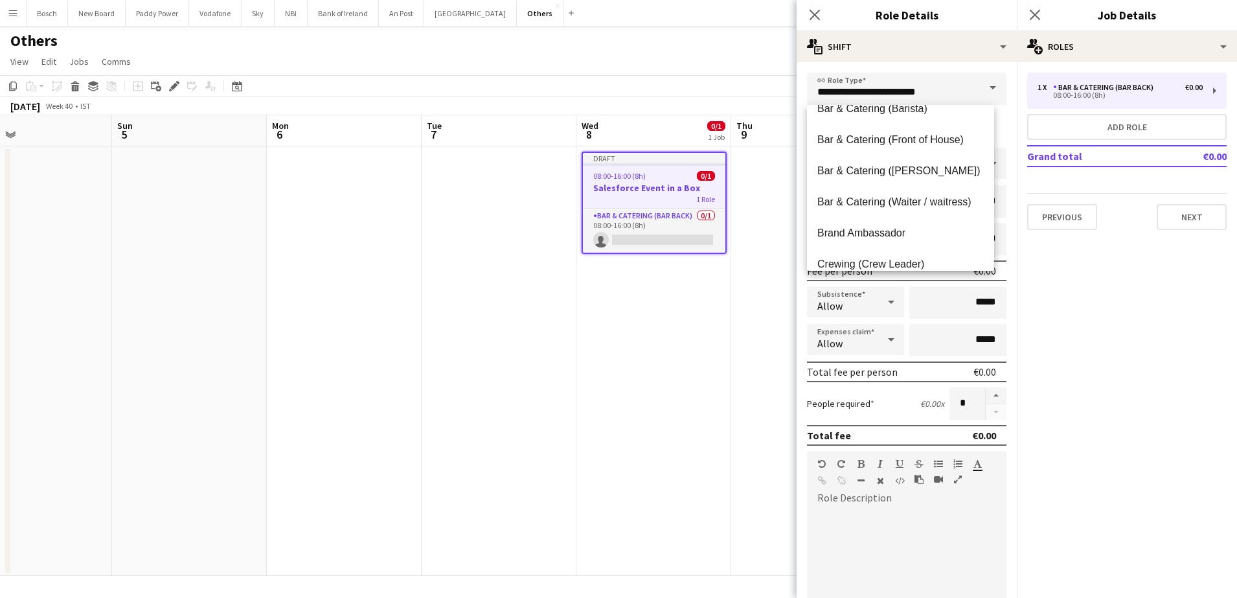
scroll to position [143, 0]
click at [896, 229] on span "Brand Ambassador" at bounding box center [900, 231] width 166 height 12
type input "**********"
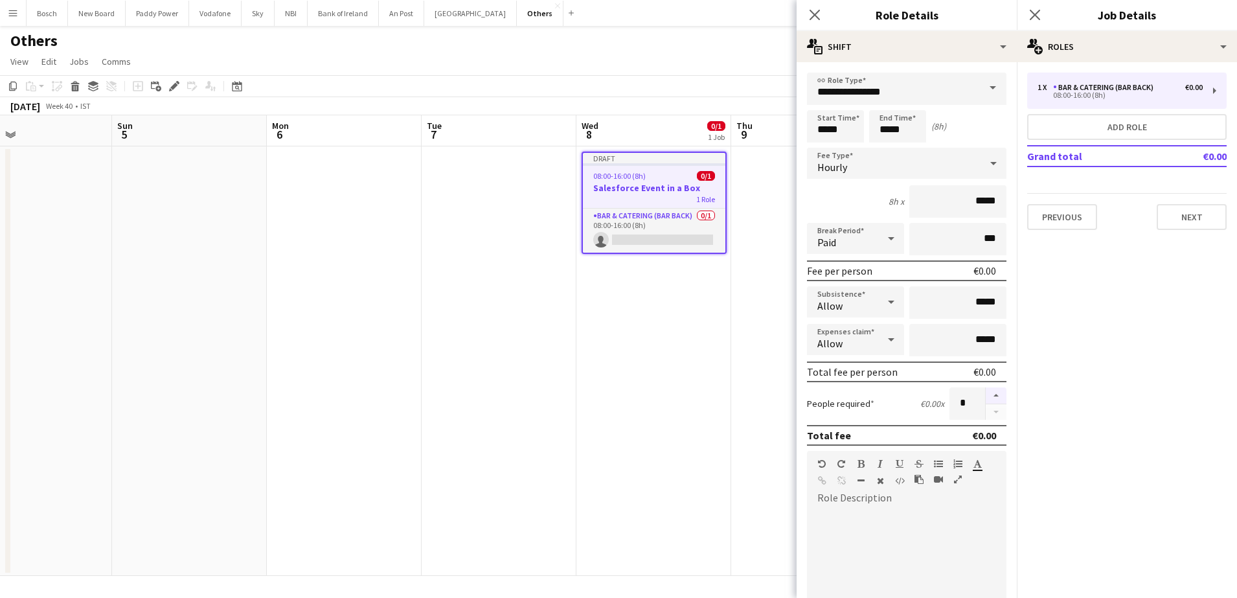
click at [986, 394] on button "button" at bounding box center [996, 395] width 21 height 17
type input "*"
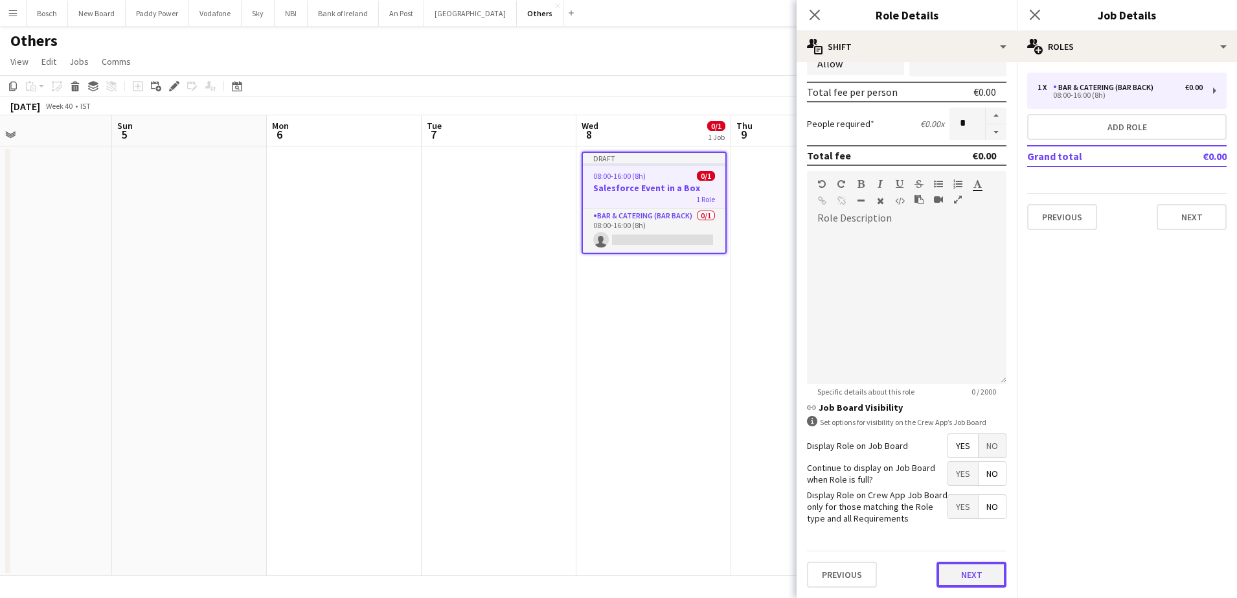
click at [944, 571] on button "Next" at bounding box center [972, 575] width 70 height 26
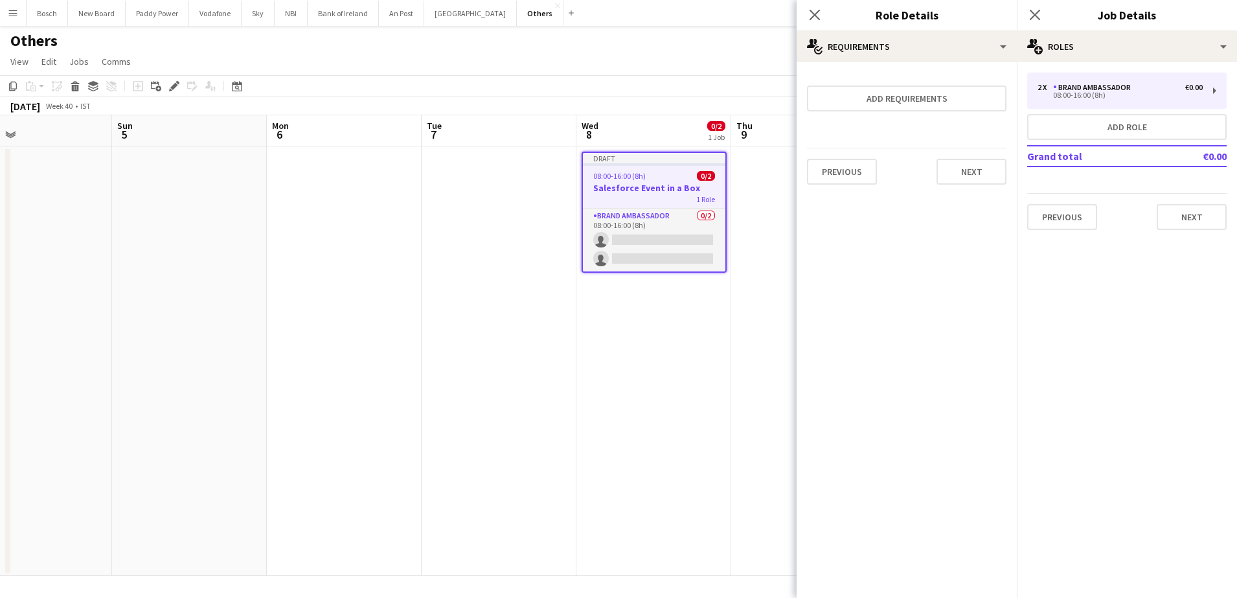
click at [755, 73] on app-page-menu "View Day view expanded Day view collapsed Month view Date picker Jump to today …" at bounding box center [618, 63] width 1237 height 25
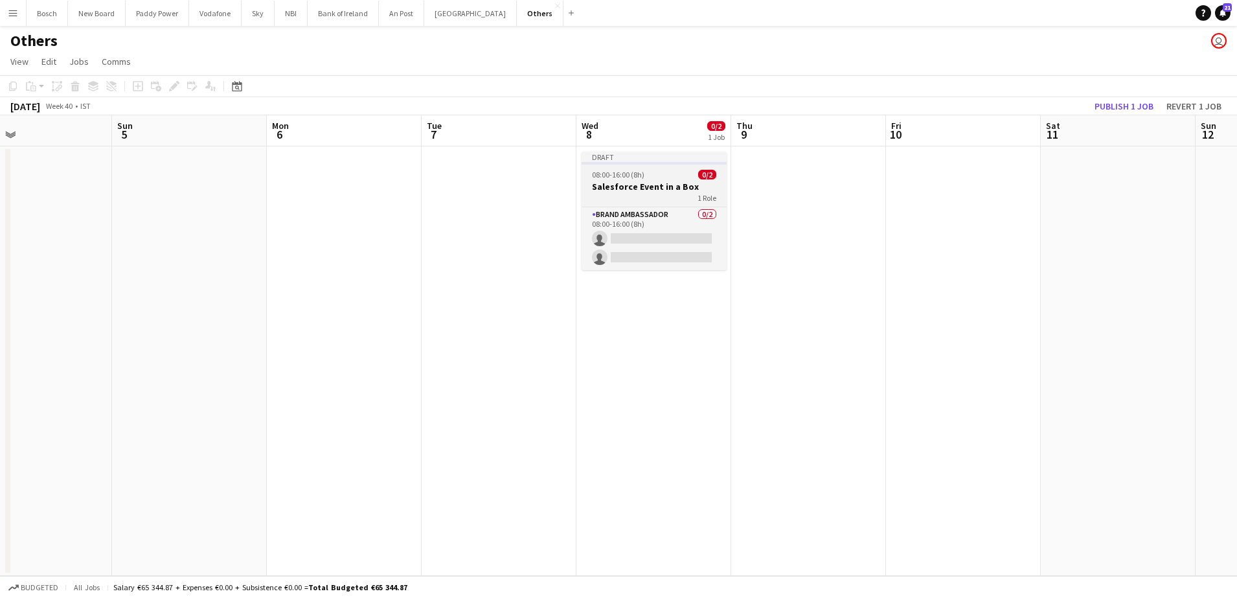
click at [679, 152] on div "Draft" at bounding box center [654, 157] width 145 height 10
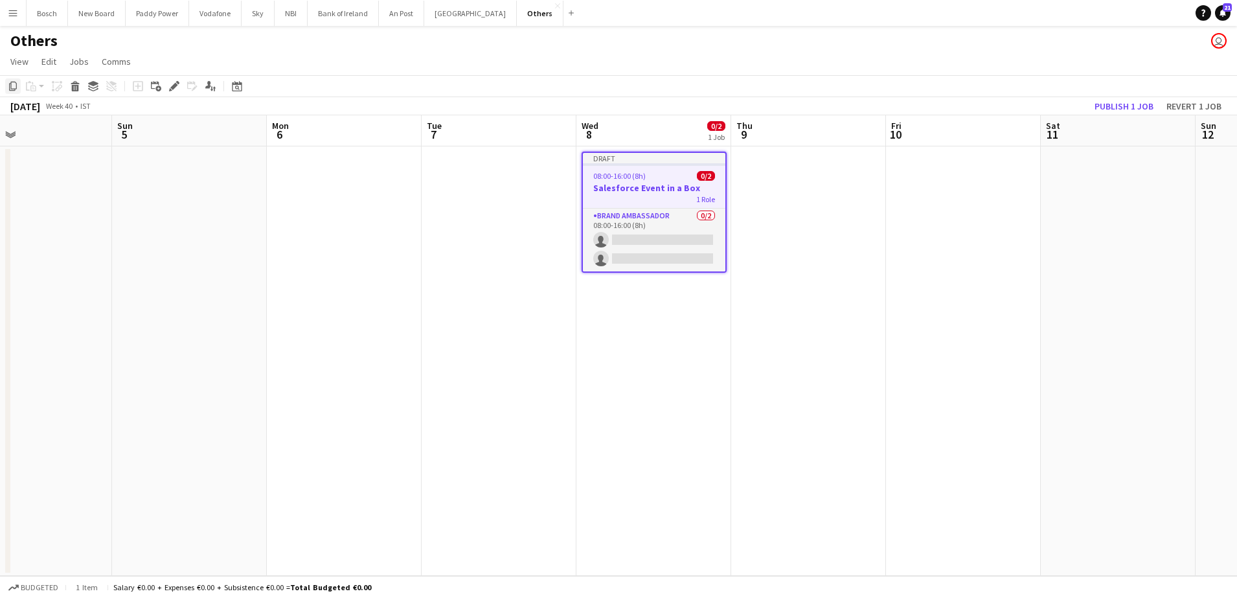
click at [8, 85] on icon "Copy" at bounding box center [13, 86] width 10 height 10
click at [804, 181] on app-date-cell at bounding box center [808, 360] width 155 height 429
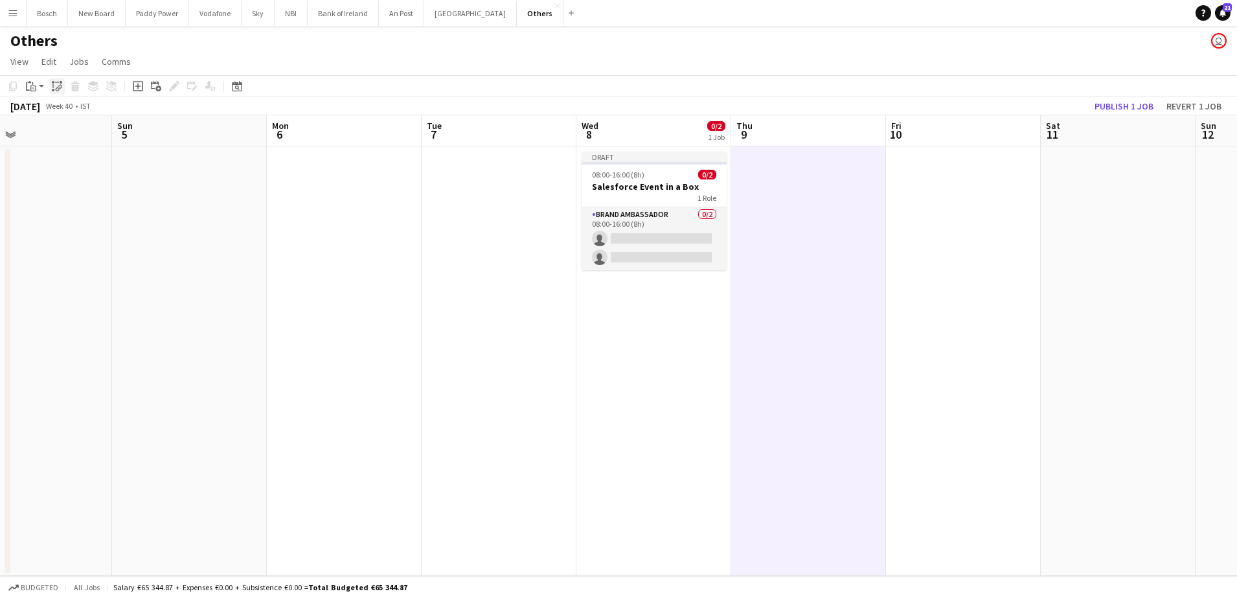
click at [58, 84] on icon "Paste linked Job" at bounding box center [57, 86] width 10 height 10
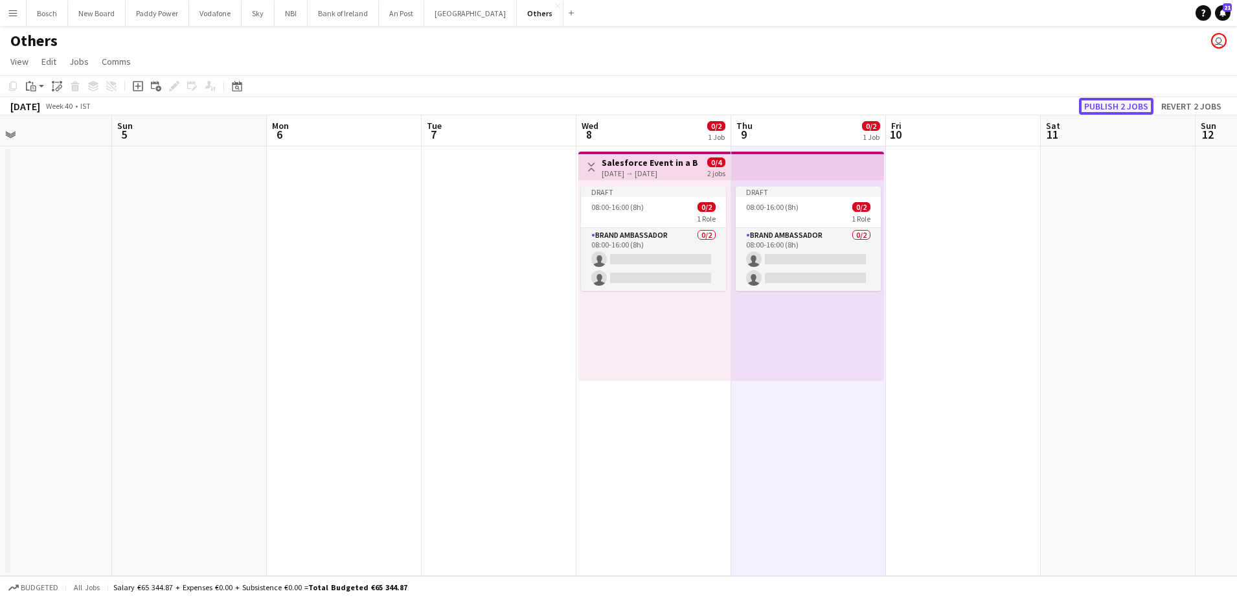
click at [1119, 106] on button "Publish 2 jobs" at bounding box center [1116, 106] width 74 height 17
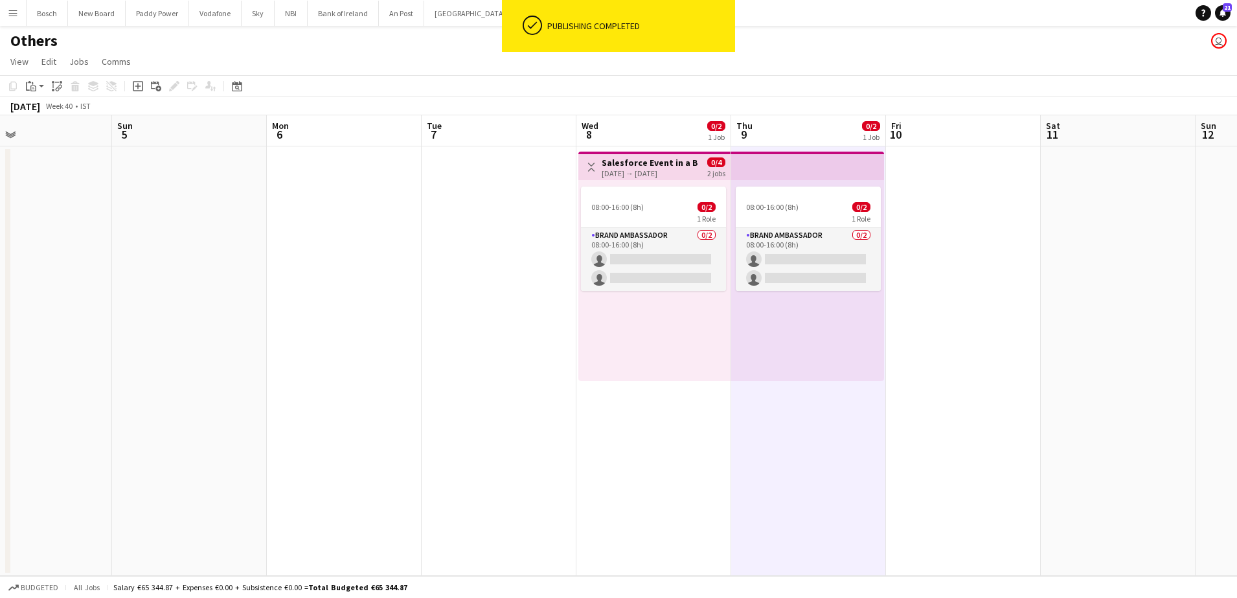
click at [860, 48] on div "Others user" at bounding box center [618, 38] width 1237 height 25
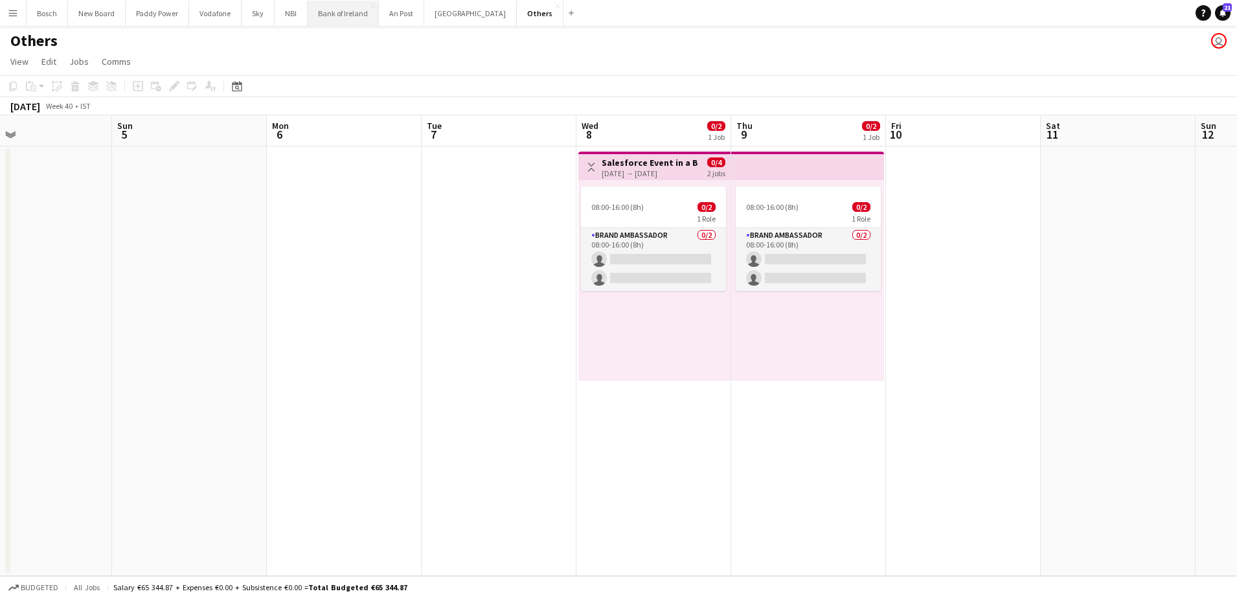
click at [331, 13] on button "Bank of Ireland Close" at bounding box center [343, 13] width 71 height 25
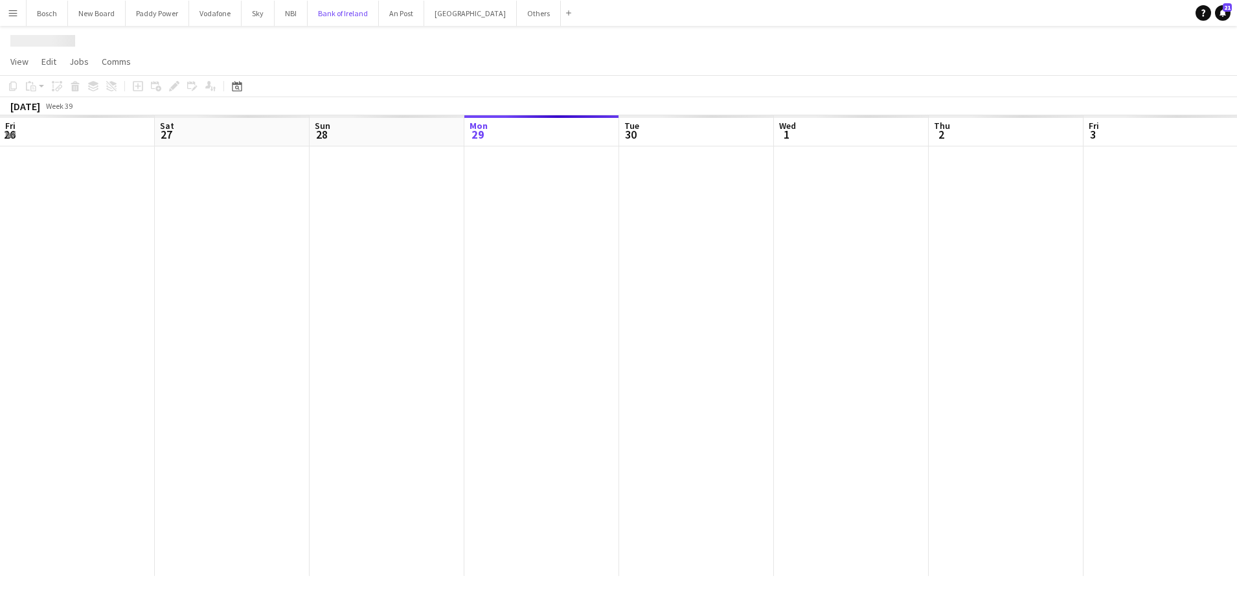
scroll to position [0, 310]
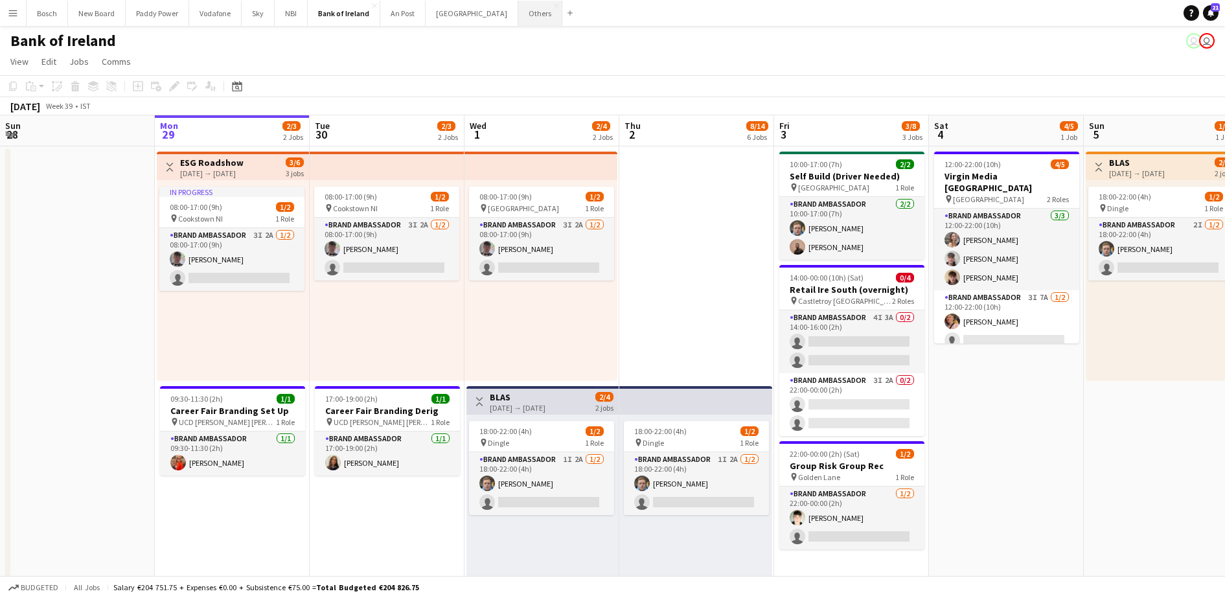
click at [518, 17] on button "Others Close" at bounding box center [540, 13] width 44 height 25
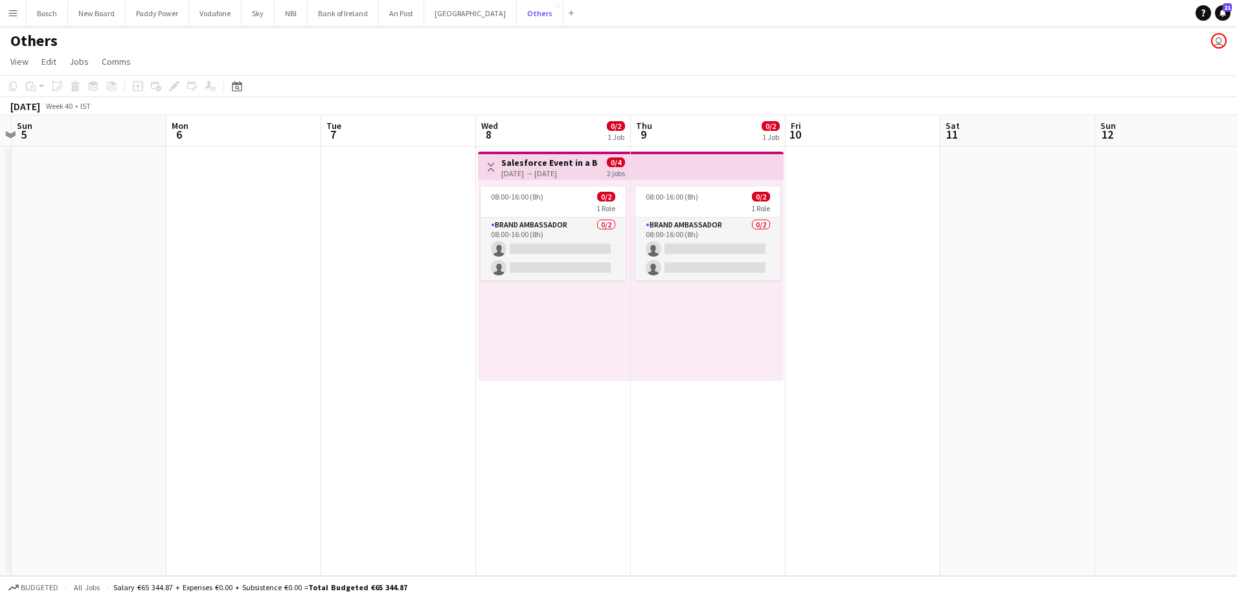
scroll to position [0, 413]
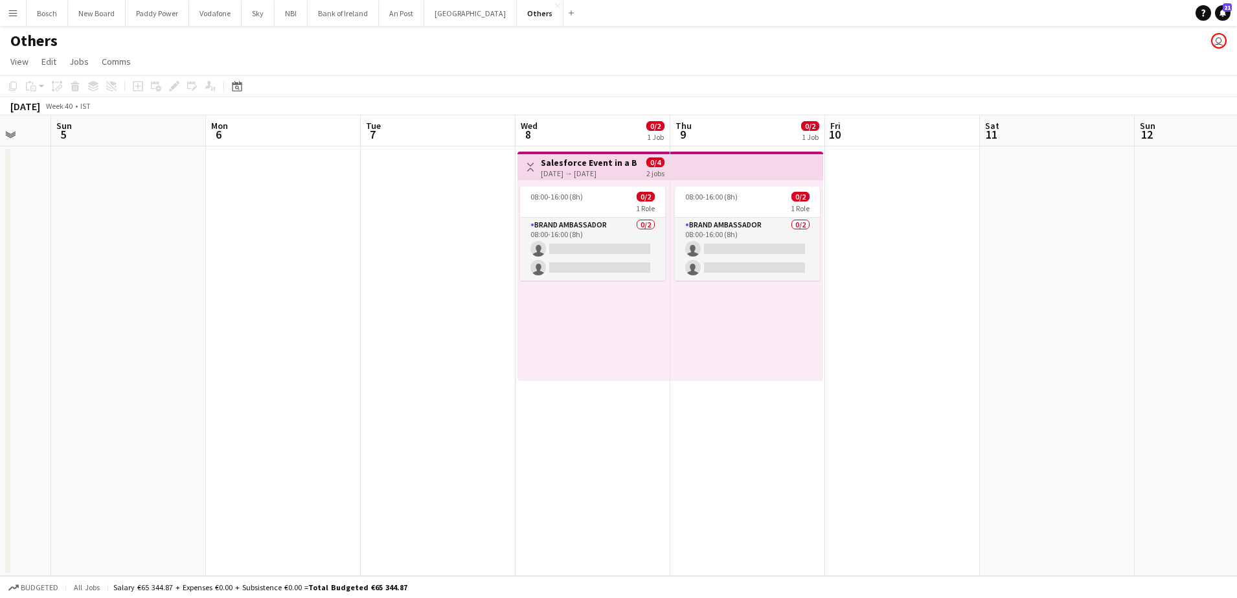
click at [630, 166] on h3 "Salesforce Event in a Box" at bounding box center [589, 163] width 97 height 12
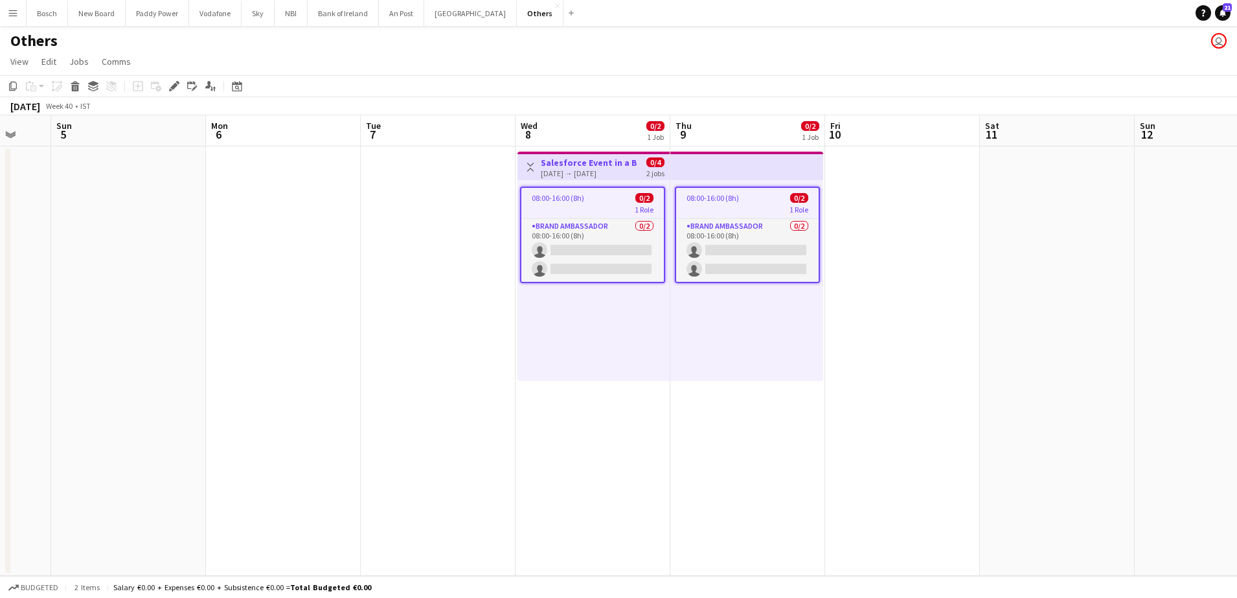
click at [166, 86] on div "Add job Add linked Job Edit Edit linked Job Applicants" at bounding box center [168, 86] width 99 height 16
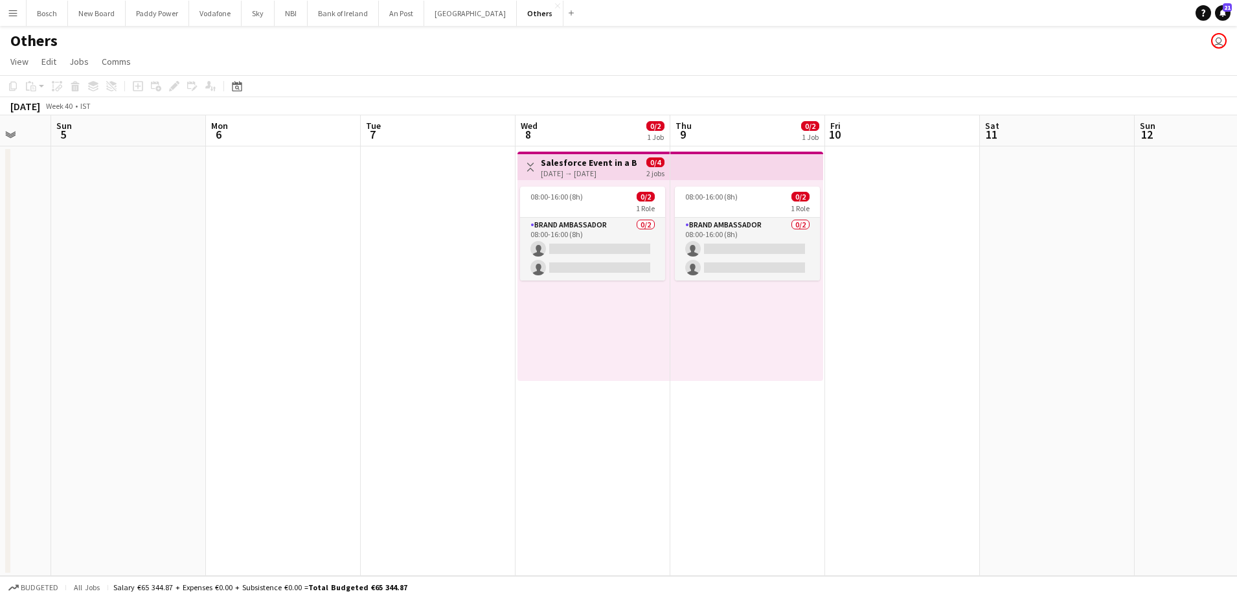
click at [547, 181] on div "08:00-16:00 (8h) 0/2 1 Role Brand Ambassador 0/2 08:00-16:00 (8h) single-neutra…" at bounding box center [594, 280] width 152 height 201
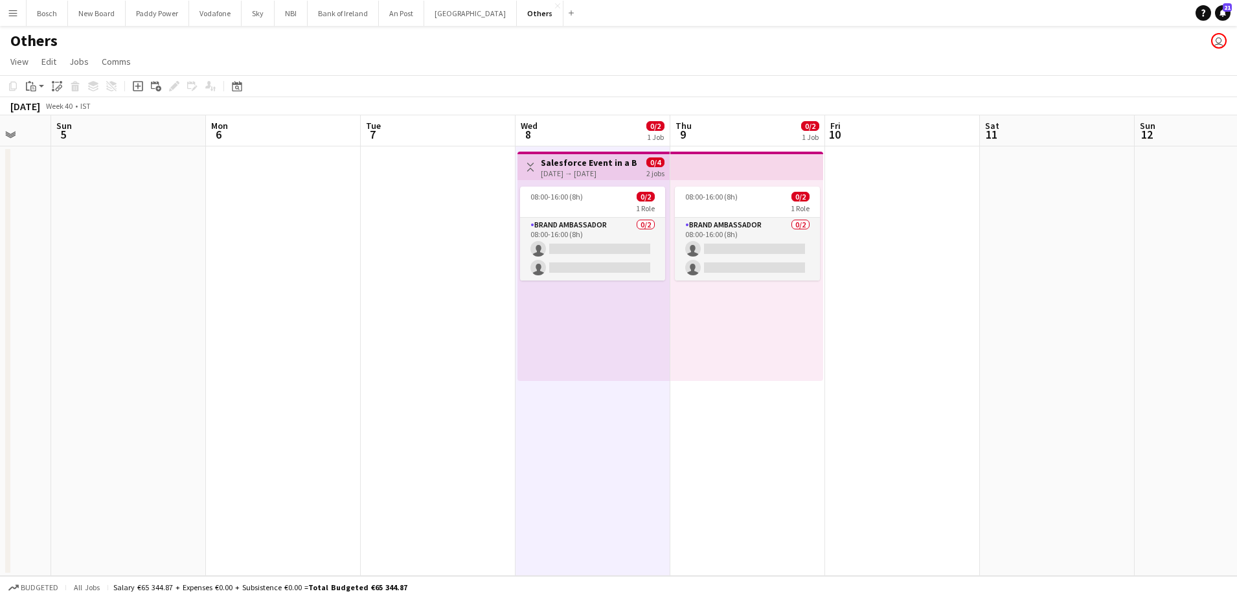
click at [563, 161] on h3 "Salesforce Event in a Box" at bounding box center [589, 163] width 97 height 12
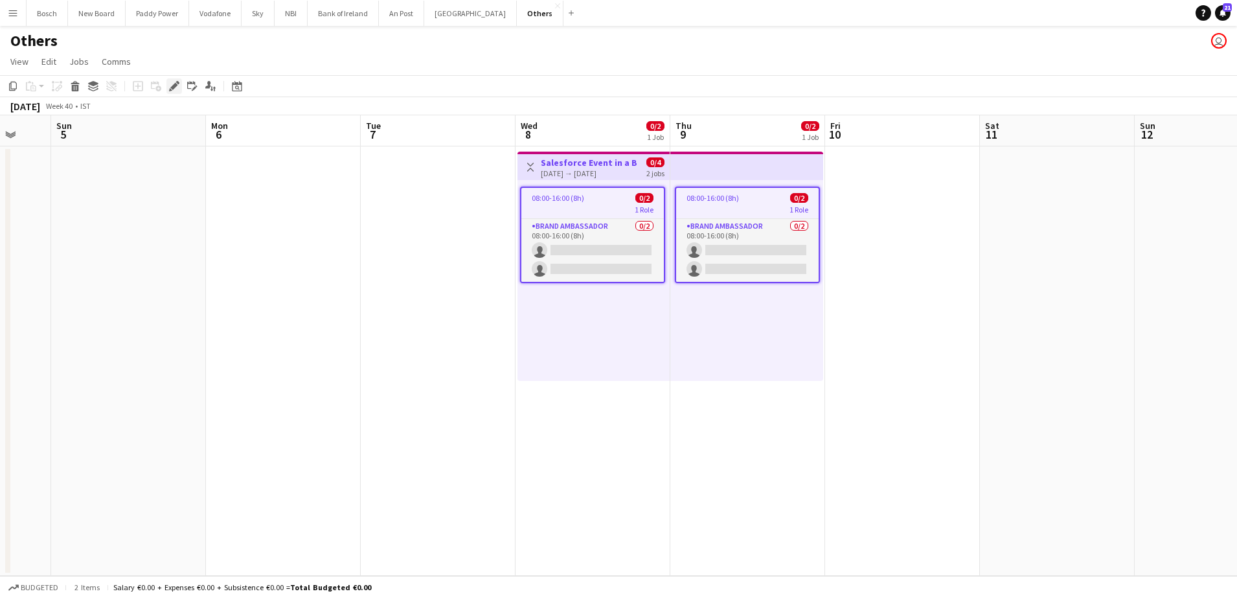
click at [171, 82] on icon "Edit" at bounding box center [174, 86] width 10 height 10
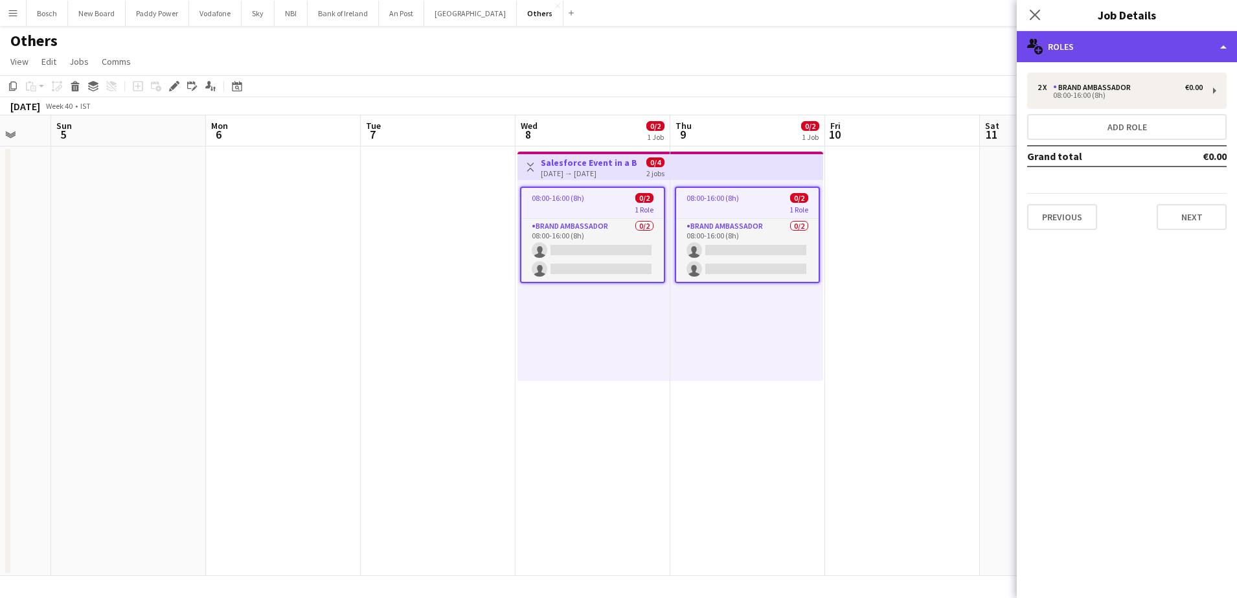
click at [1091, 46] on div "multiple-users-add Roles" at bounding box center [1127, 46] width 220 height 31
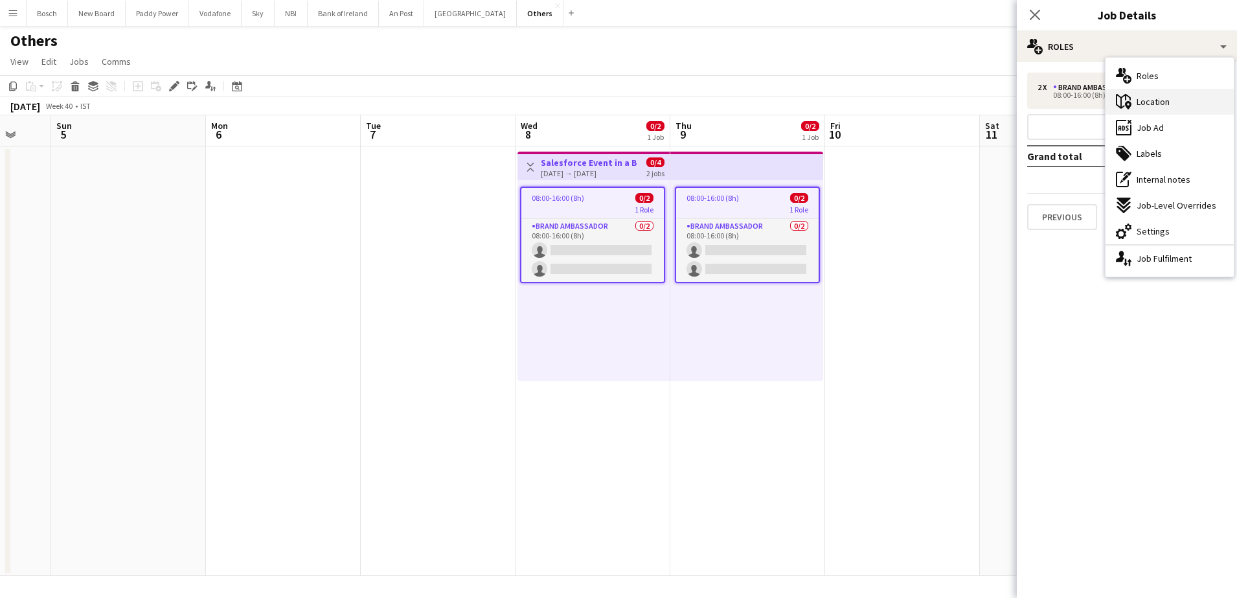
click at [1186, 93] on div "maps-pin-1 Location" at bounding box center [1170, 102] width 128 height 26
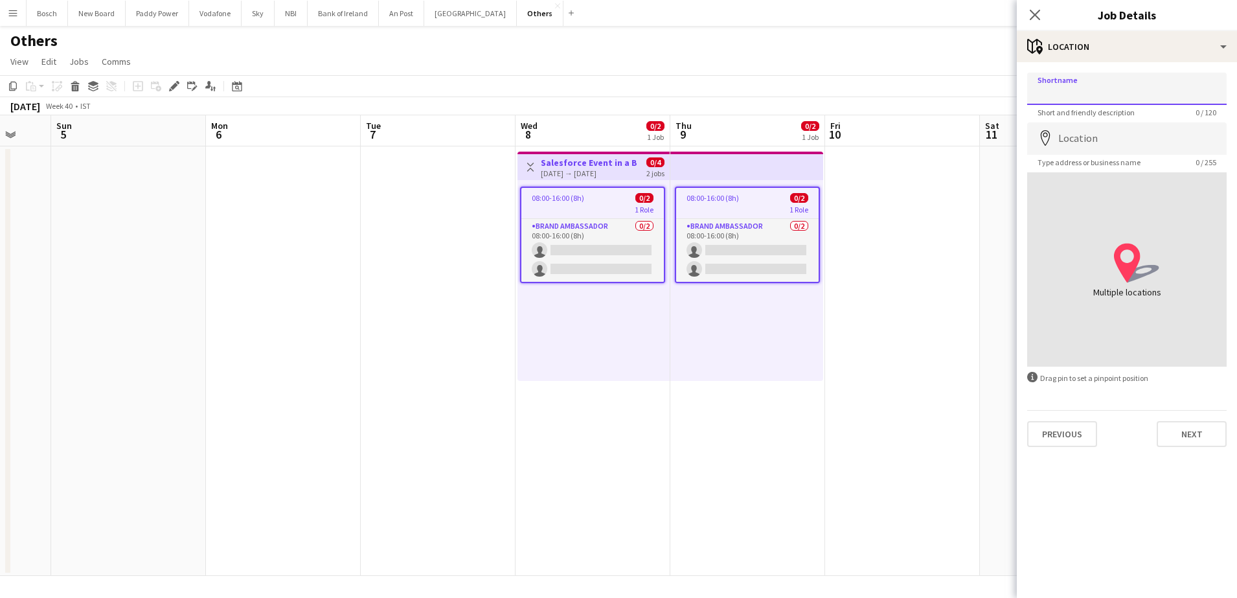
click at [1113, 82] on input "Shortname" at bounding box center [1127, 89] width 200 height 32
click at [1041, 89] on input "**********" at bounding box center [1127, 89] width 200 height 32
drag, startPoint x: 1086, startPoint y: 91, endPoint x: 1112, endPoint y: 91, distance: 25.9
click at [1087, 91] on input "**********" at bounding box center [1127, 89] width 200 height 32
type input "**********"
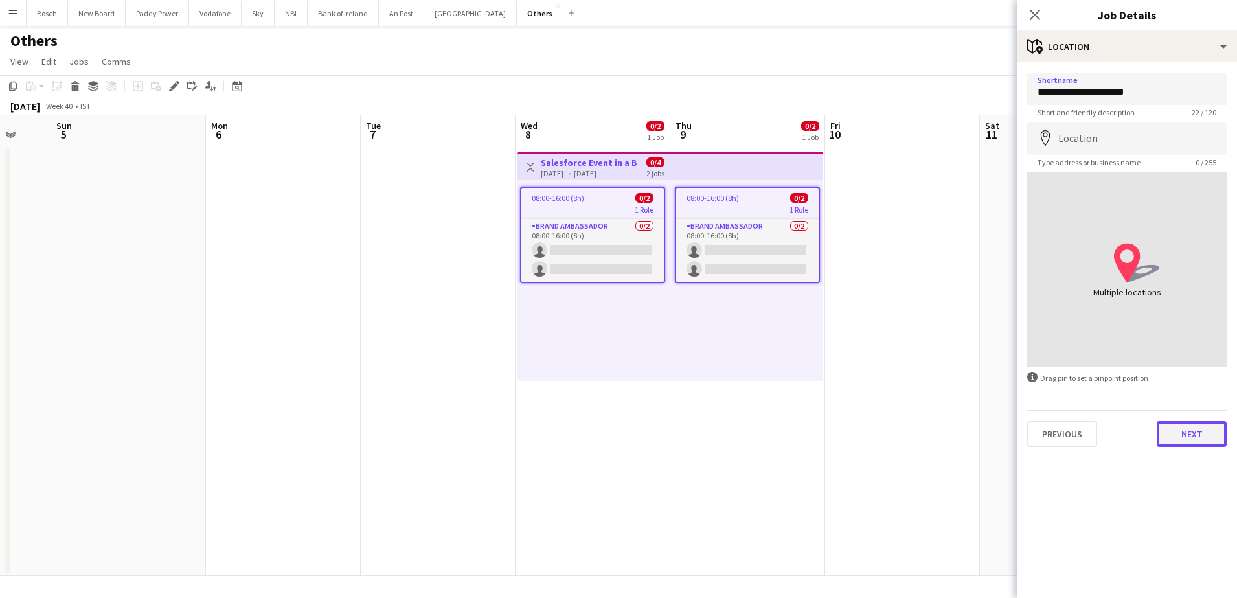
click at [1176, 438] on button "Next" at bounding box center [1192, 434] width 70 height 26
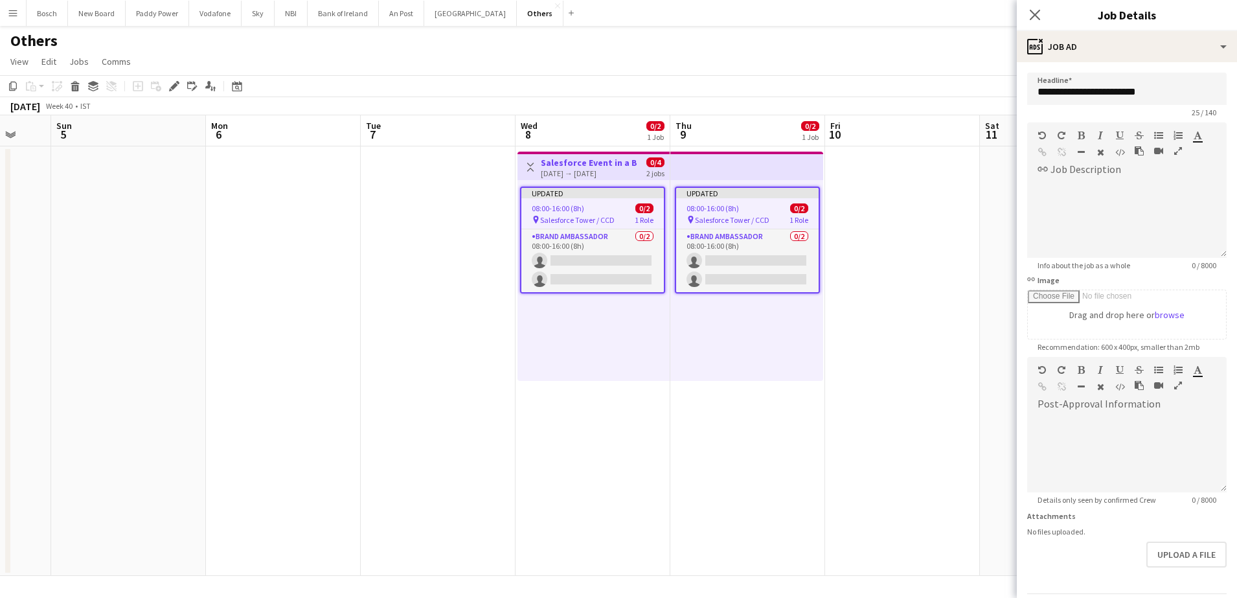
click at [902, 92] on app-toolbar "Copy Paste Paste Ctrl+V Paste with crew Ctrl+Shift+V Paste linked Job Delete Gr…" at bounding box center [618, 86] width 1237 height 22
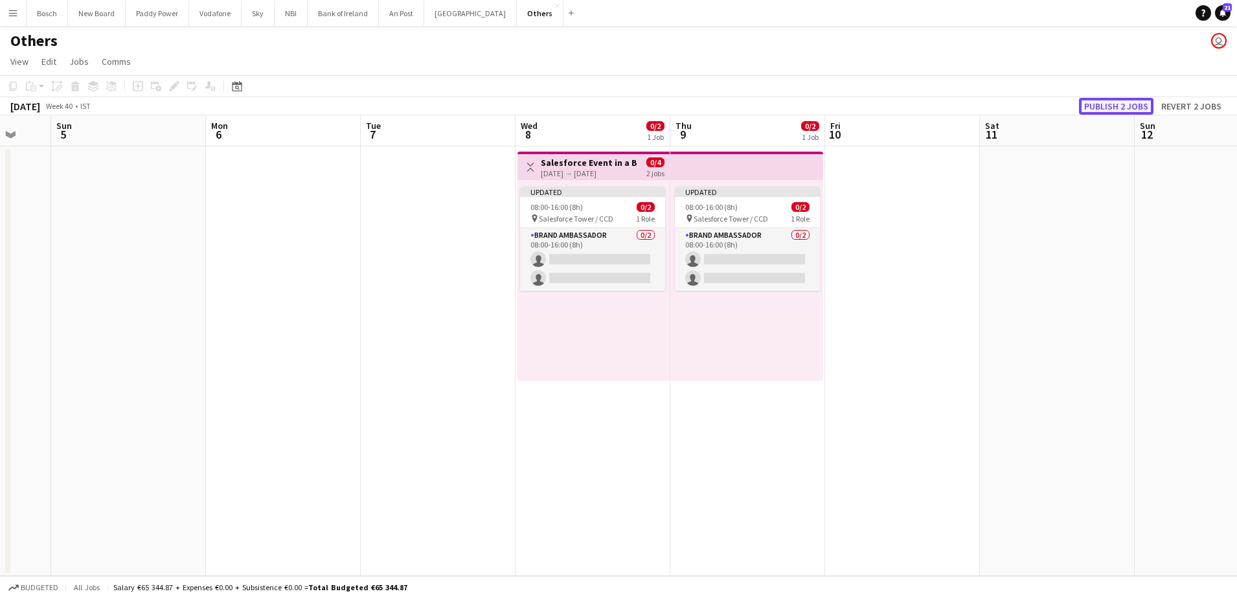
click at [1134, 104] on button "Publish 2 jobs" at bounding box center [1116, 106] width 74 height 17
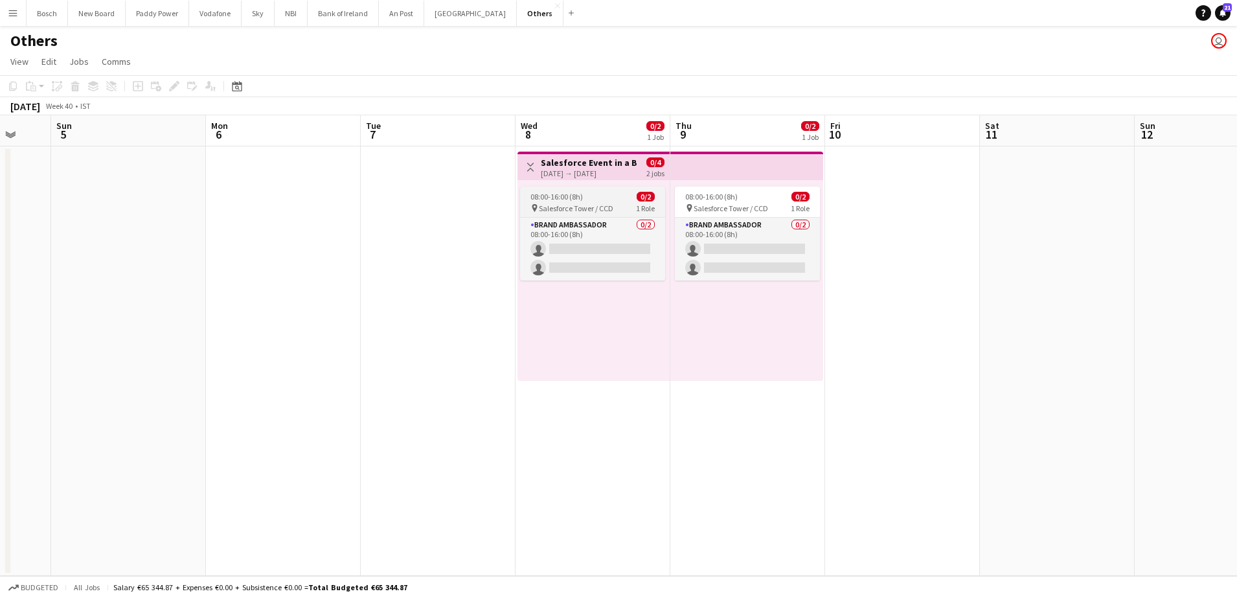
click at [557, 208] on span "Salesforce Tower / CCD" at bounding box center [576, 208] width 74 height 10
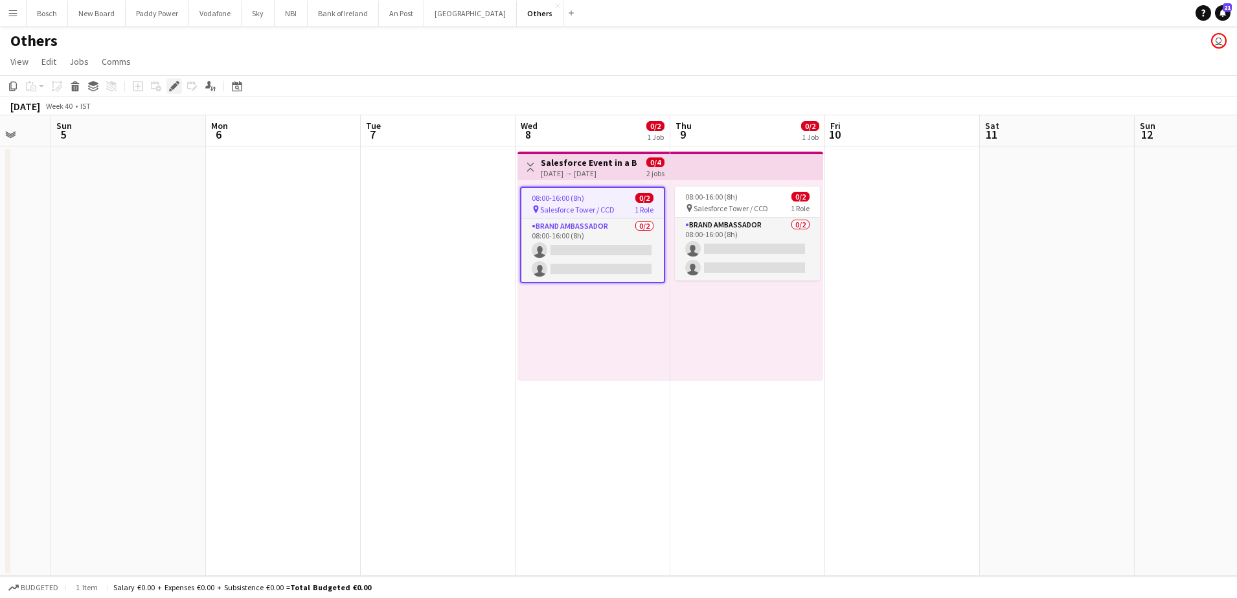
click at [166, 88] on div "Edit" at bounding box center [174, 86] width 16 height 16
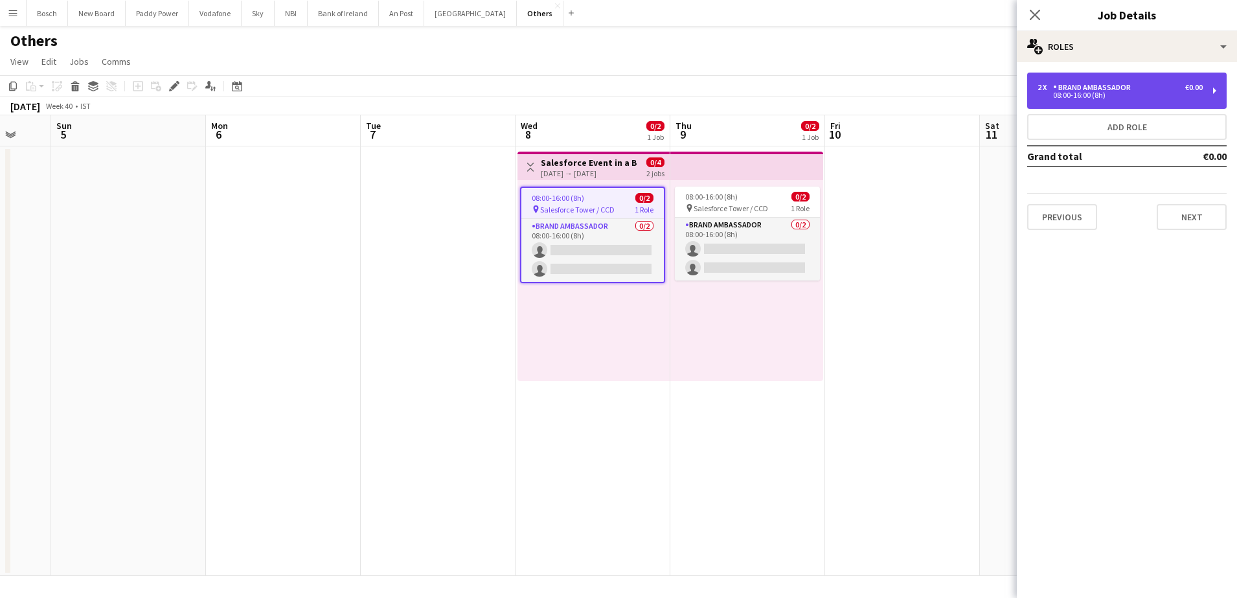
click at [1118, 92] on div "08:00-16:00 (8h)" at bounding box center [1120, 95] width 165 height 6
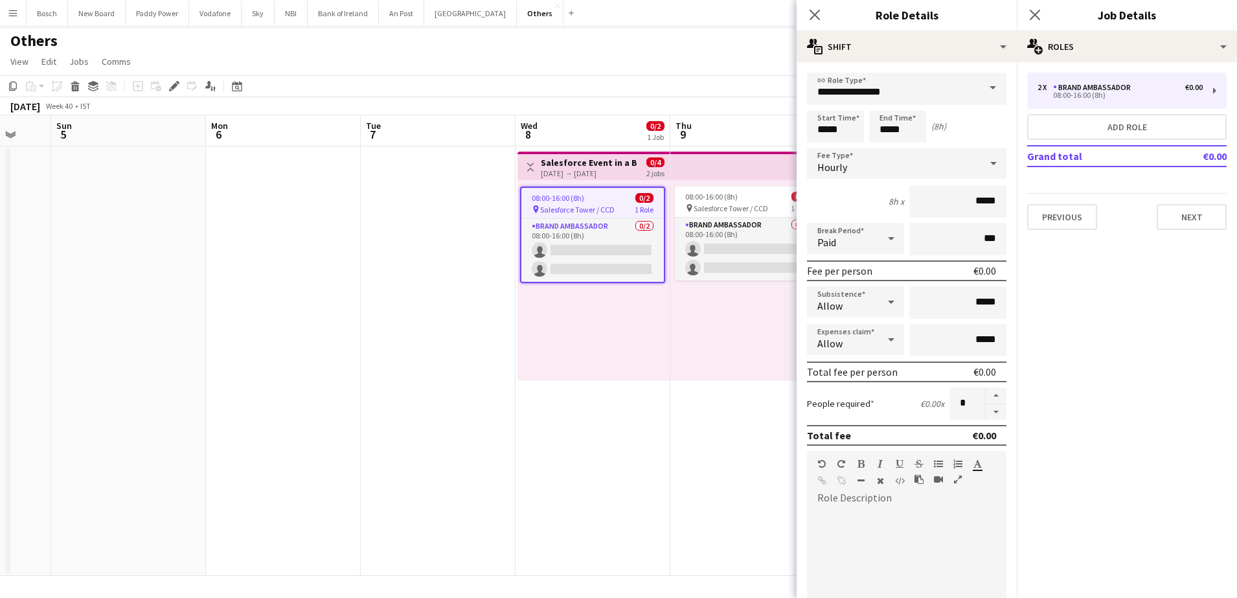
click at [854, 514] on div at bounding box center [907, 585] width 200 height 155
click at [748, 197] on div "08:00-16:00 (8h) 0/2" at bounding box center [747, 197] width 145 height 10
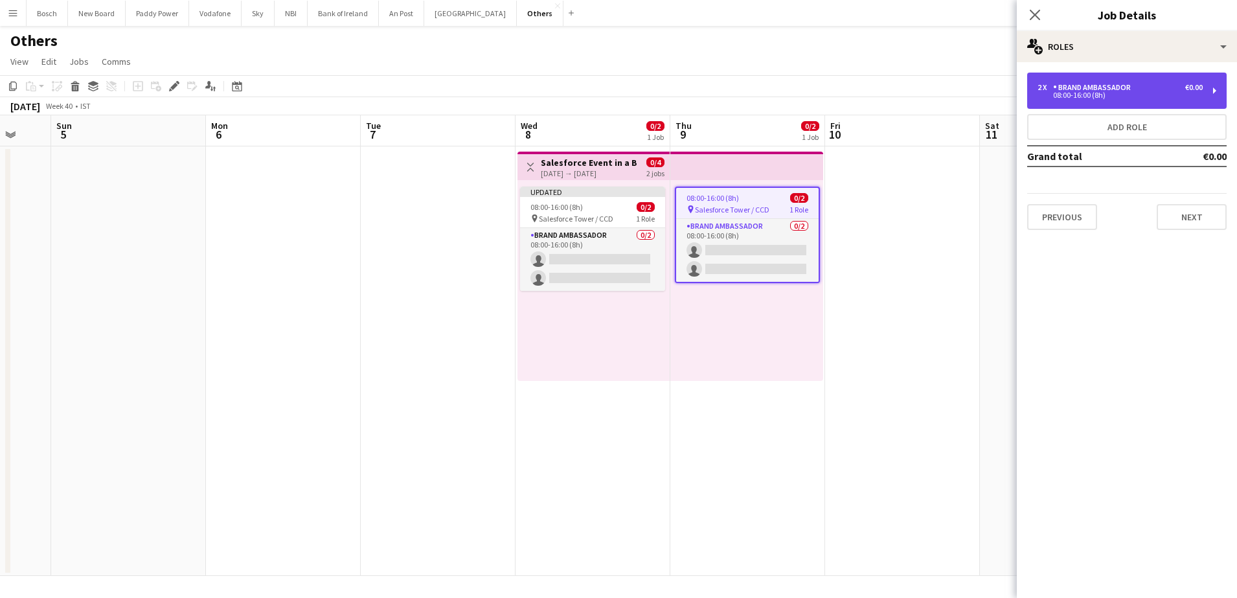
click at [1121, 85] on div "Brand Ambassador" at bounding box center [1094, 87] width 83 height 9
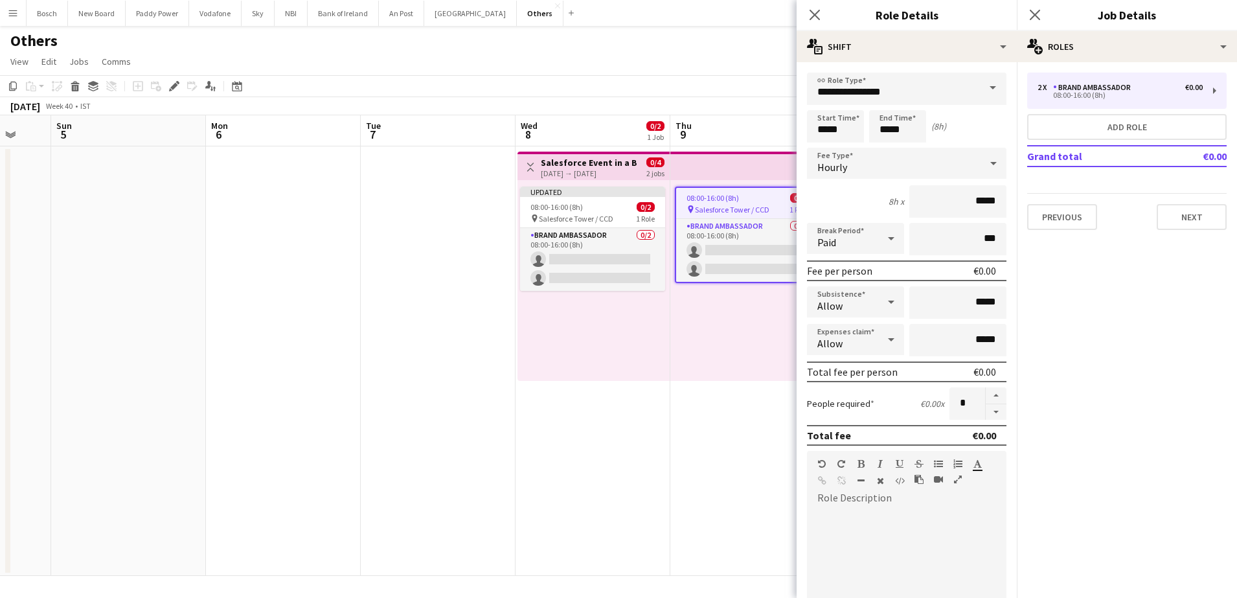
click at [836, 502] on div at bounding box center [907, 581] width 200 height 165
click at [753, 89] on app-toolbar "Copy Paste Paste Ctrl+V Paste with crew Ctrl+Shift+V Paste linked Job Delete Gr…" at bounding box center [618, 86] width 1237 height 22
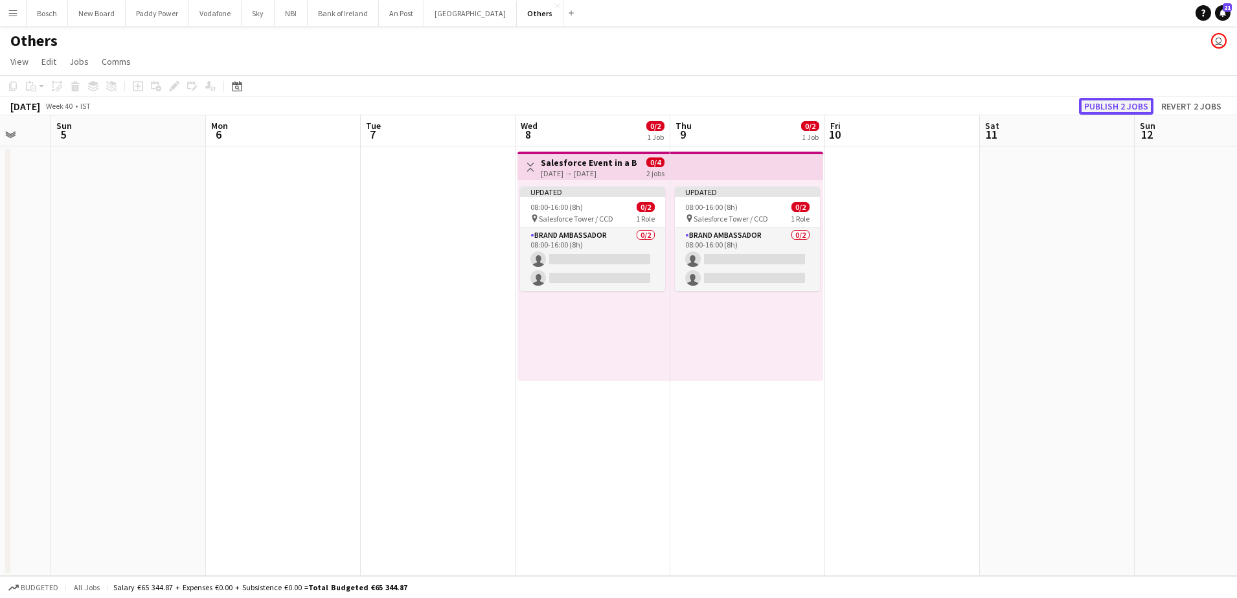
click at [1119, 104] on button "Publish 2 jobs" at bounding box center [1116, 106] width 74 height 17
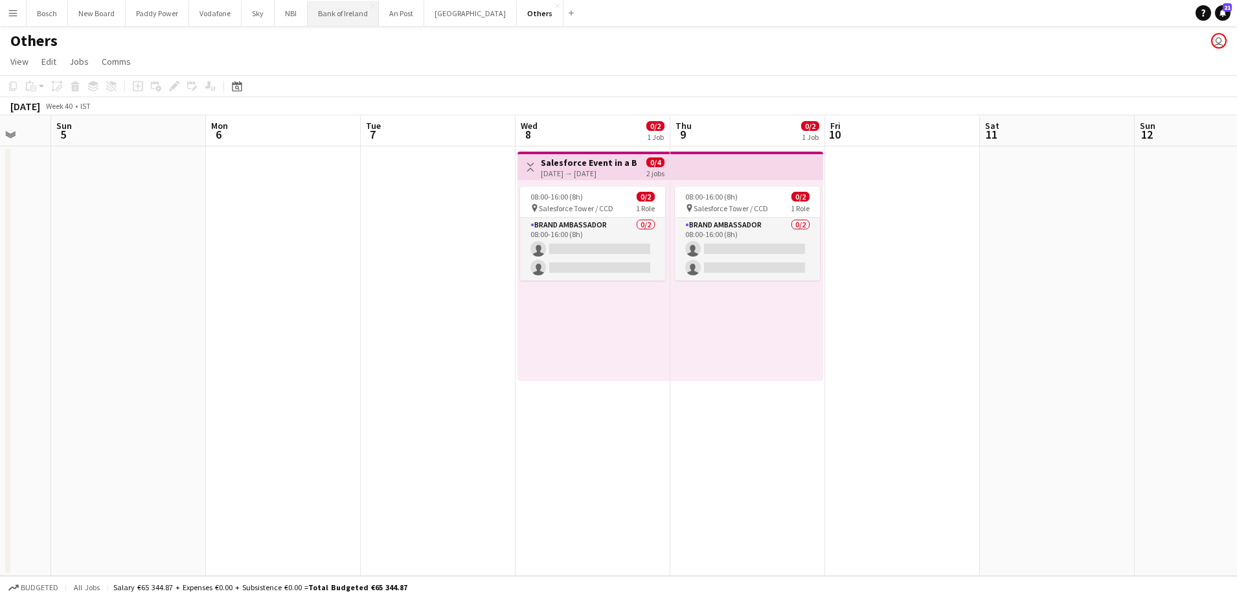
click at [323, 8] on button "Bank of Ireland Close" at bounding box center [343, 13] width 71 height 25
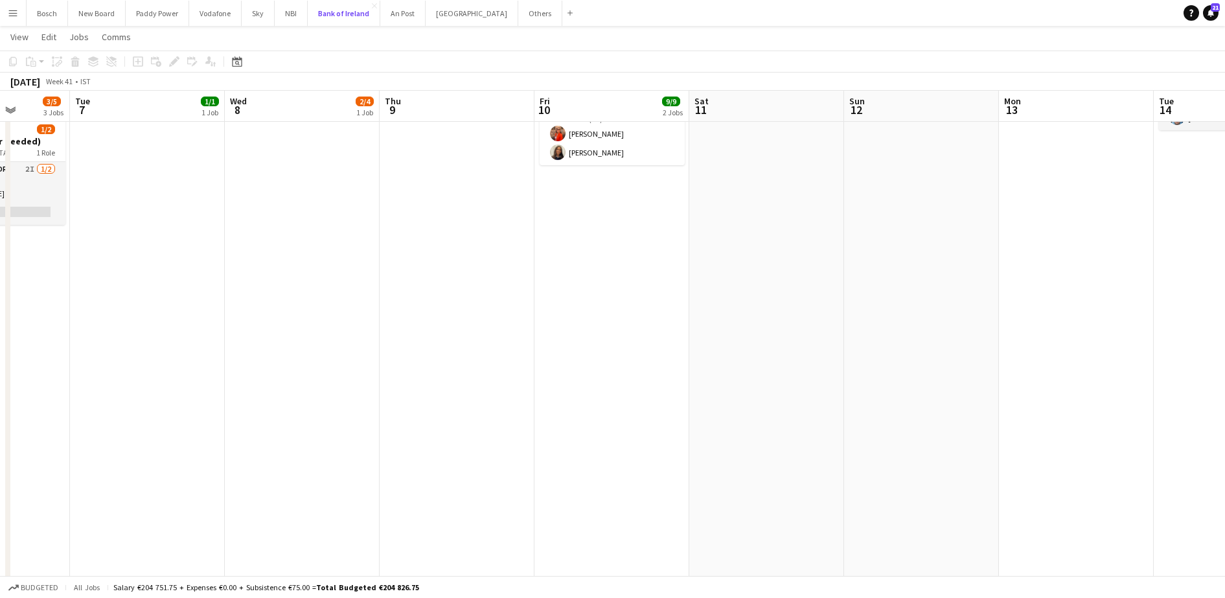
scroll to position [362, 0]
click at [570, 315] on app-date-cell "12:00-22:00 (10h) 5/5 Virgin Media Cork pin Cork 2 Roles Brand Ambassador 4/4 1…" at bounding box center [611, 327] width 155 height 1089
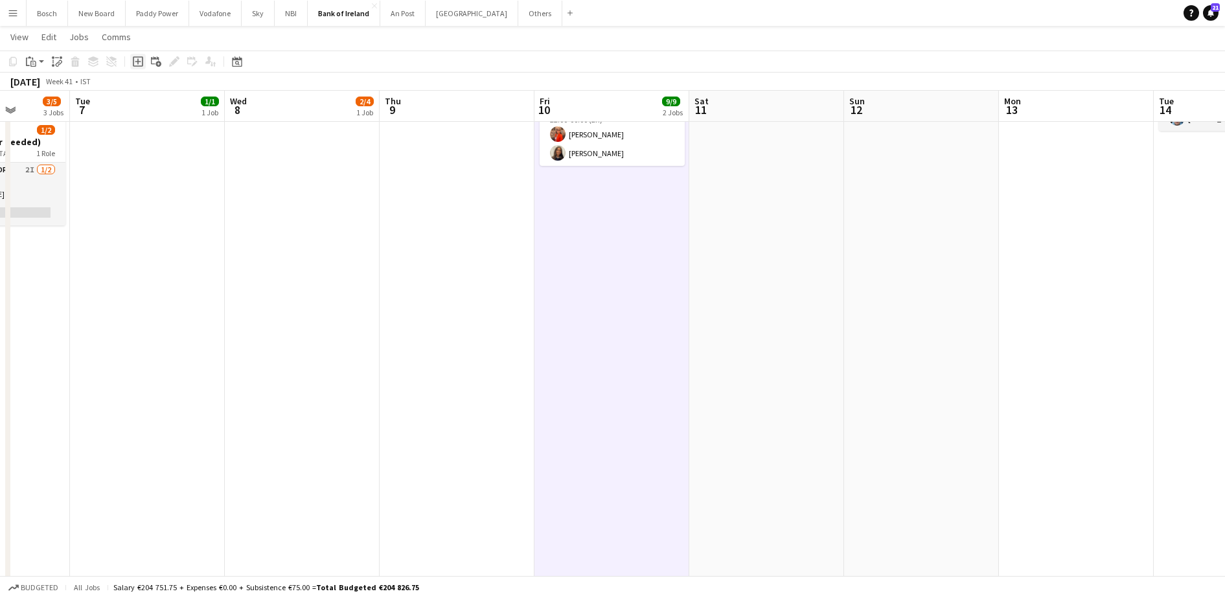
click at [134, 56] on icon at bounding box center [138, 61] width 10 height 10
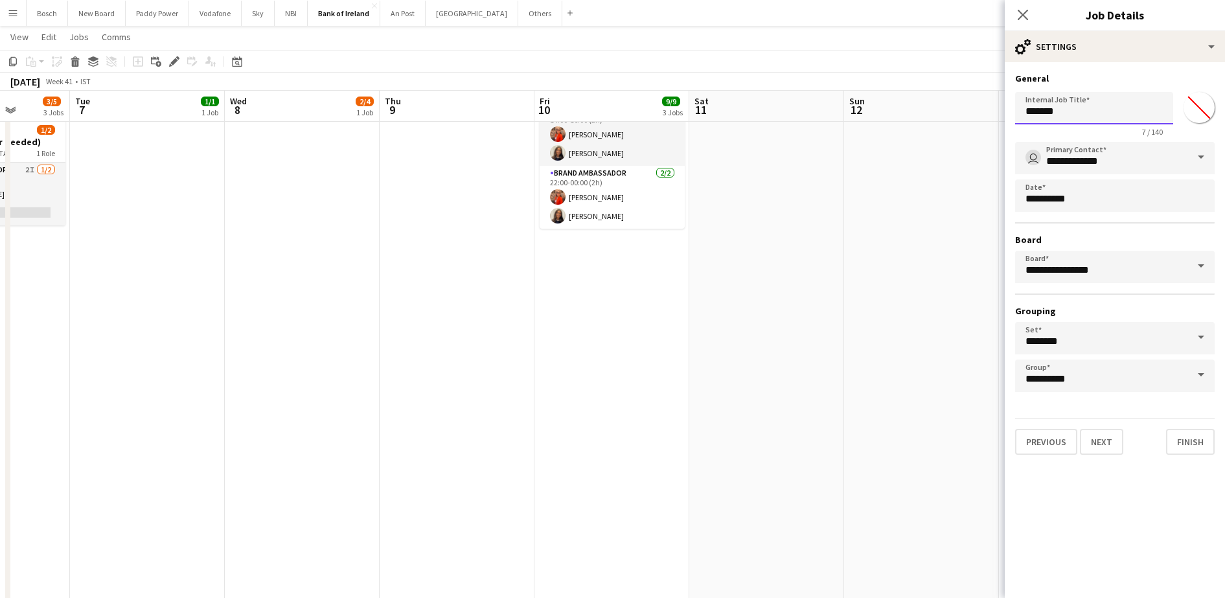
click at [1088, 98] on input "*******" at bounding box center [1094, 108] width 158 height 32
type input "**********"
click at [1127, 30] on div "Close pop-in Job Details" at bounding box center [1115, 15] width 220 height 31
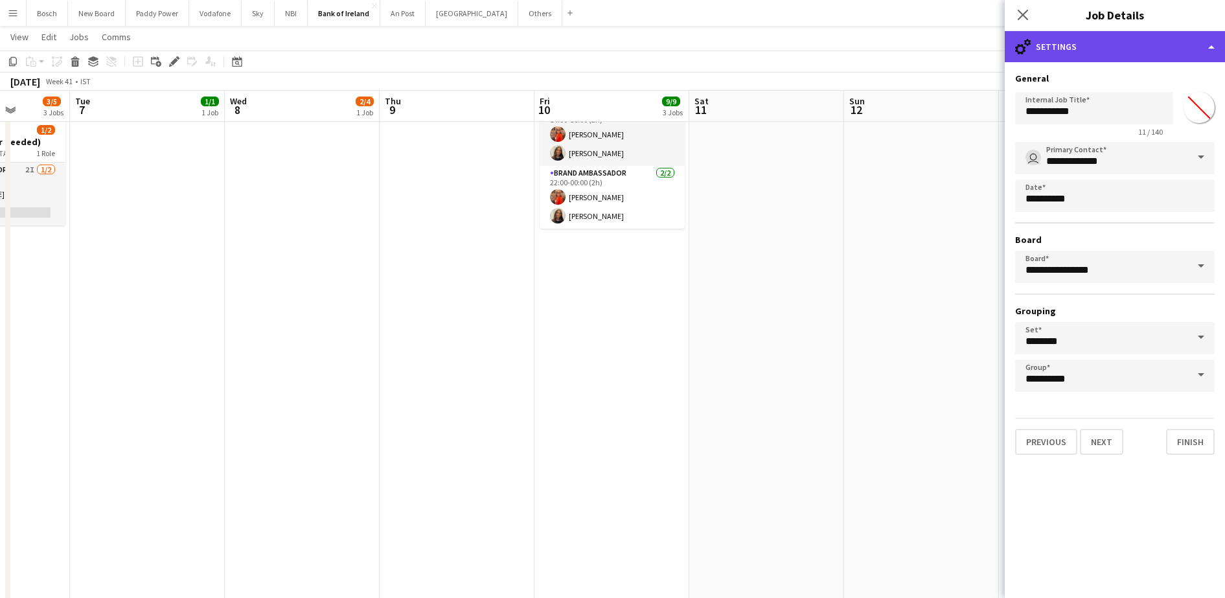
click at [1146, 38] on div "cog-double-3 Settings" at bounding box center [1115, 46] width 220 height 31
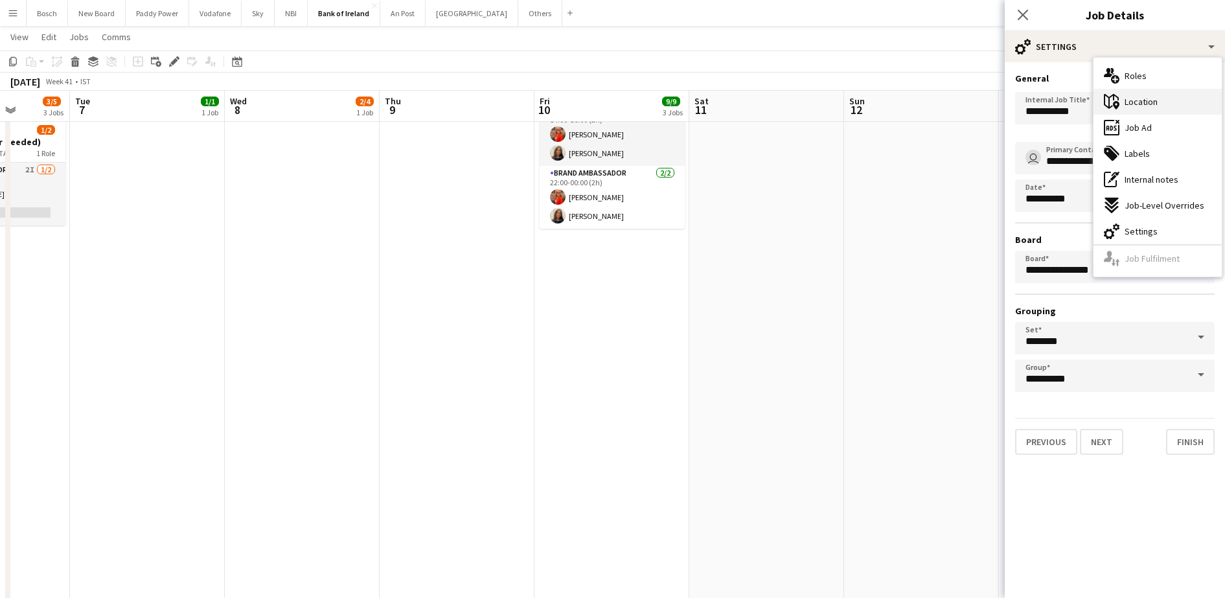
click at [1170, 109] on div "maps-pin-1 Location" at bounding box center [1157, 102] width 128 height 26
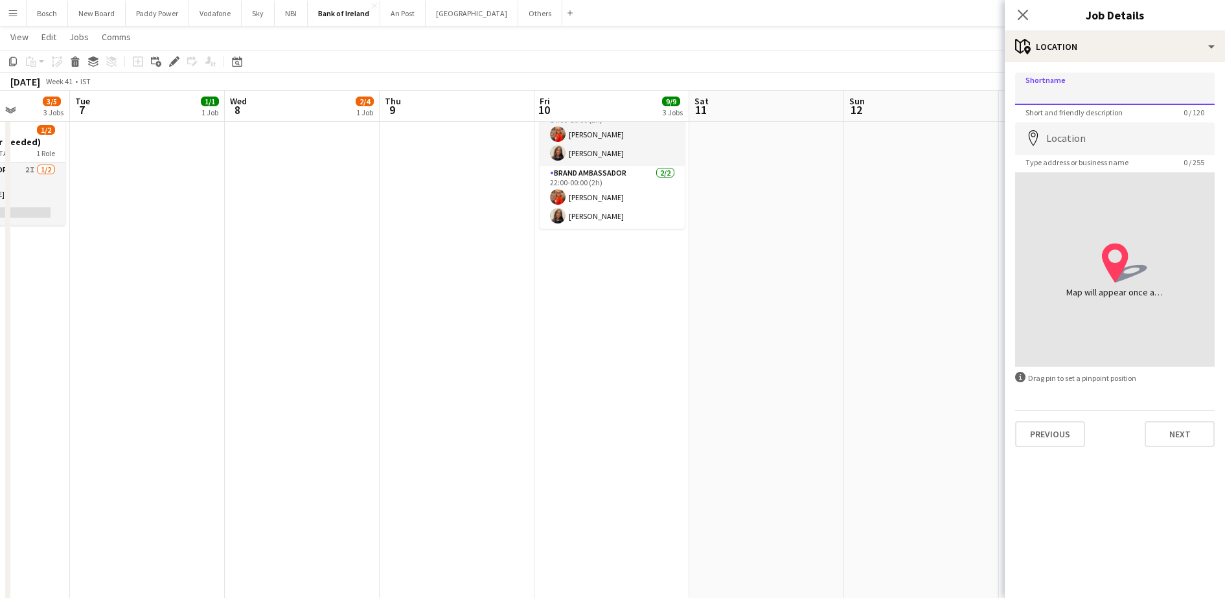
click at [1110, 98] on input "Shortname" at bounding box center [1115, 89] width 200 height 32
type input "**********"
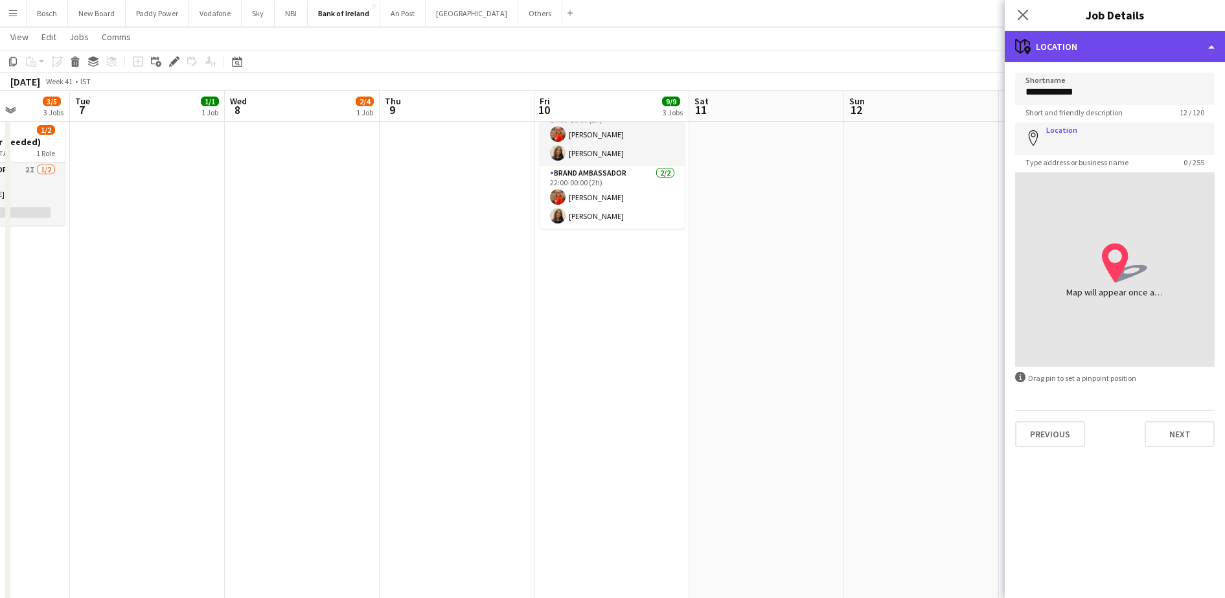
click at [1103, 37] on div "maps-pin-1 Location" at bounding box center [1115, 46] width 220 height 31
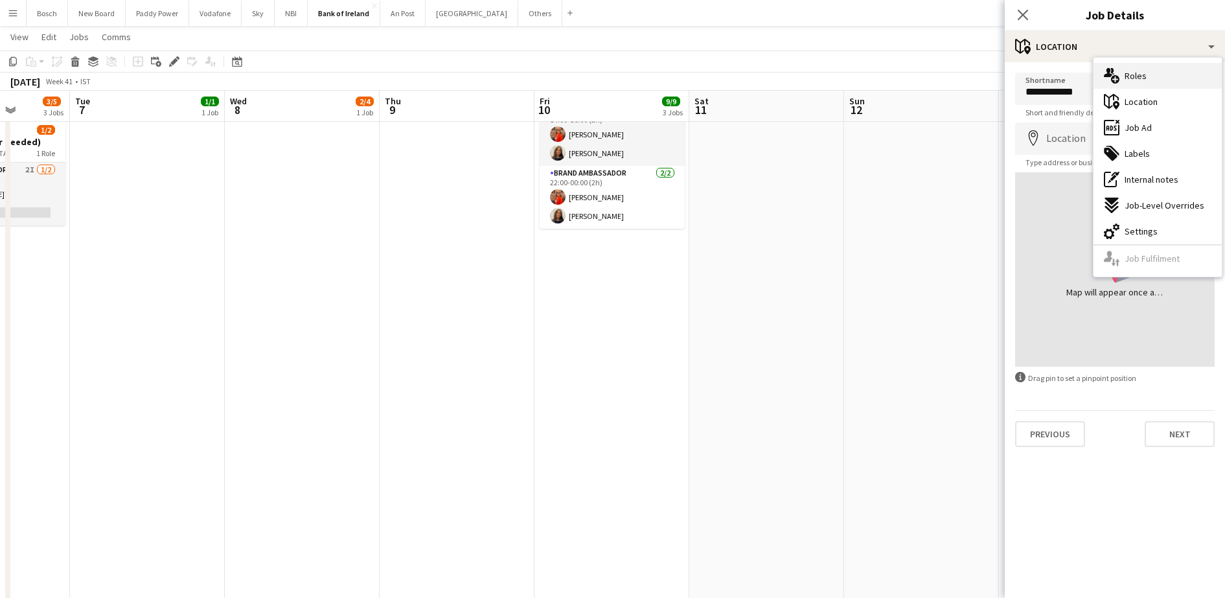
click at [1152, 79] on div "multiple-users-add Roles" at bounding box center [1157, 76] width 128 height 26
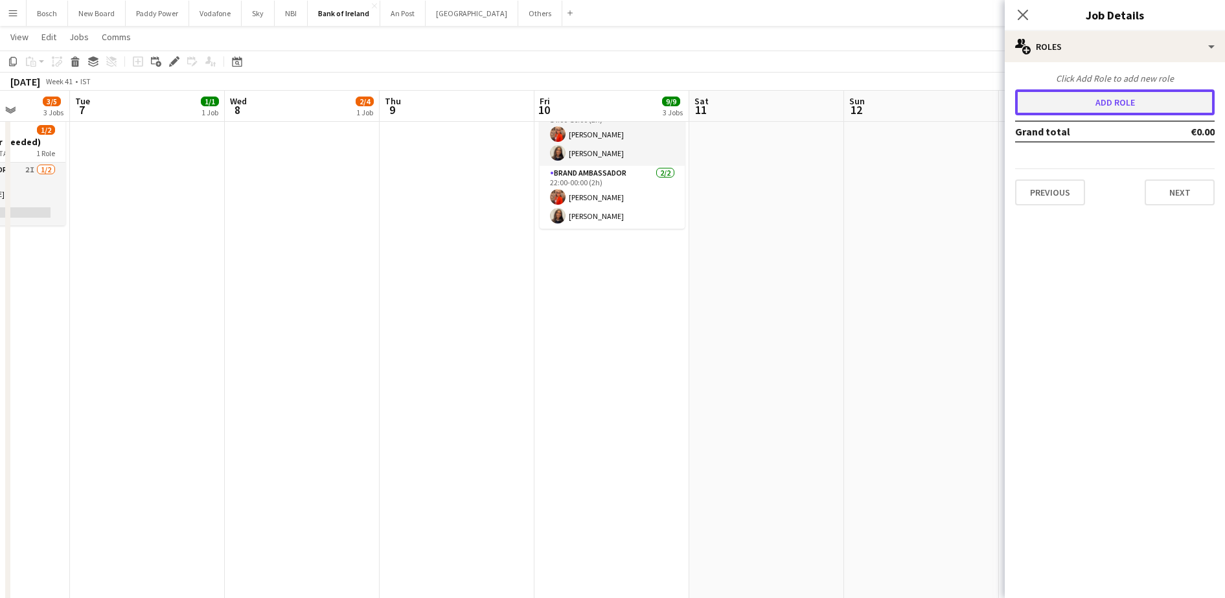
click at [1076, 113] on button "Add role" at bounding box center [1115, 102] width 200 height 26
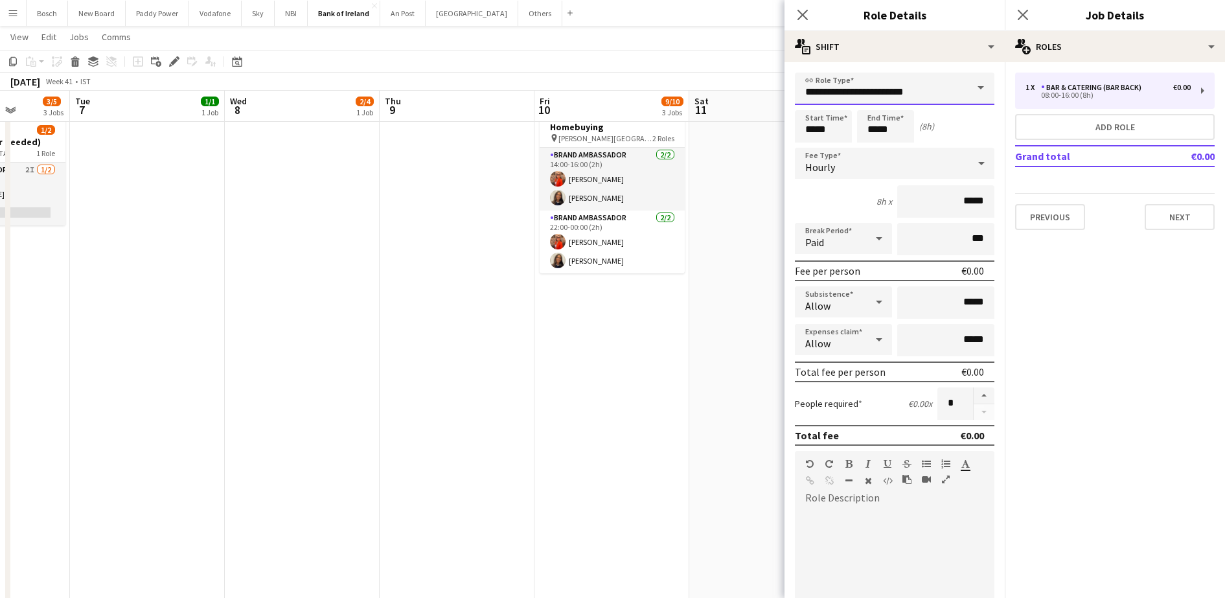
click at [952, 93] on input "**********" at bounding box center [895, 89] width 200 height 32
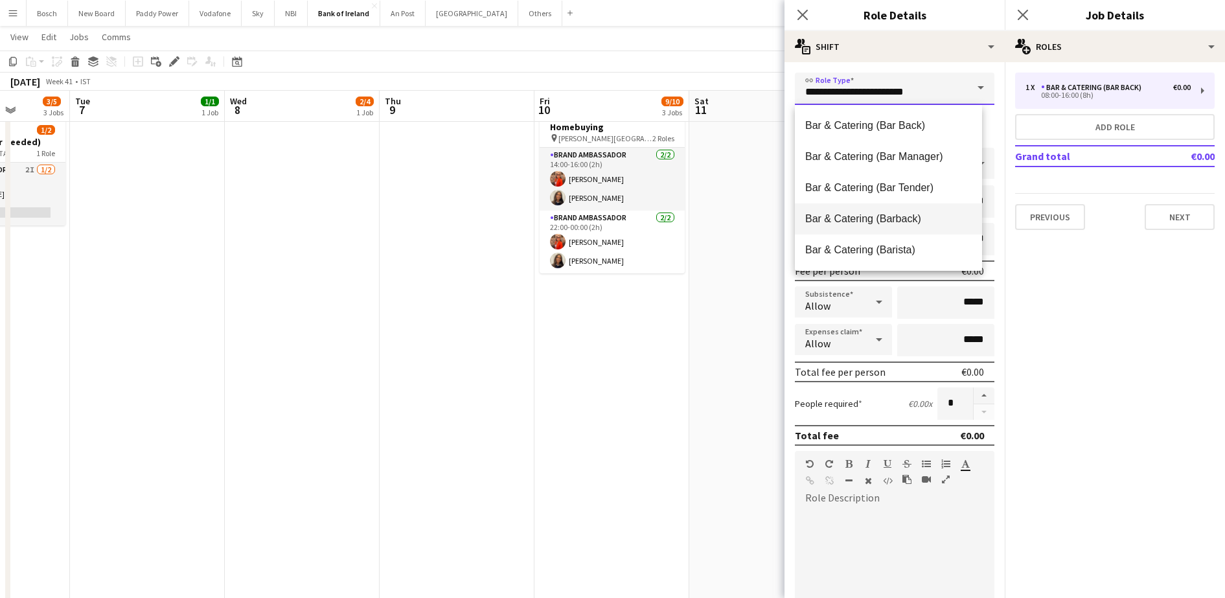
scroll to position [183, 0]
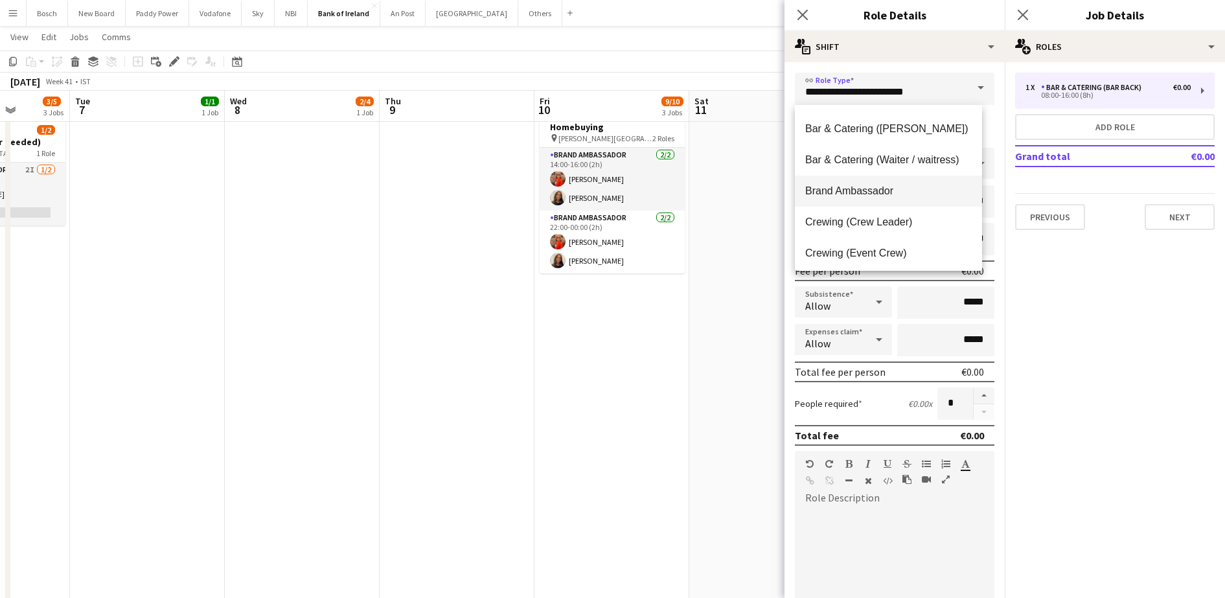
click at [887, 185] on span "Brand Ambassador" at bounding box center [888, 191] width 166 height 12
type input "**********"
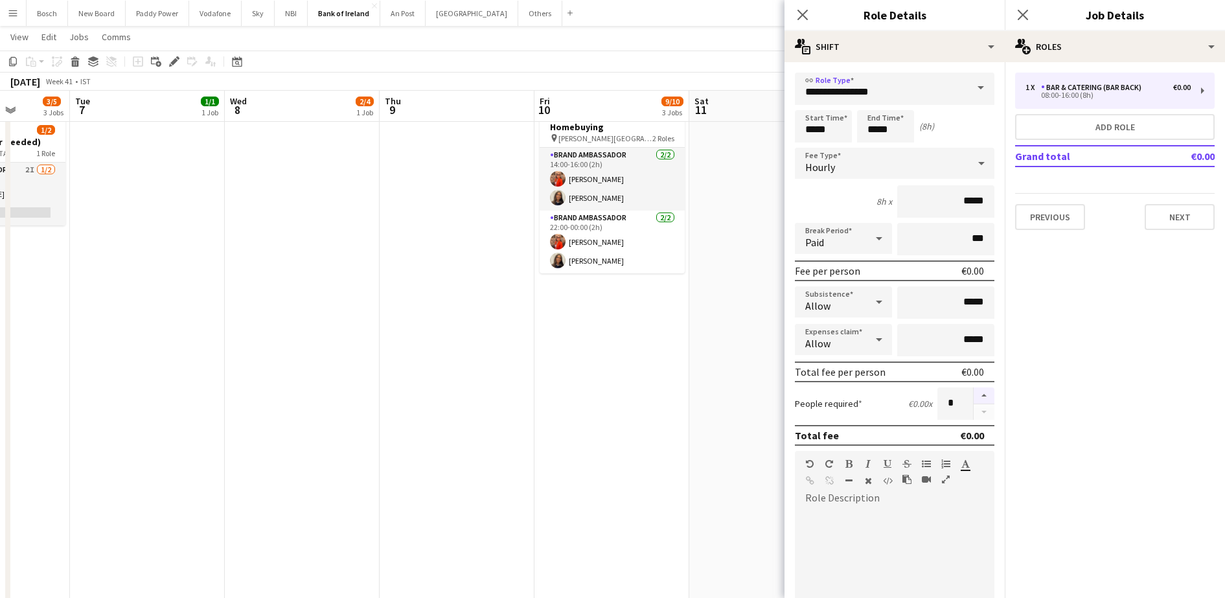
click at [974, 400] on button "button" at bounding box center [984, 395] width 21 height 17
type input "*"
click at [837, 126] on input "*****" at bounding box center [823, 126] width 57 height 32
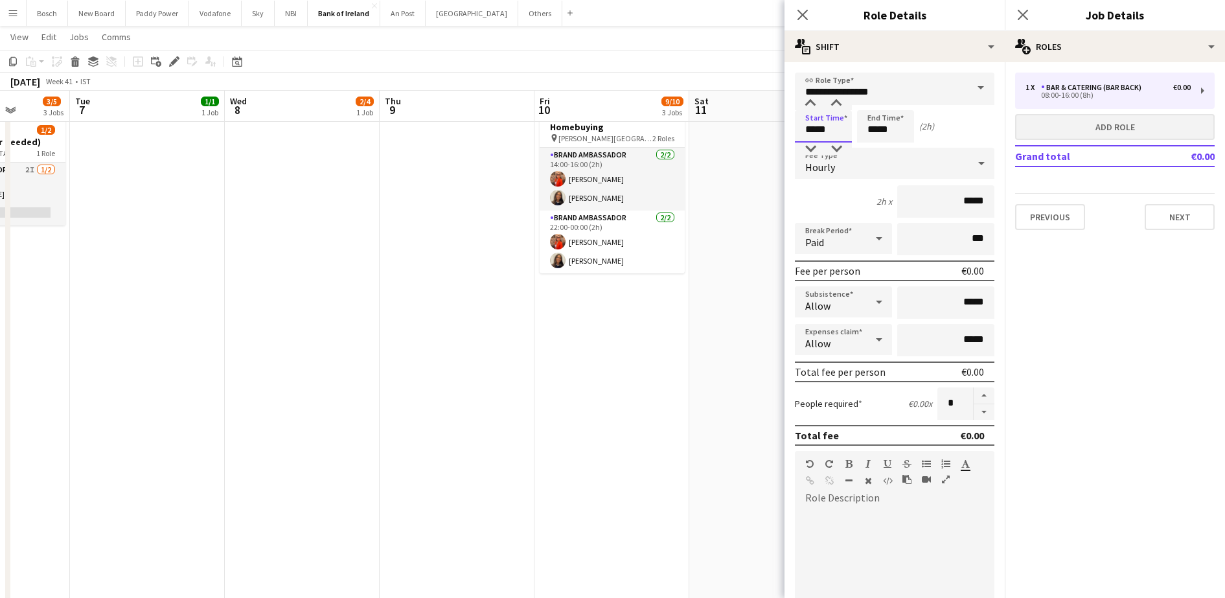
type input "*****"
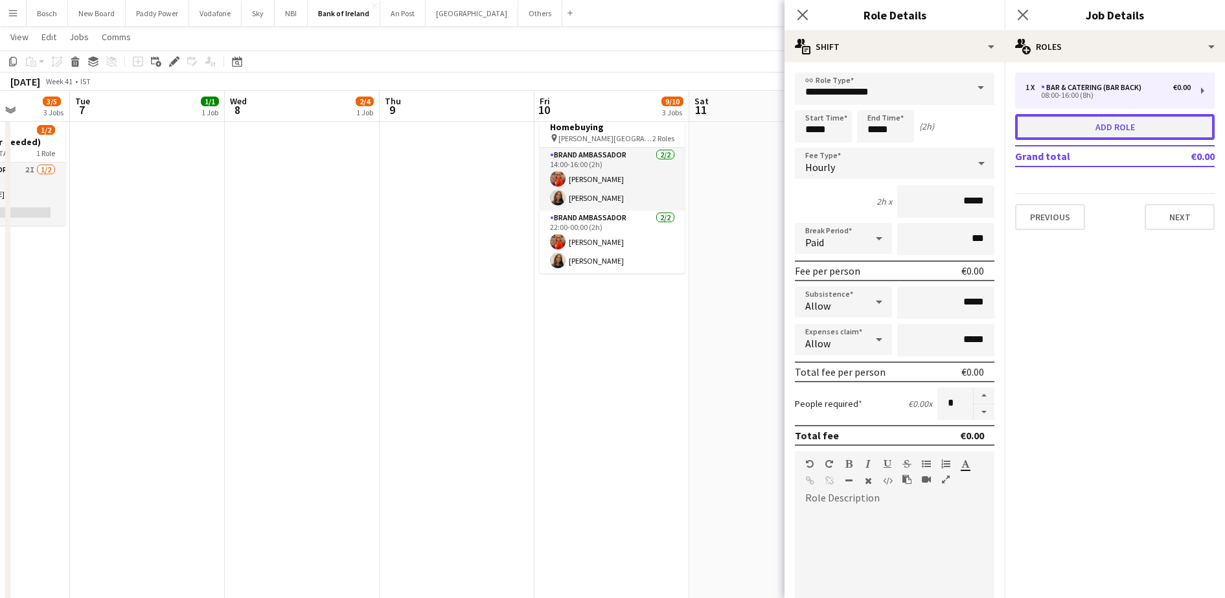
click at [1088, 124] on button "Add role" at bounding box center [1115, 127] width 200 height 26
type input "**********"
type input "*****"
type input "*"
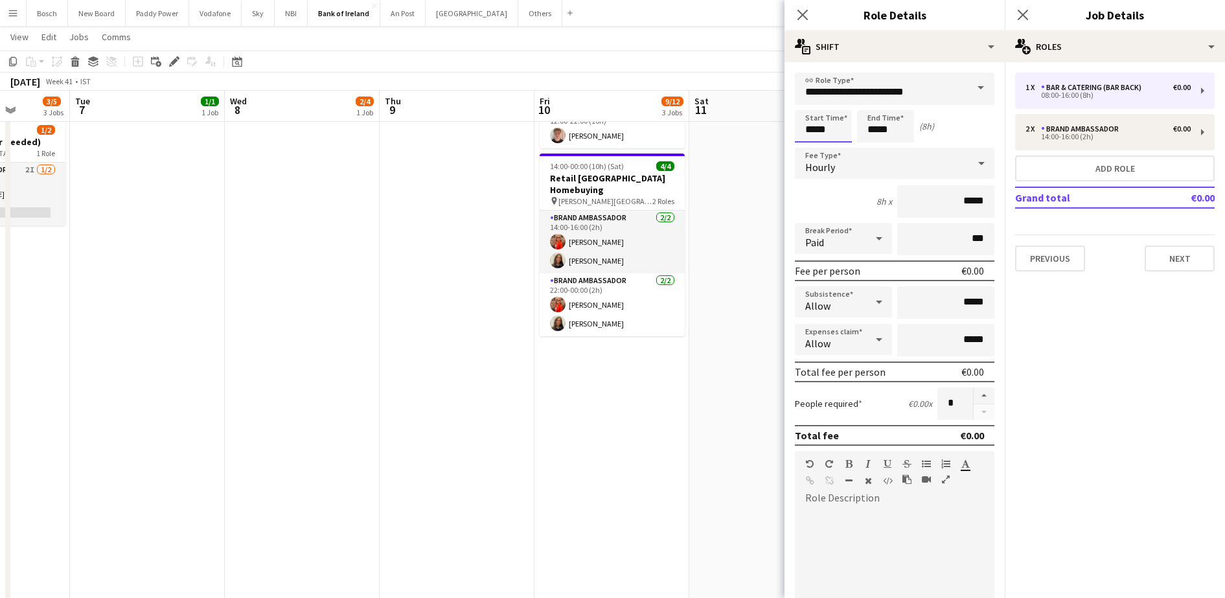
click at [810, 117] on input "*****" at bounding box center [823, 126] width 57 height 32
type input "*****"
click at [898, 130] on input "*****" at bounding box center [885, 126] width 57 height 32
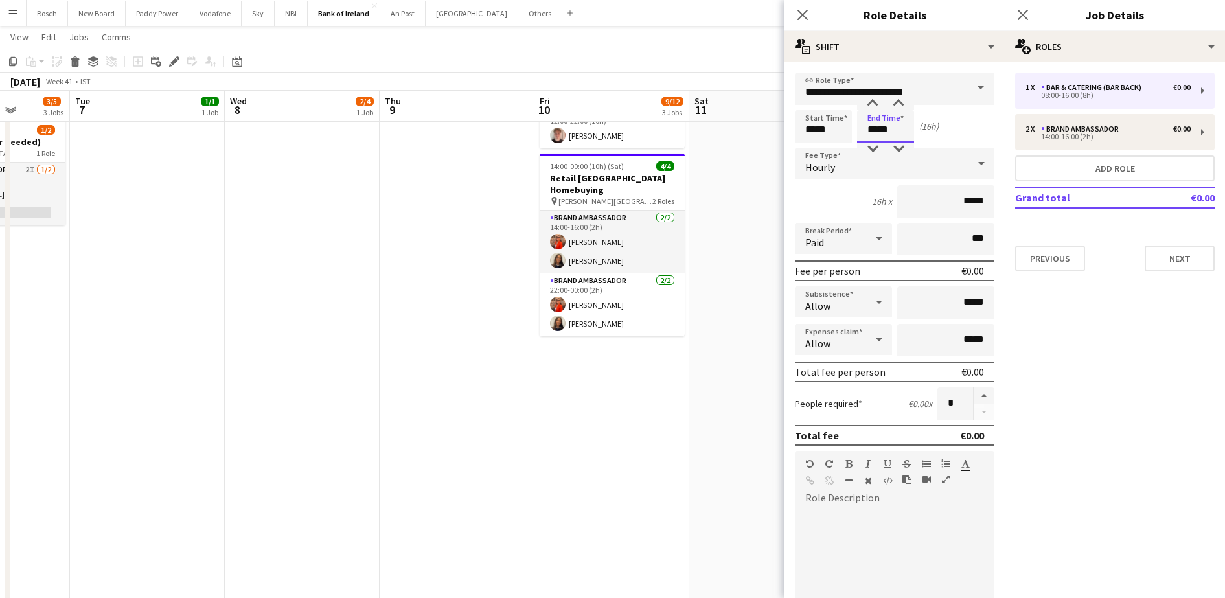
click at [898, 130] on input "*****" at bounding box center [885, 126] width 57 height 32
type input "*****"
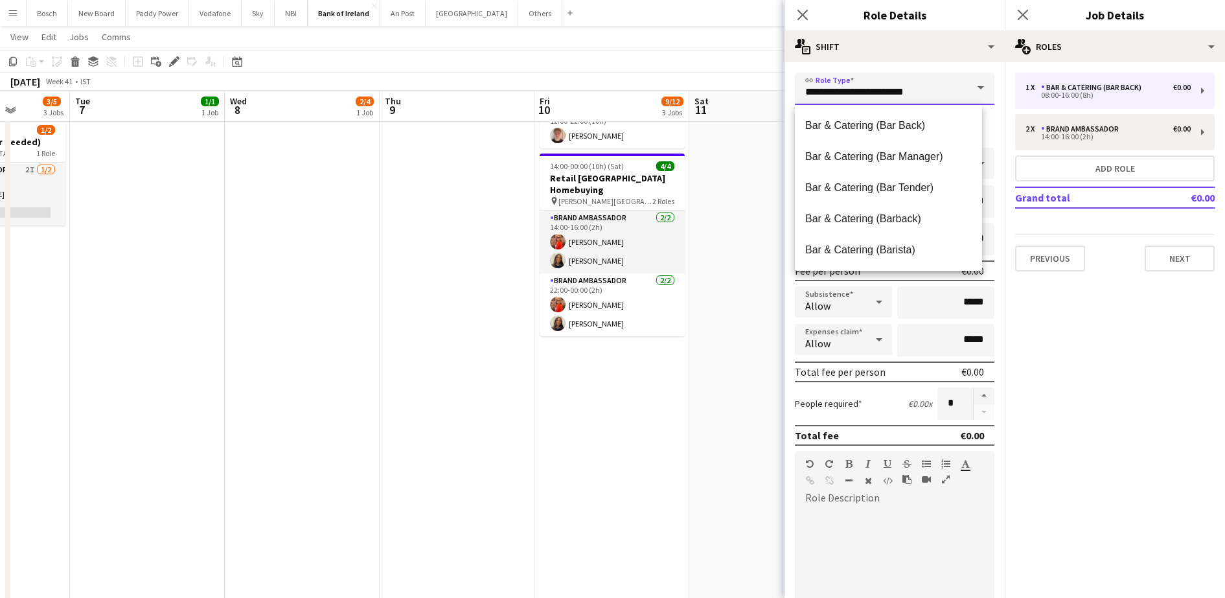
click at [931, 84] on input "**********" at bounding box center [895, 89] width 200 height 32
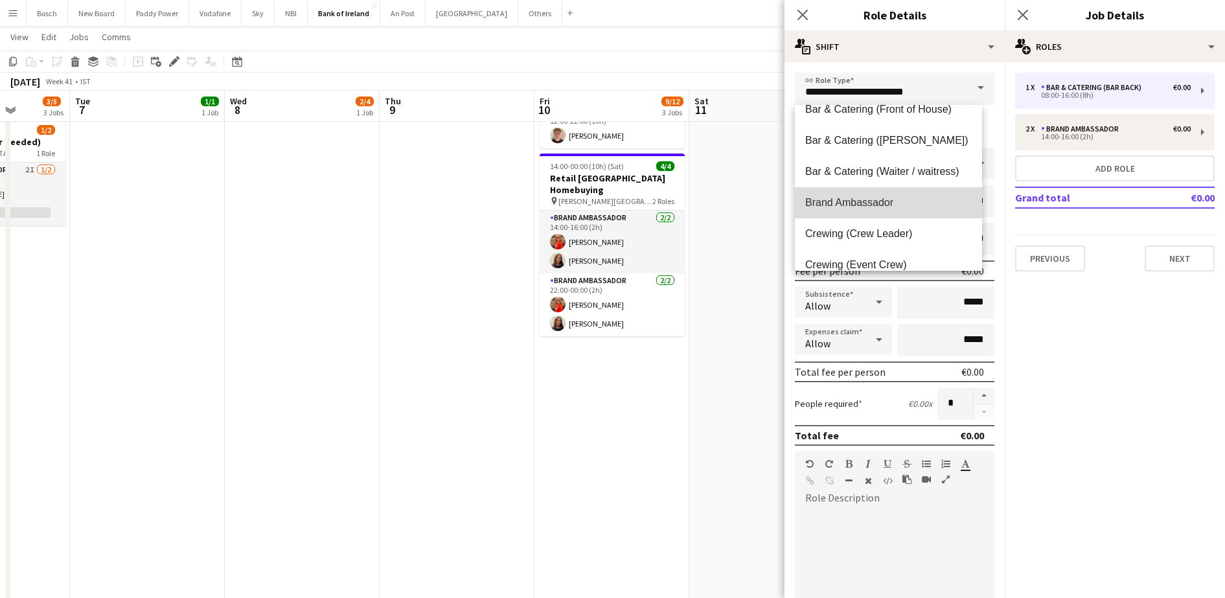
click at [893, 192] on mat-option "Brand Ambassador" at bounding box center [888, 202] width 187 height 31
type input "**********"
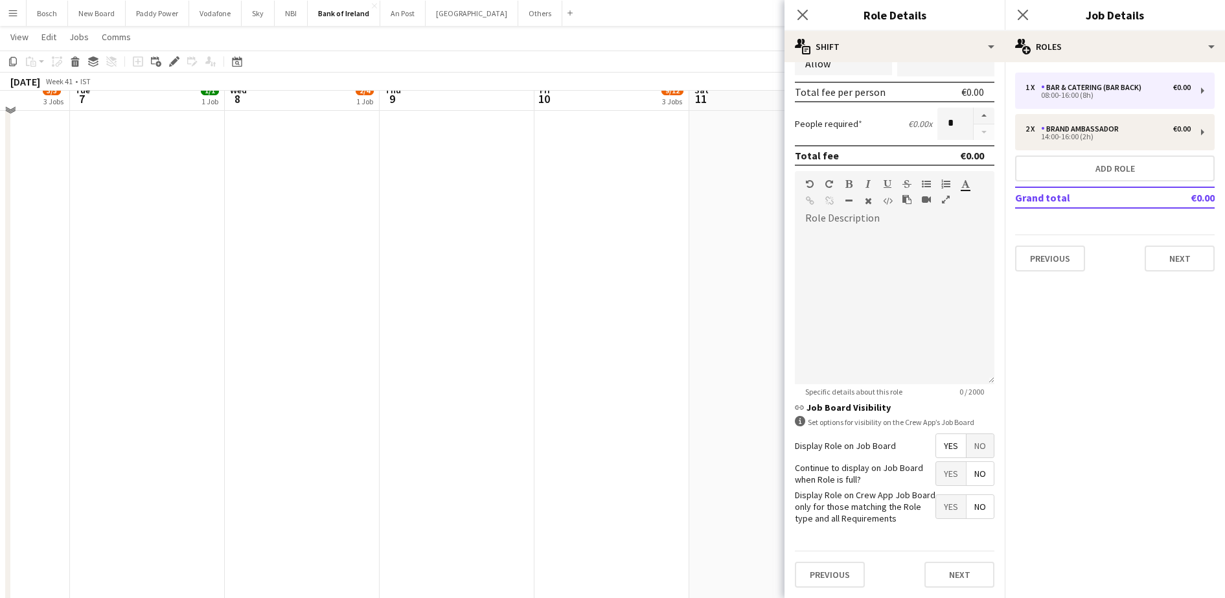
scroll to position [616, 0]
click at [948, 581] on button "Next" at bounding box center [959, 575] width 70 height 26
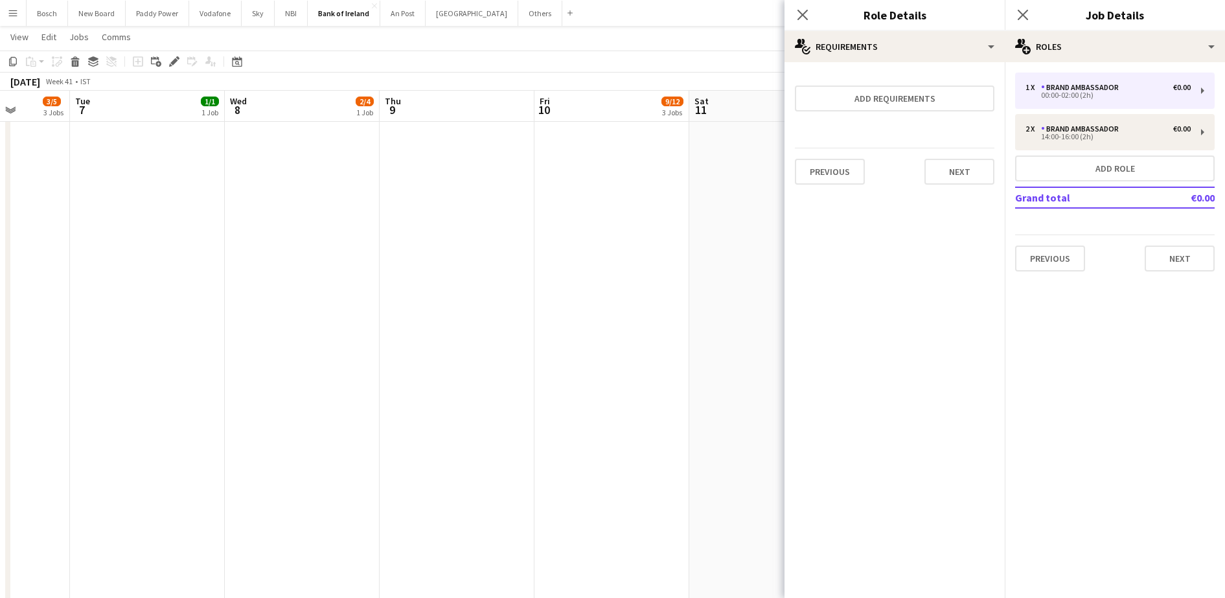
scroll to position [0, 0]
click at [686, 69] on app-toolbar "Copy Paste Paste Ctrl+V Paste with crew Ctrl+Shift+V Paste linked Job Delete Gr…" at bounding box center [612, 62] width 1225 height 22
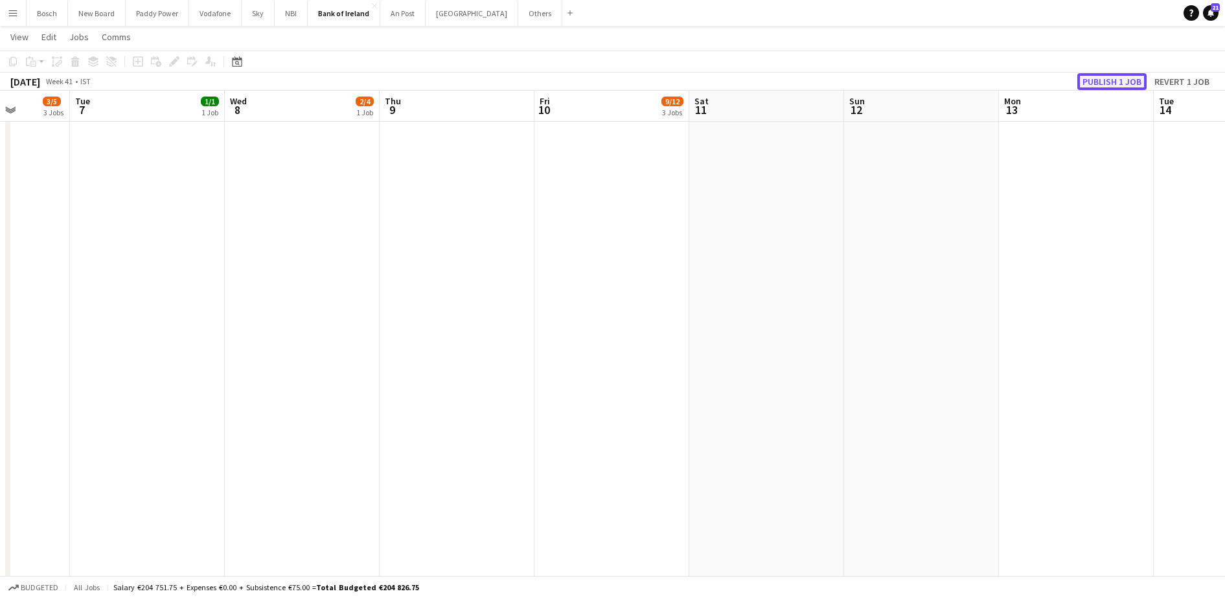
click at [1100, 74] on button "Publish 1 job" at bounding box center [1111, 81] width 69 height 17
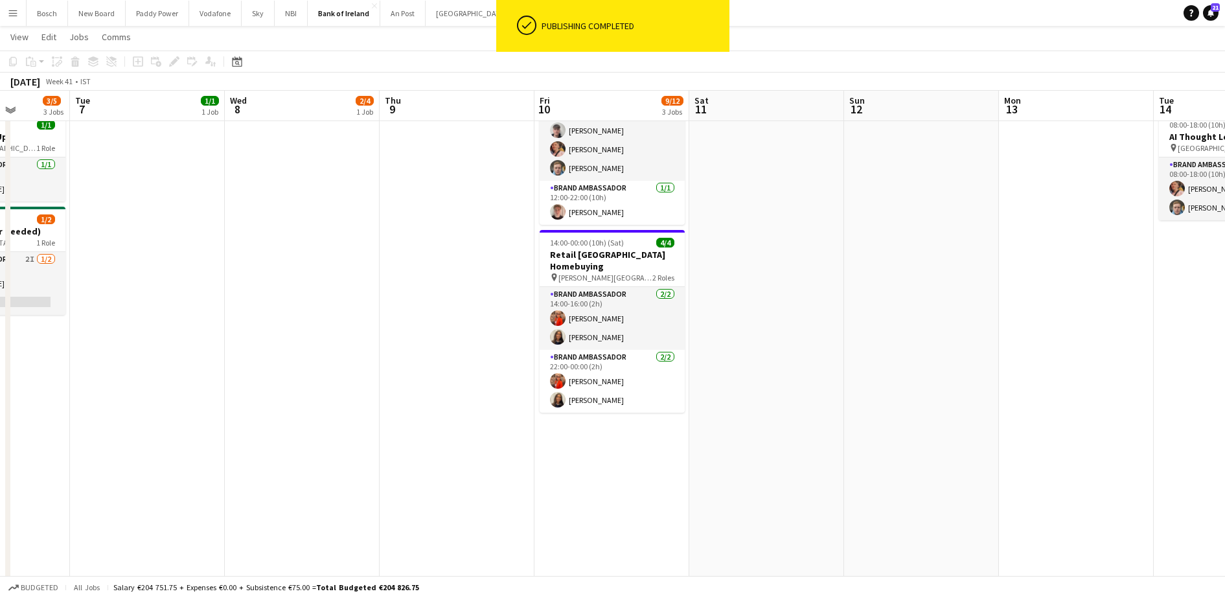
scroll to position [272, 0]
click at [623, 433] on app-date-cell "00:00-16:00 (16h) 0/3 New Ireland pin Gibson Hotel 2 Roles Brand Ambassador 0/1…" at bounding box center [611, 417] width 155 height 1089
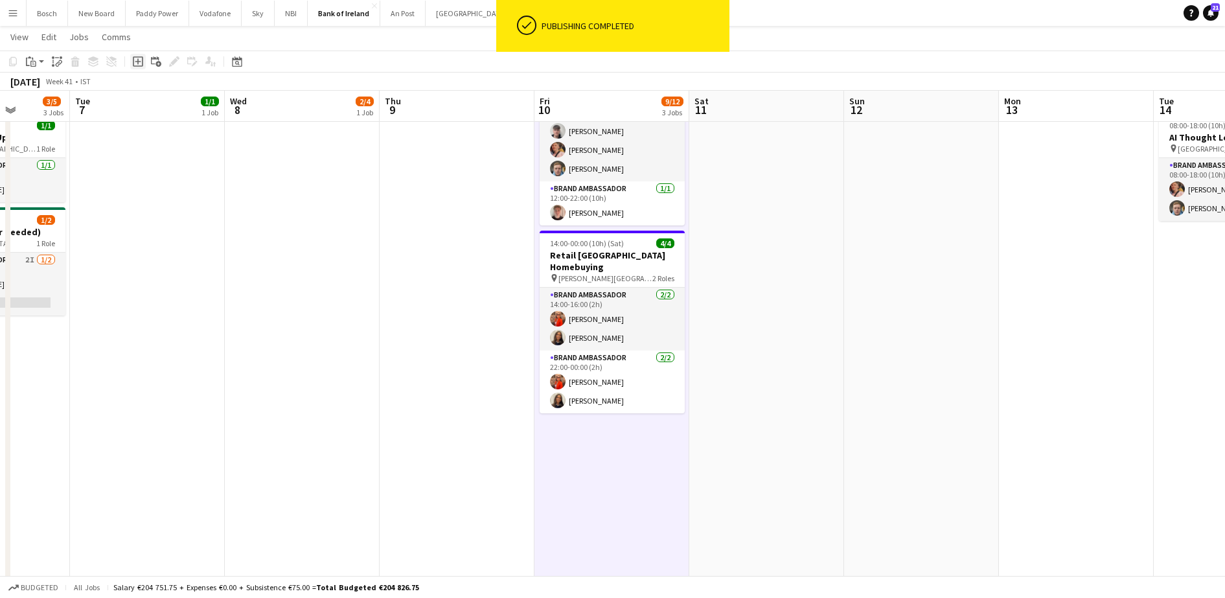
click at [135, 63] on icon "Add job" at bounding box center [138, 61] width 10 height 10
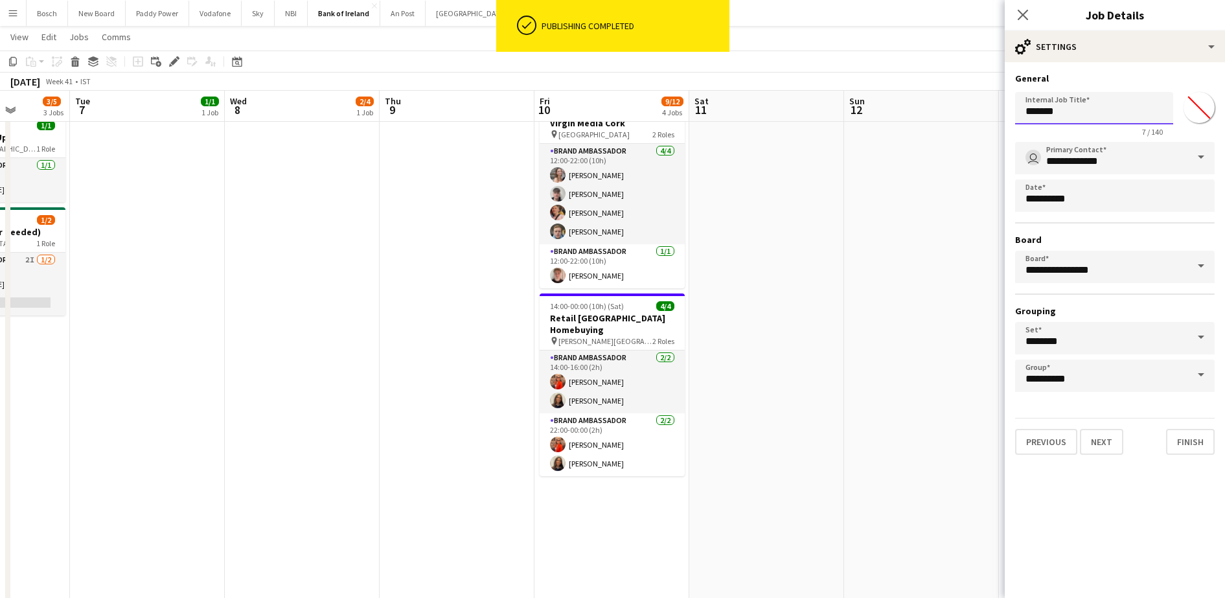
click at [1046, 98] on input "*******" at bounding box center [1094, 108] width 158 height 32
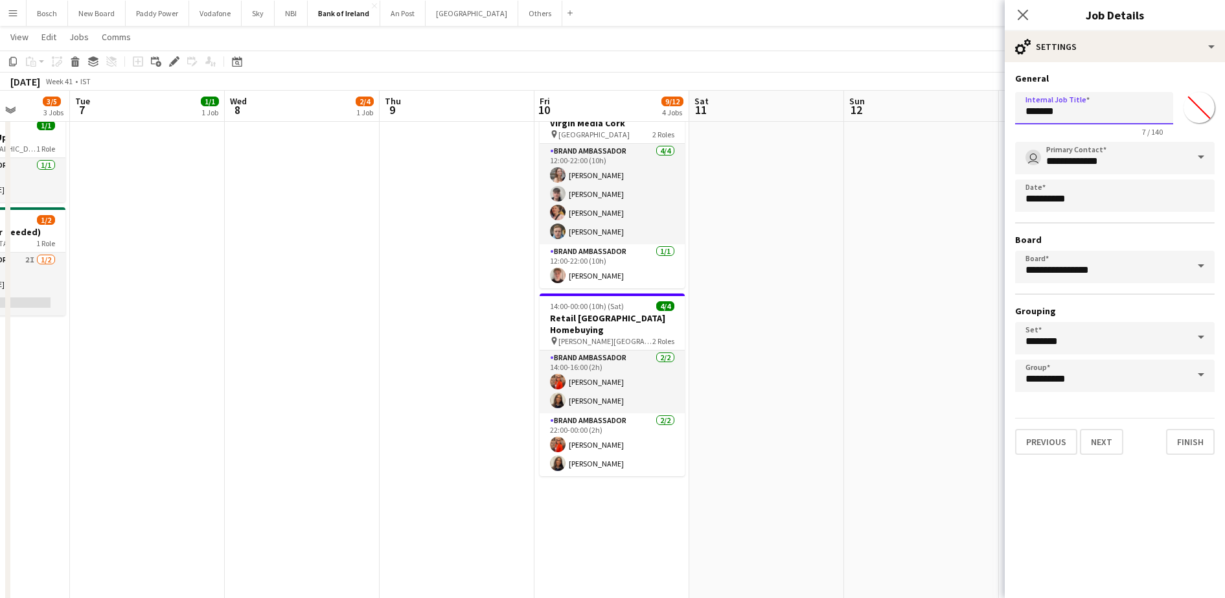
click at [1046, 98] on input "*******" at bounding box center [1094, 108] width 158 height 32
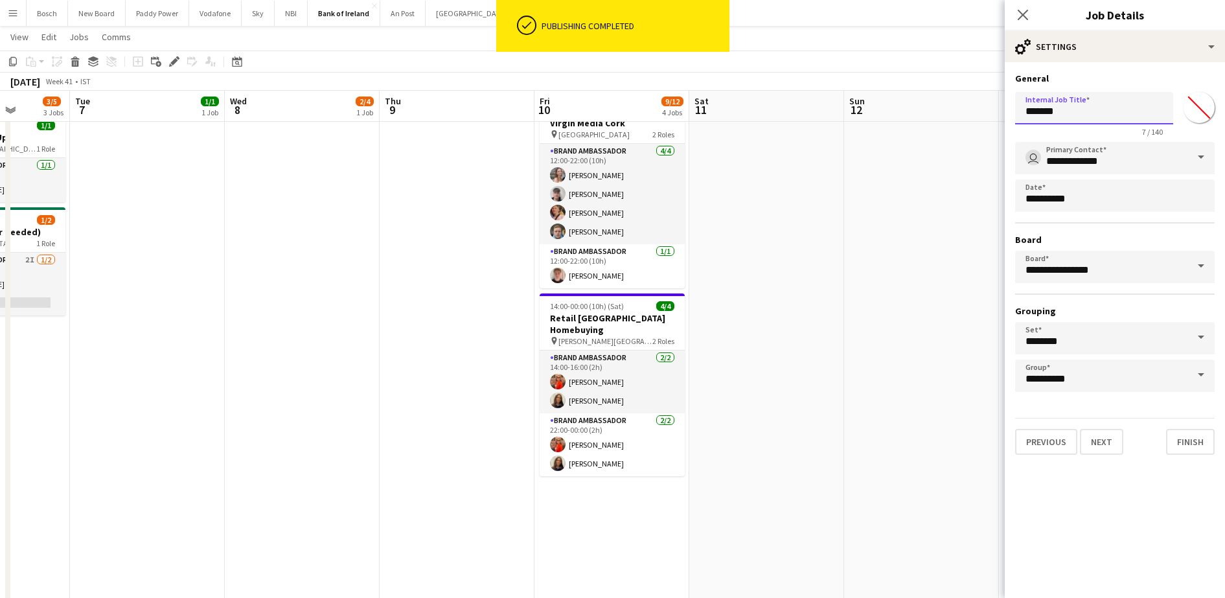
click at [1046, 98] on input "*******" at bounding box center [1094, 108] width 158 height 32
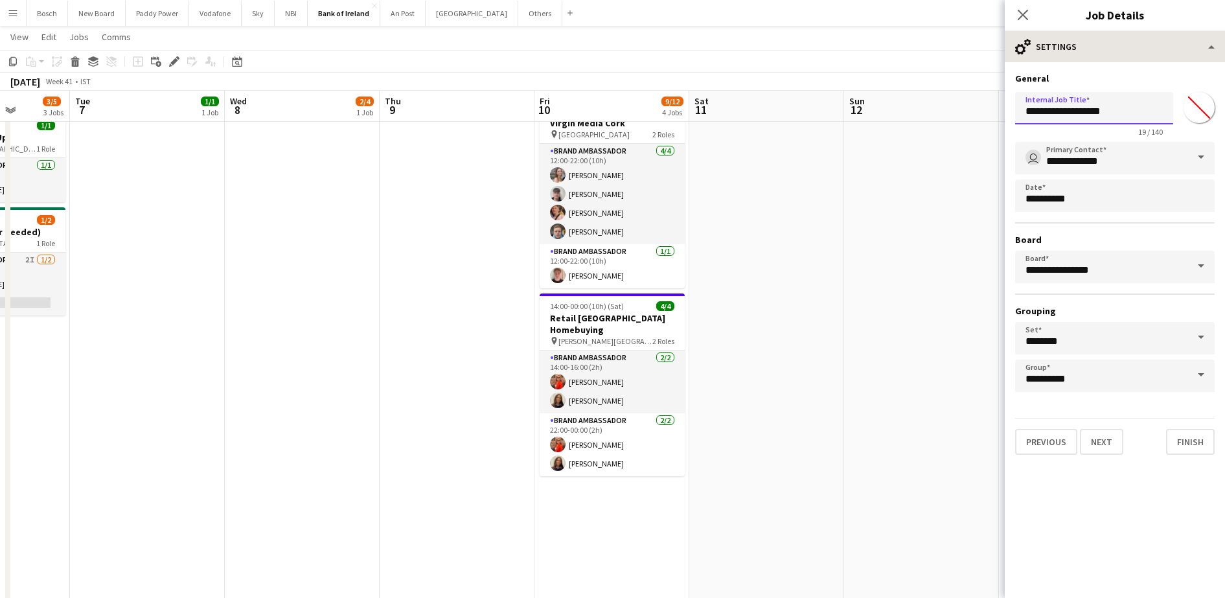
type input "**********"
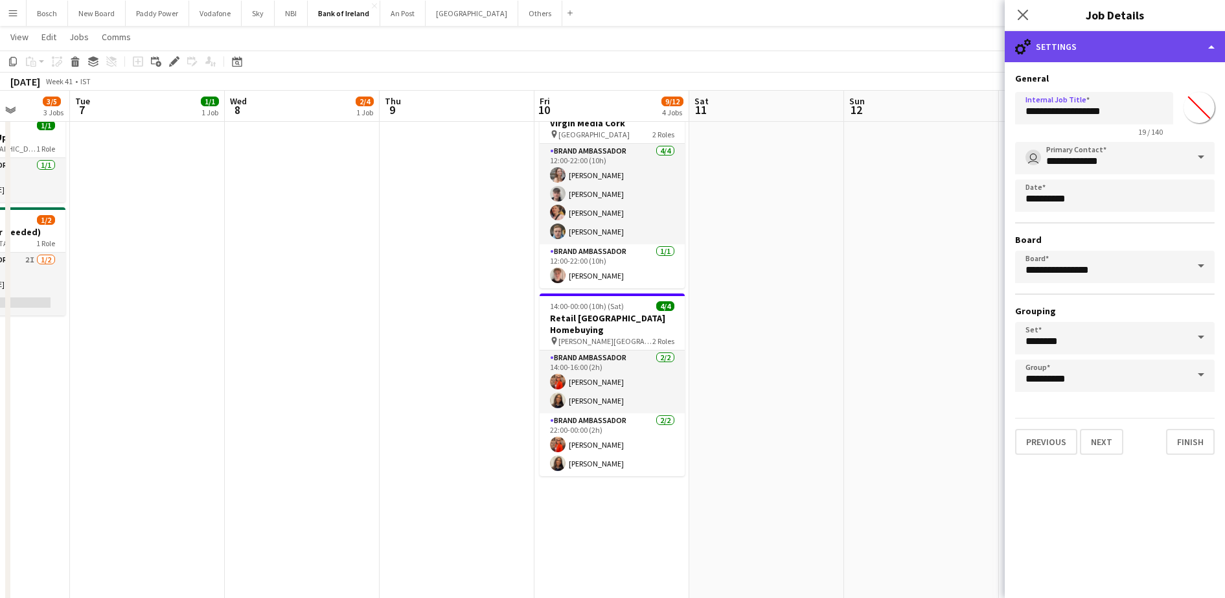
click at [1142, 51] on div "cog-double-3 Settings" at bounding box center [1115, 46] width 220 height 31
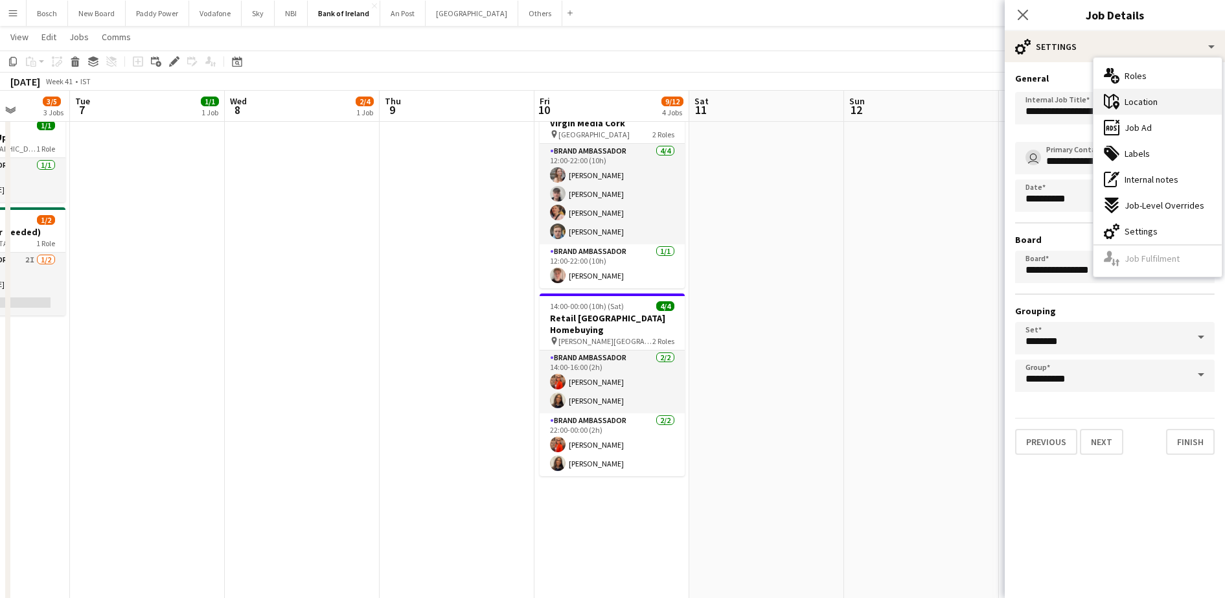
click at [1154, 91] on div "maps-pin-1 Location" at bounding box center [1157, 102] width 128 height 26
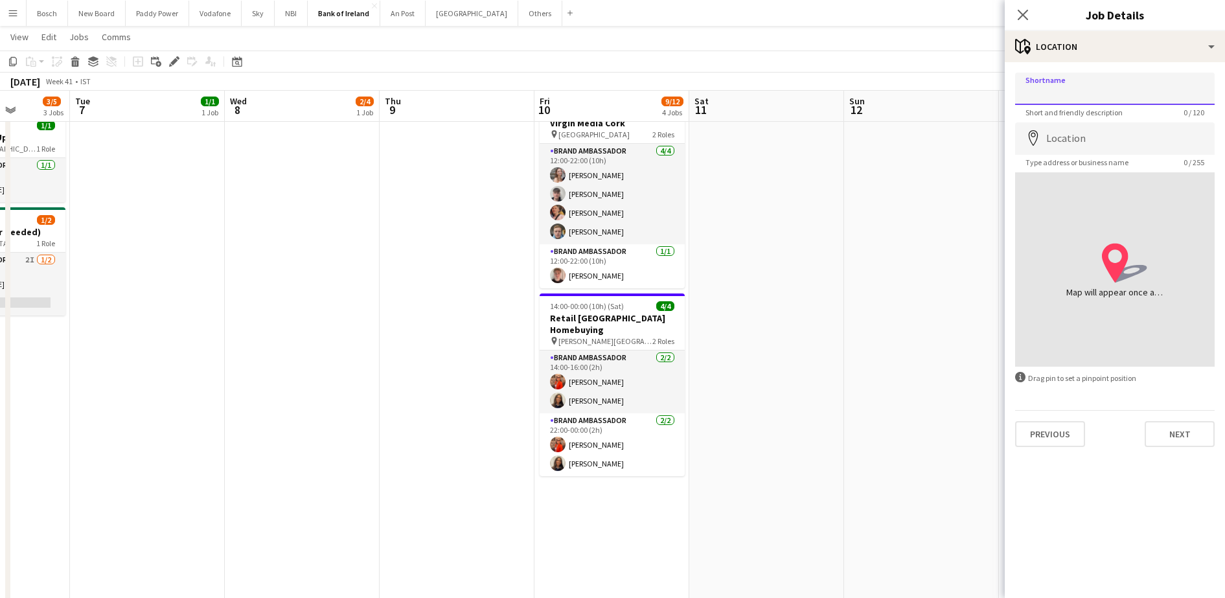
click at [1062, 85] on input "Shortname" at bounding box center [1115, 89] width 200 height 32
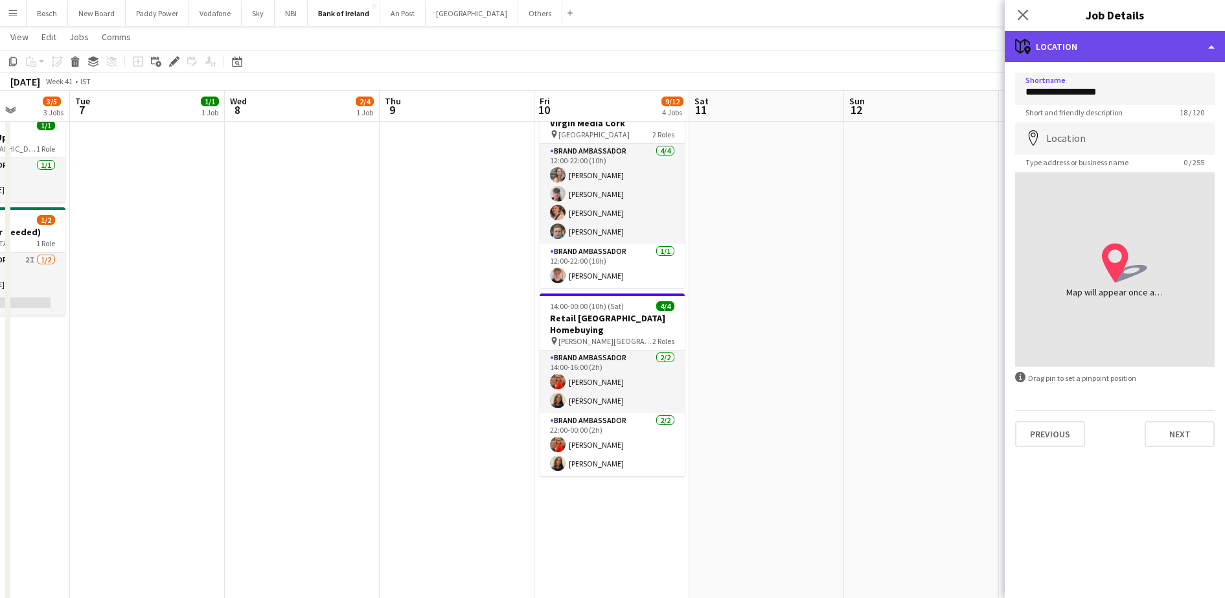
click at [1134, 32] on div "maps-pin-1 Location" at bounding box center [1115, 46] width 220 height 31
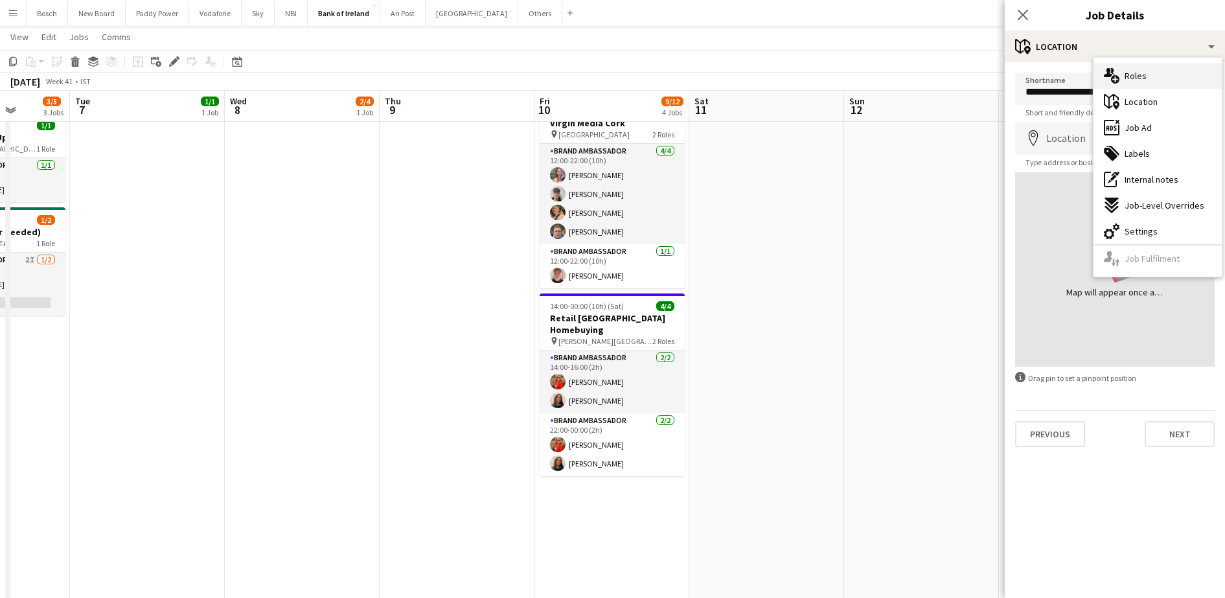
click at [1135, 74] on span "Roles" at bounding box center [1135, 76] width 22 height 12
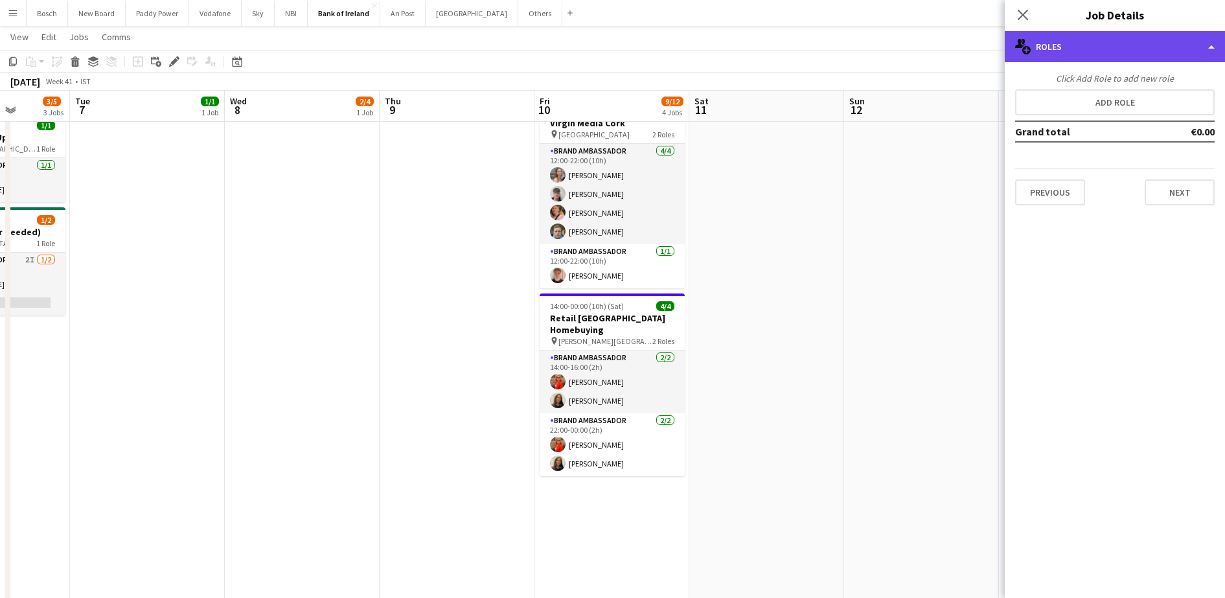
click at [1128, 57] on div "multiple-users-add Roles" at bounding box center [1115, 46] width 220 height 31
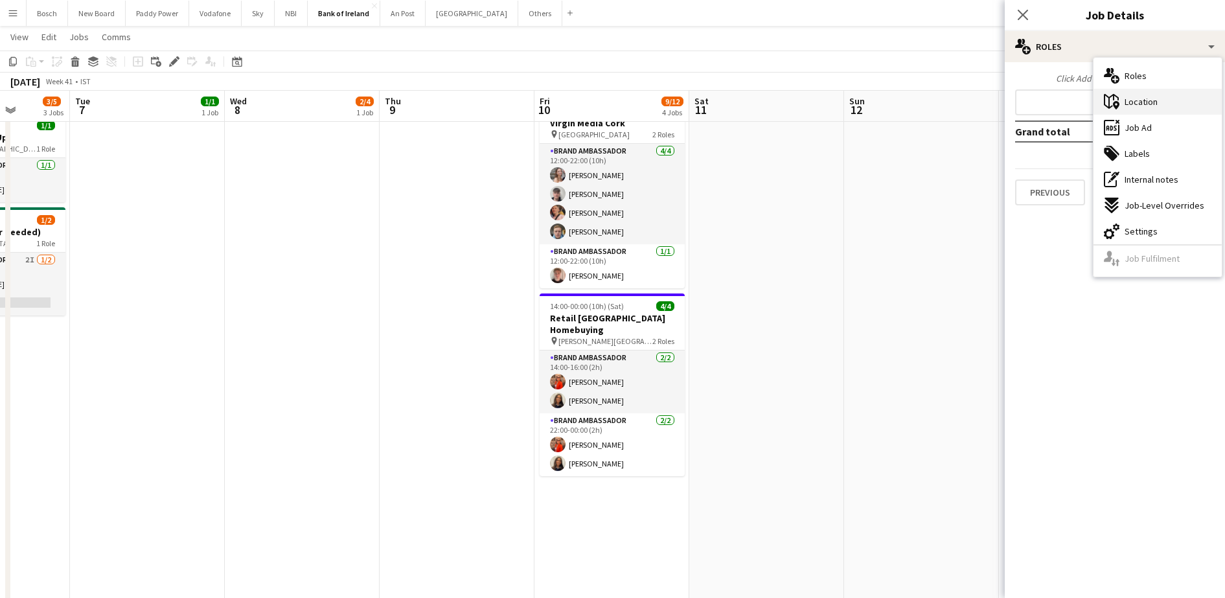
click at [1128, 97] on span "Location" at bounding box center [1140, 102] width 33 height 12
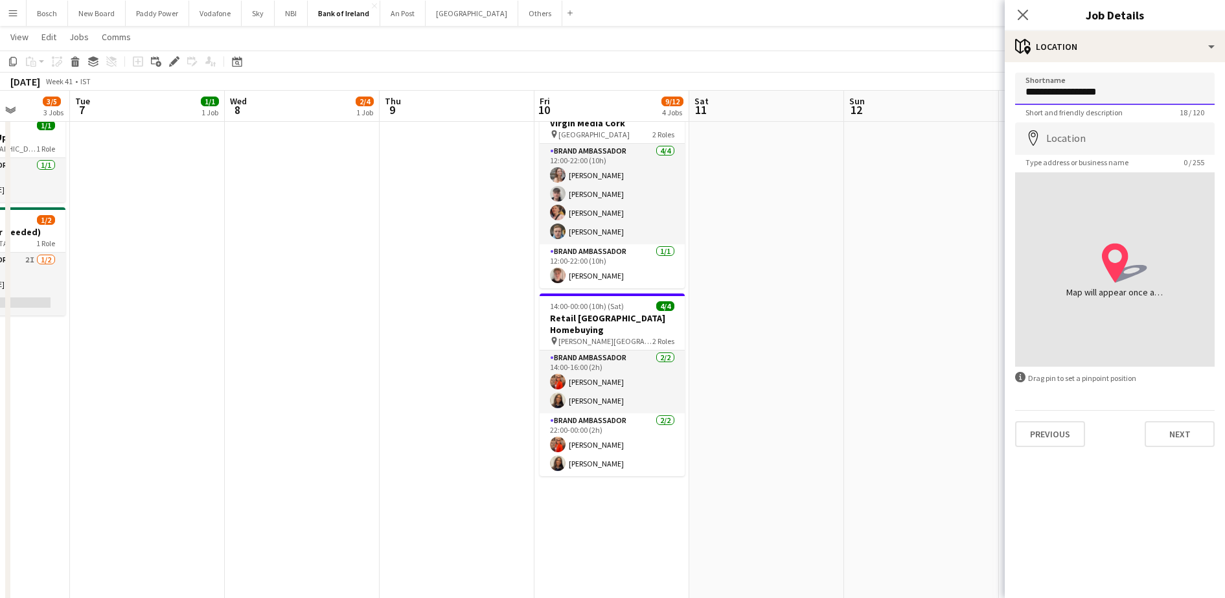
click at [1128, 88] on input "**********" at bounding box center [1115, 89] width 200 height 32
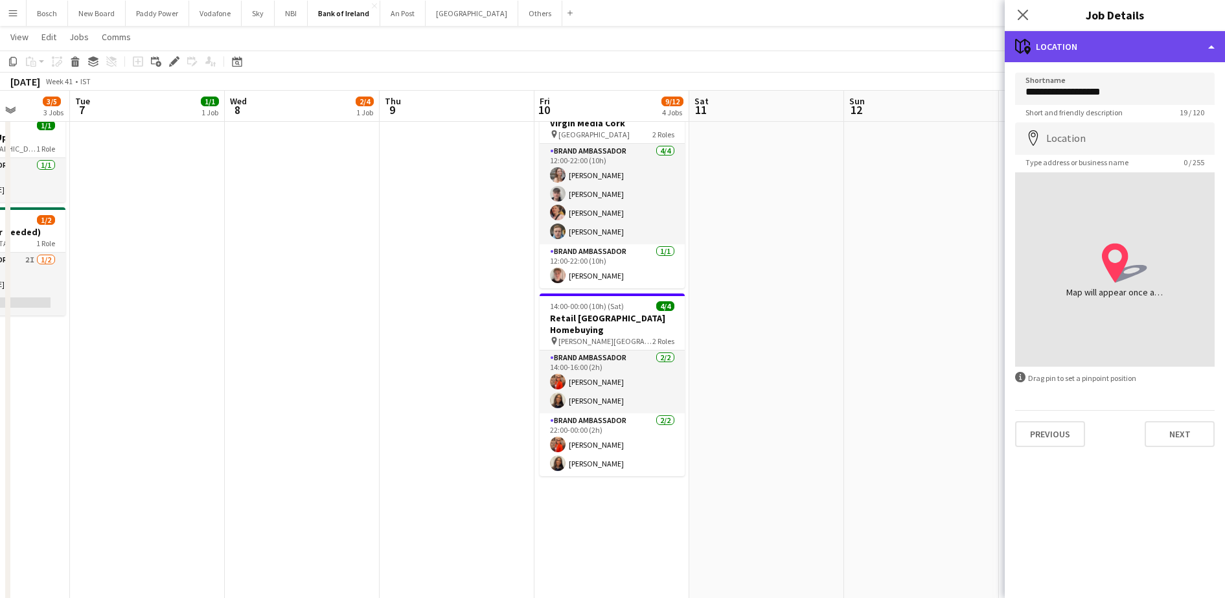
click at [1105, 34] on div "maps-pin-1 Location" at bounding box center [1115, 46] width 220 height 31
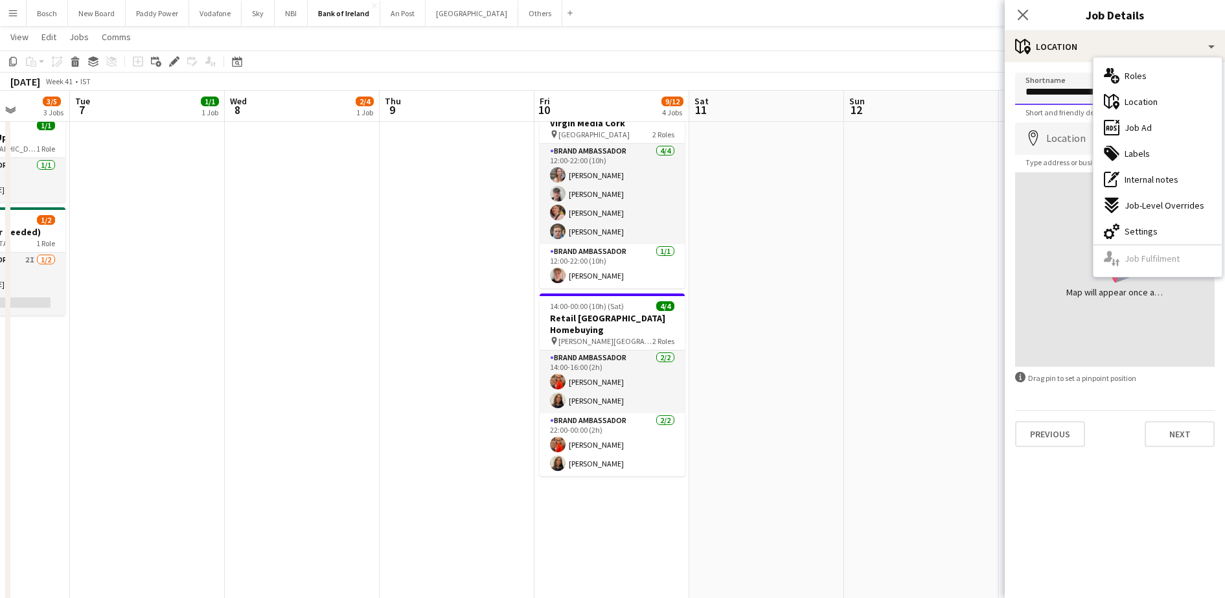
click at [1067, 82] on input "**********" at bounding box center [1115, 89] width 200 height 32
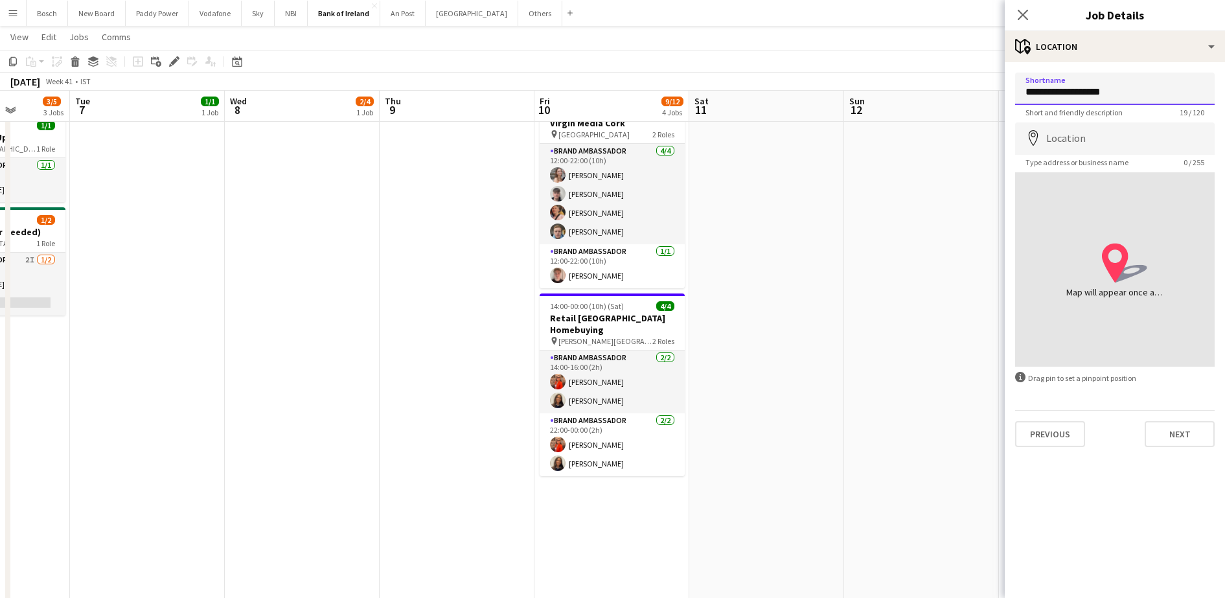
click at [1119, 88] on input "**********" at bounding box center [1115, 89] width 200 height 32
type input "**********"
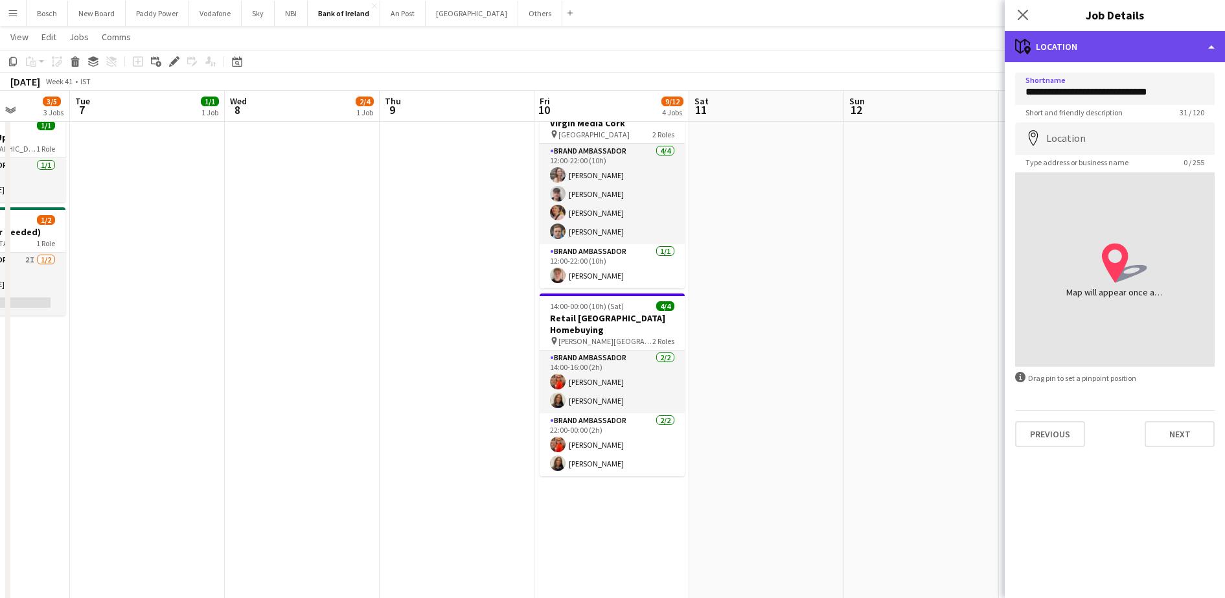
click at [1094, 50] on div "maps-pin-1 Location" at bounding box center [1115, 46] width 220 height 31
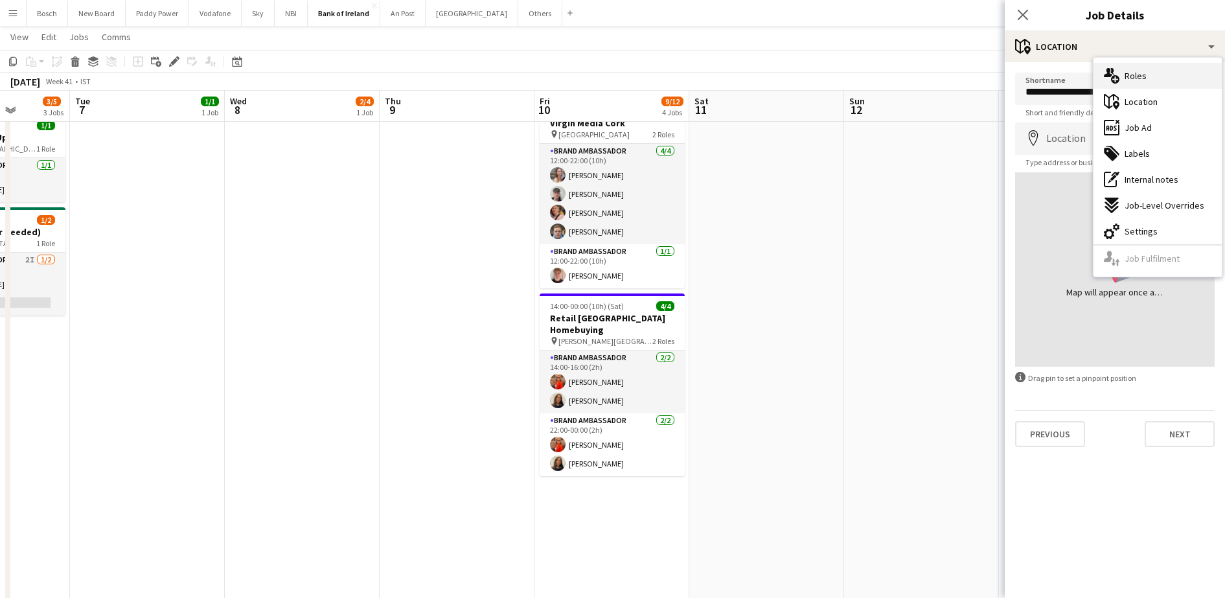
click at [1128, 73] on span "Roles" at bounding box center [1135, 76] width 22 height 12
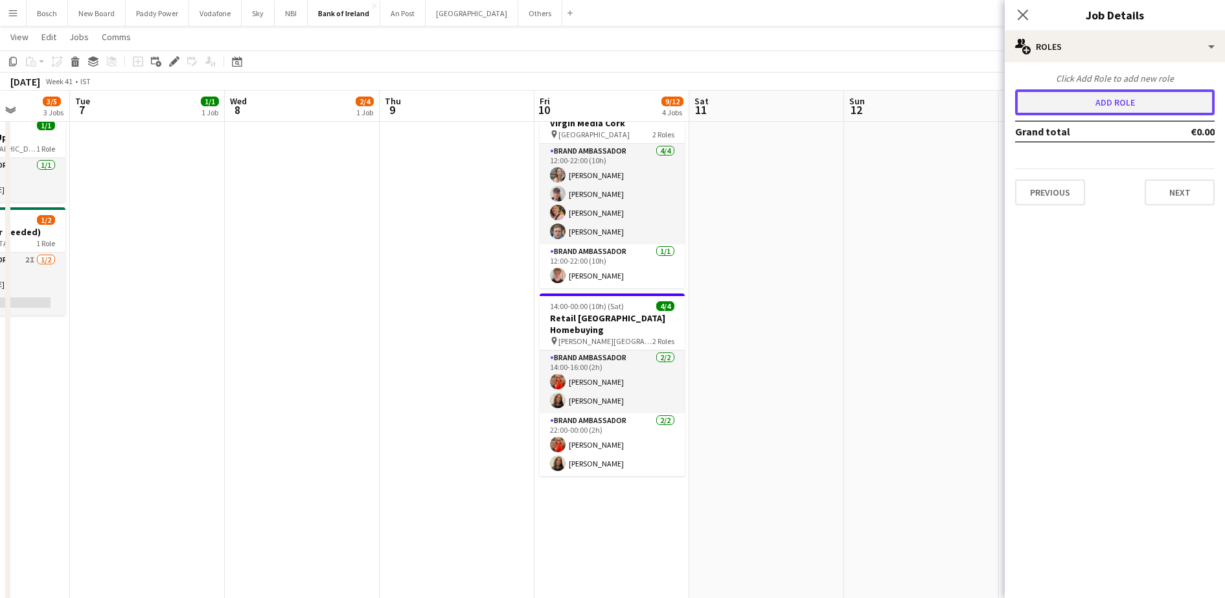
click at [1095, 108] on button "Add role" at bounding box center [1115, 102] width 200 height 26
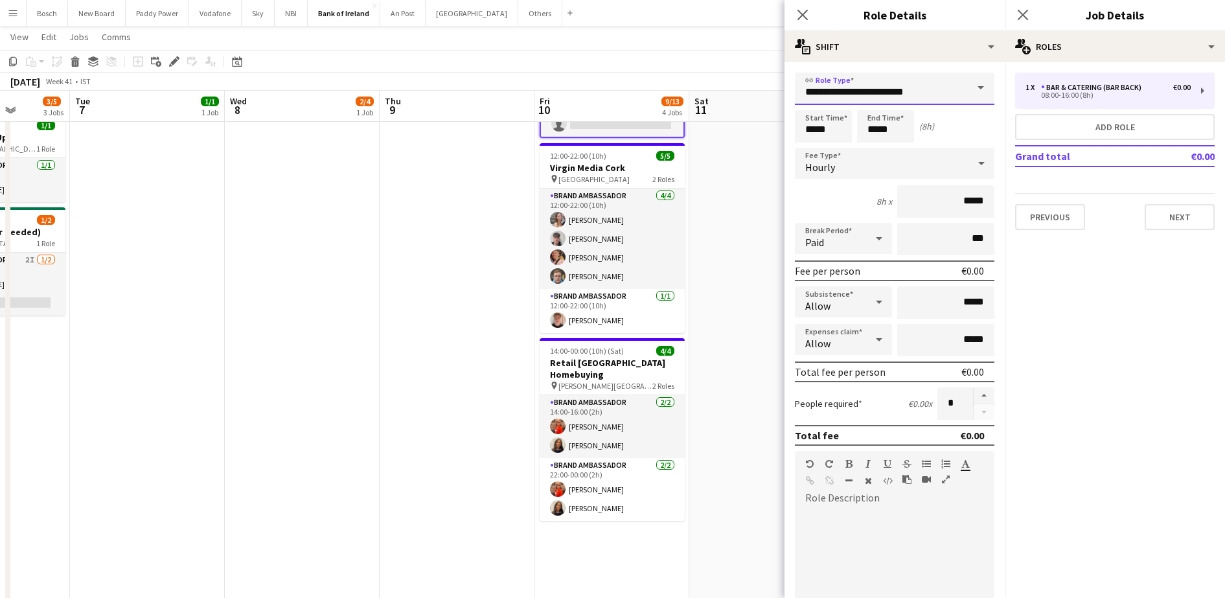
click at [941, 96] on input "**********" at bounding box center [895, 89] width 200 height 32
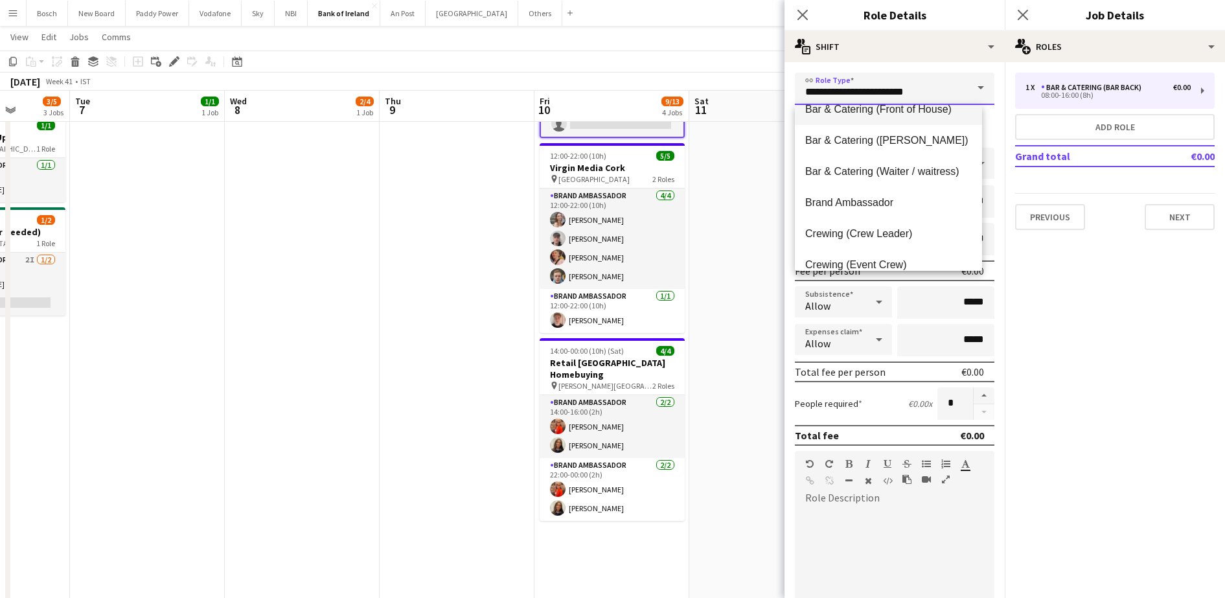
scroll to position [172, 0]
click at [899, 194] on mat-option "Brand Ambassador" at bounding box center [888, 202] width 187 height 31
type input "**********"
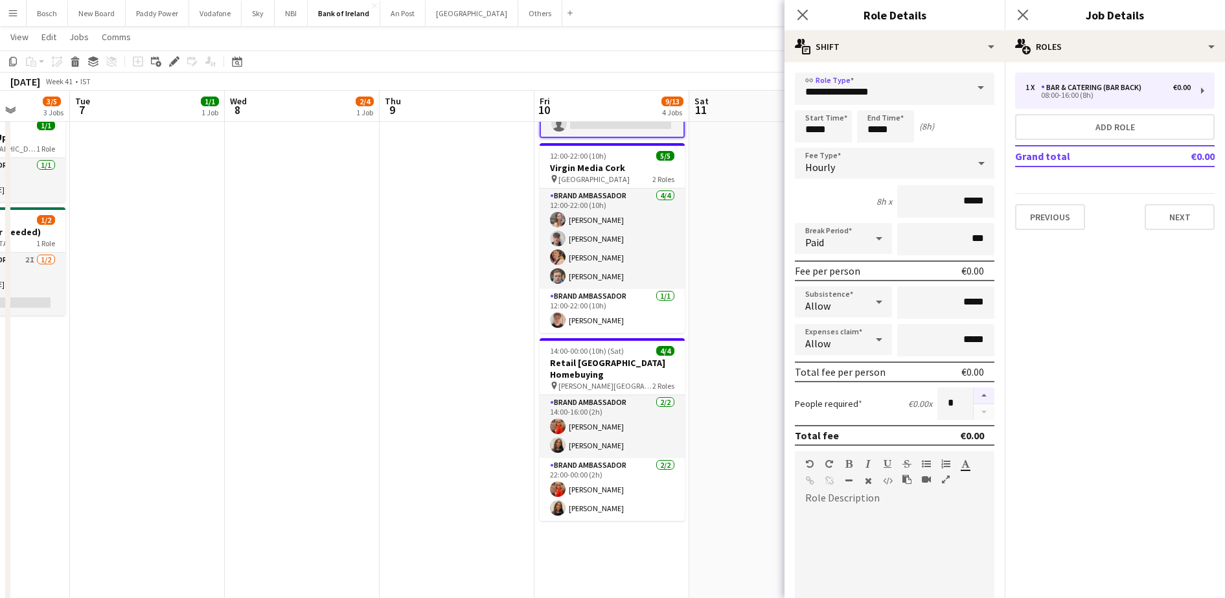
click at [974, 398] on button "button" at bounding box center [984, 395] width 21 height 17
type input "*"
click at [824, 131] on input "*****" at bounding box center [823, 126] width 57 height 32
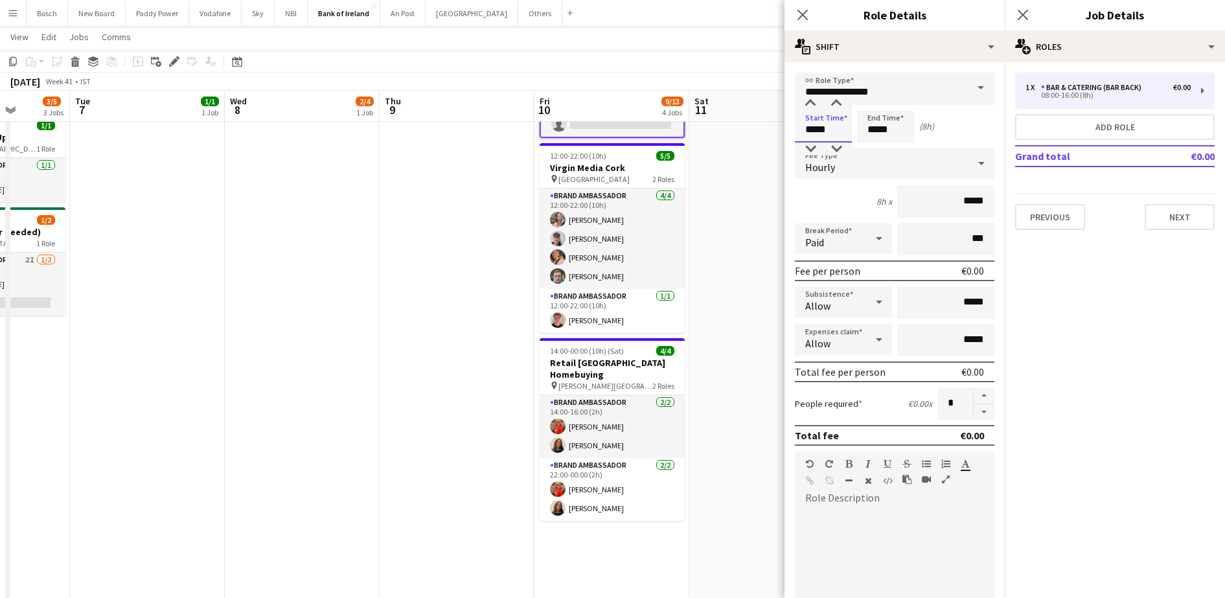
click at [824, 131] on input "*****" at bounding box center [823, 126] width 57 height 32
type input "*****"
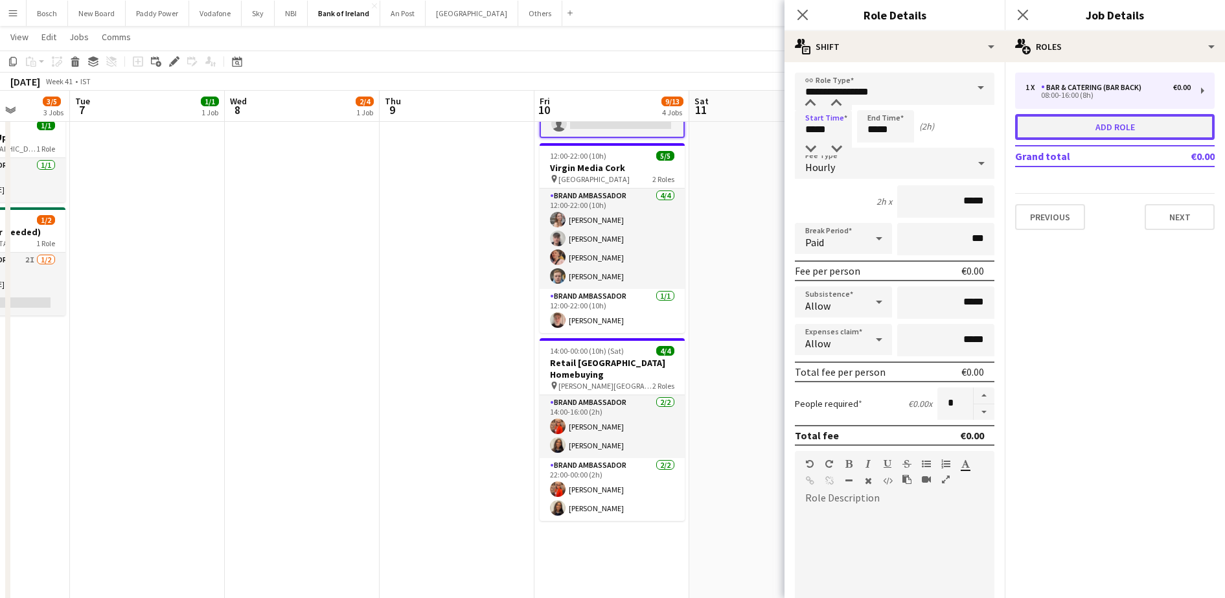
click at [1162, 119] on button "Add role" at bounding box center [1115, 127] width 200 height 26
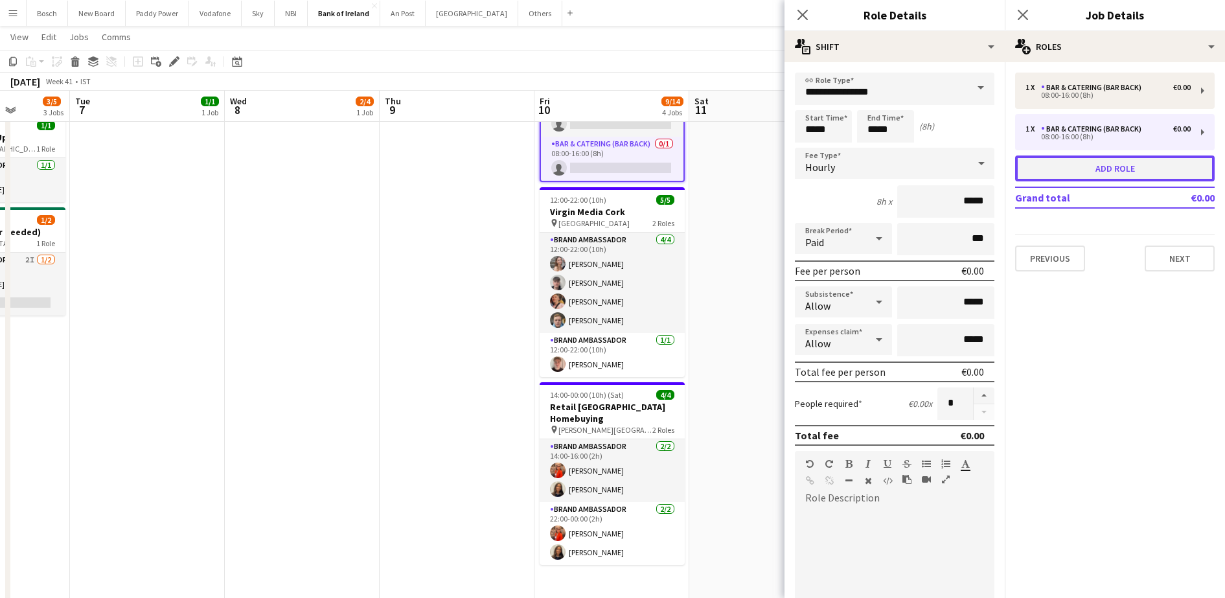
type input "**********"
type input "*****"
type input "*"
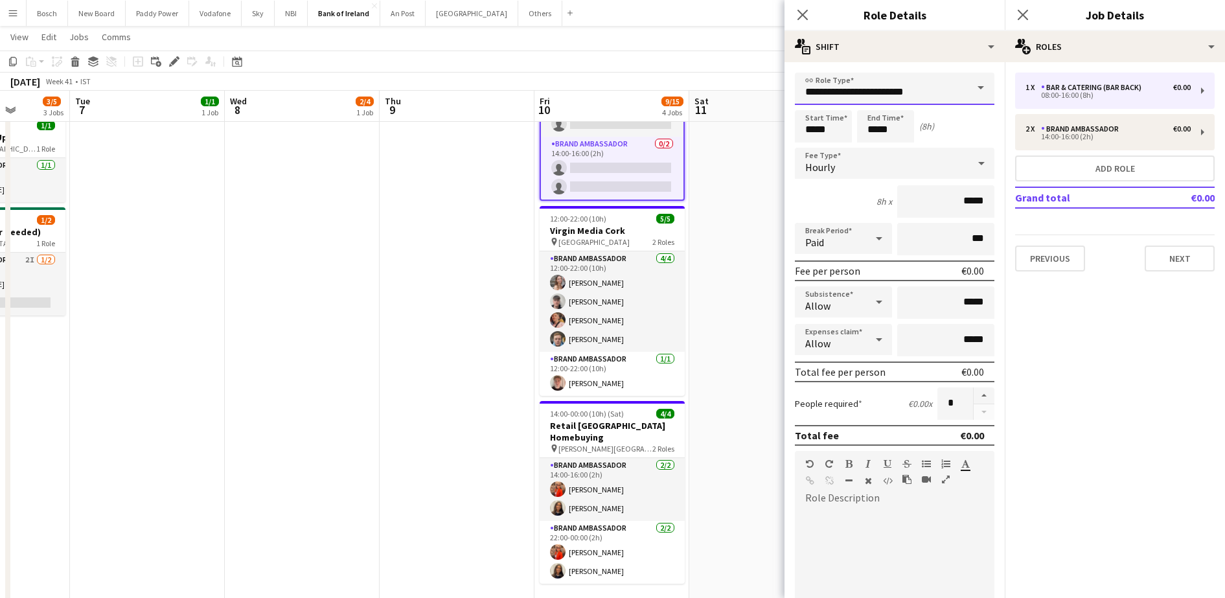
click at [924, 91] on input "**********" at bounding box center [895, 89] width 200 height 32
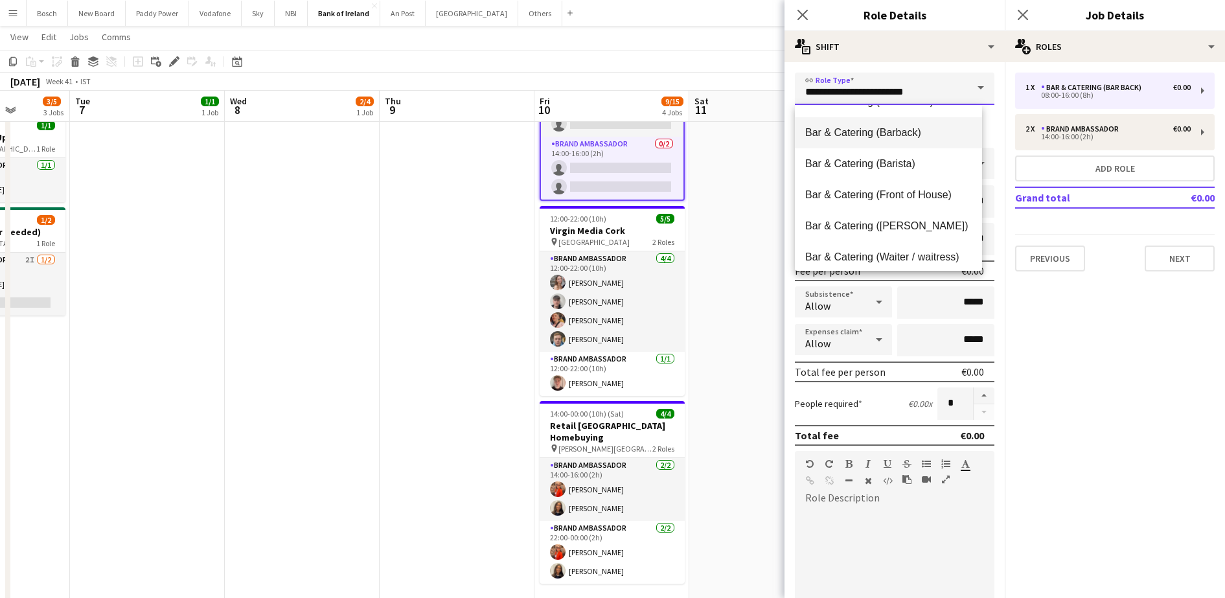
scroll to position [207, 0]
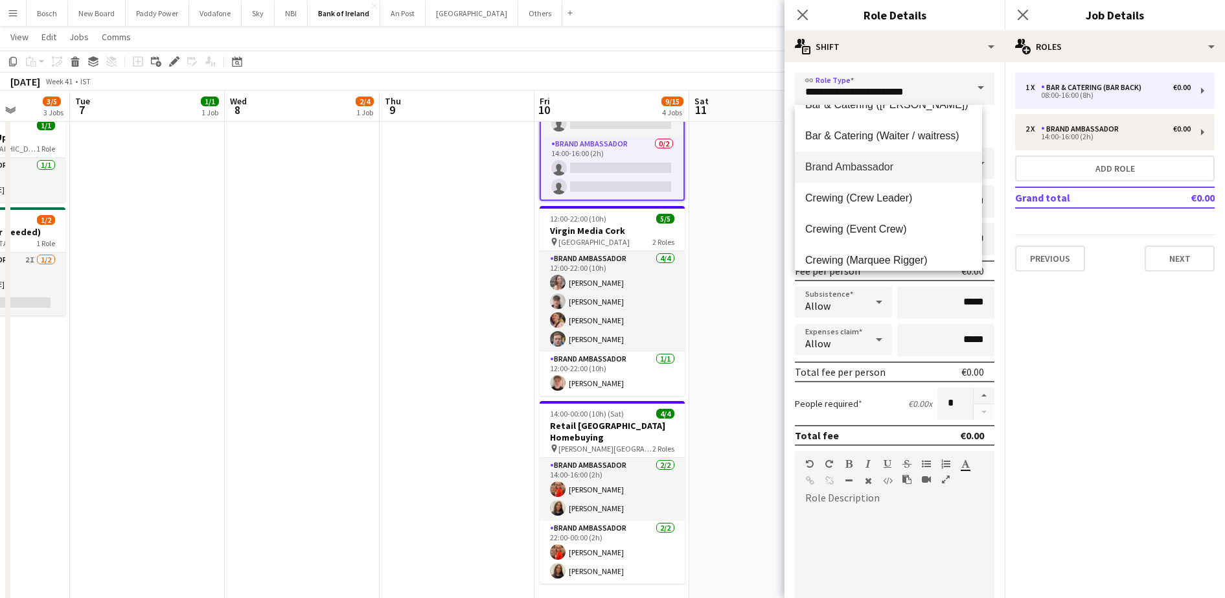
click at [906, 161] on span "Brand Ambassador" at bounding box center [888, 167] width 166 height 12
type input "**********"
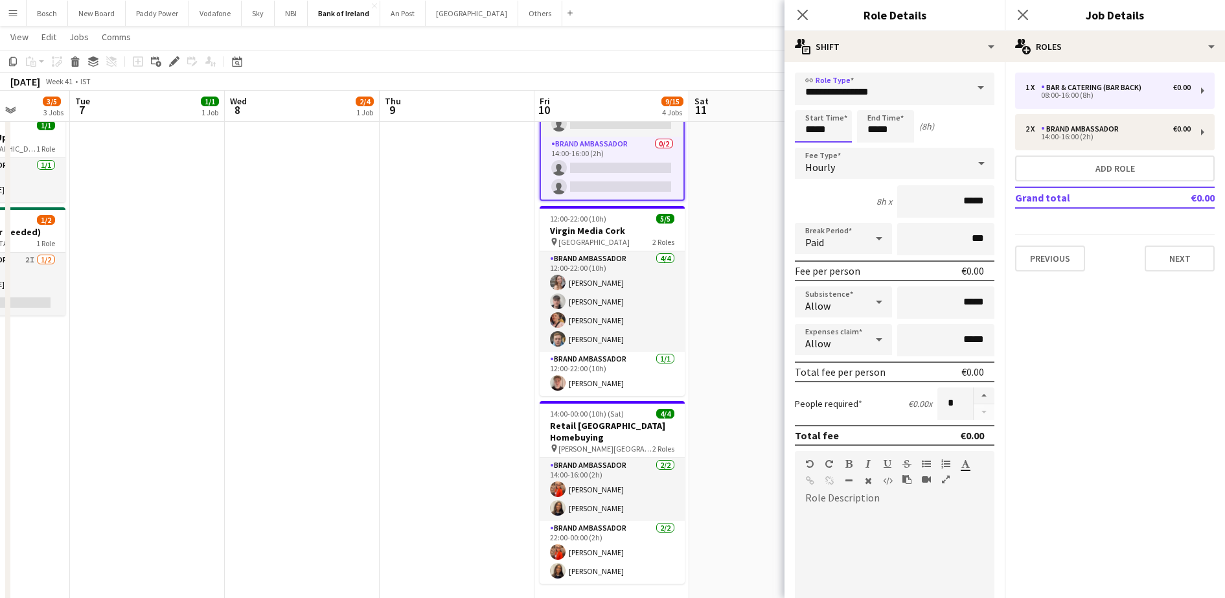
click at [821, 127] on input "*****" at bounding box center [823, 126] width 57 height 32
type input "*****"
click at [880, 131] on input "*****" at bounding box center [885, 126] width 57 height 32
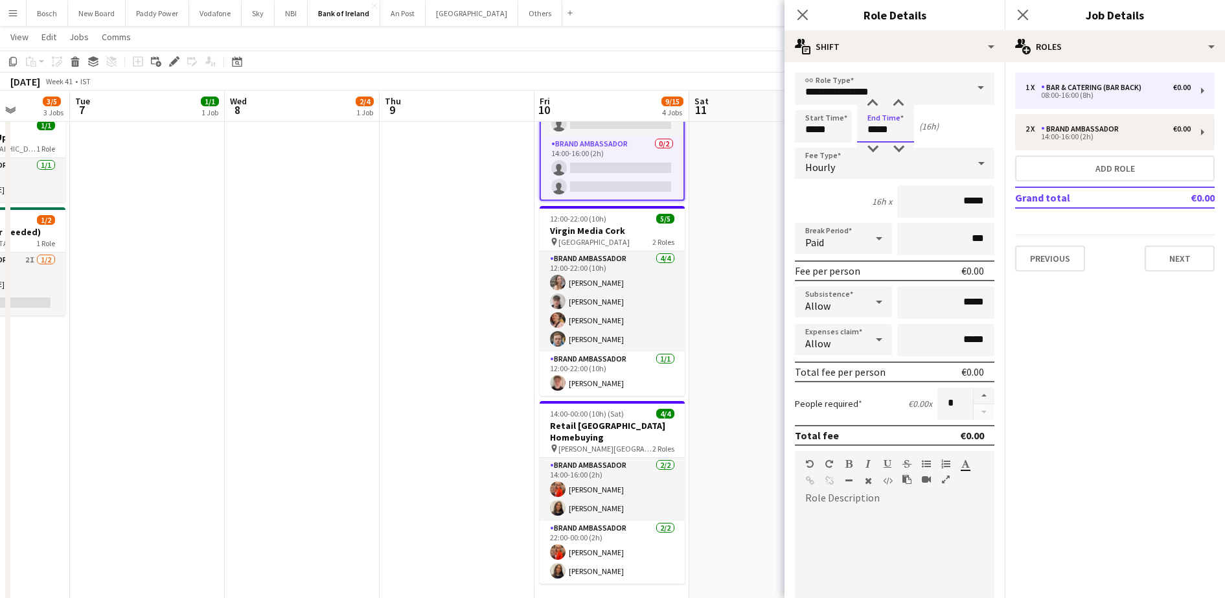
click at [880, 131] on input "*****" at bounding box center [885, 126] width 57 height 32
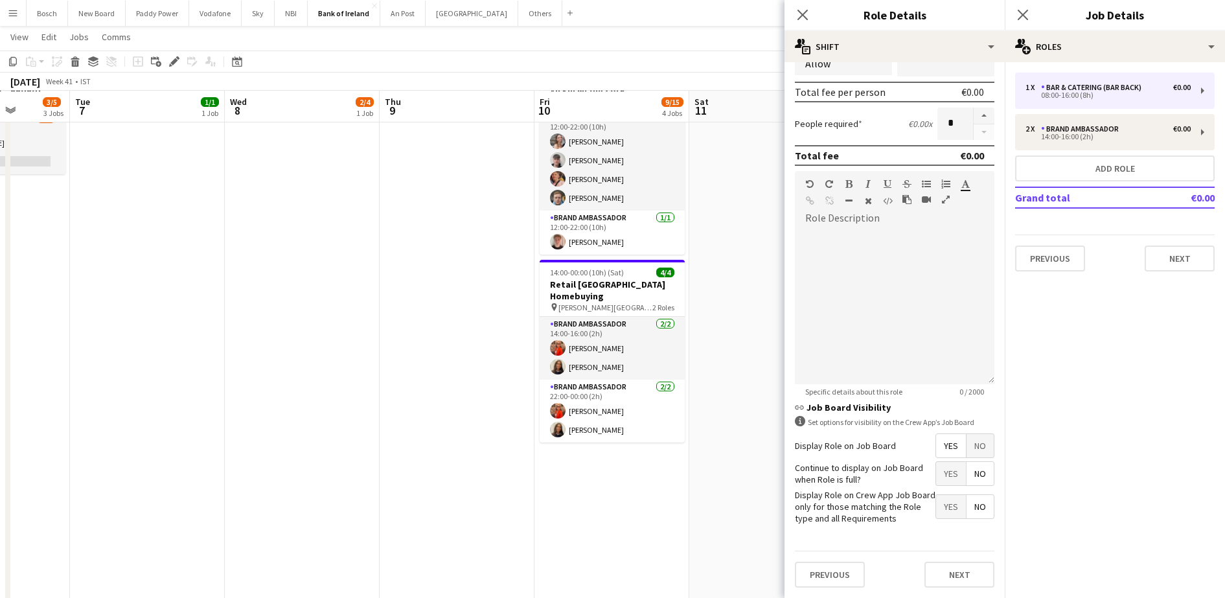
scroll to position [414, 0]
type input "*****"
click at [929, 572] on button "Next" at bounding box center [959, 575] width 70 height 26
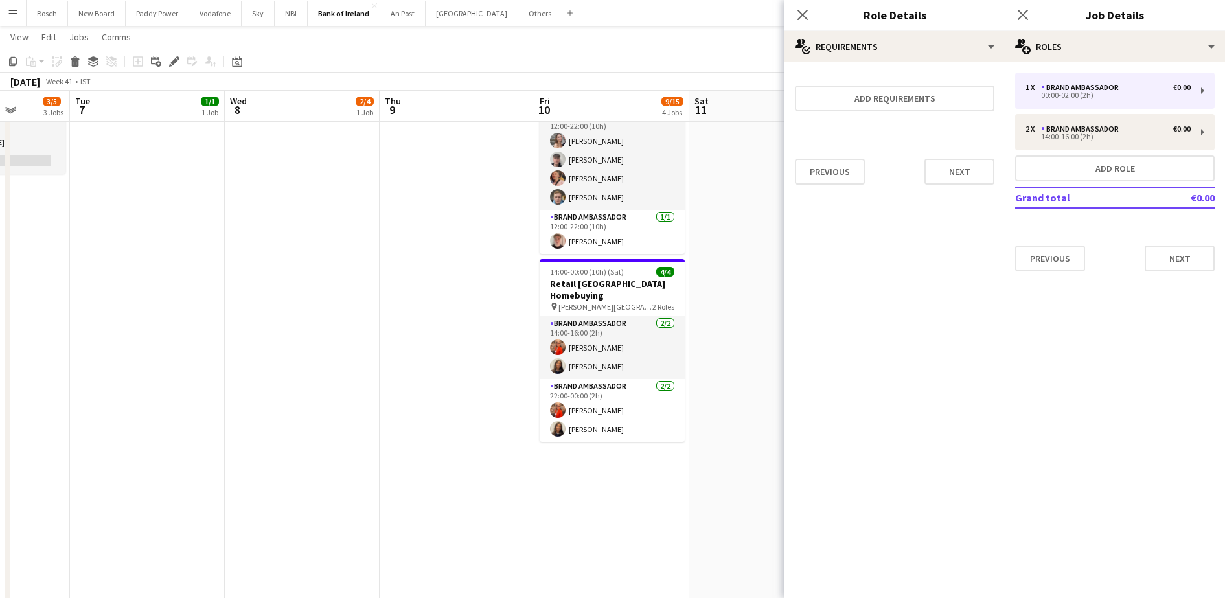
click at [725, 47] on app-page-menu "View Day view expanded Day view collapsed Month view Date picker Jump to today …" at bounding box center [612, 38] width 1225 height 25
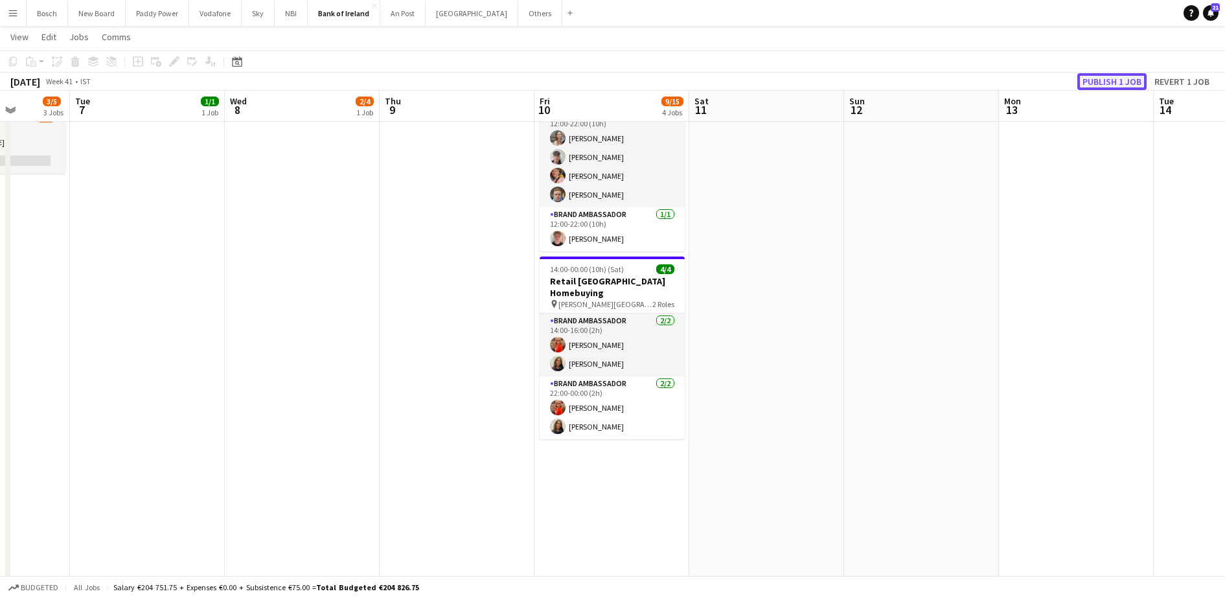
click at [1109, 83] on button "Publish 1 job" at bounding box center [1111, 81] width 69 height 17
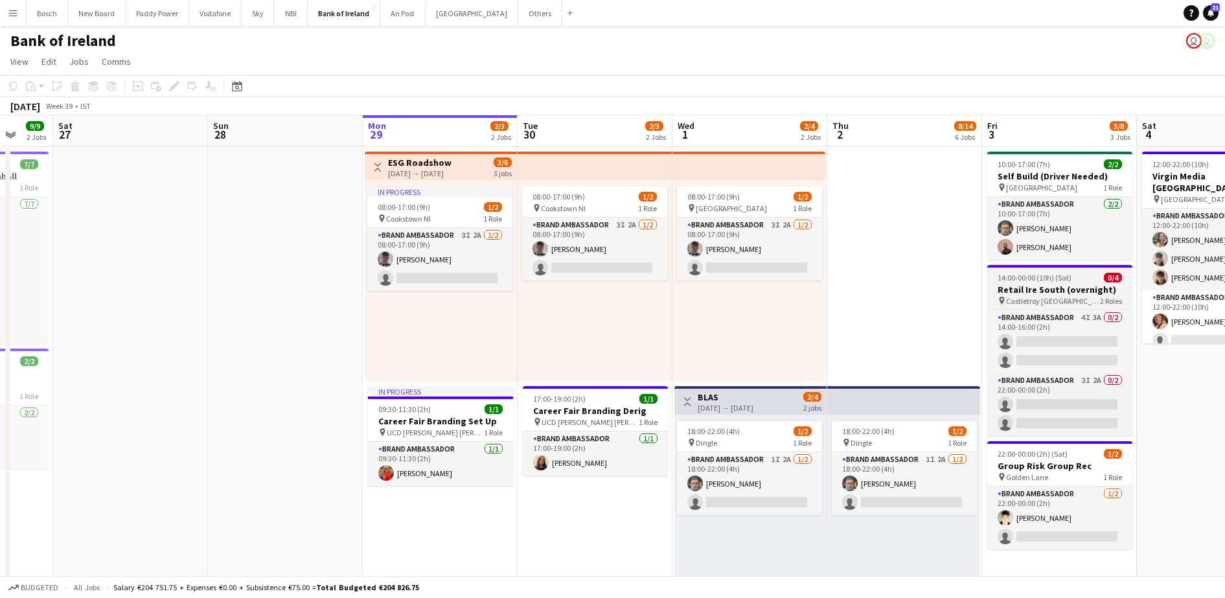
scroll to position [0, 422]
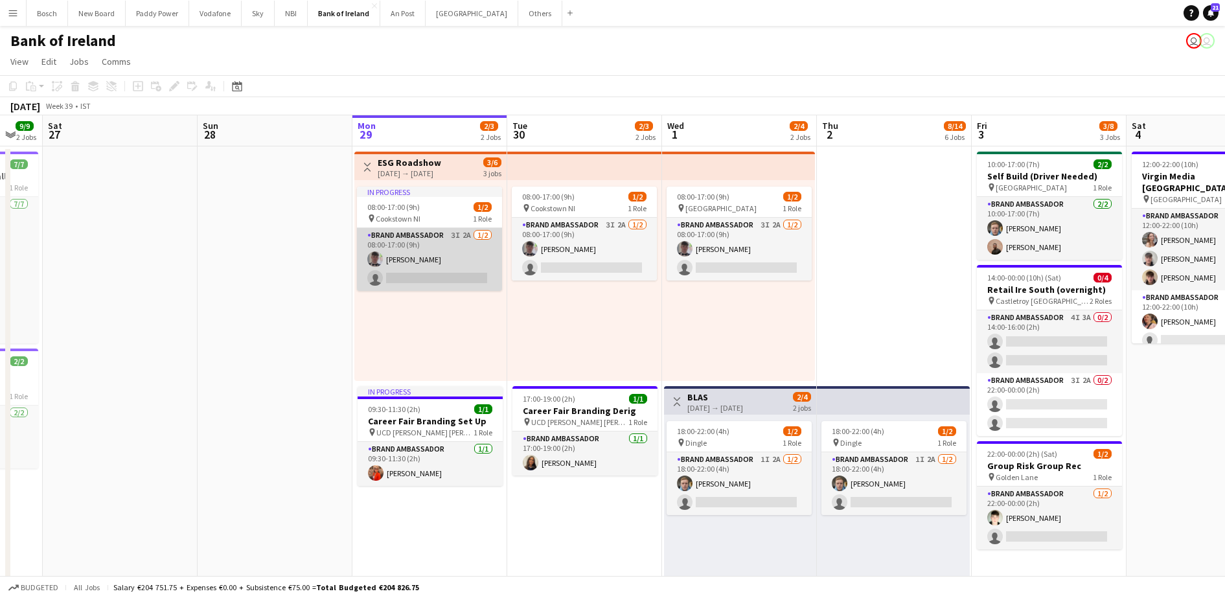
click at [411, 242] on app-card-role "Brand Ambassador 3I 2A 1/2 08:00-17:00 (9h) Myles Dunnion single-neutral-actions" at bounding box center [429, 259] width 145 height 63
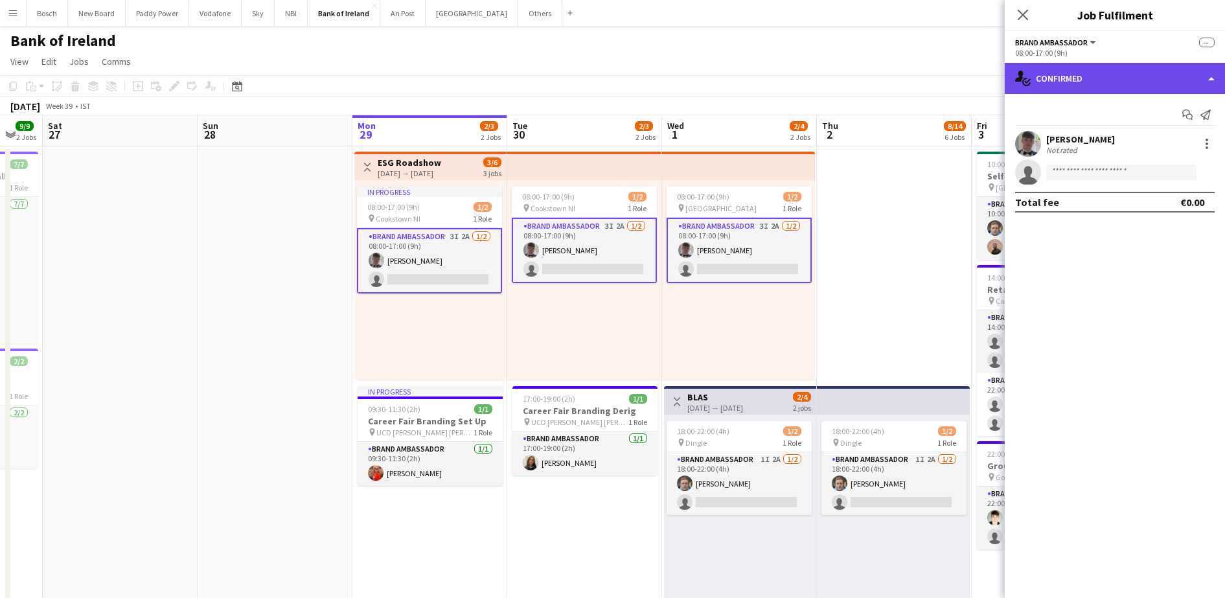
click at [1074, 77] on div "single-neutral-actions-check-2 Confirmed" at bounding box center [1115, 78] width 220 height 31
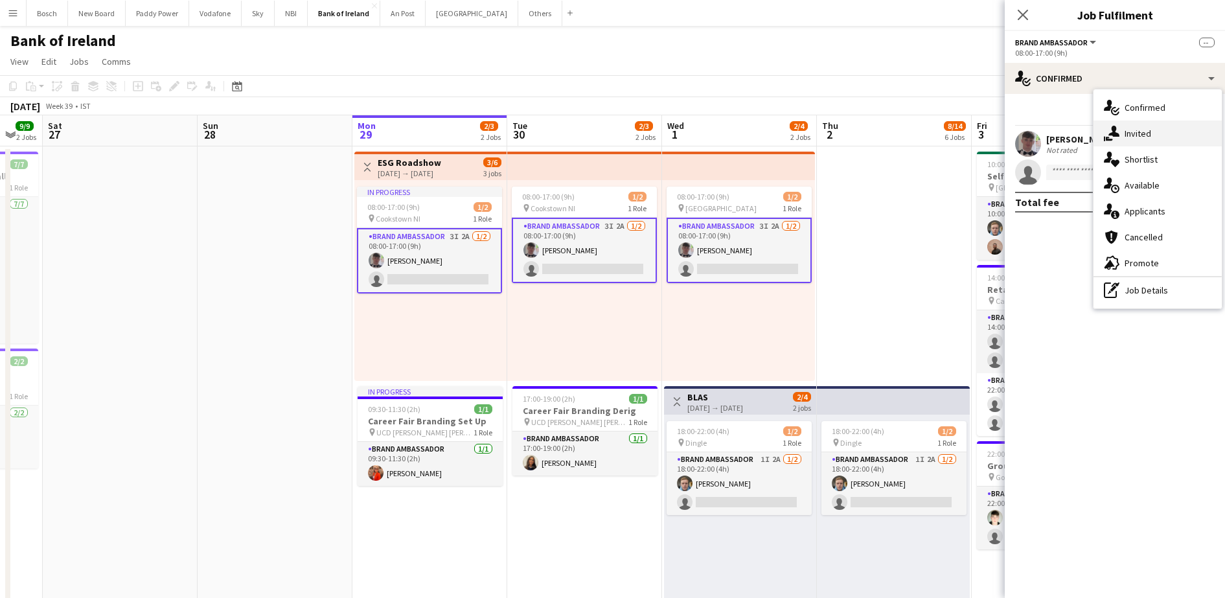
click at [1121, 139] on div "single-neutral-actions-share-1 Invited" at bounding box center [1157, 133] width 128 height 26
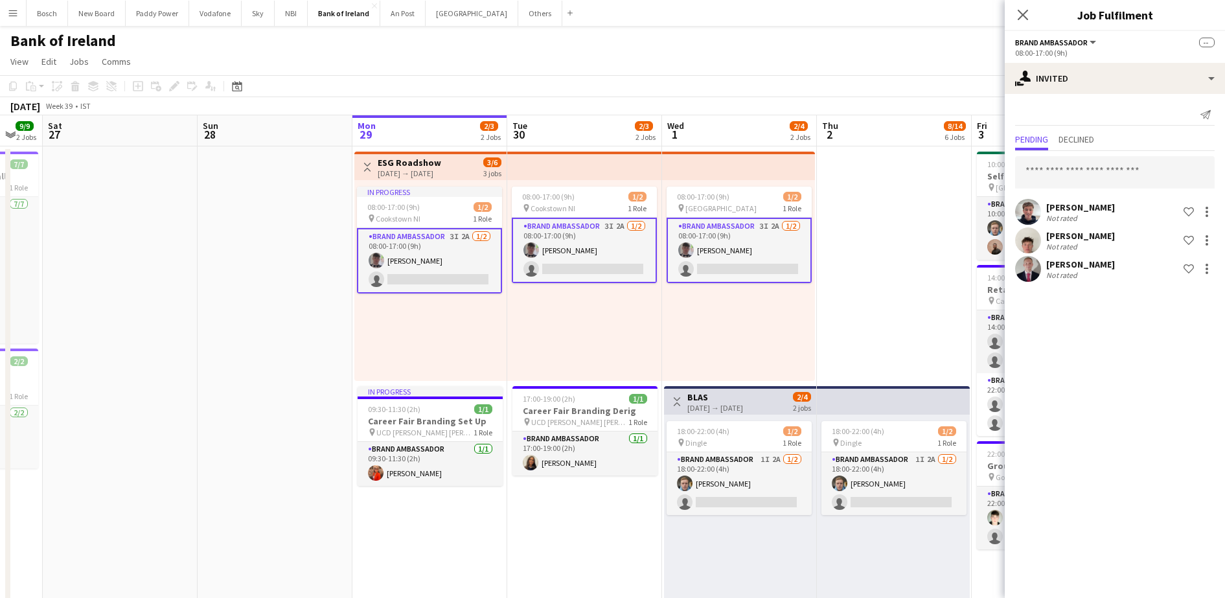
click at [812, 51] on app-page-menu "View Day view expanded Day view collapsed Month view Date picker Jump to today …" at bounding box center [612, 63] width 1225 height 25
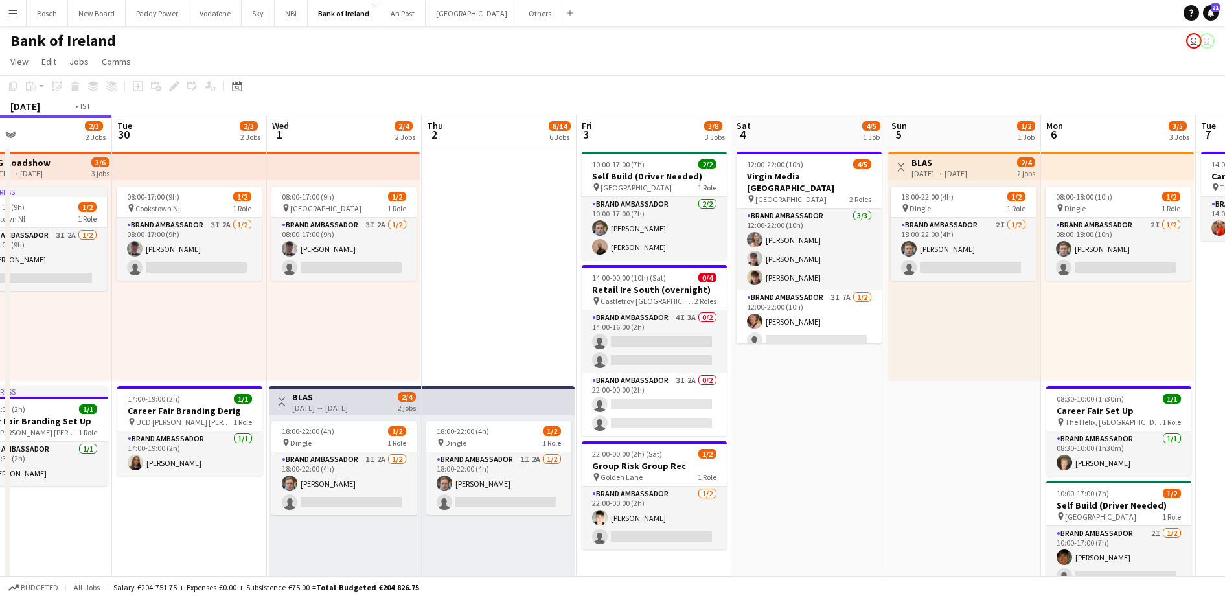
scroll to position [0, 263]
